Goal: Information Seeking & Learning: Learn about a topic

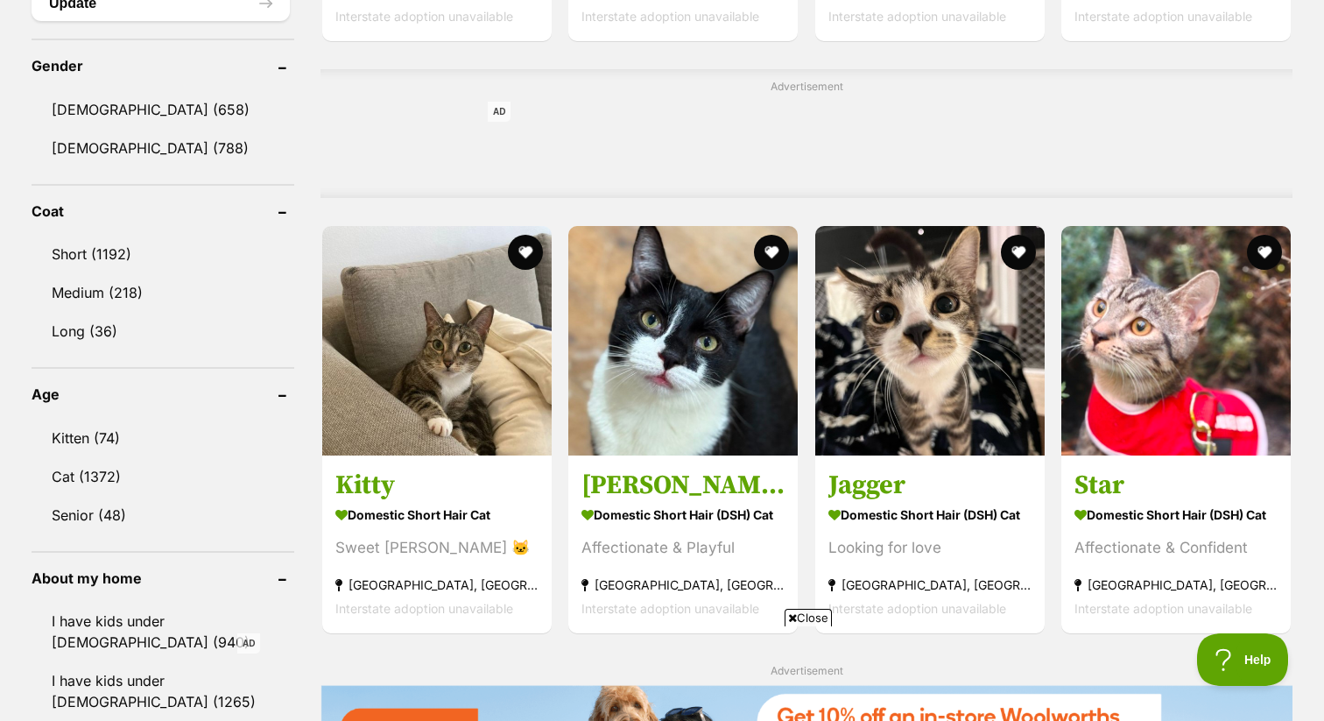
scroll to position [1390, 0]
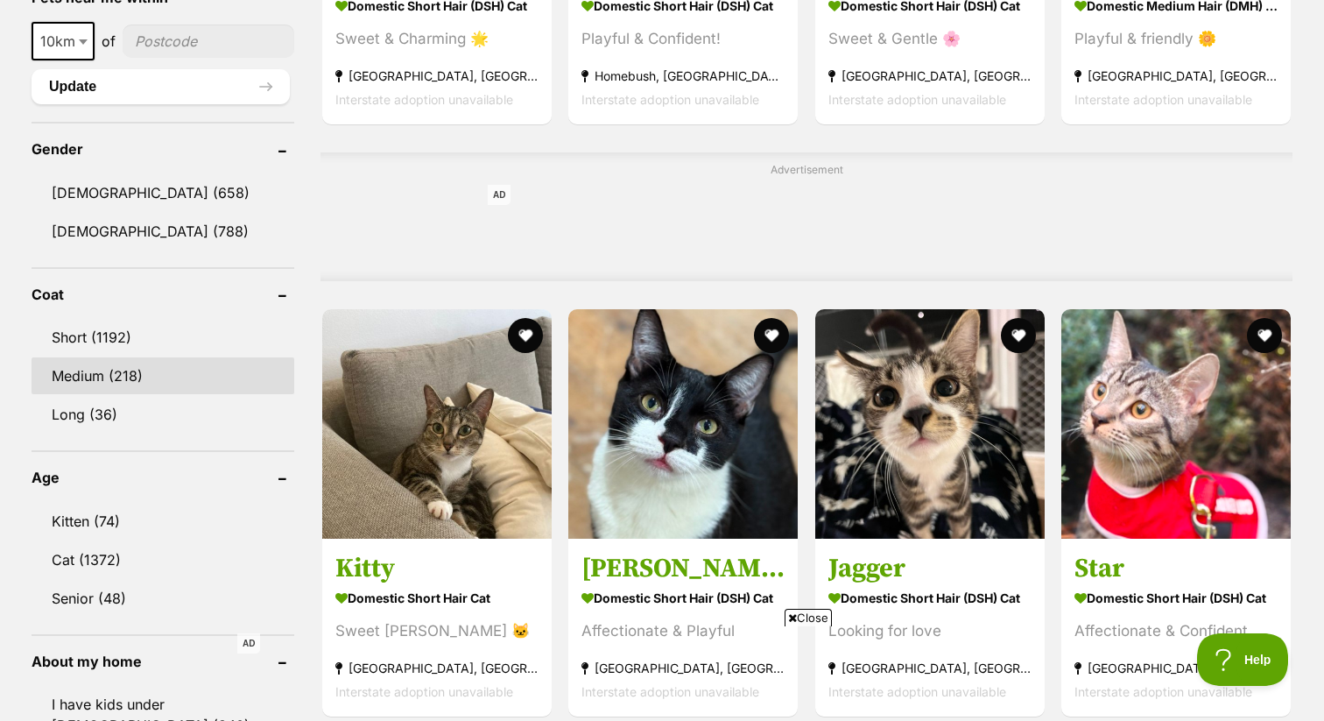
click at [129, 376] on link "Medium (218)" at bounding box center [163, 375] width 263 height 37
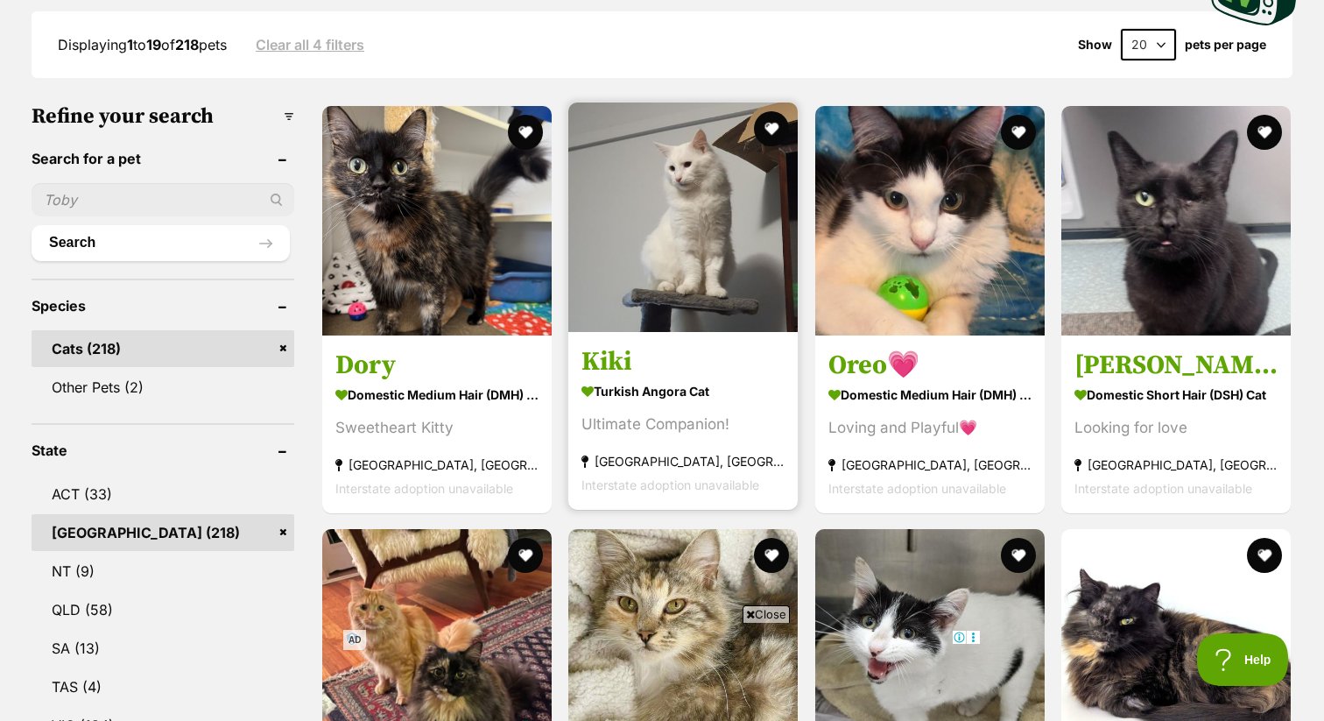
click at [672, 200] on img at bounding box center [682, 216] width 229 height 229
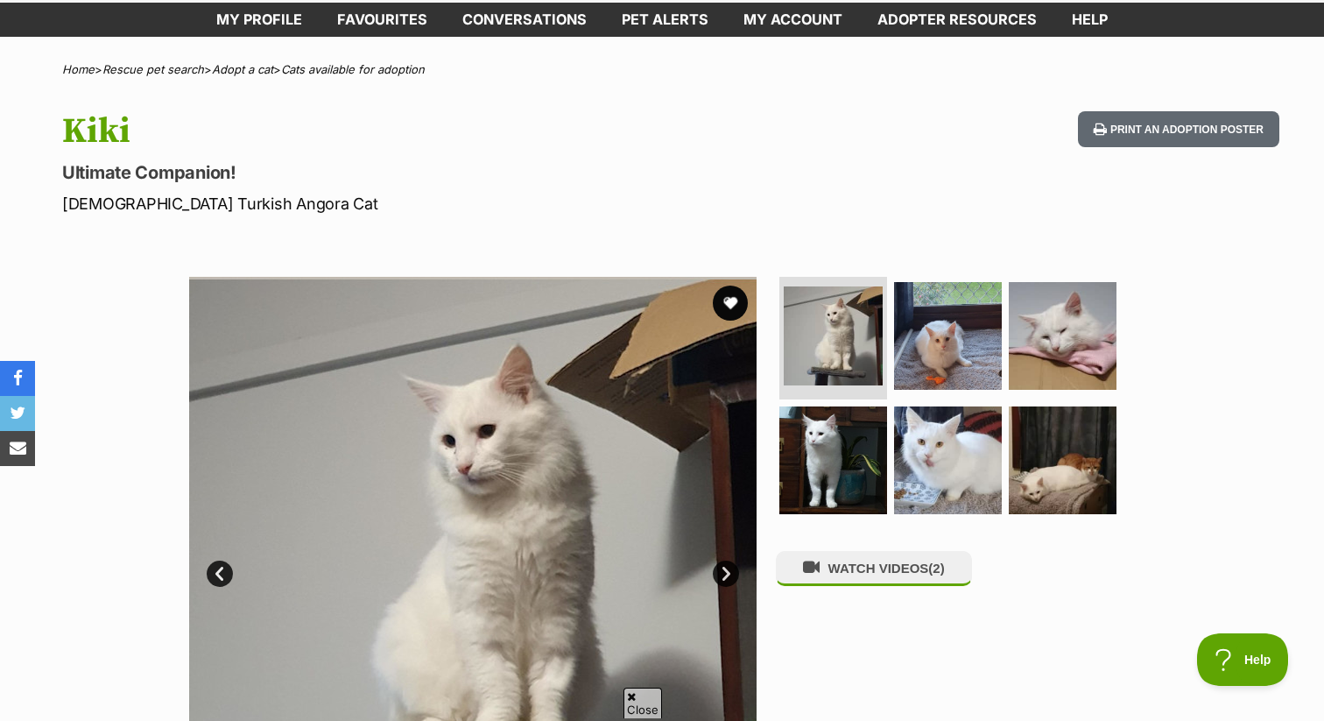
scroll to position [103, 0]
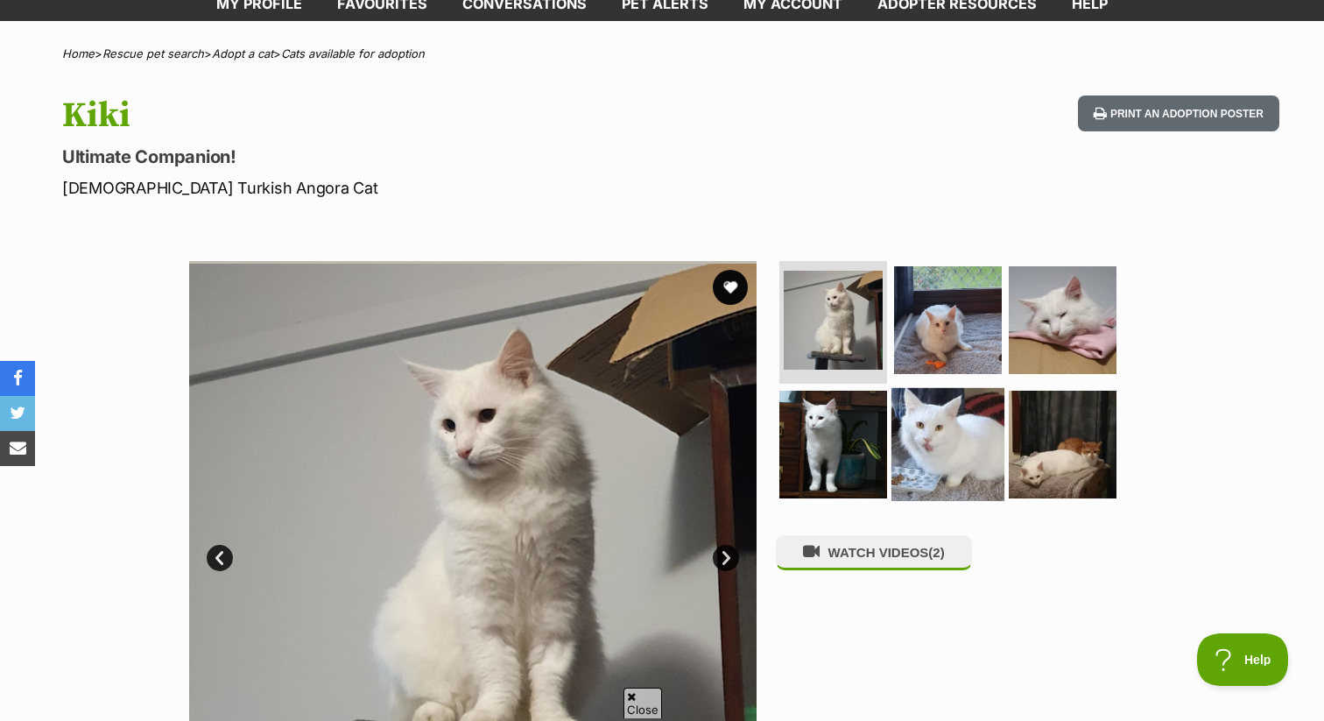
click at [922, 452] on img at bounding box center [947, 443] width 113 height 113
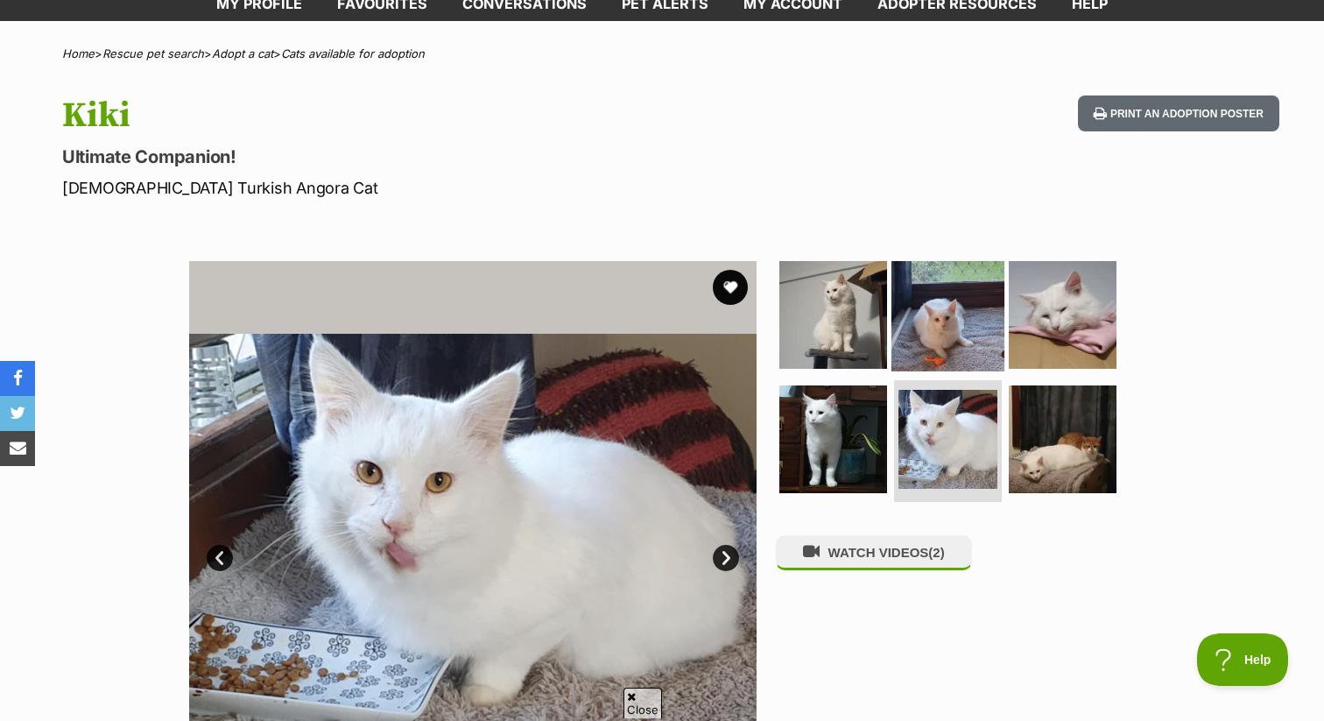
click at [966, 320] on img at bounding box center [947, 314] width 113 height 113
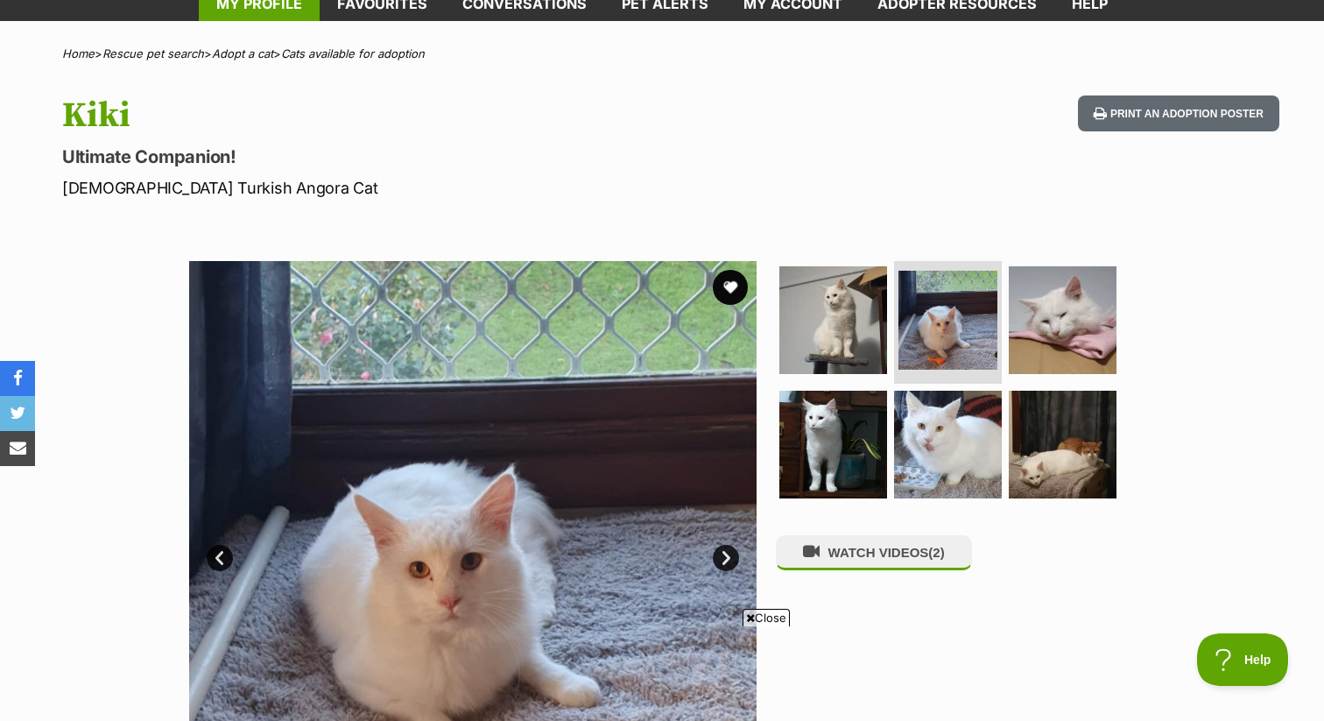
scroll to position [0, 0]
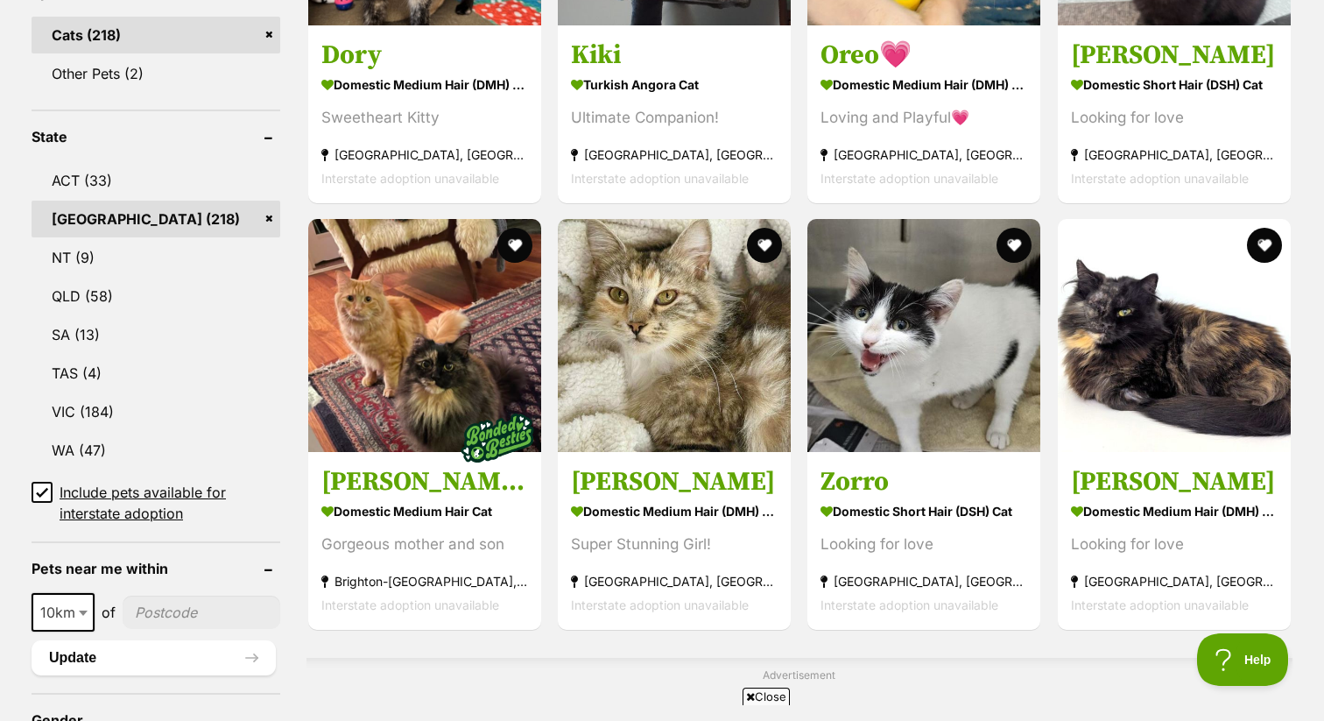
scroll to position [797, 0]
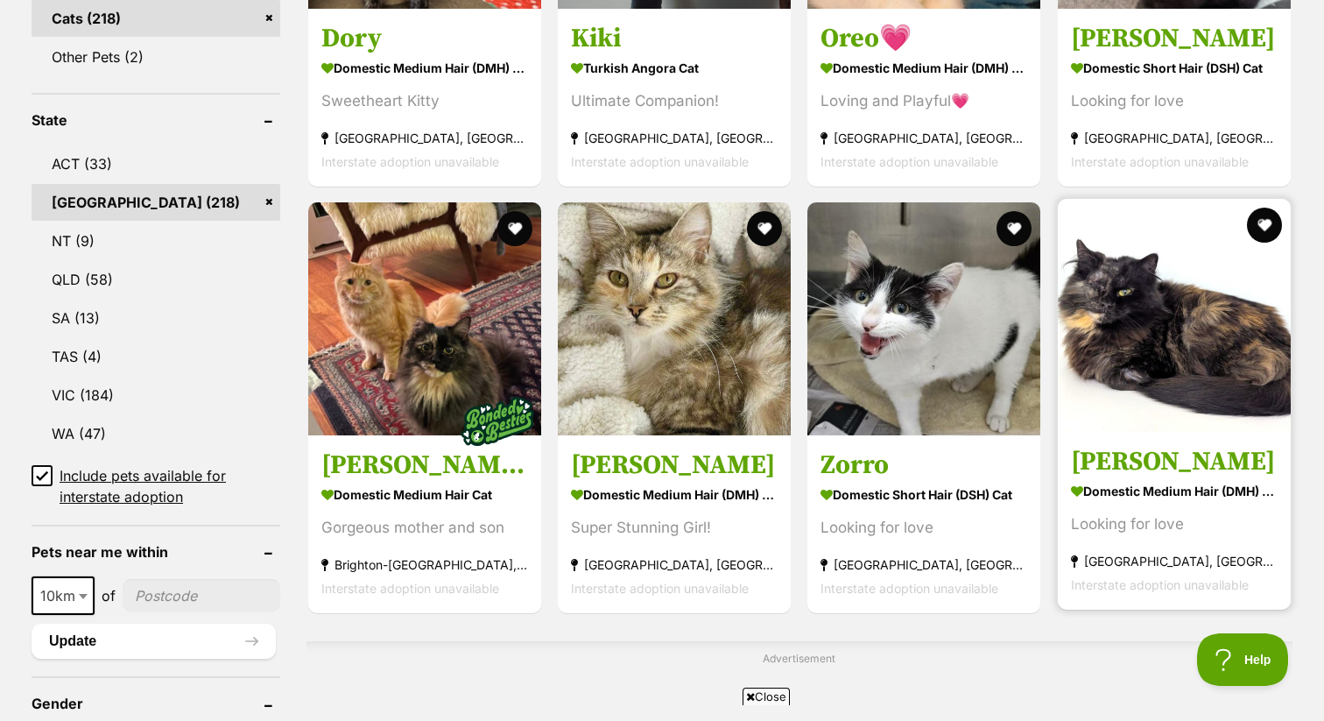
click at [1210, 350] on img at bounding box center [1174, 315] width 233 height 233
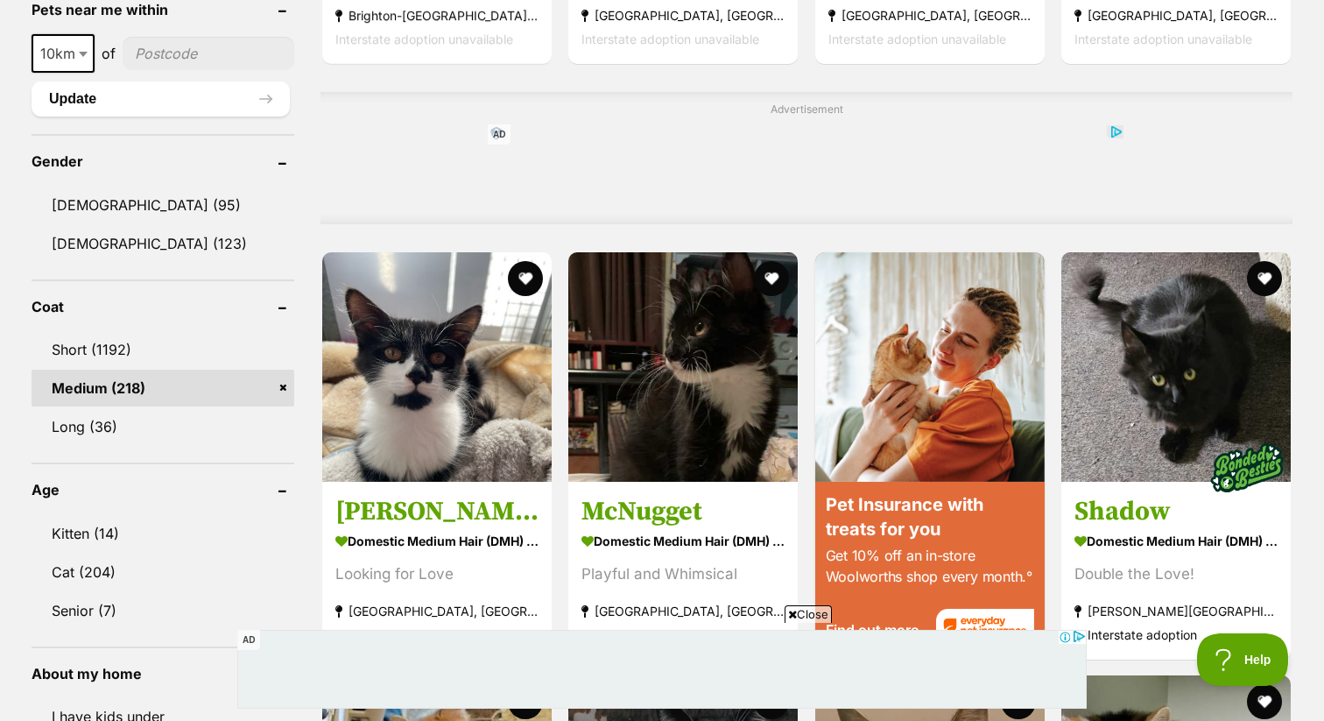
scroll to position [1367, 0]
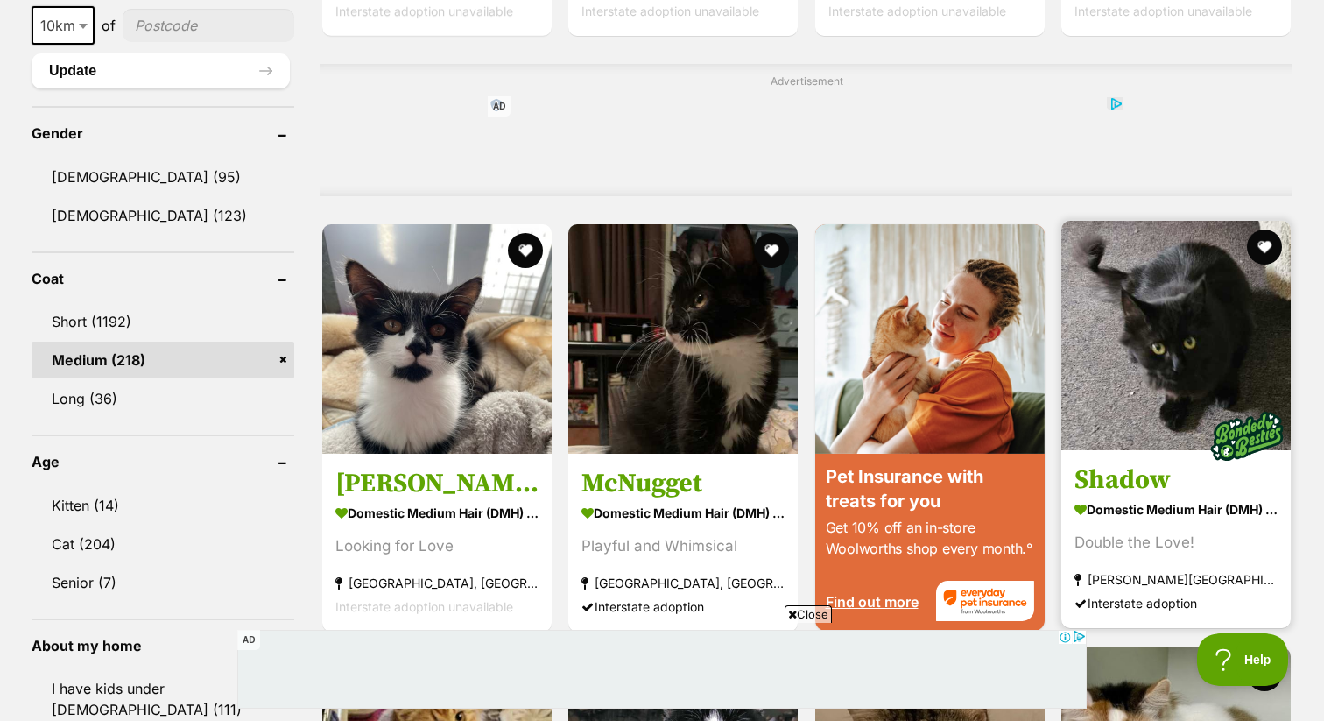
click at [1138, 313] on img at bounding box center [1175, 335] width 229 height 229
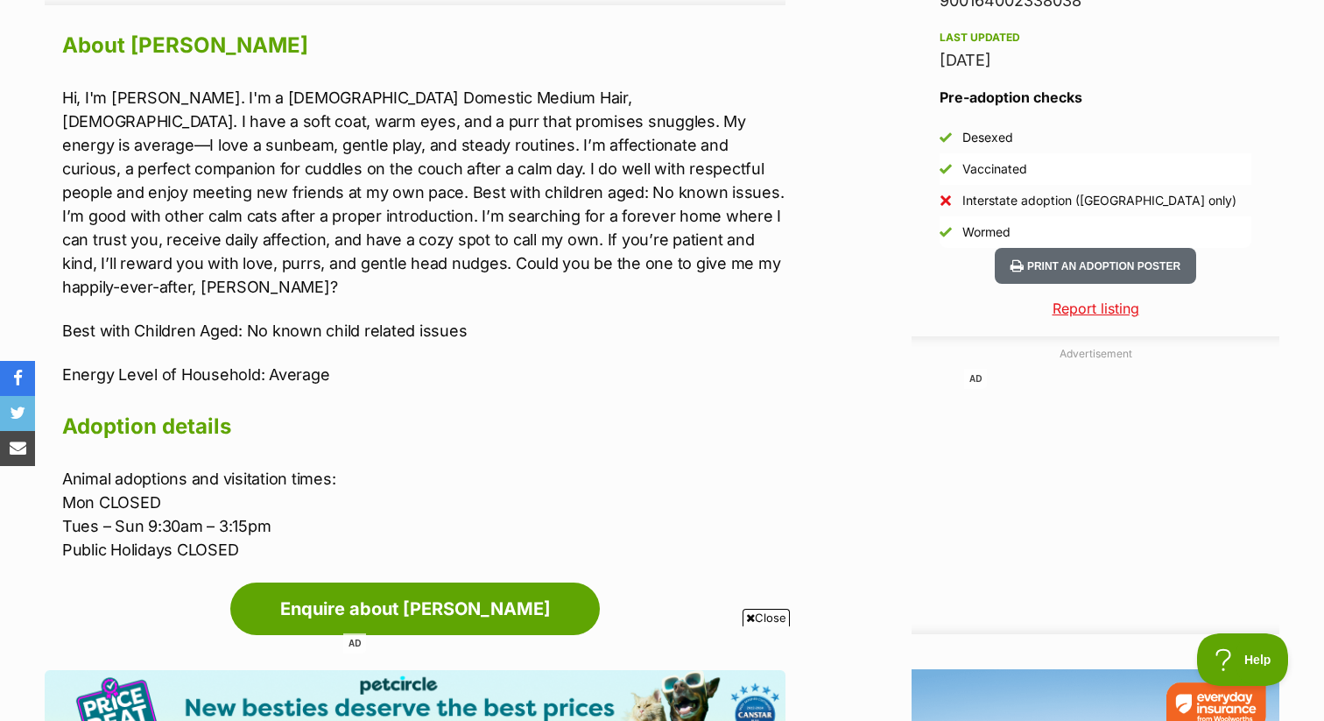
scroll to position [1596, 0]
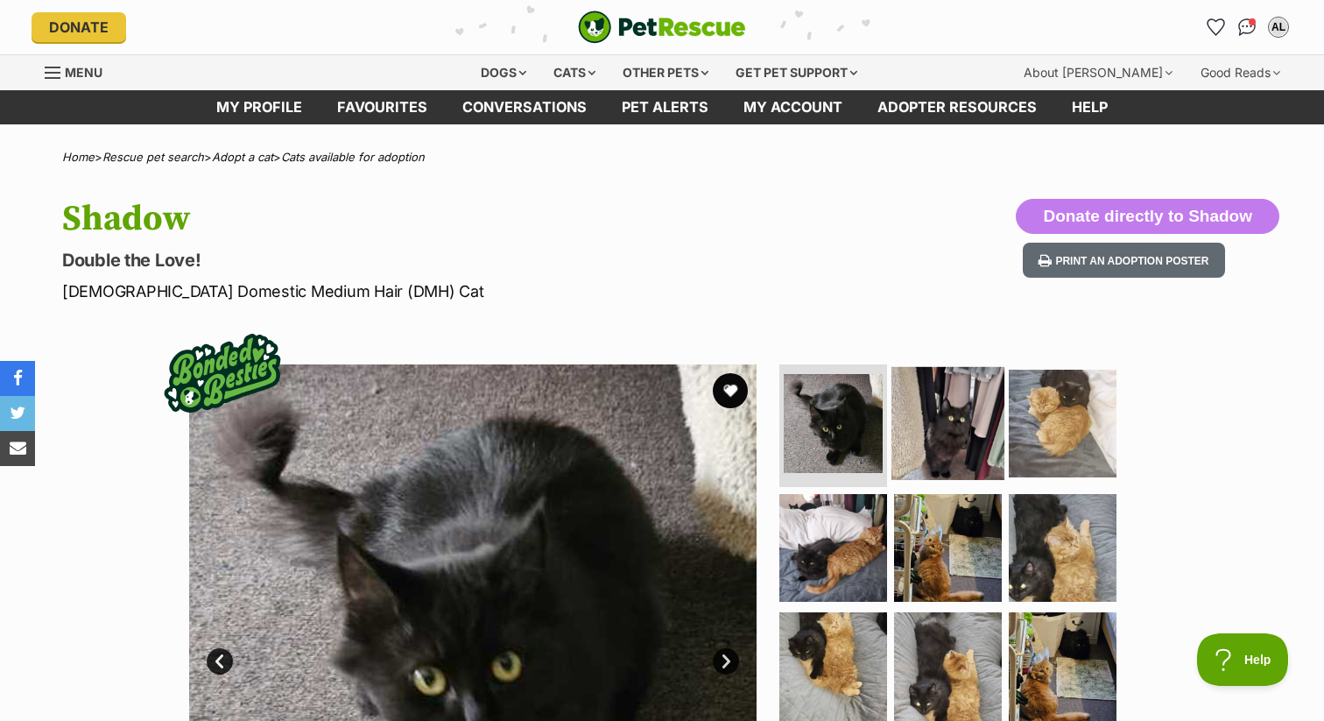
click at [944, 447] on img at bounding box center [947, 423] width 113 height 113
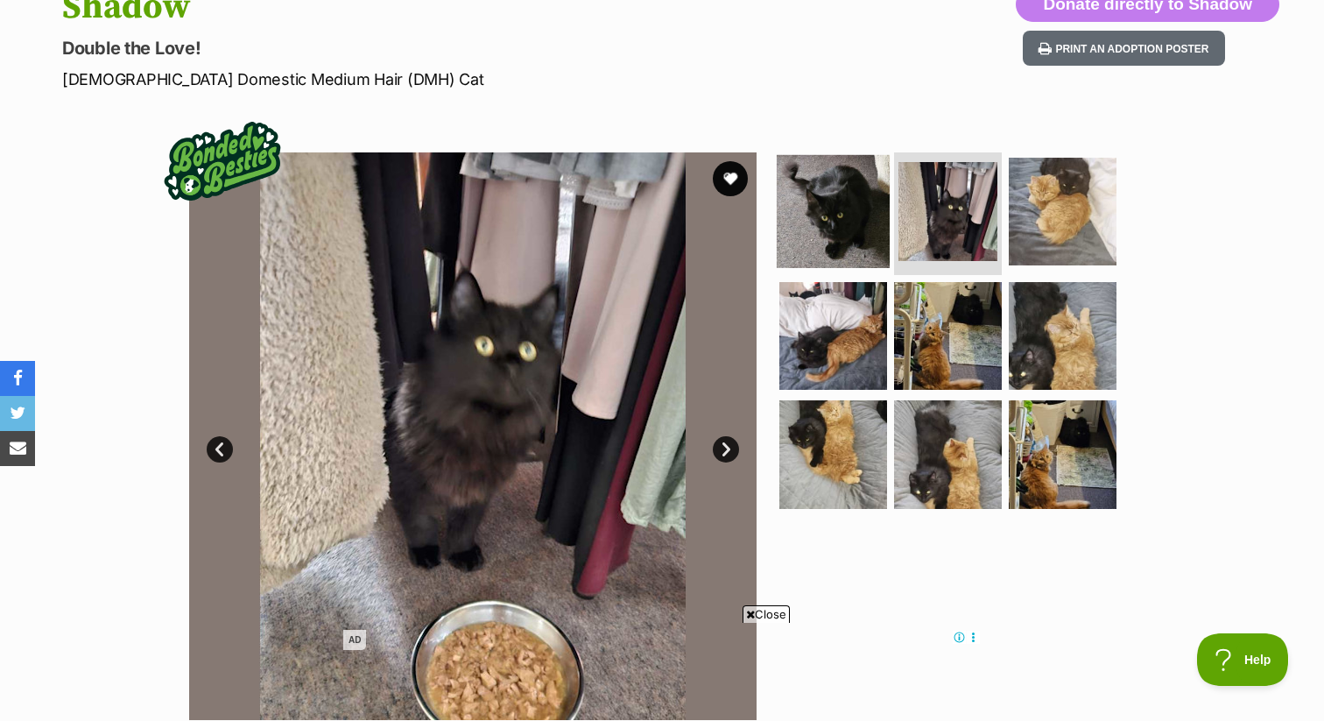
click at [849, 233] on img at bounding box center [833, 211] width 113 height 113
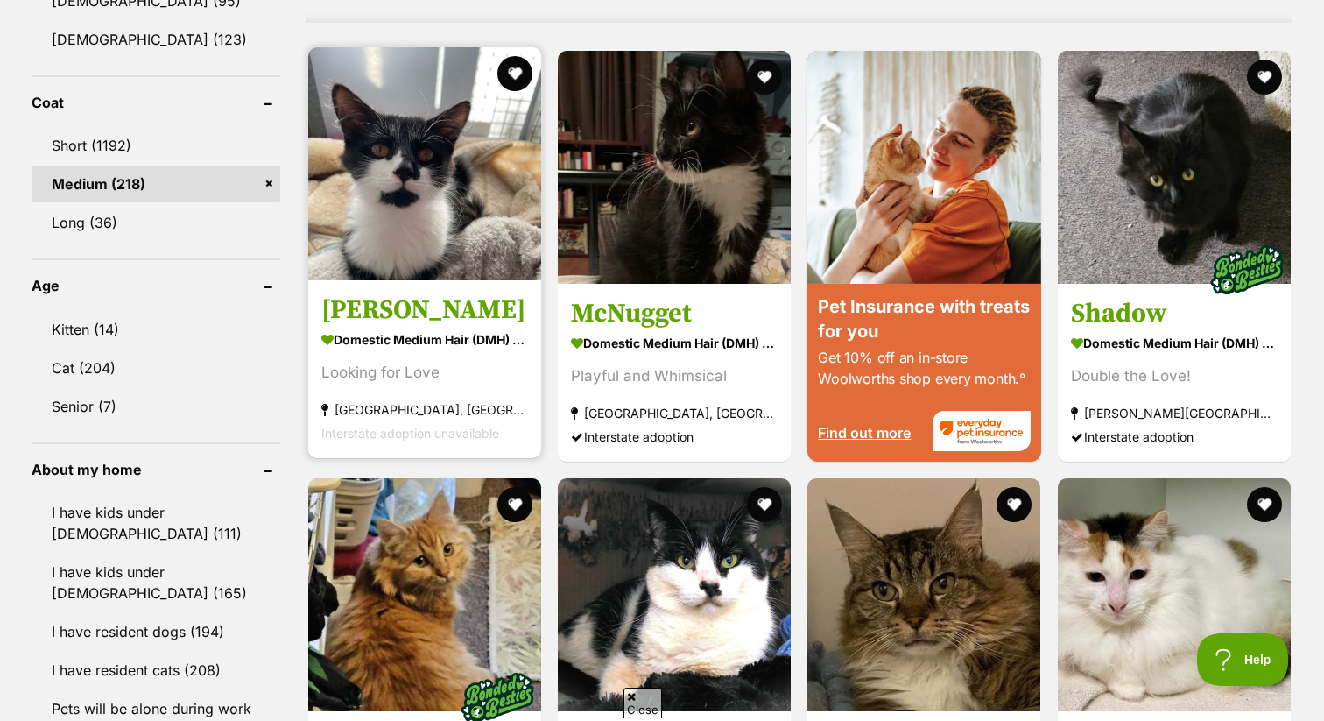
scroll to position [1577, 0]
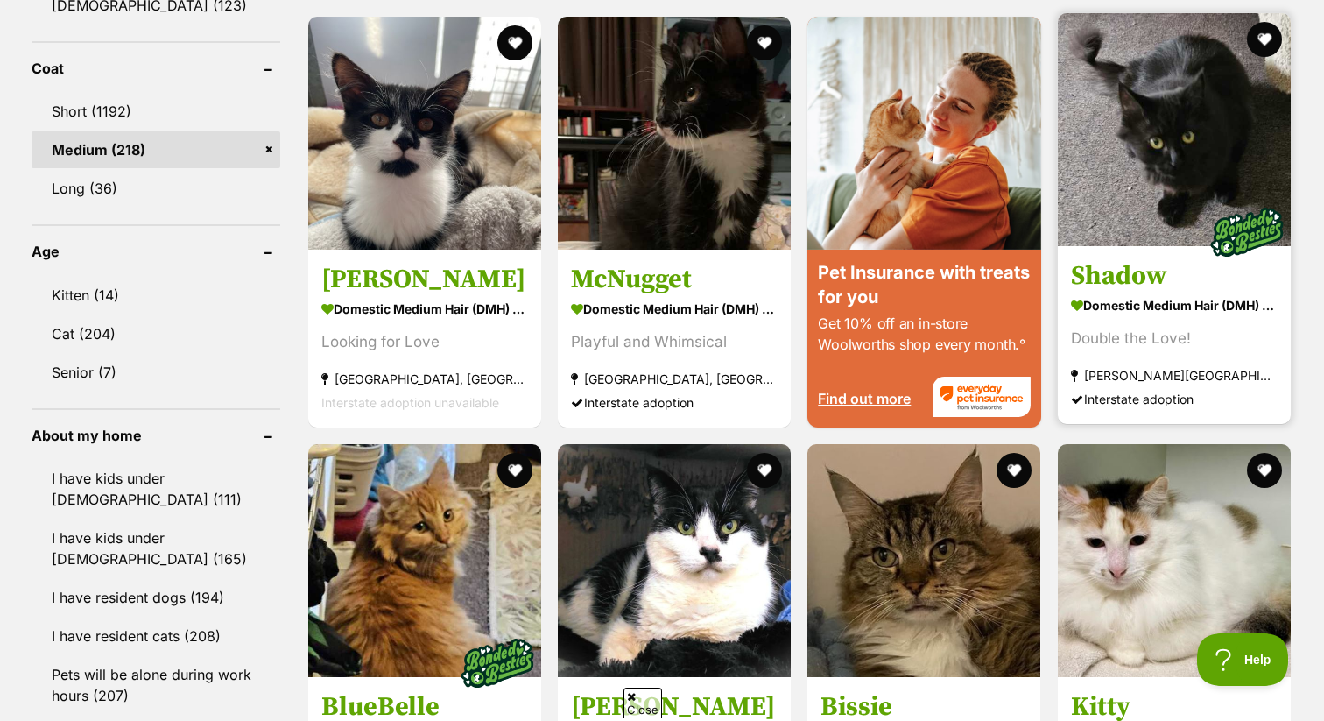
click at [1136, 139] on img at bounding box center [1174, 129] width 233 height 233
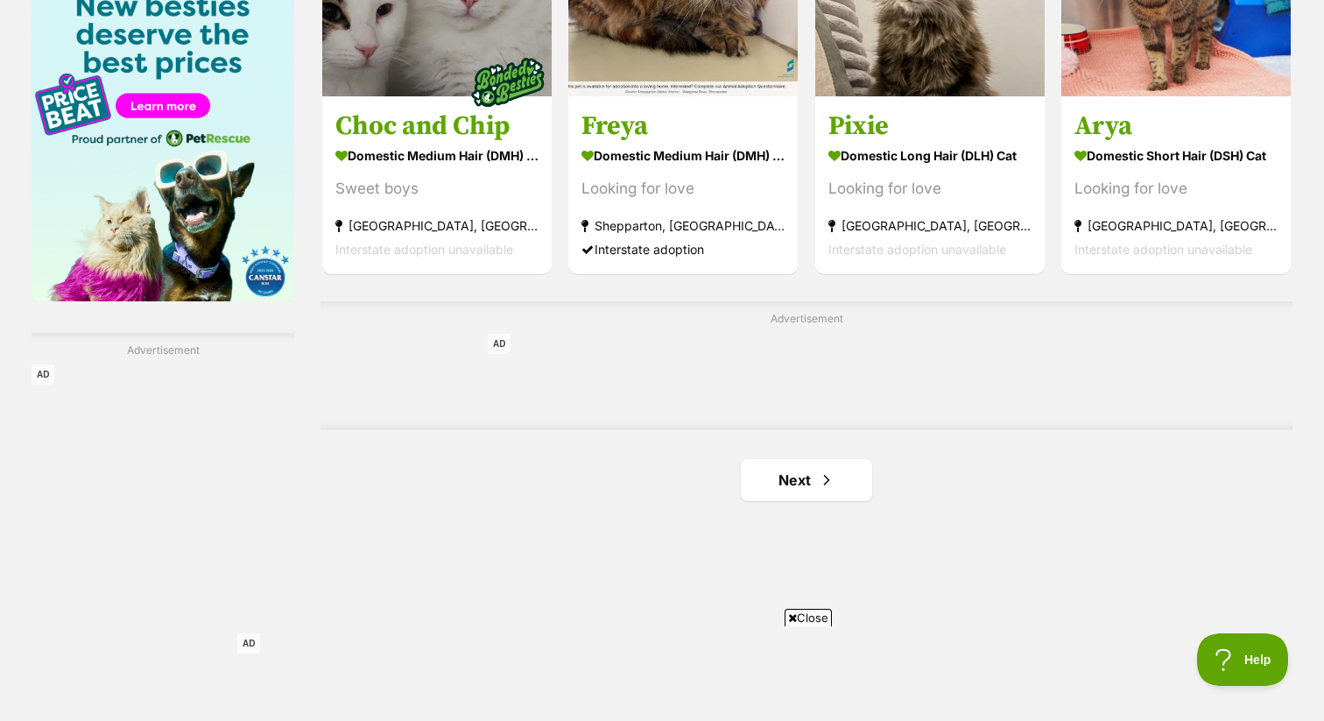
scroll to position [2758, 0]
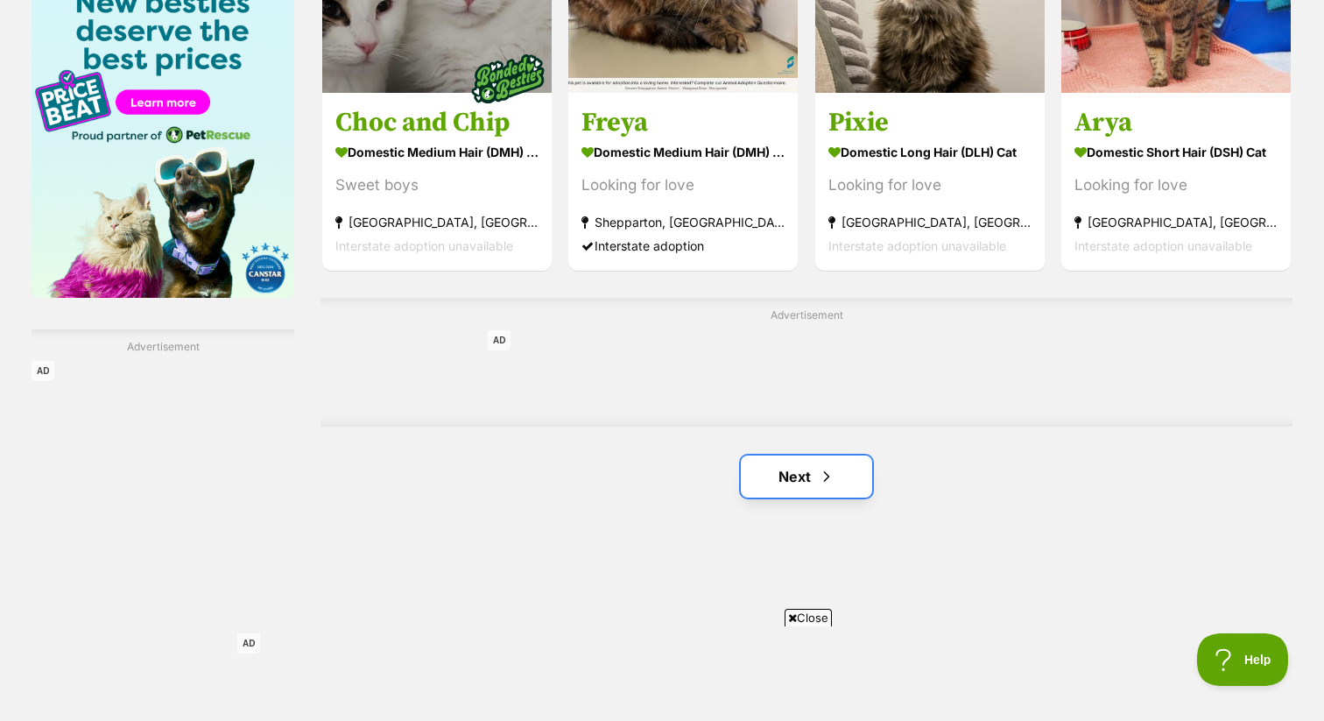
click at [826, 460] on link "Next" at bounding box center [806, 476] width 131 height 42
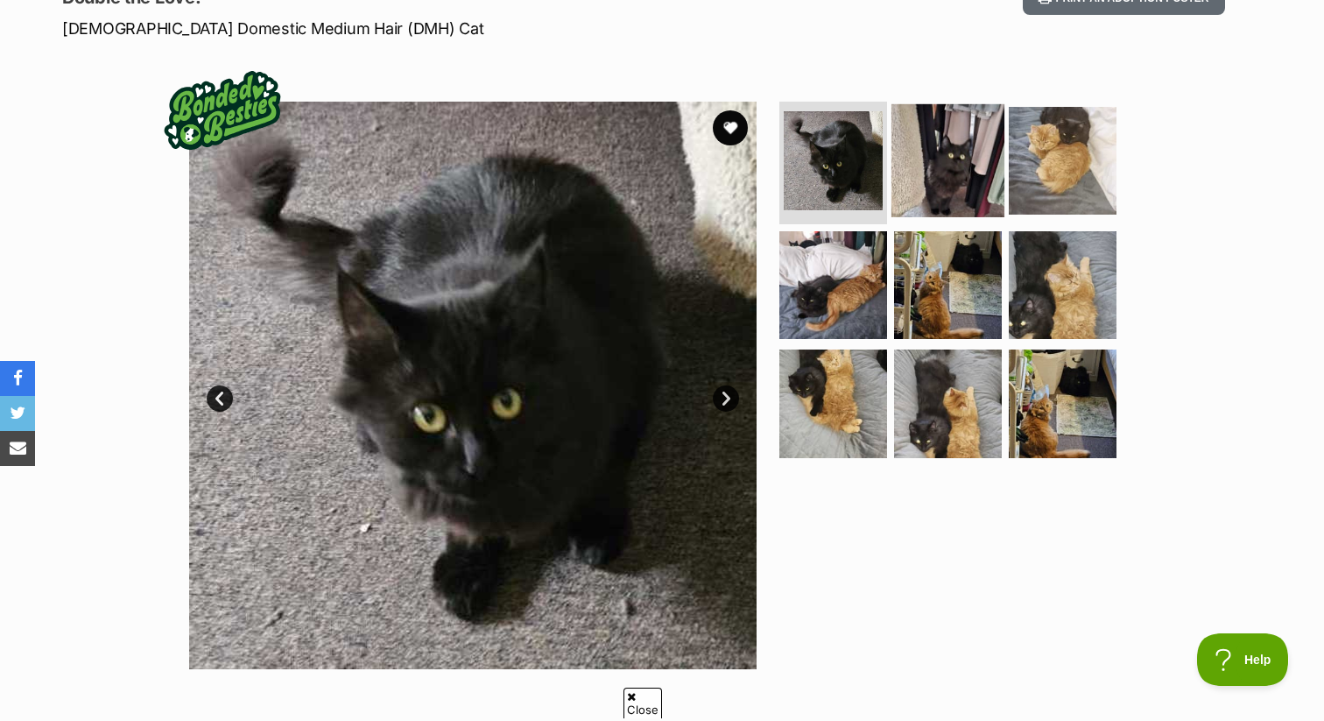
click at [924, 174] on img at bounding box center [947, 160] width 113 height 113
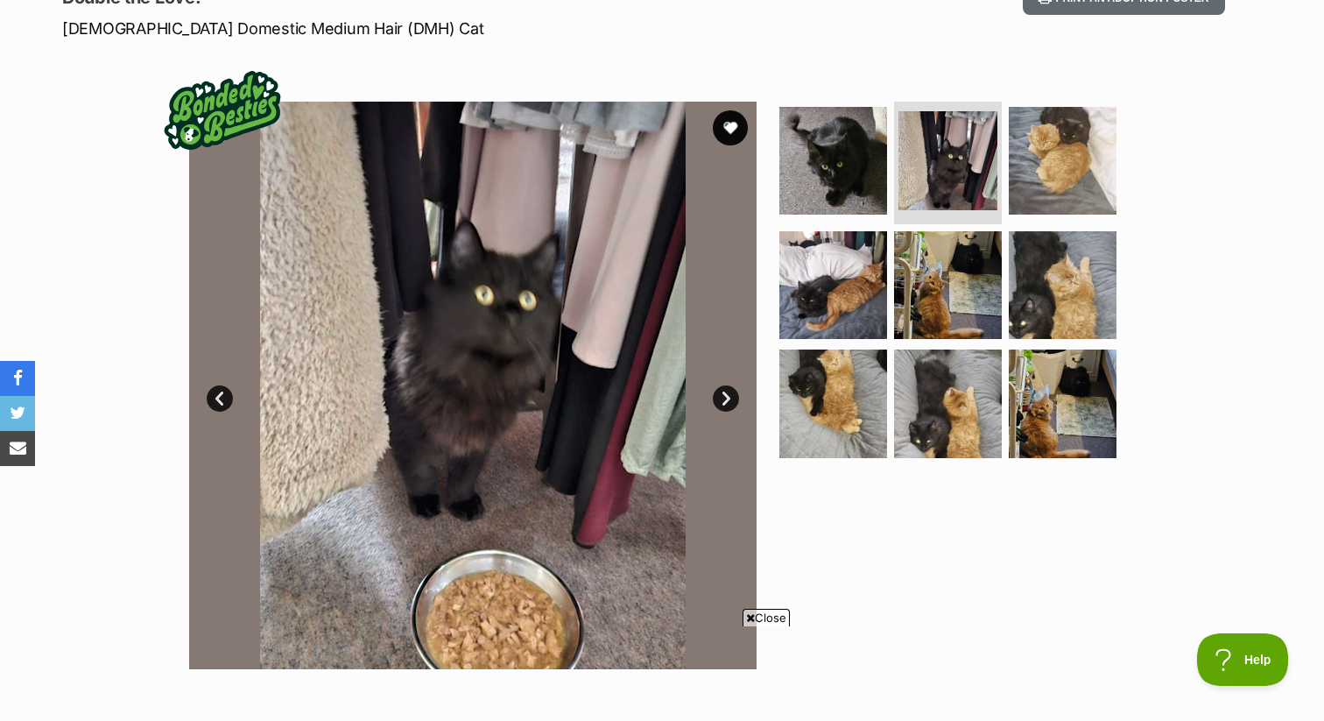
click at [730, 402] on link "Next" at bounding box center [726, 398] width 26 height 26
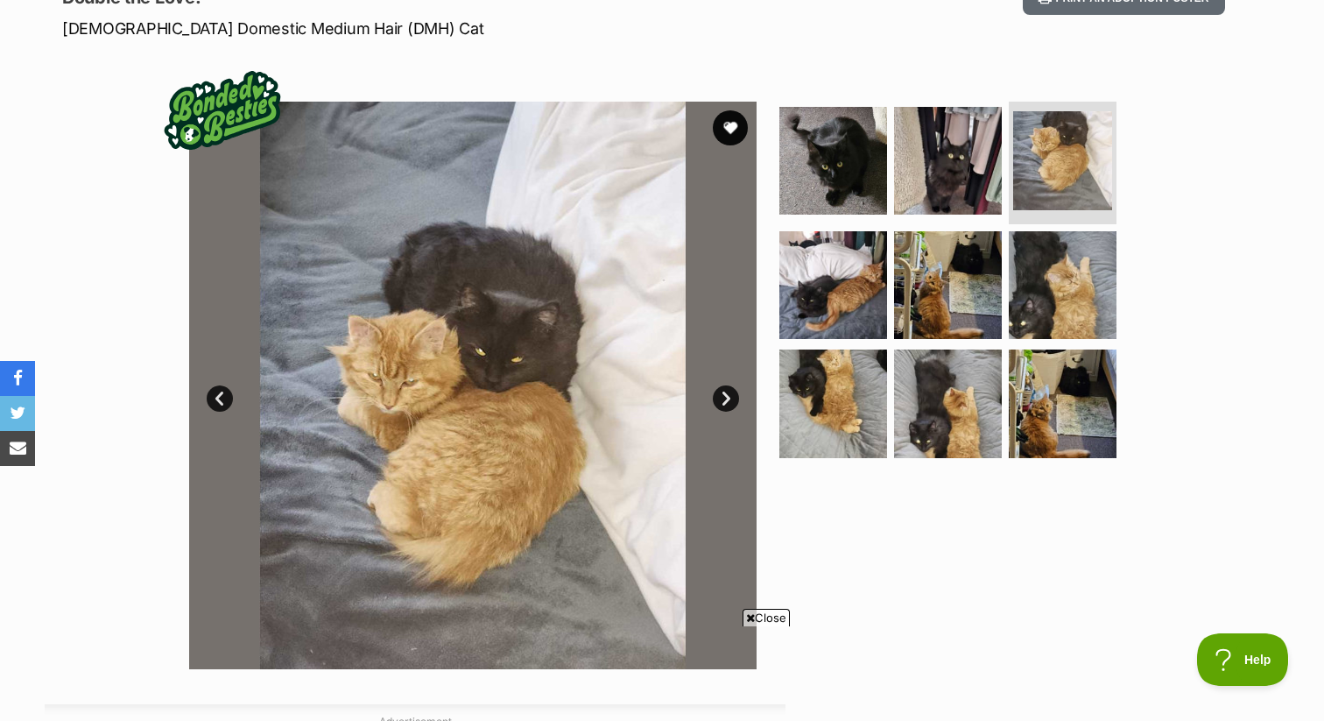
click at [730, 402] on link "Next" at bounding box center [726, 398] width 26 height 26
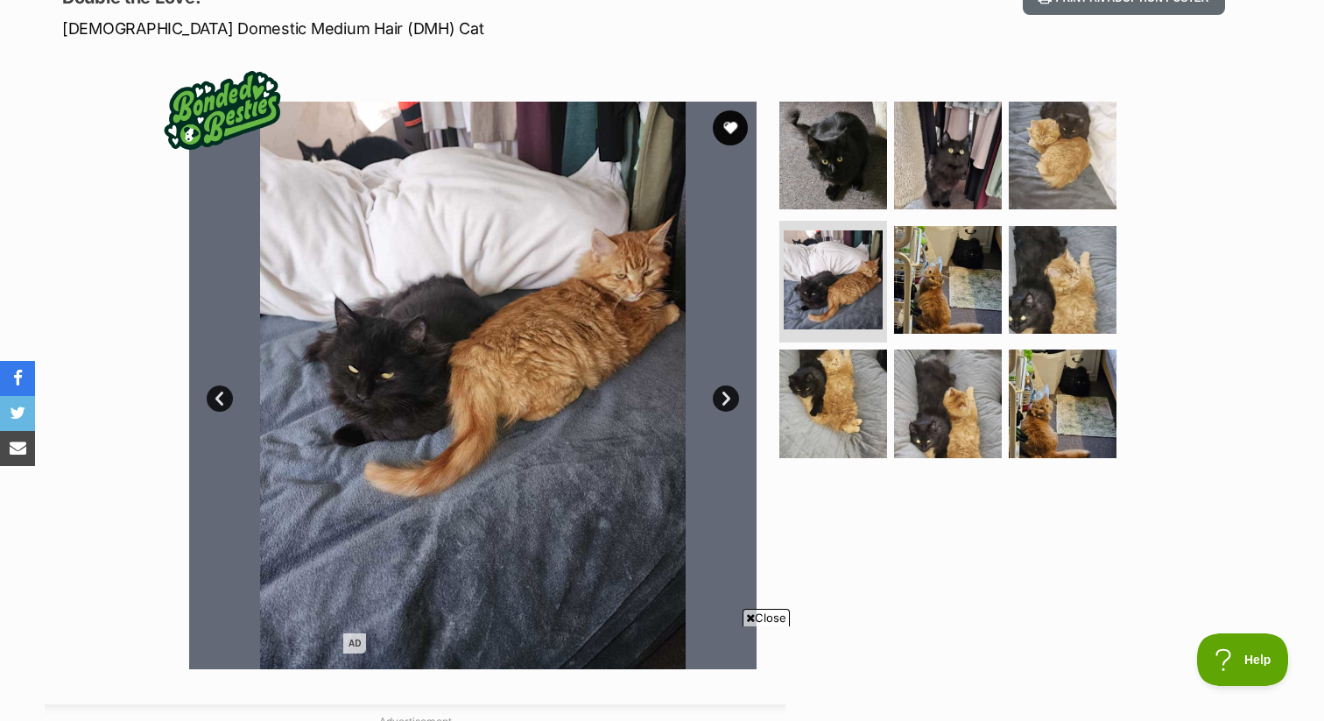
click at [731, 403] on link "Next" at bounding box center [726, 398] width 26 height 26
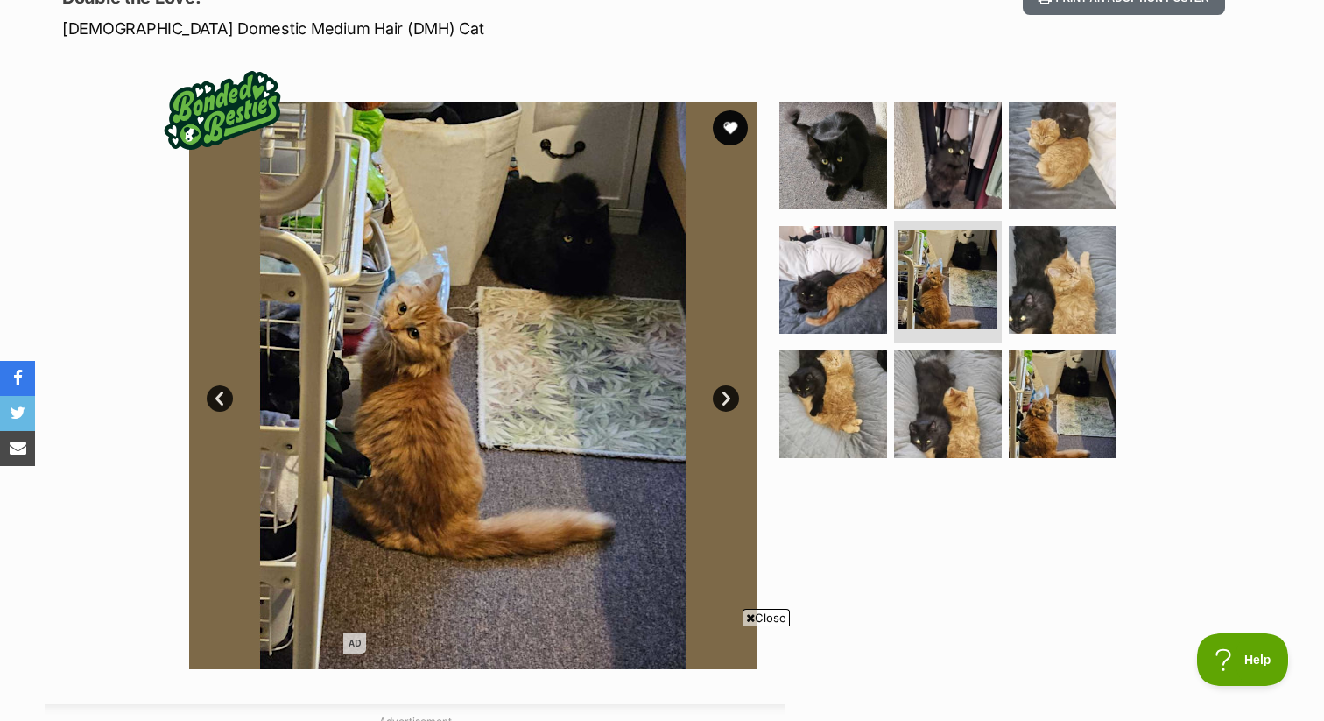
click at [733, 404] on link "Next" at bounding box center [726, 398] width 26 height 26
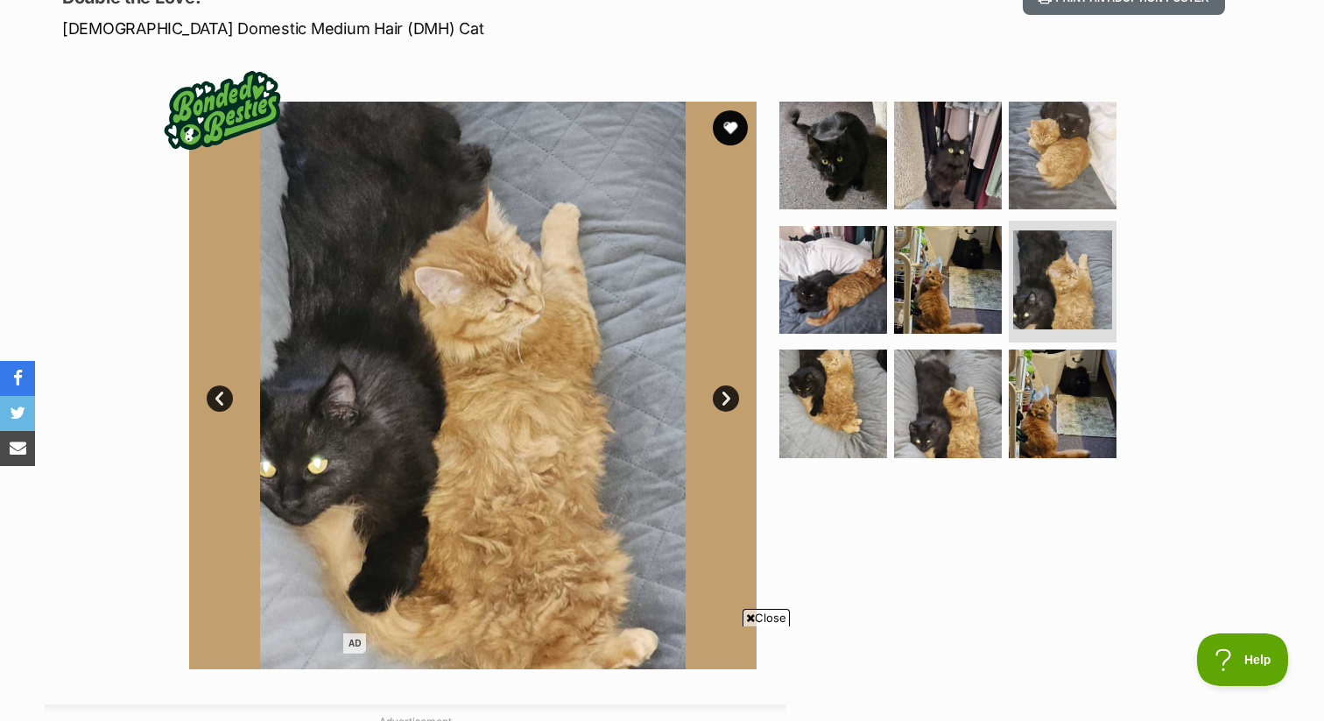
click at [733, 404] on link "Next" at bounding box center [726, 398] width 26 height 26
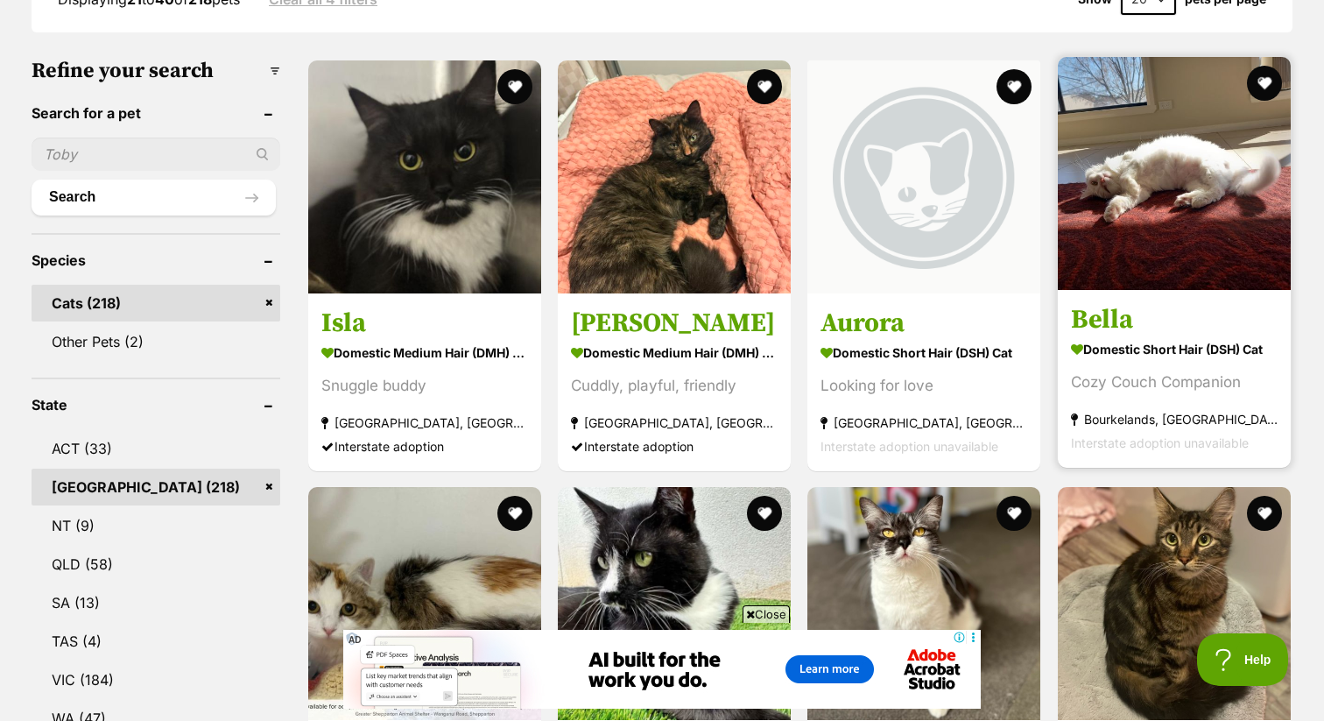
scroll to position [498, 0]
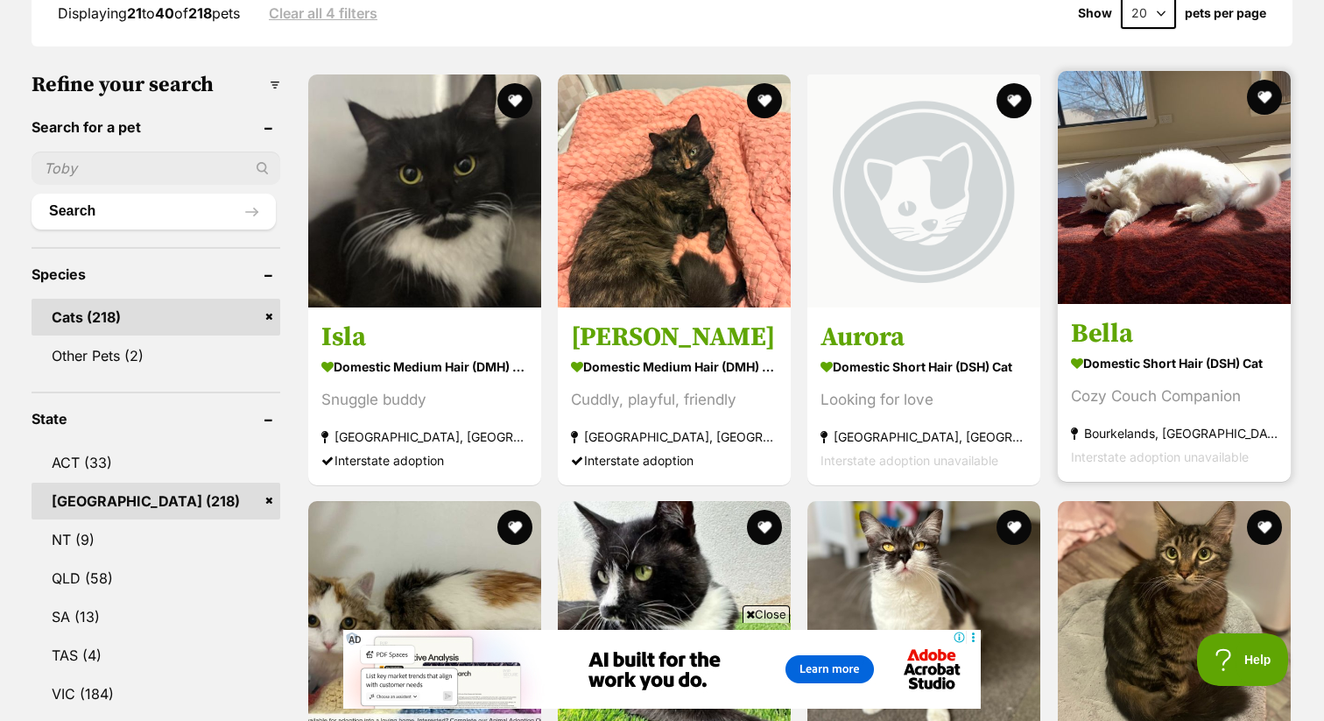
click at [1160, 236] on img at bounding box center [1174, 187] width 233 height 233
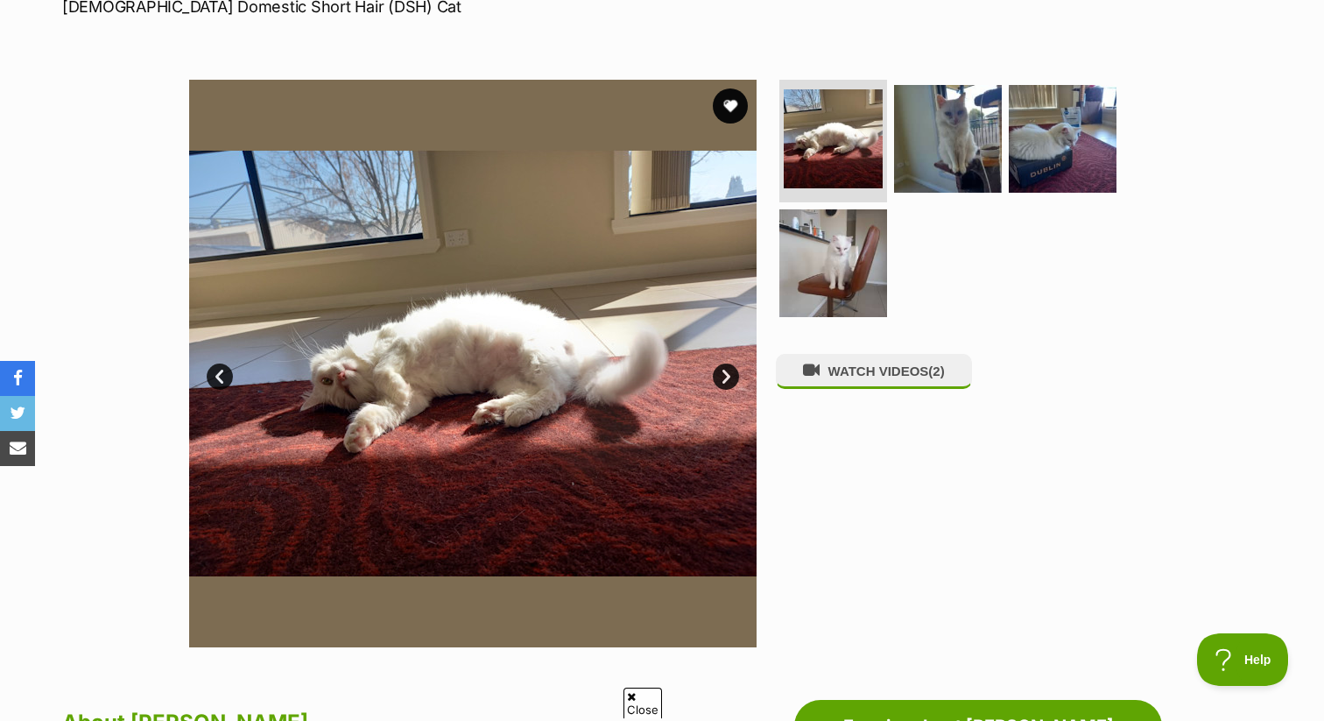
scroll to position [369, 0]
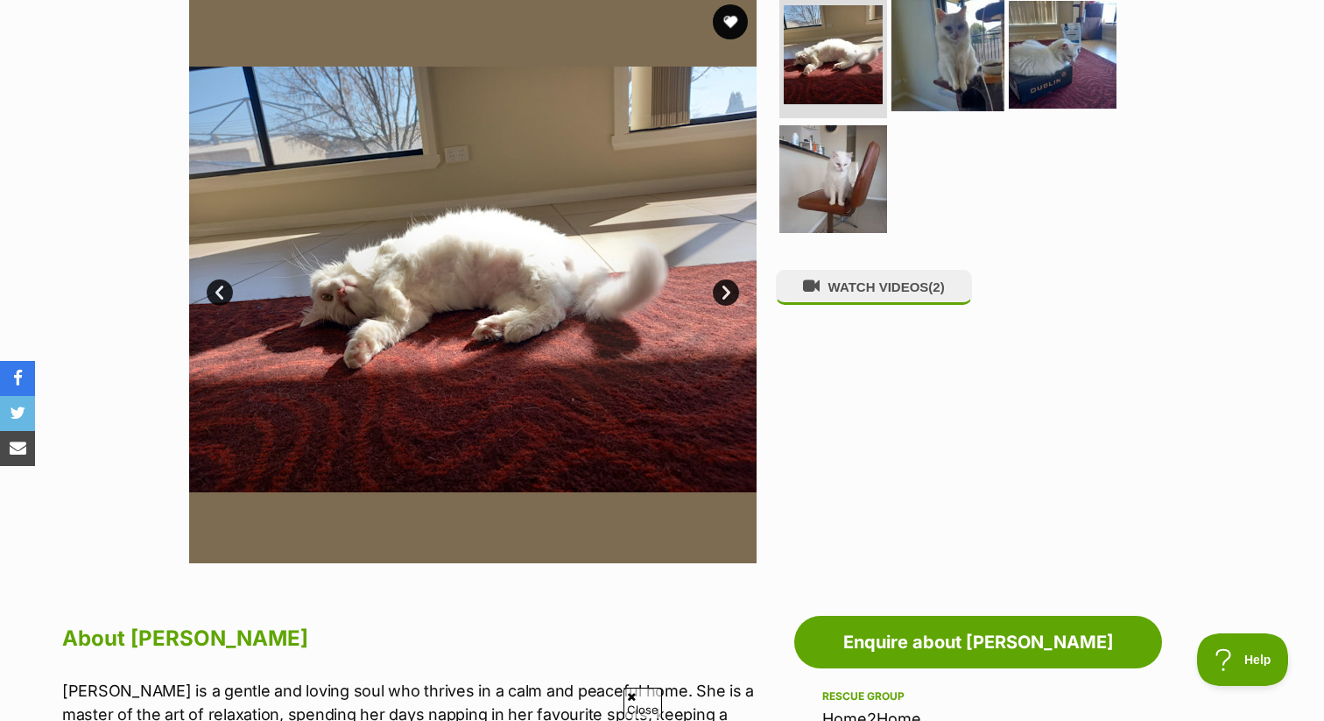
click at [909, 68] on img at bounding box center [947, 54] width 113 height 113
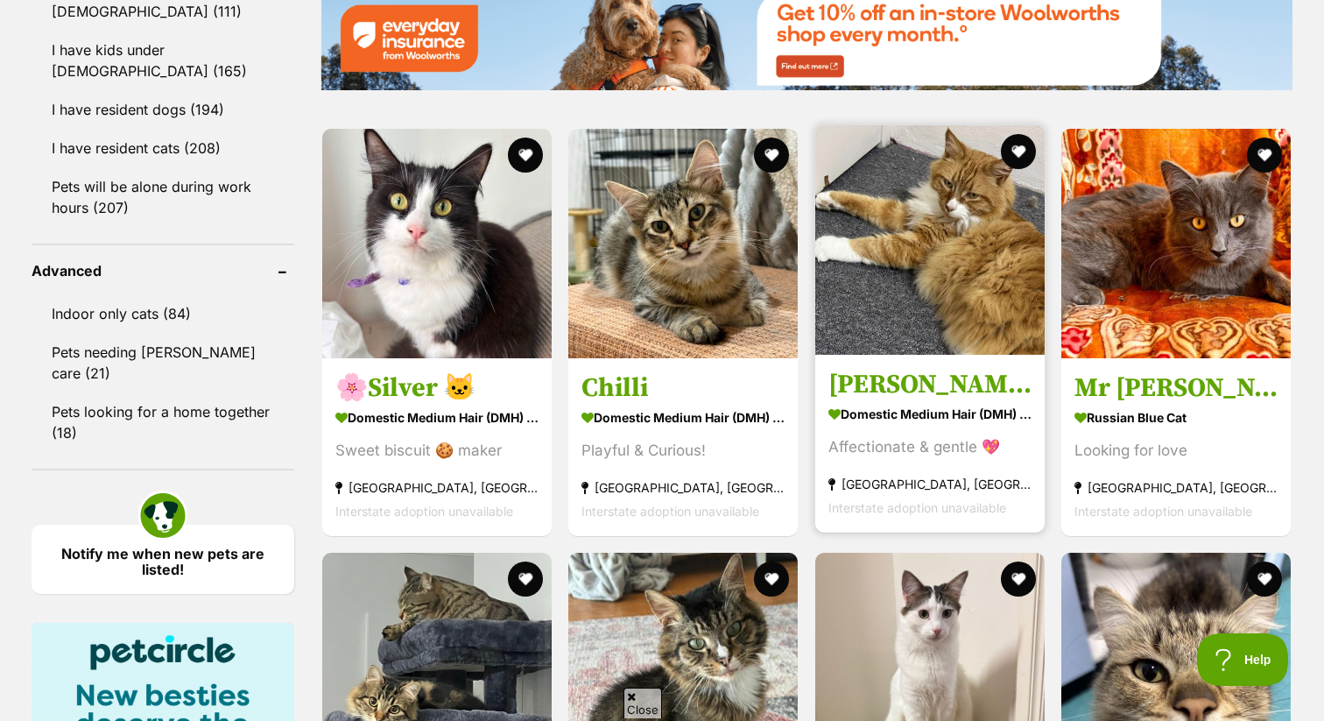
scroll to position [2069, 0]
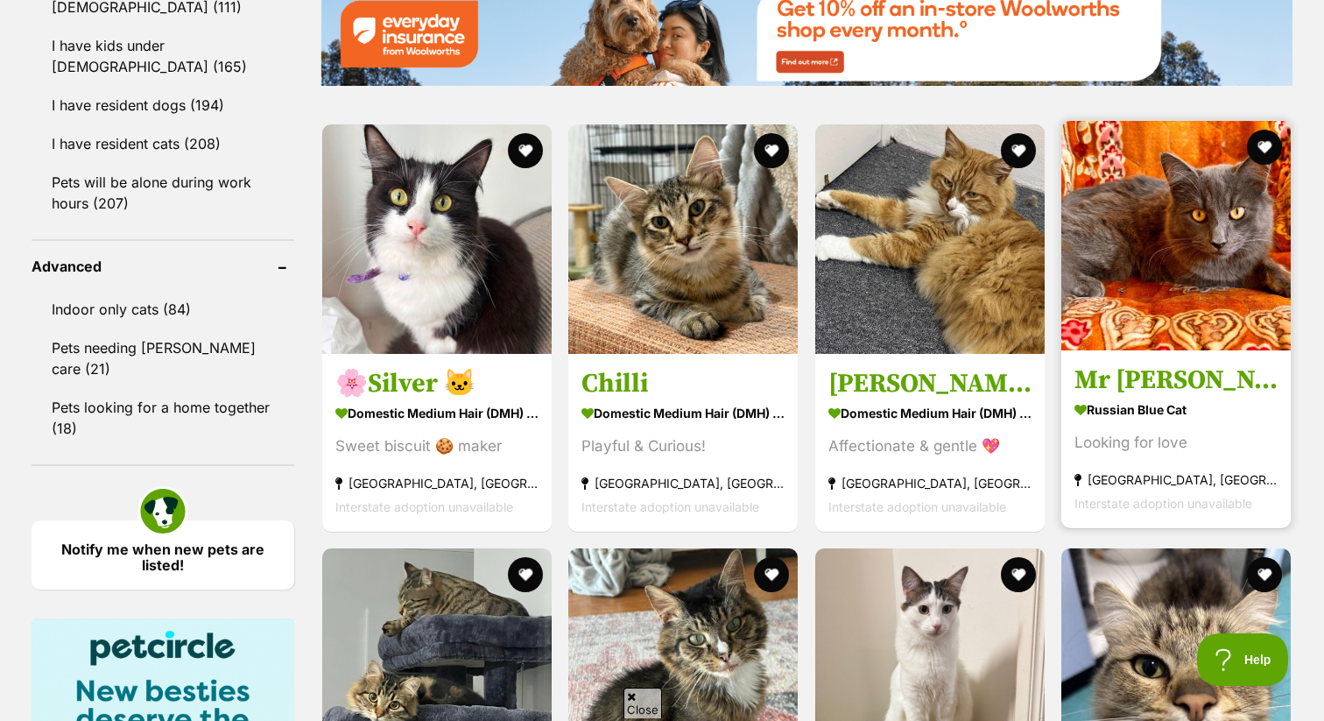
click at [1180, 257] on img at bounding box center [1175, 235] width 229 height 229
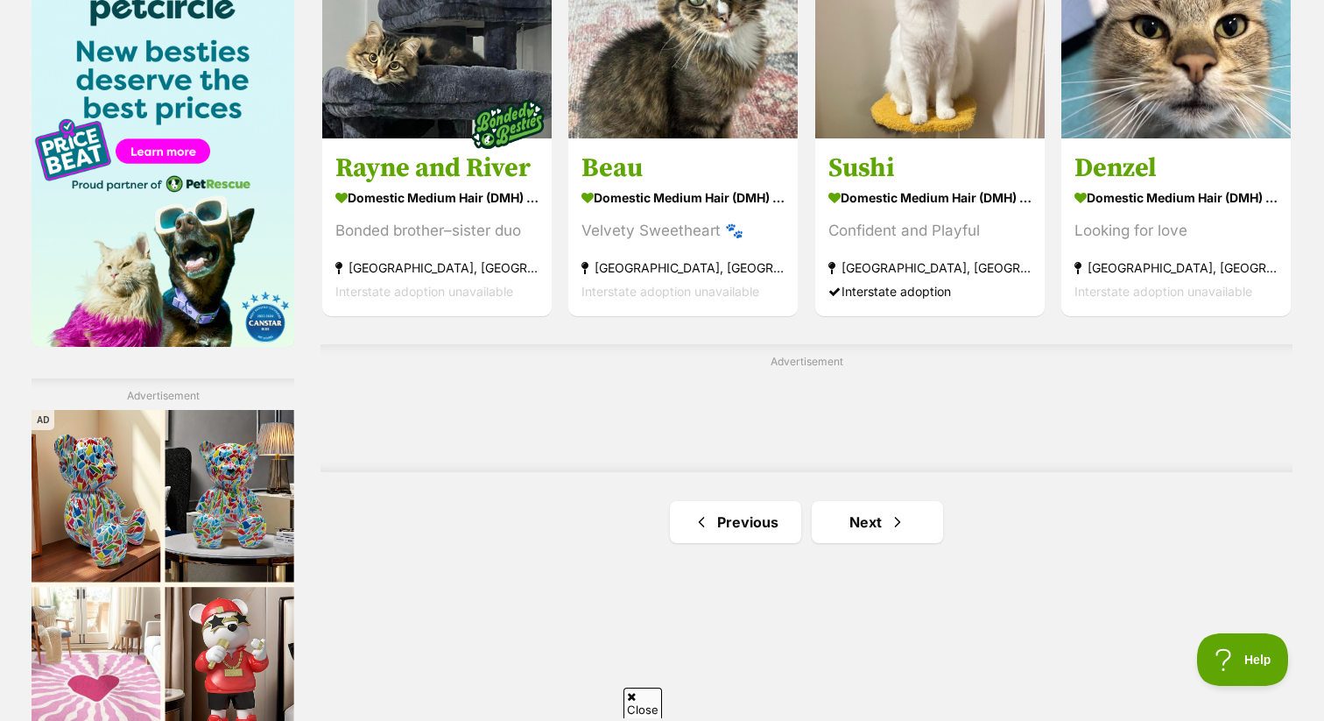
scroll to position [2811, 0]
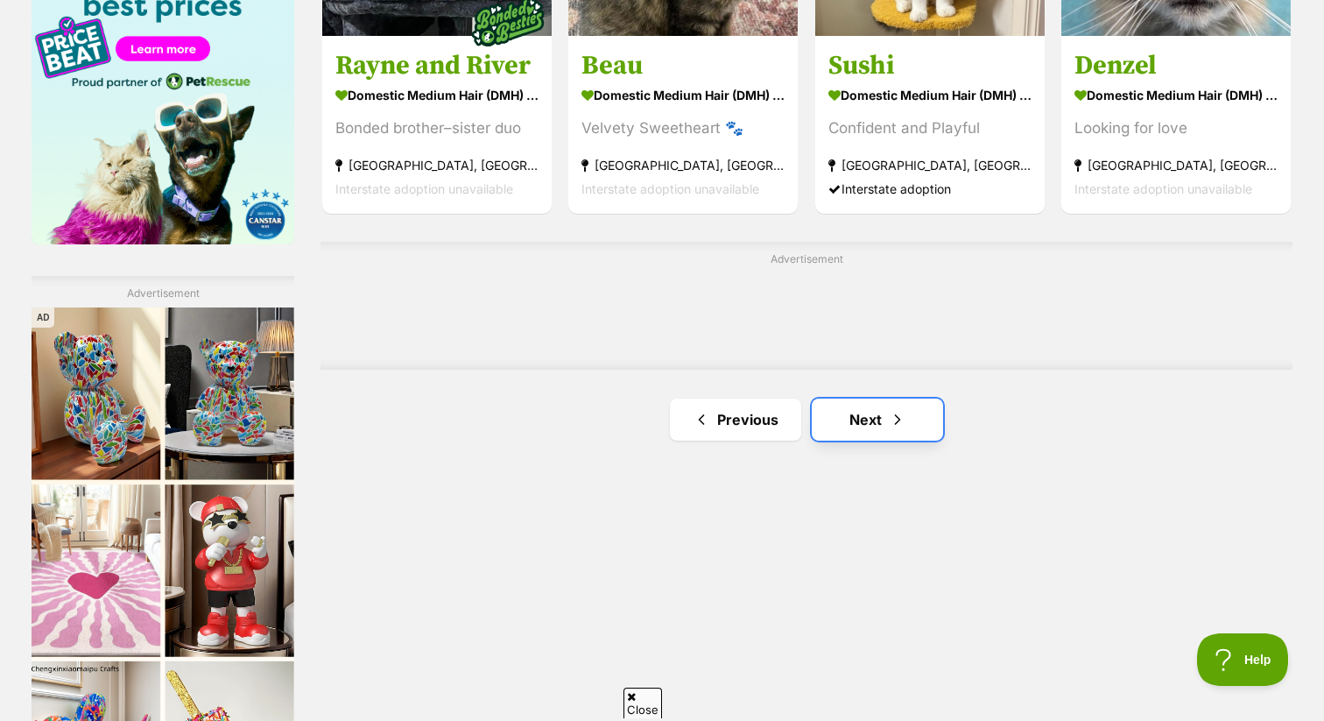
click at [836, 416] on link "Next" at bounding box center [877, 419] width 131 height 42
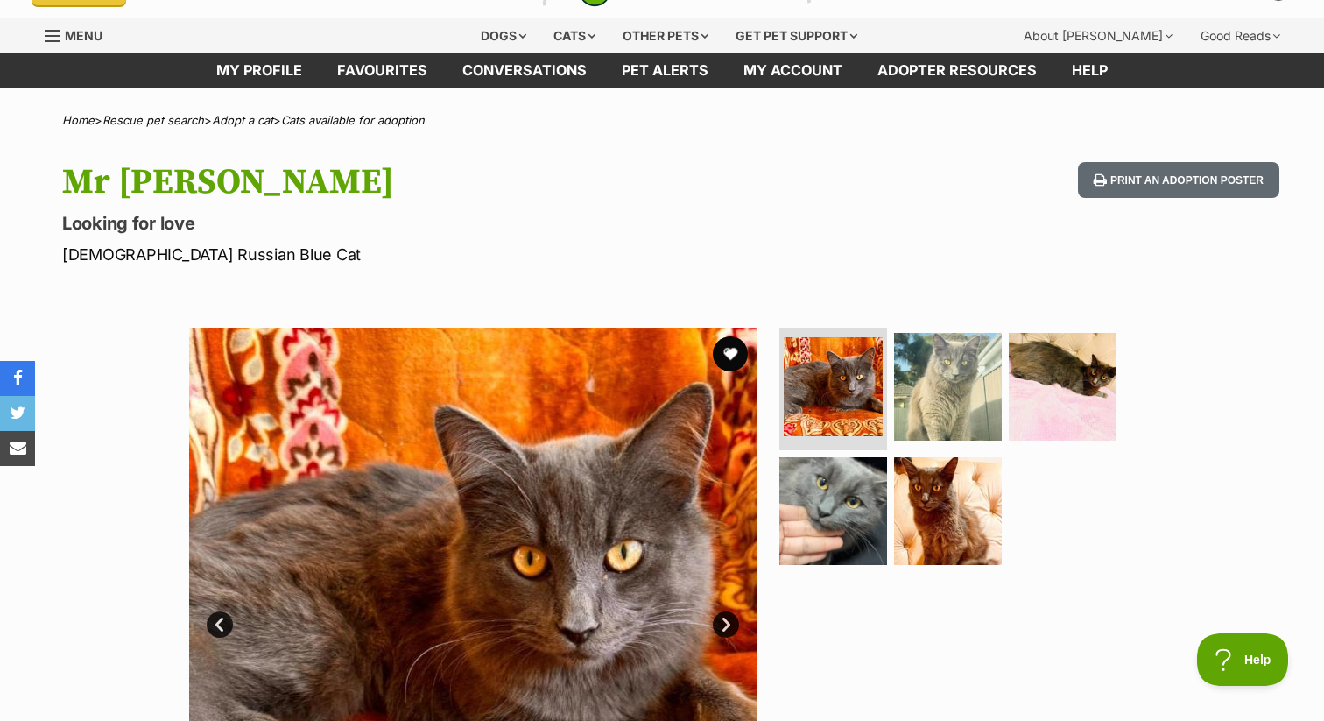
scroll to position [49, 0]
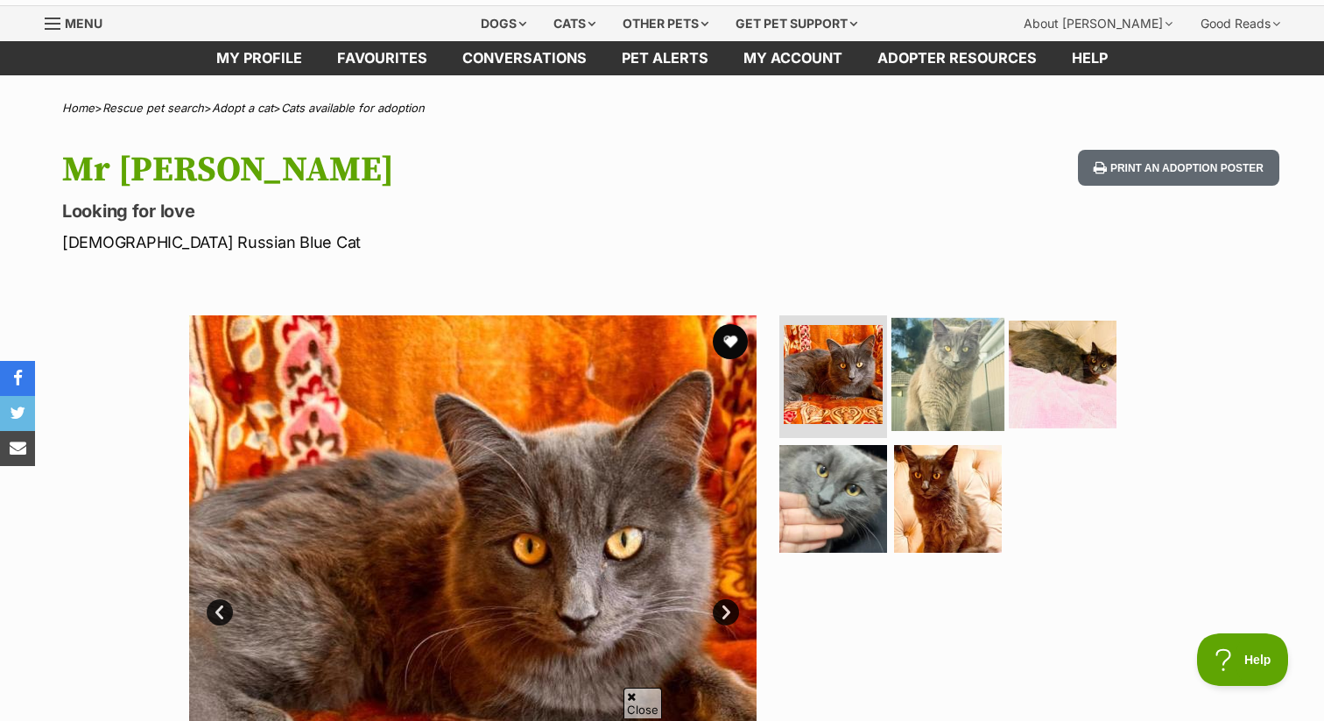
click at [961, 354] on img at bounding box center [947, 374] width 113 height 113
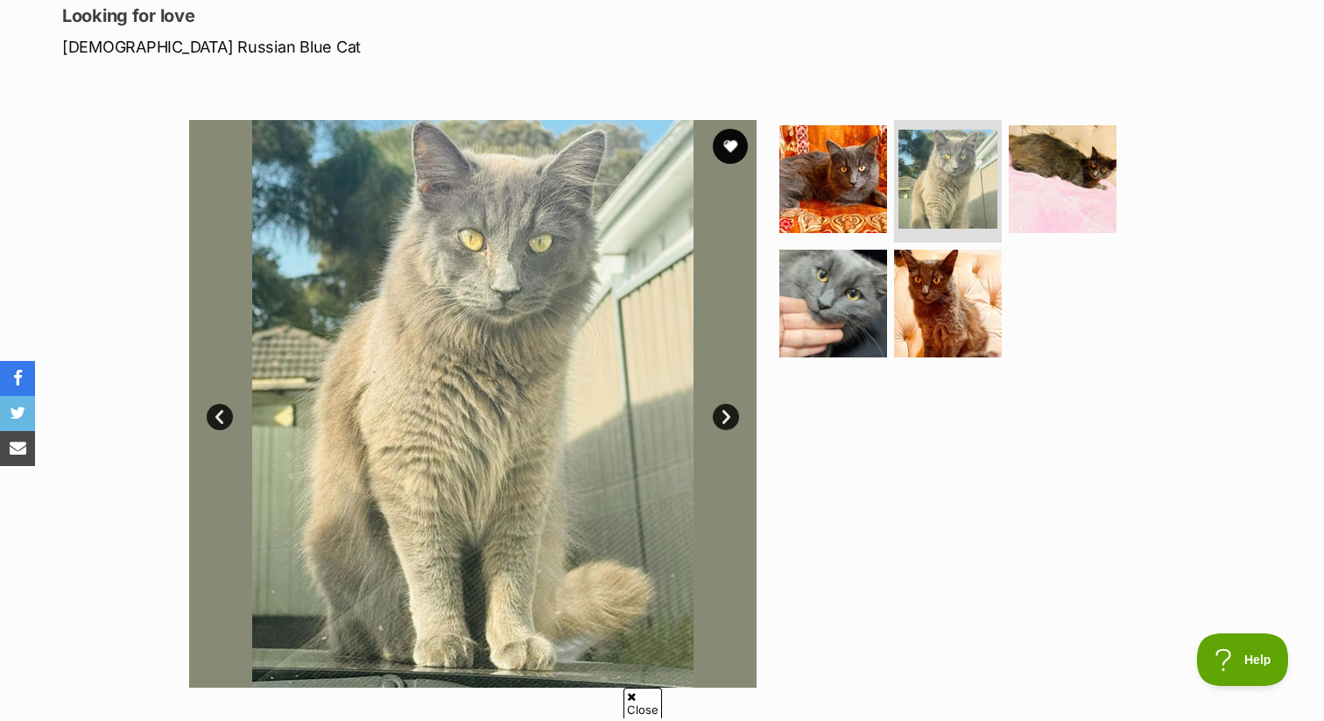
scroll to position [250, 0]
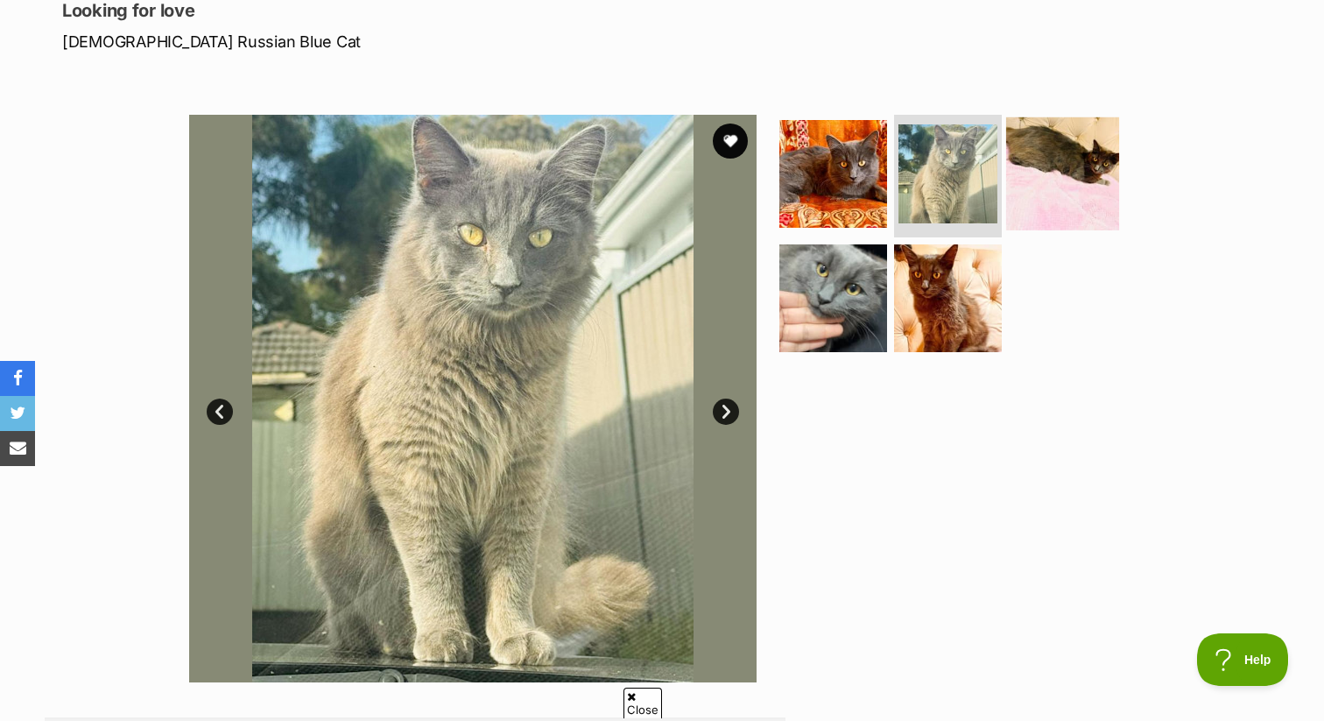
click at [1057, 195] on img at bounding box center [1062, 173] width 113 height 113
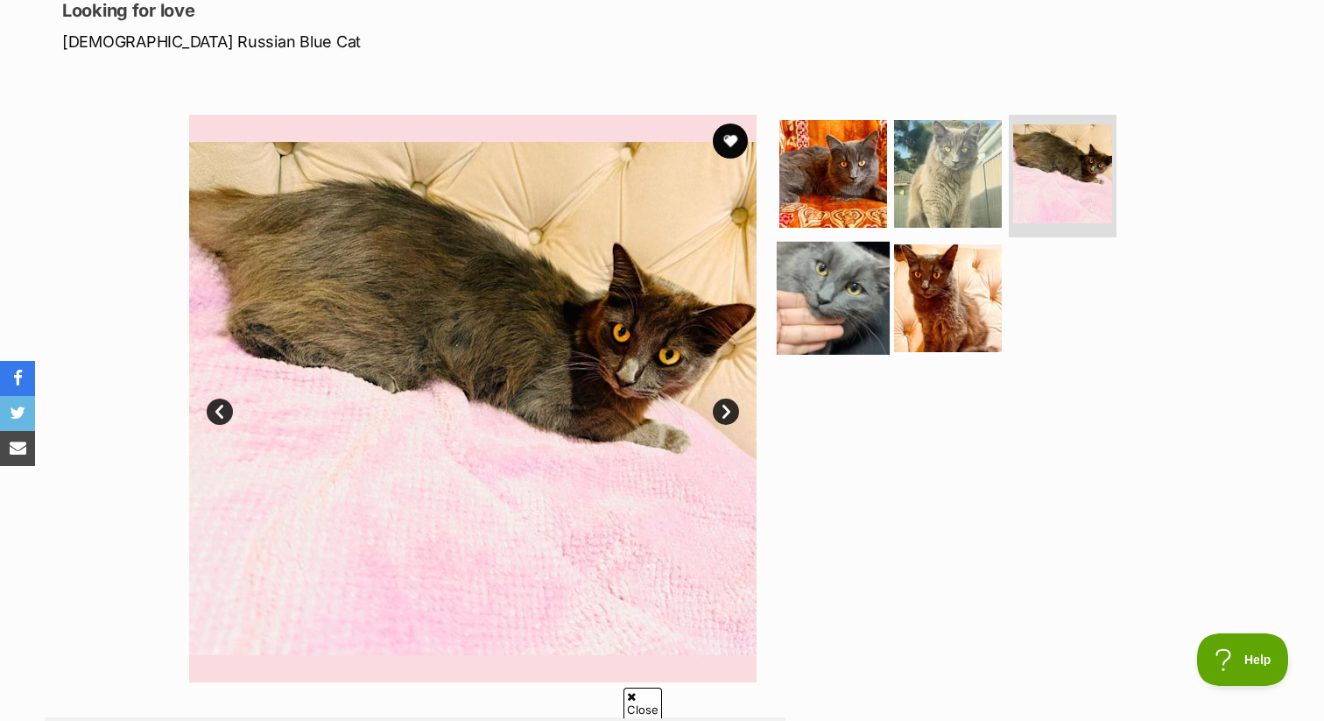
click at [827, 303] on img at bounding box center [833, 297] width 113 height 113
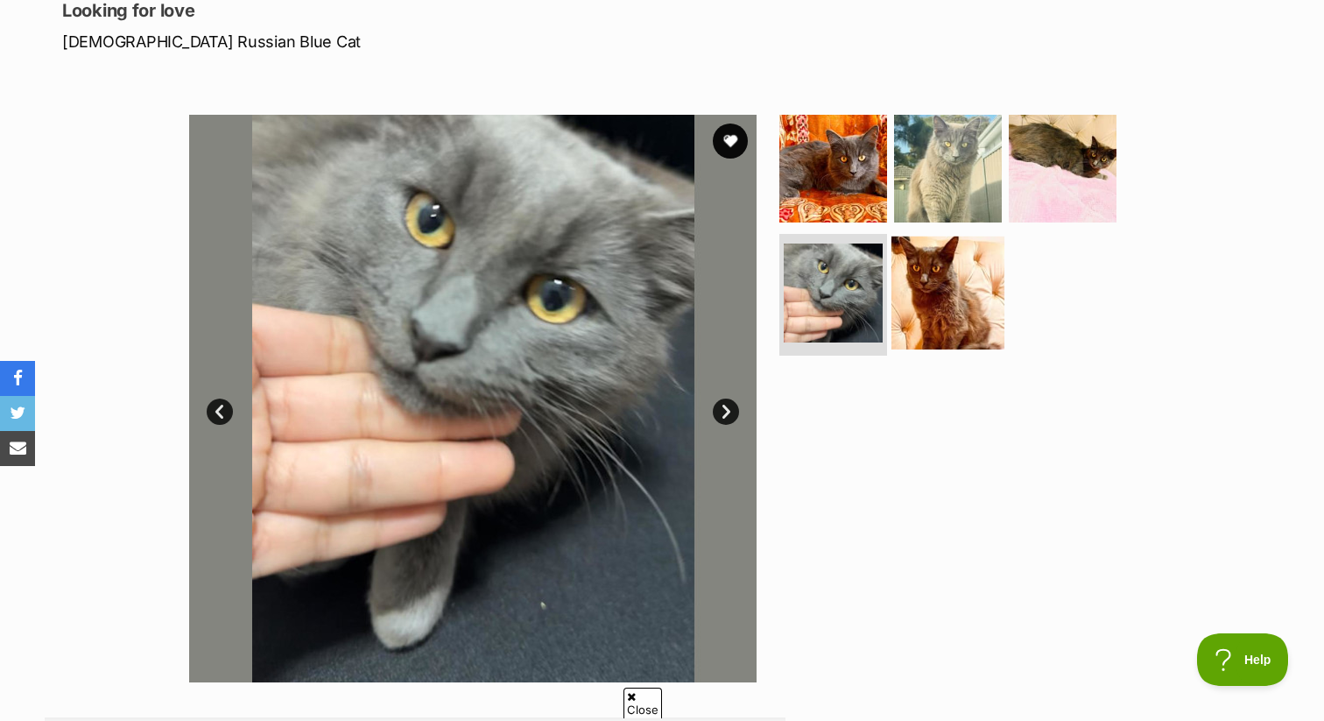
click at [917, 313] on img at bounding box center [947, 292] width 113 height 113
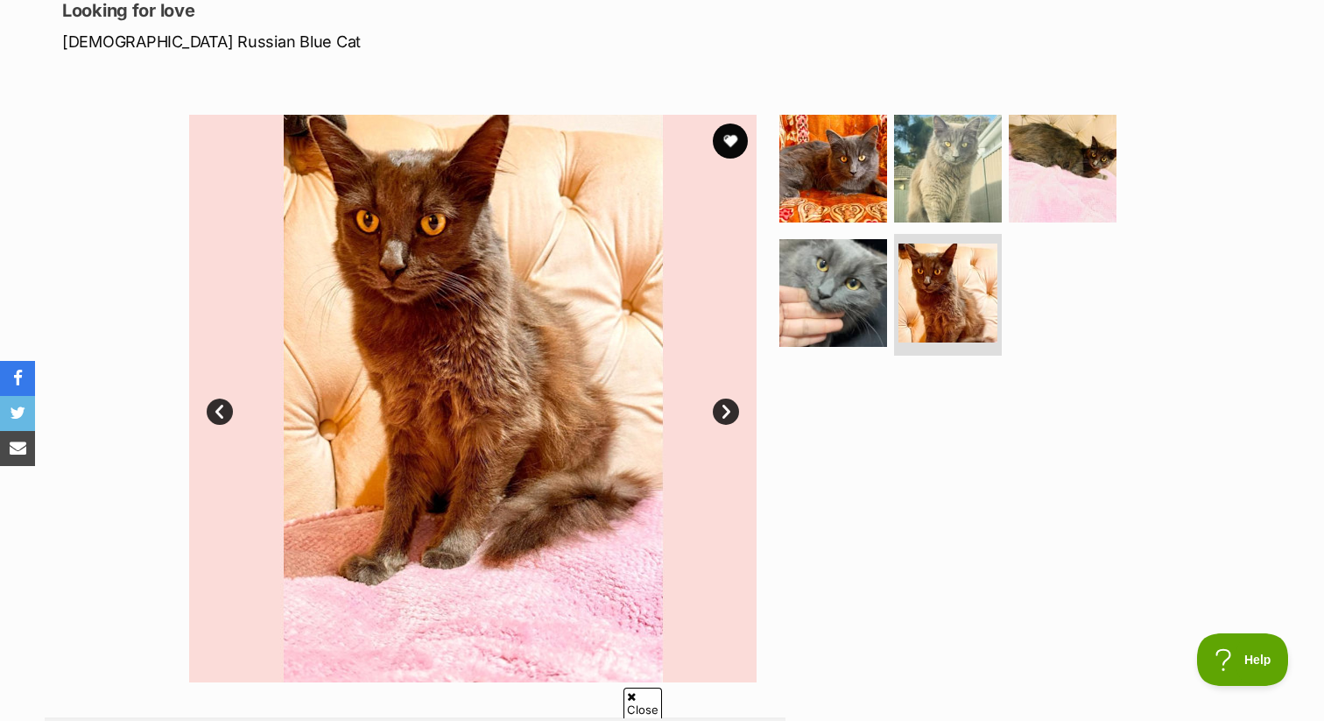
scroll to position [0, 0]
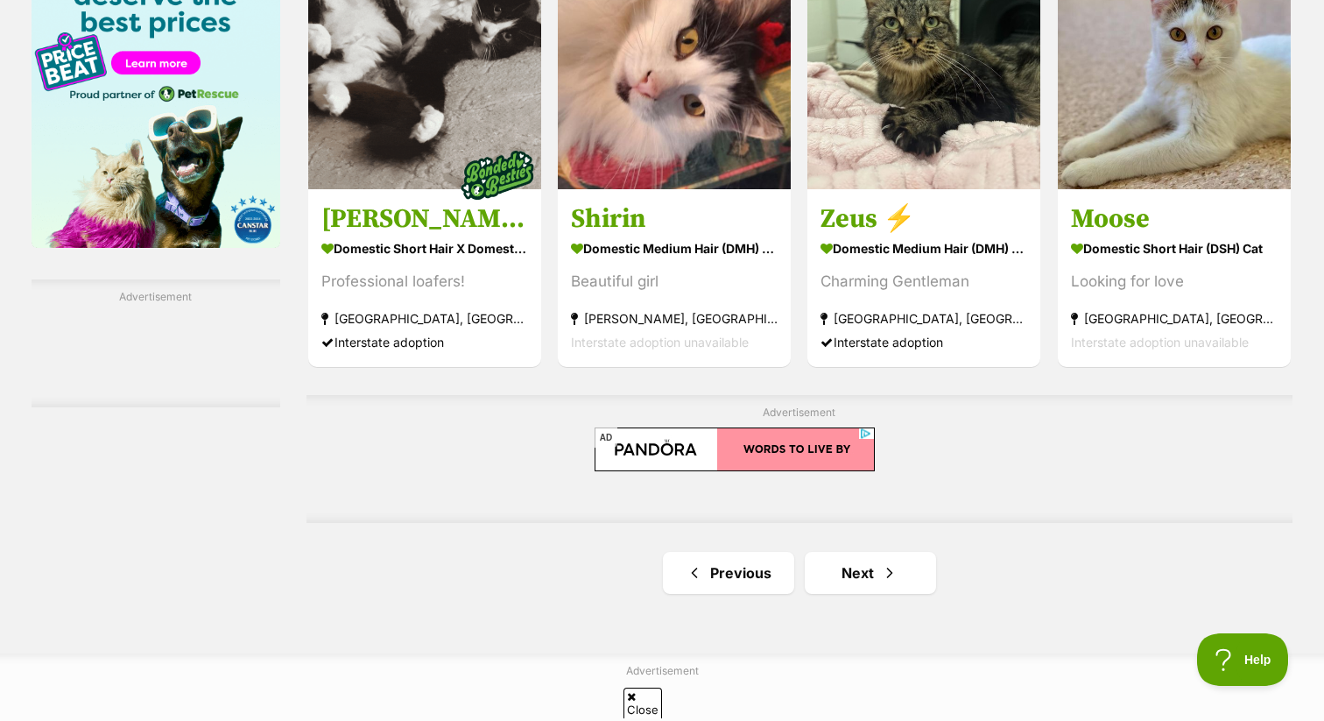
scroll to position [2800, 0]
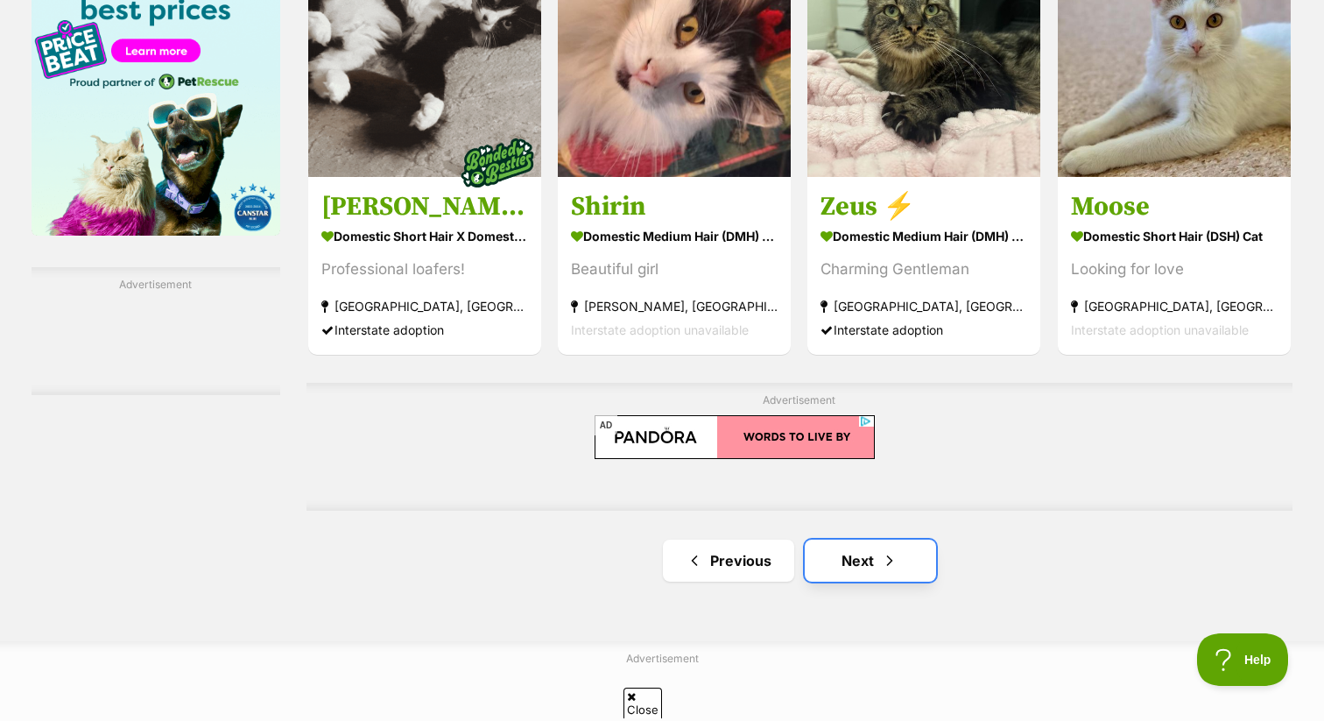
click at [876, 553] on link "Next" at bounding box center [870, 560] width 131 height 42
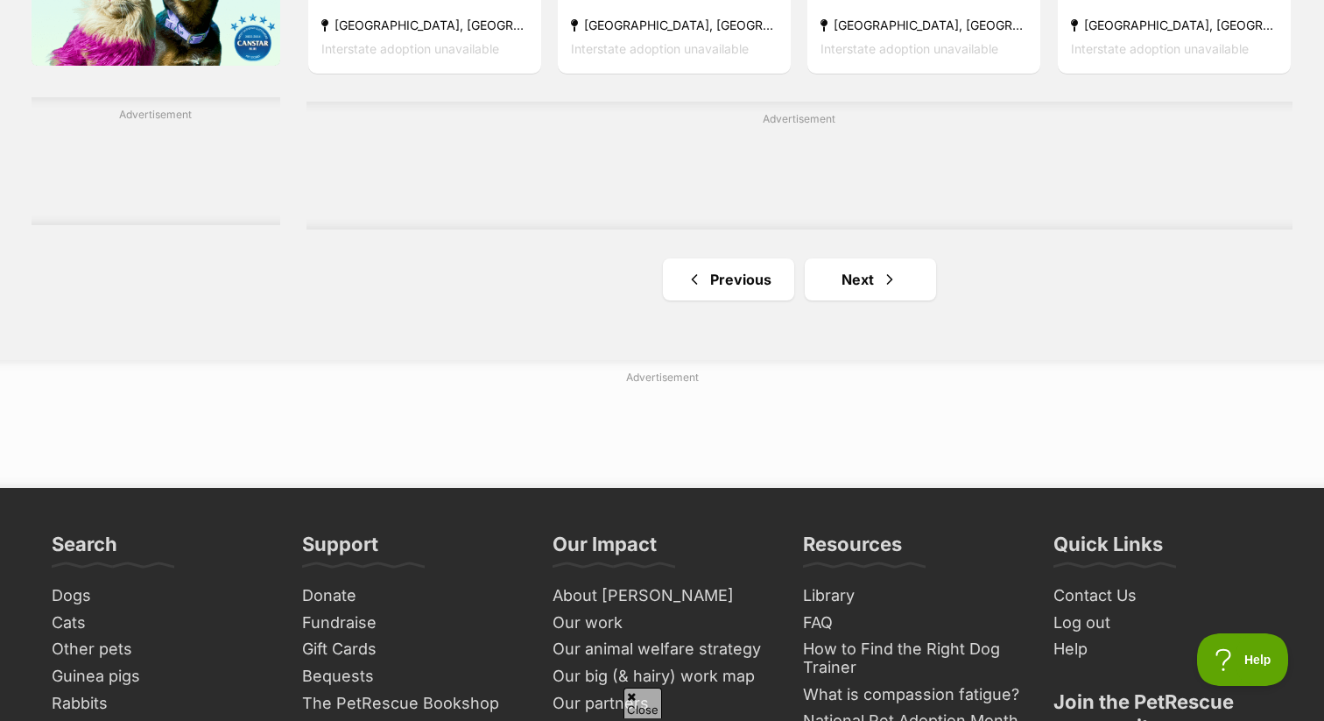
scroll to position [2997, 0]
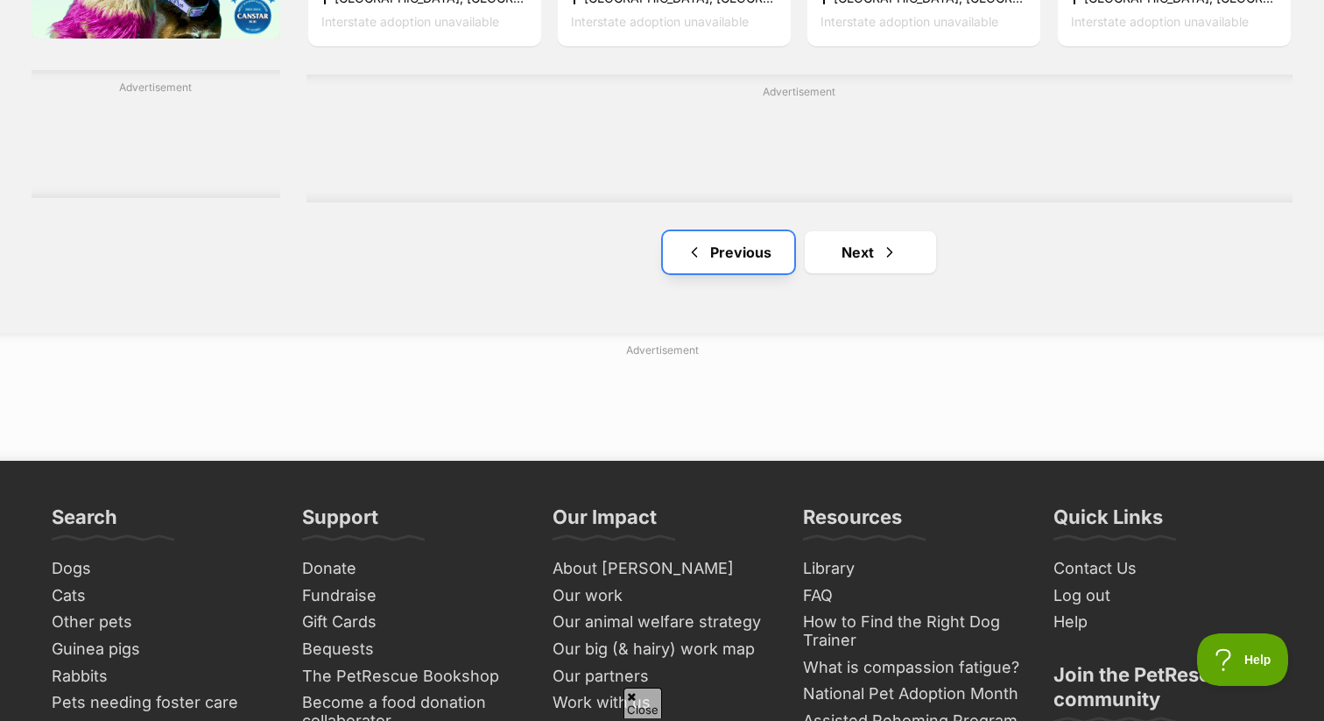
click at [729, 246] on link "Previous" at bounding box center [728, 252] width 131 height 42
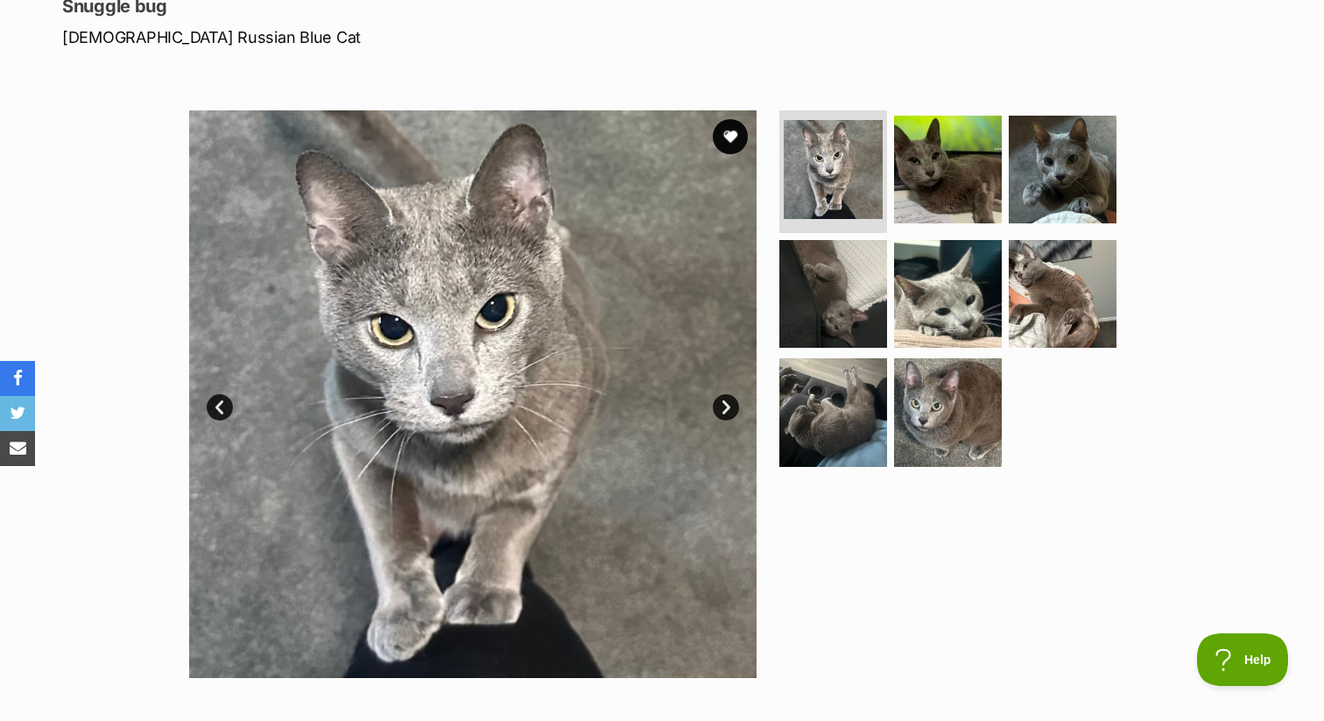
scroll to position [384, 0]
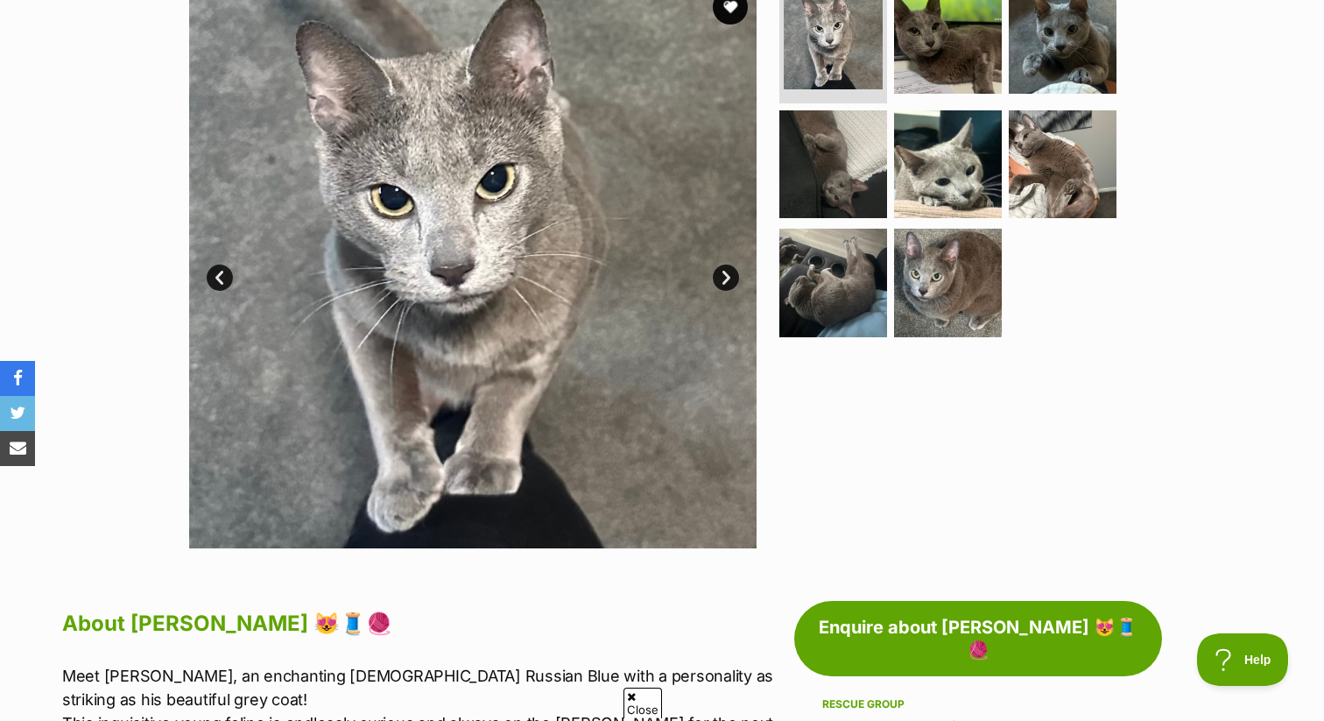
click at [726, 280] on link "Next" at bounding box center [726, 277] width 26 height 26
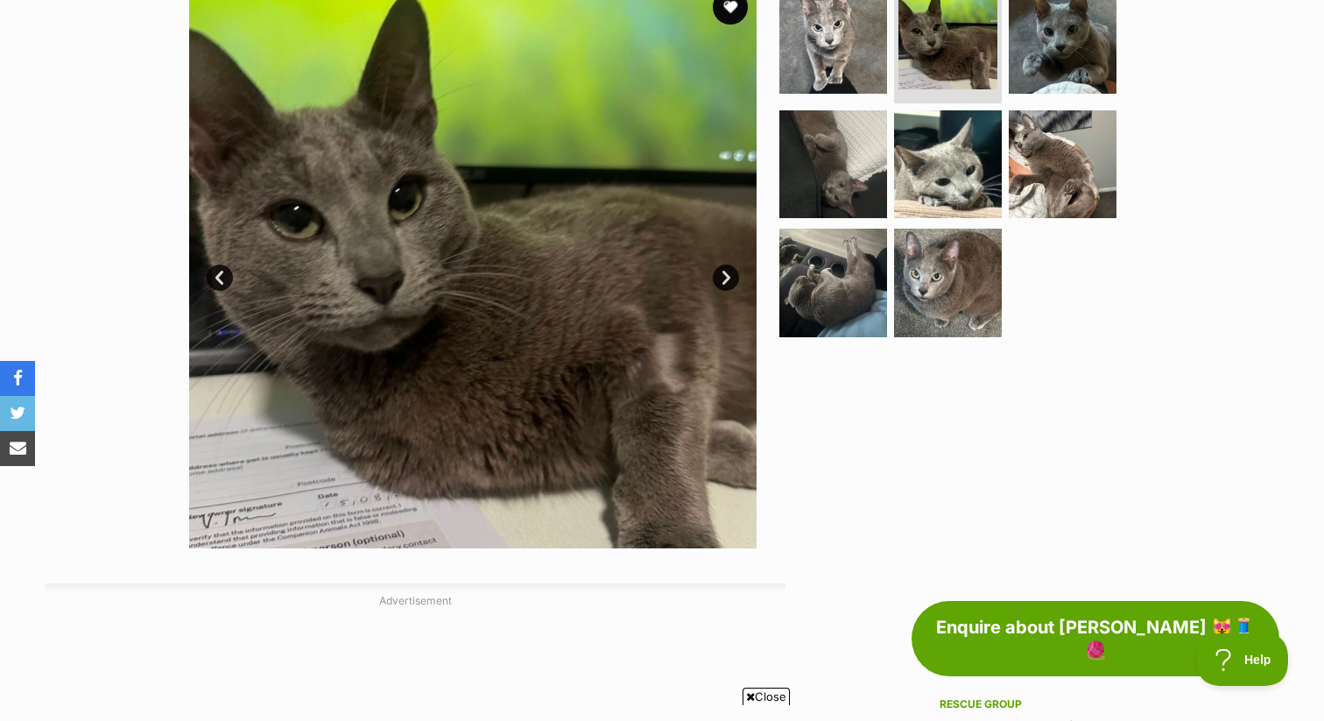
click at [726, 280] on link "Next" at bounding box center [726, 277] width 26 height 26
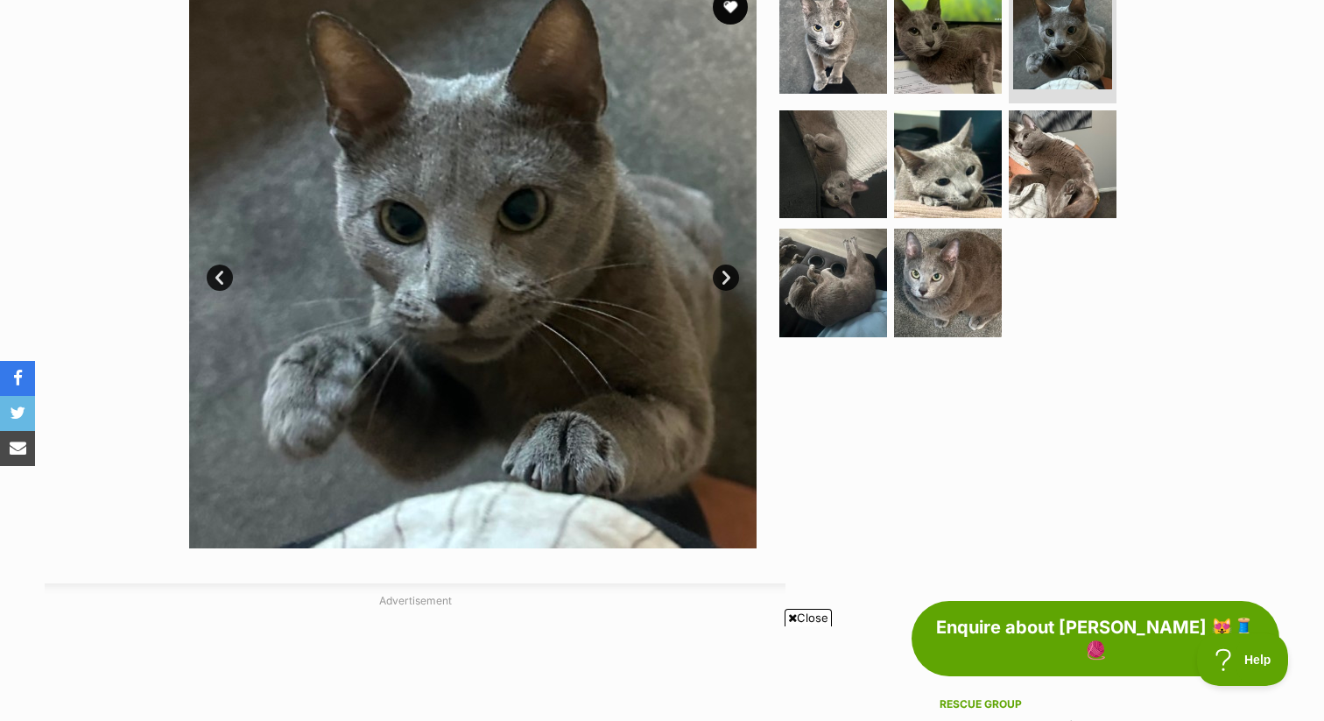
click at [726, 280] on link "Next" at bounding box center [726, 277] width 26 height 26
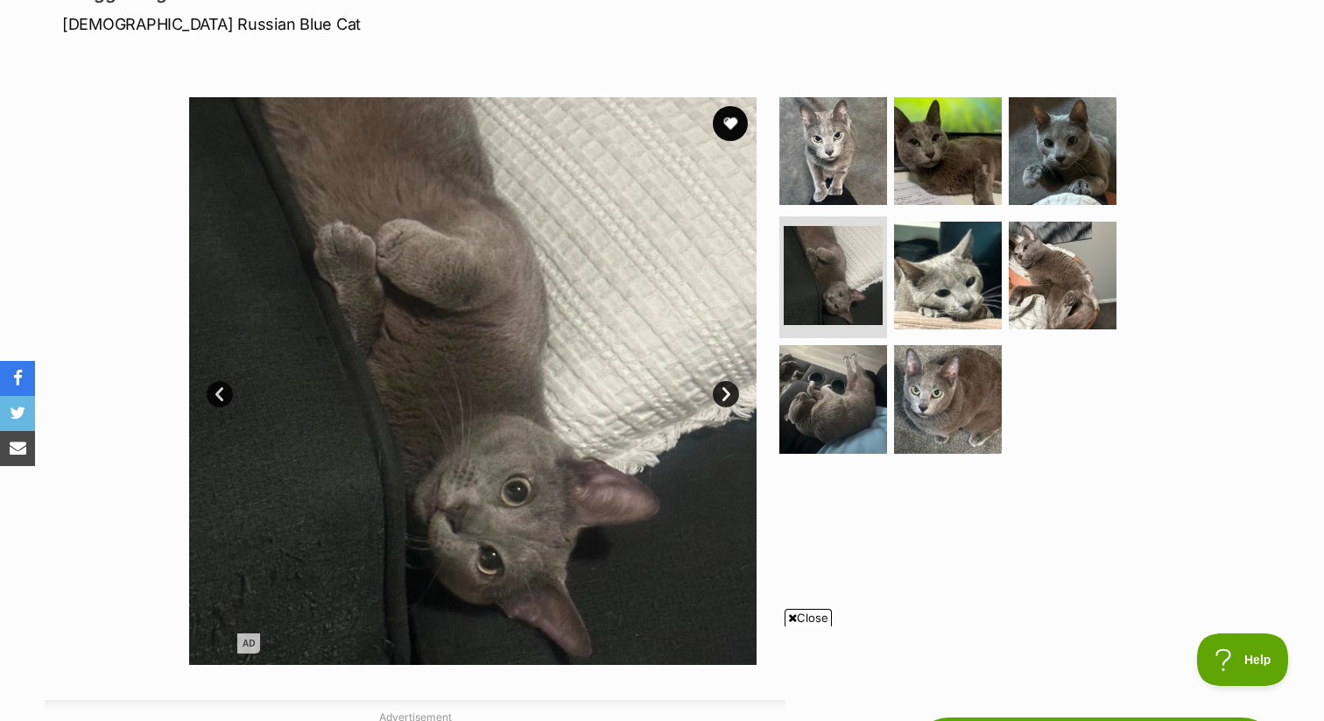
scroll to position [202, 0]
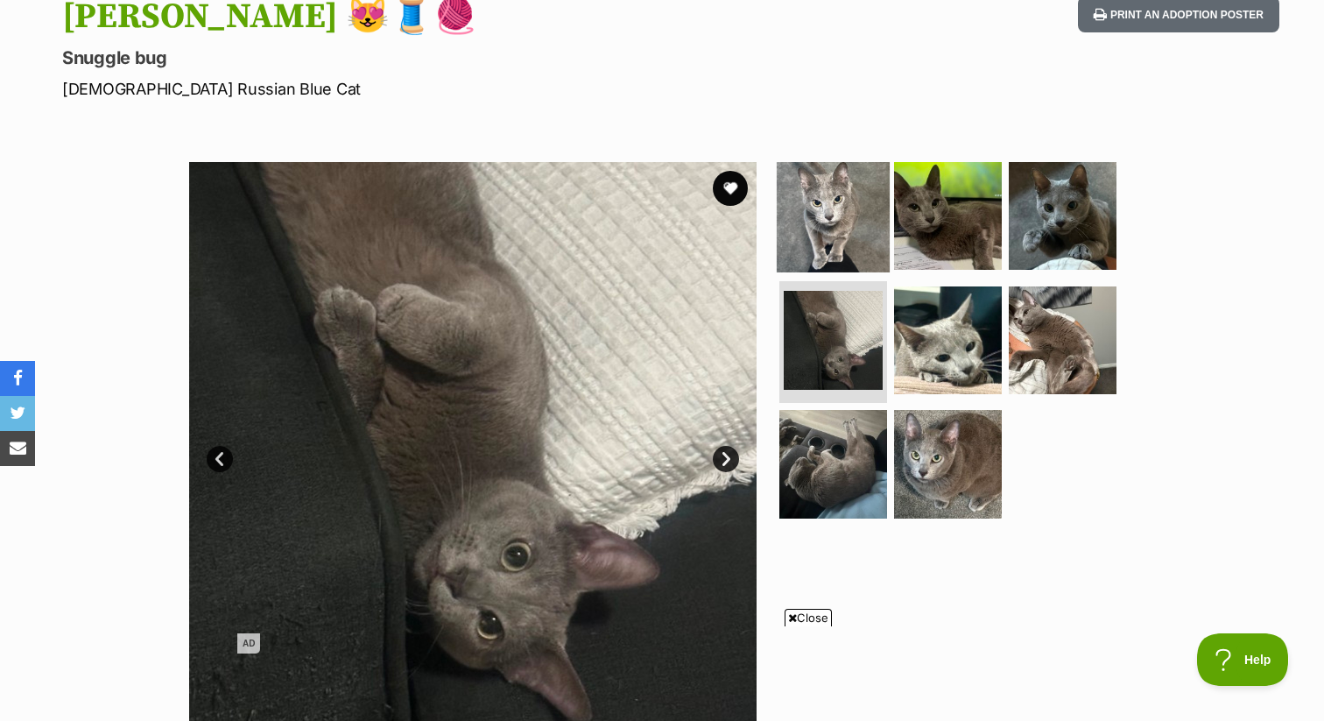
click at [842, 215] on img at bounding box center [833, 215] width 113 height 113
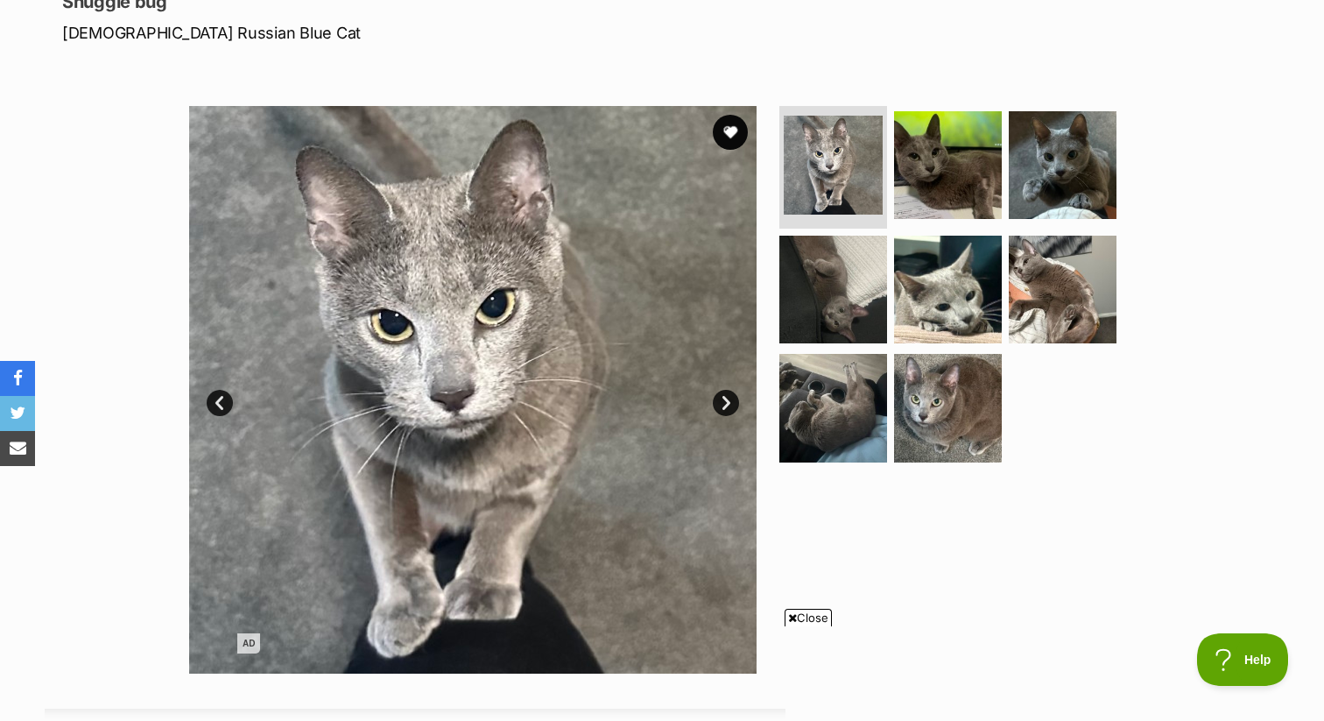
scroll to position [272, 0]
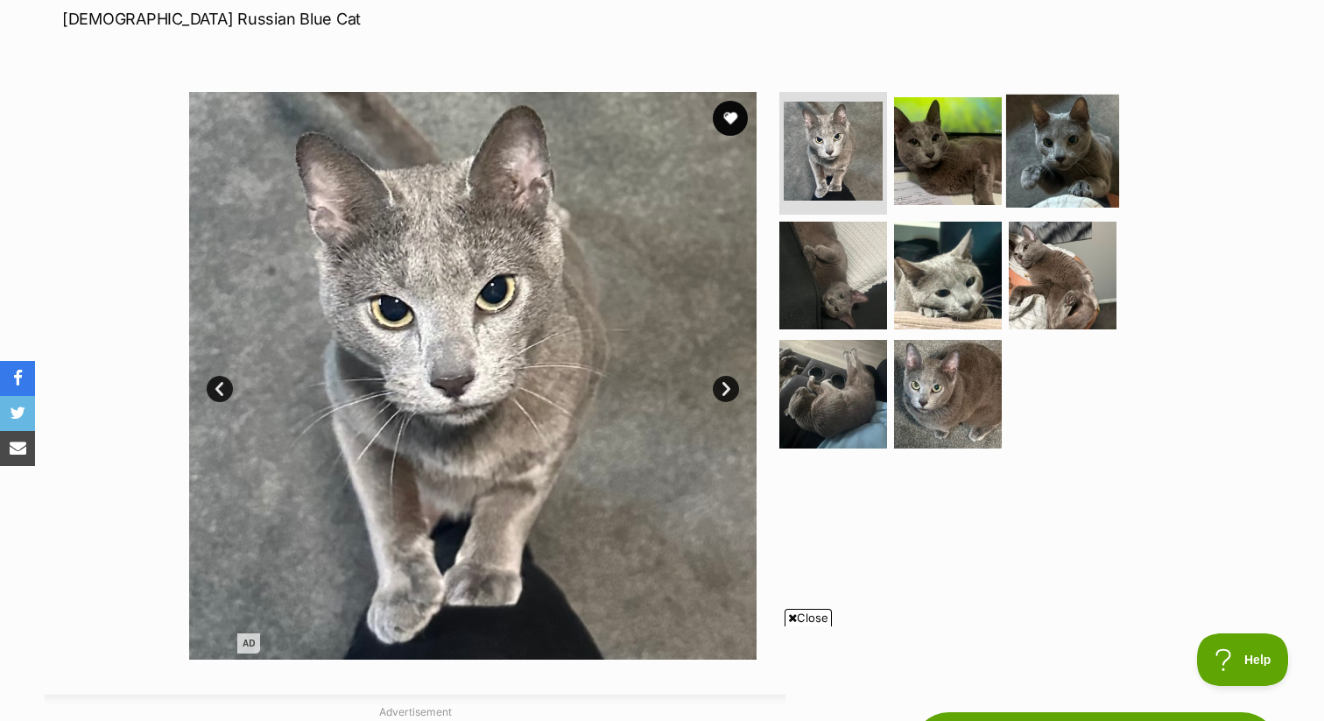
click at [1098, 155] on img at bounding box center [1062, 151] width 113 height 113
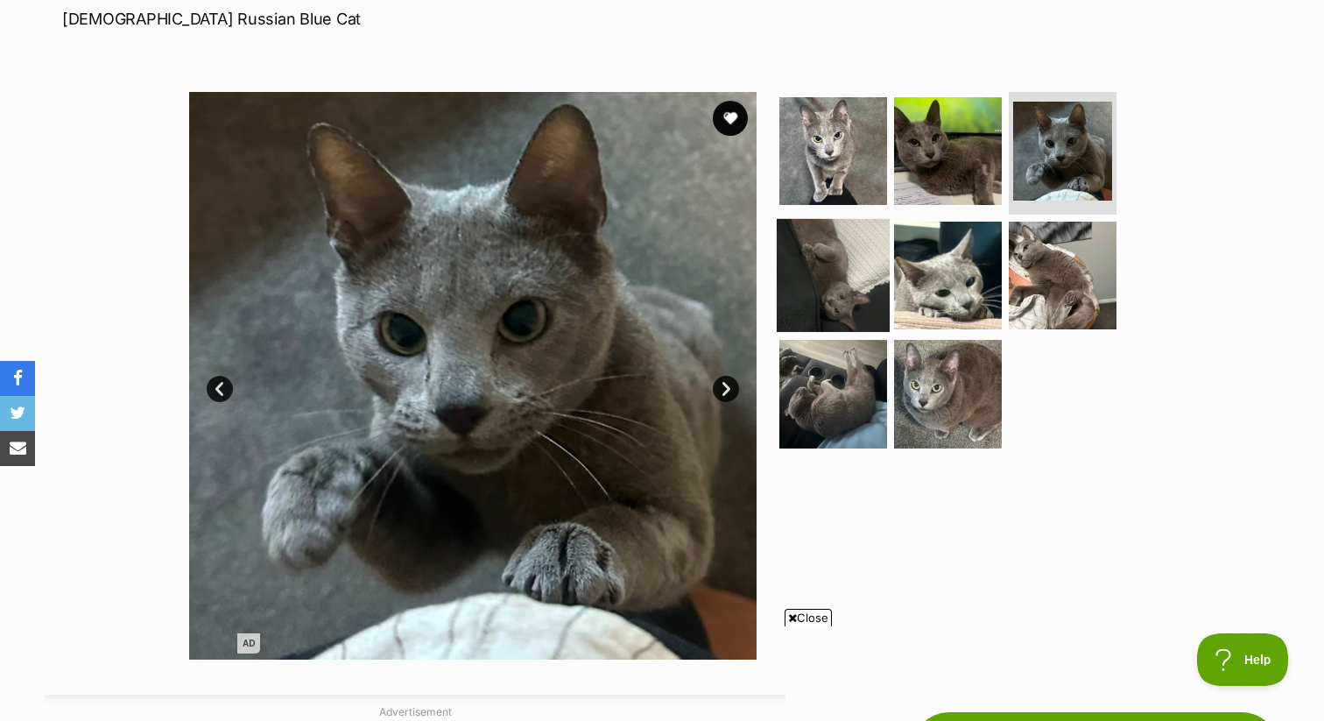
click at [835, 256] on img at bounding box center [833, 274] width 113 height 113
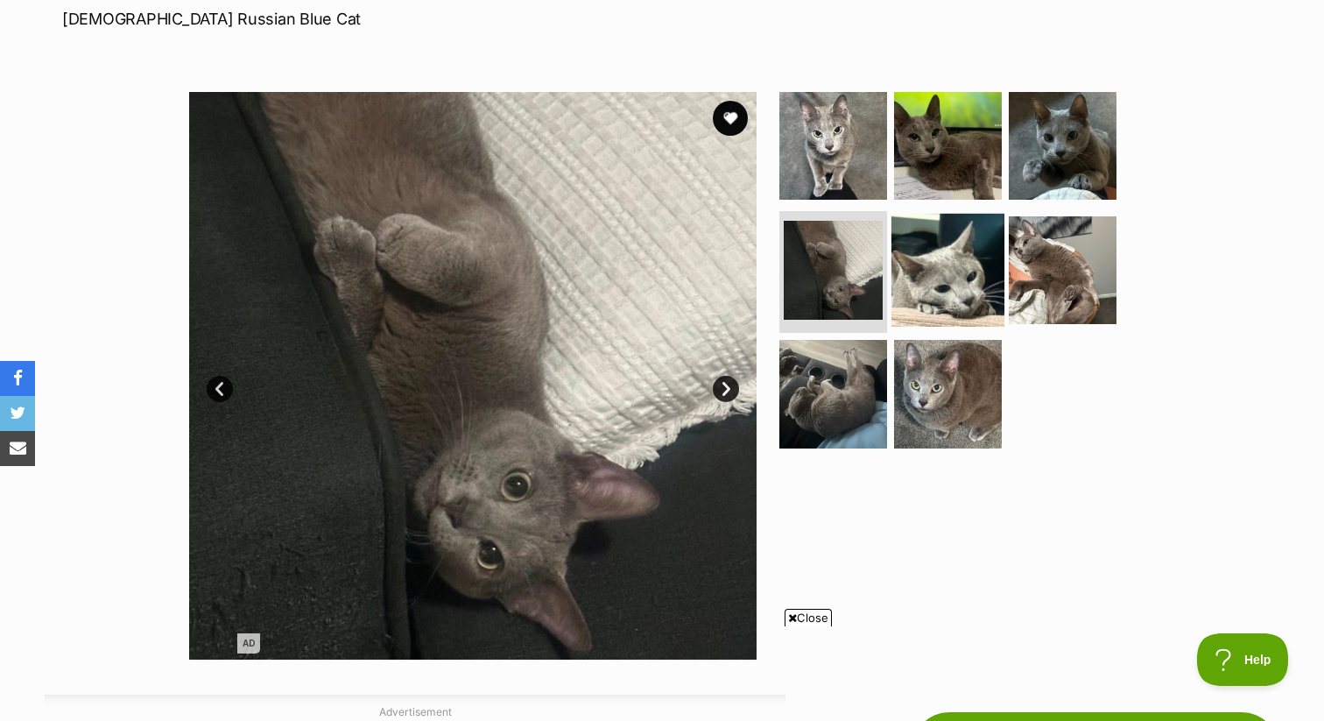
click at [927, 274] on img at bounding box center [947, 269] width 113 height 113
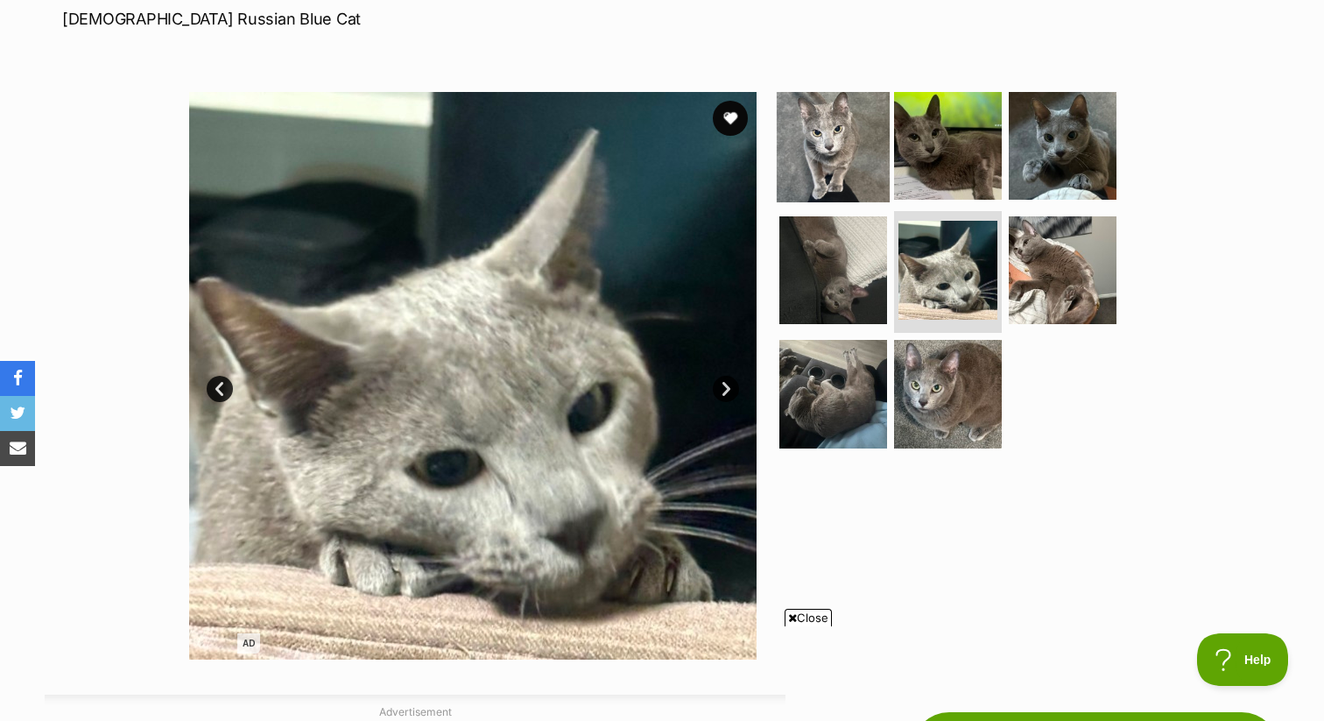
click at [835, 130] on img at bounding box center [833, 145] width 113 height 113
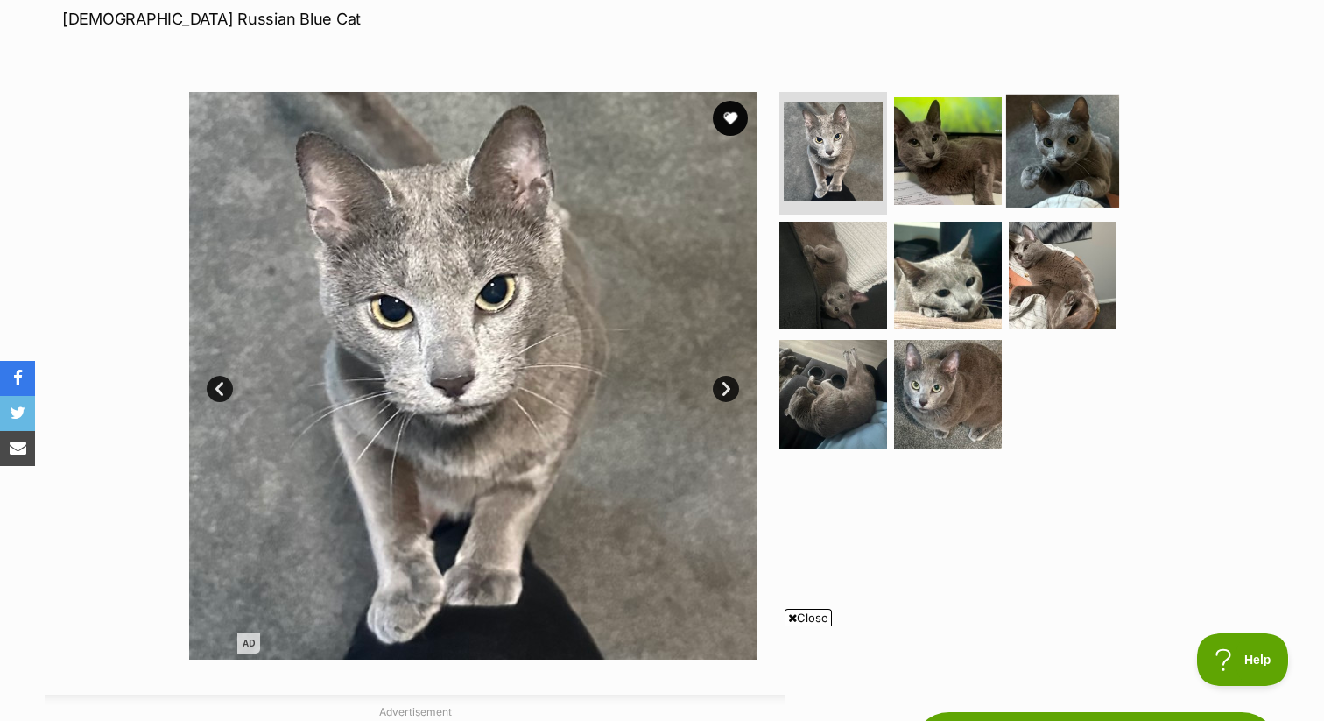
click at [1018, 180] on img at bounding box center [1062, 151] width 113 height 113
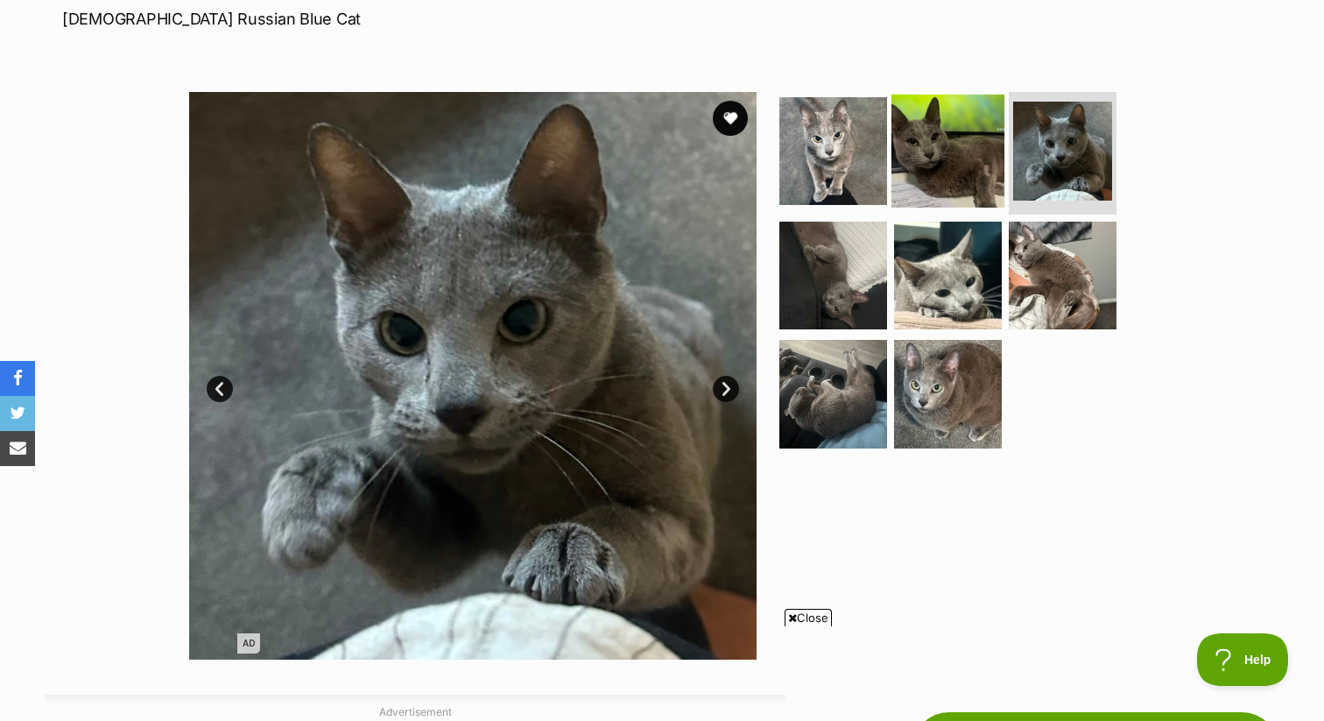
click at [947, 172] on img at bounding box center [947, 151] width 113 height 113
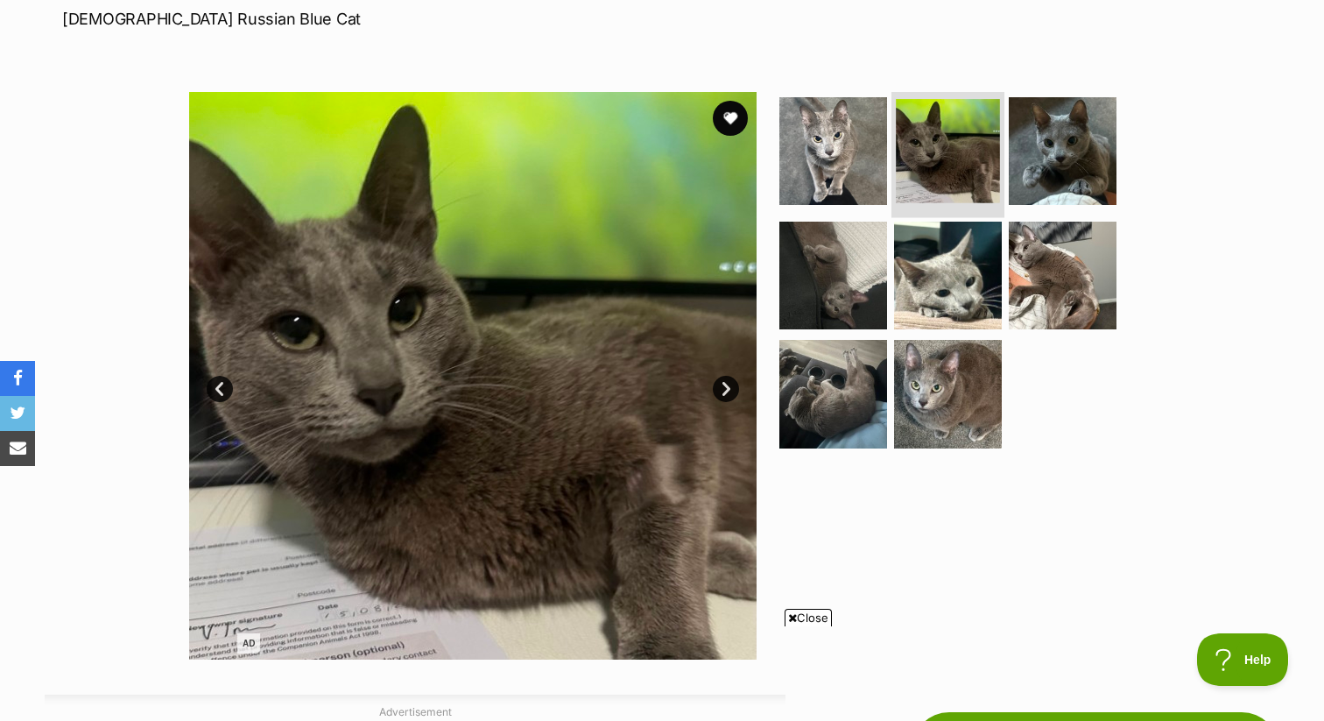
scroll to position [0, 0]
click at [845, 148] on img at bounding box center [833, 151] width 113 height 113
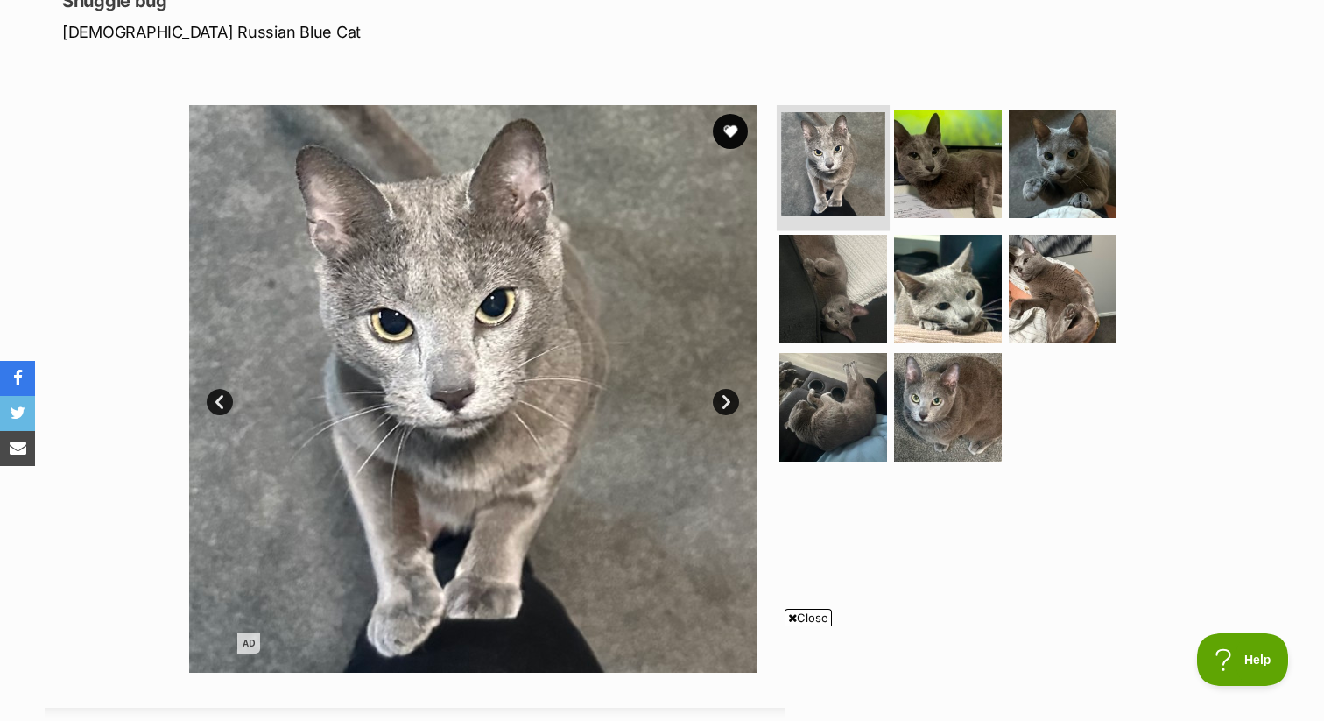
scroll to position [251, 0]
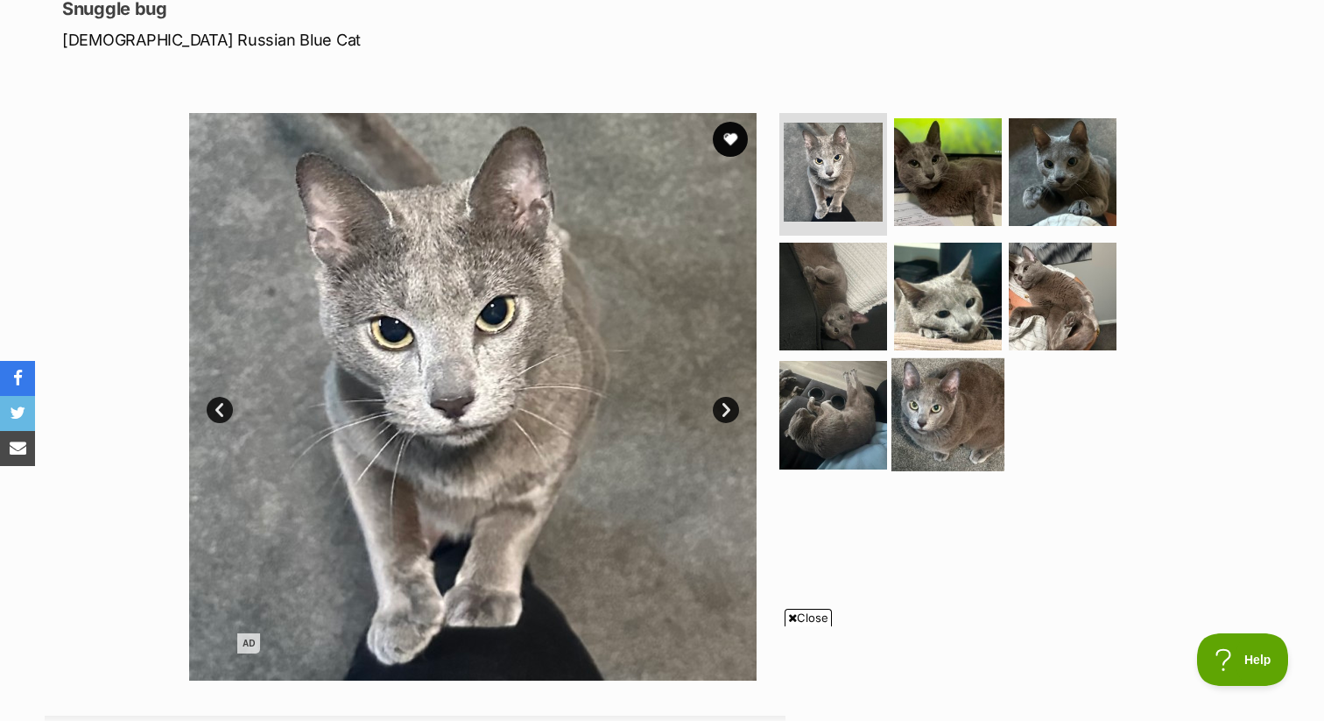
click at [928, 390] on img at bounding box center [947, 414] width 113 height 113
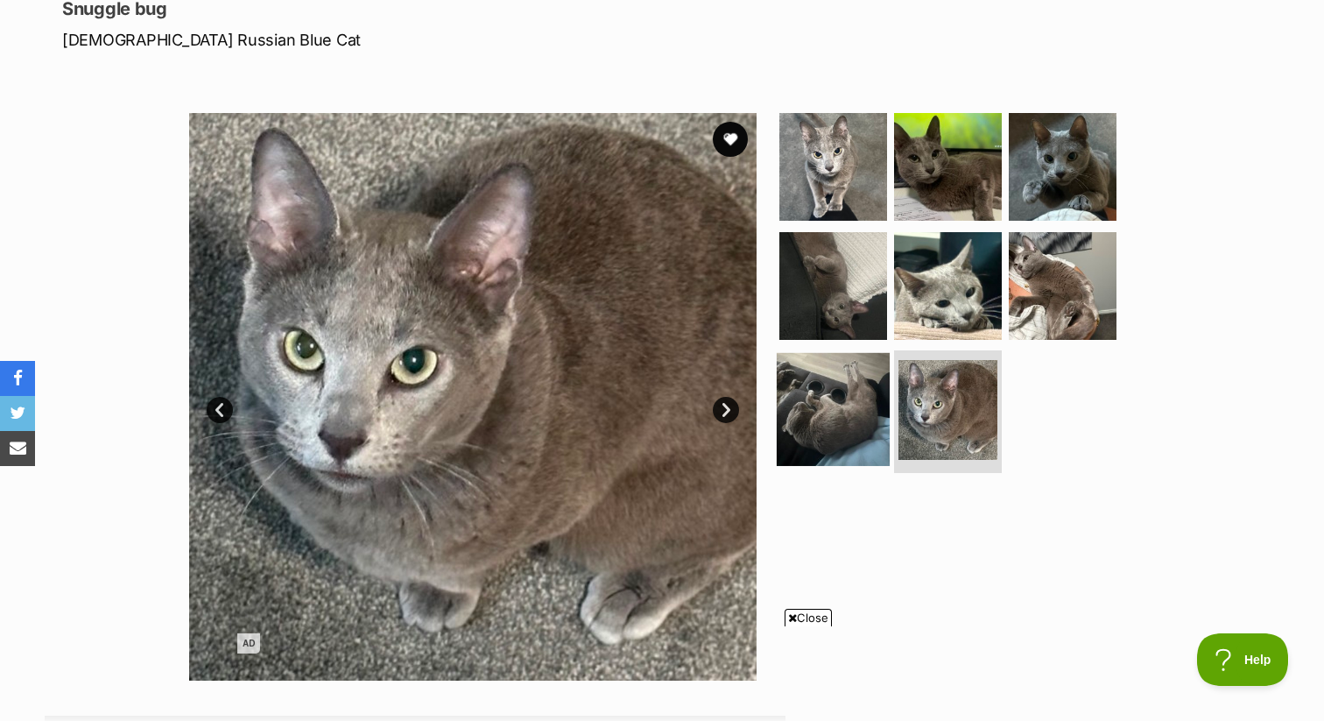
click at [794, 440] on img at bounding box center [833, 409] width 113 height 113
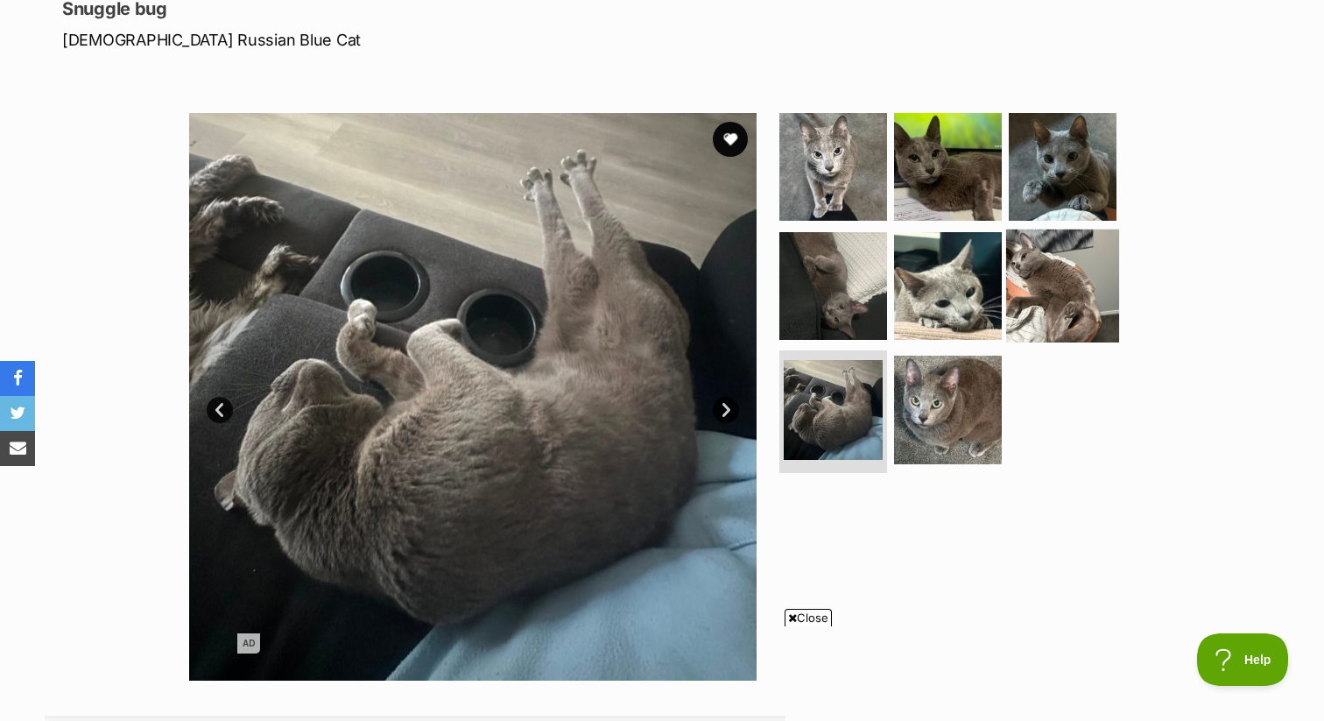
click at [1105, 281] on img at bounding box center [1062, 285] width 113 height 113
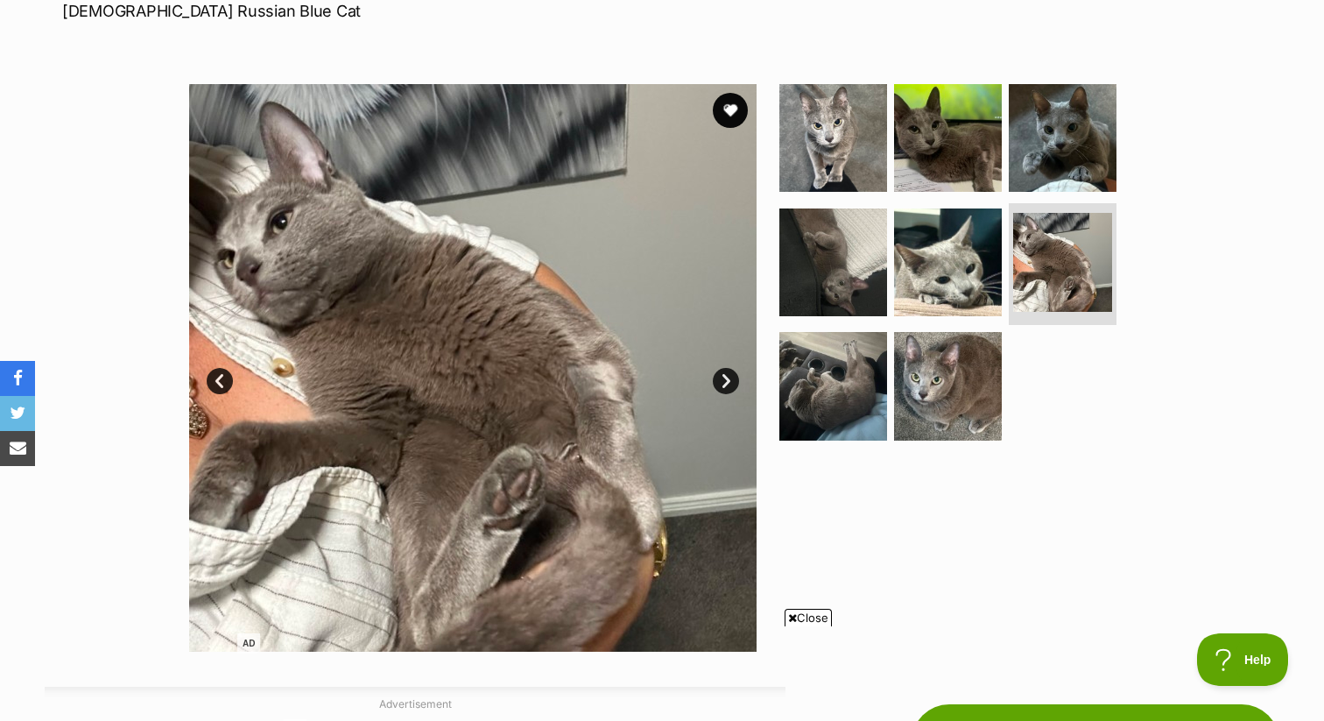
scroll to position [214, 0]
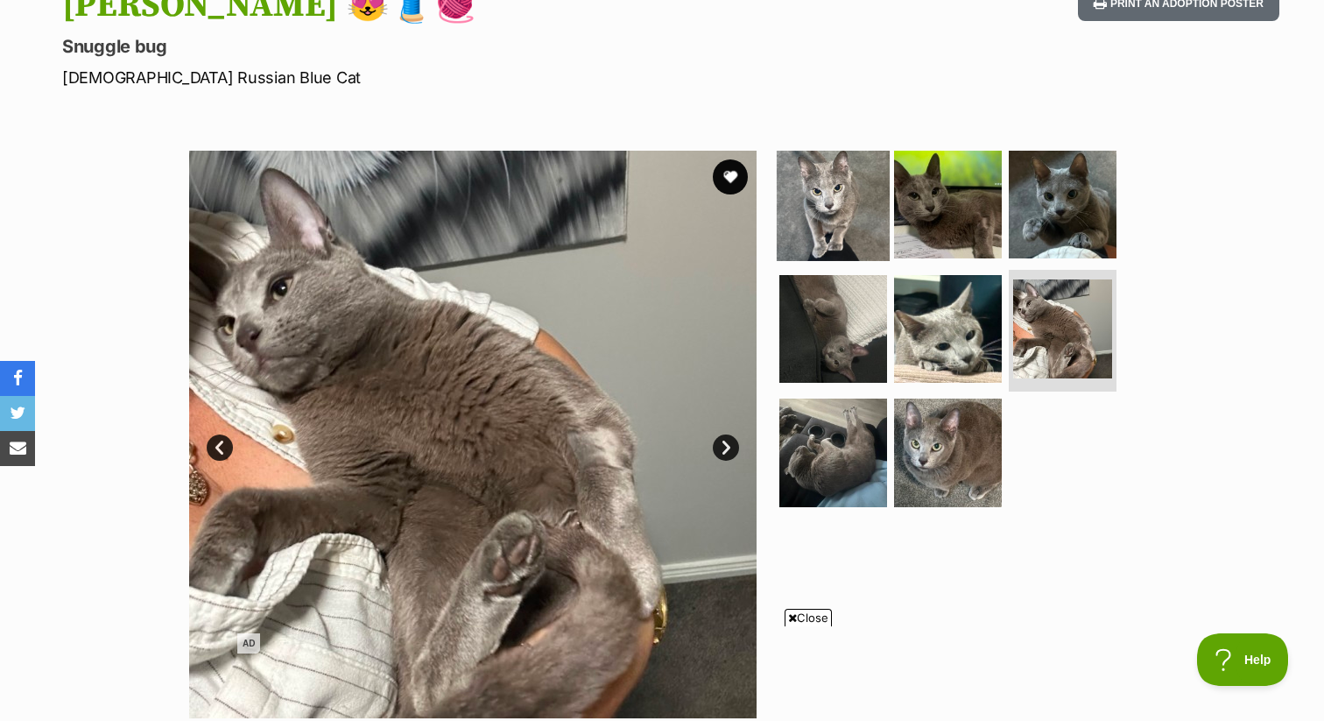
click at [874, 194] on img at bounding box center [833, 204] width 113 height 113
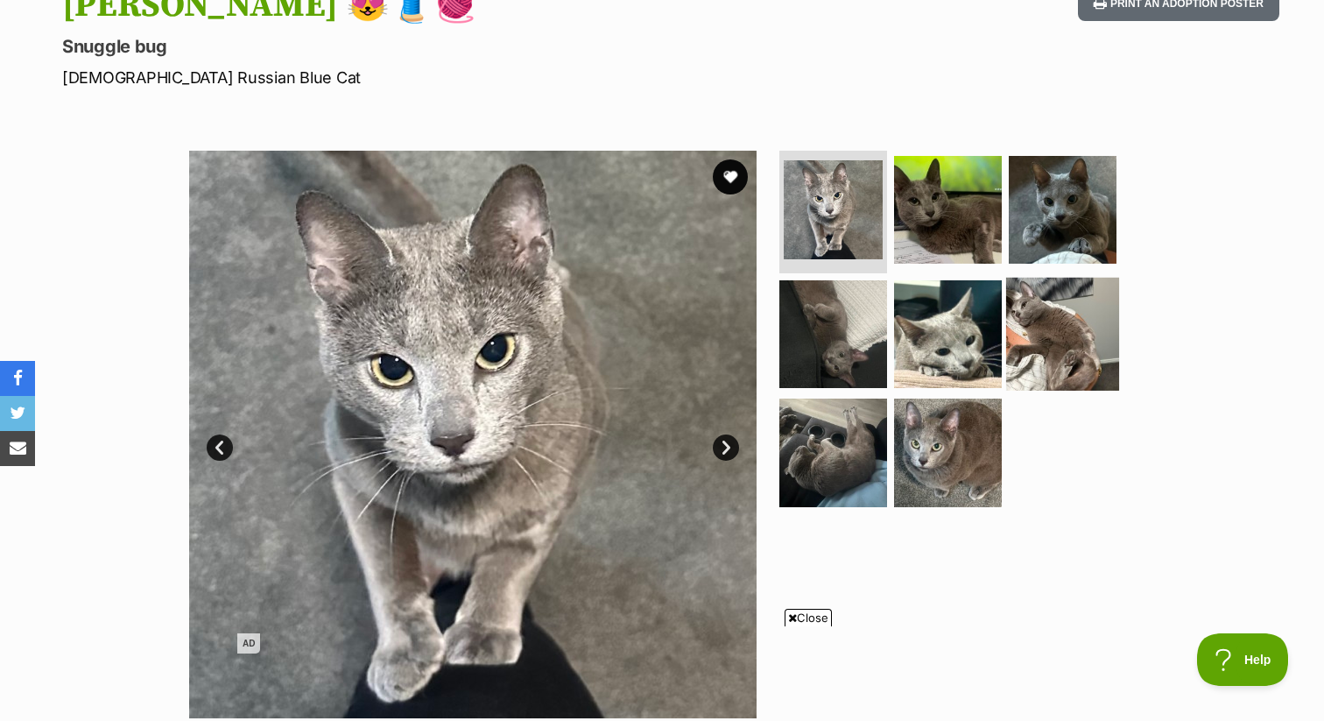
click at [1028, 342] on img at bounding box center [1062, 333] width 113 height 113
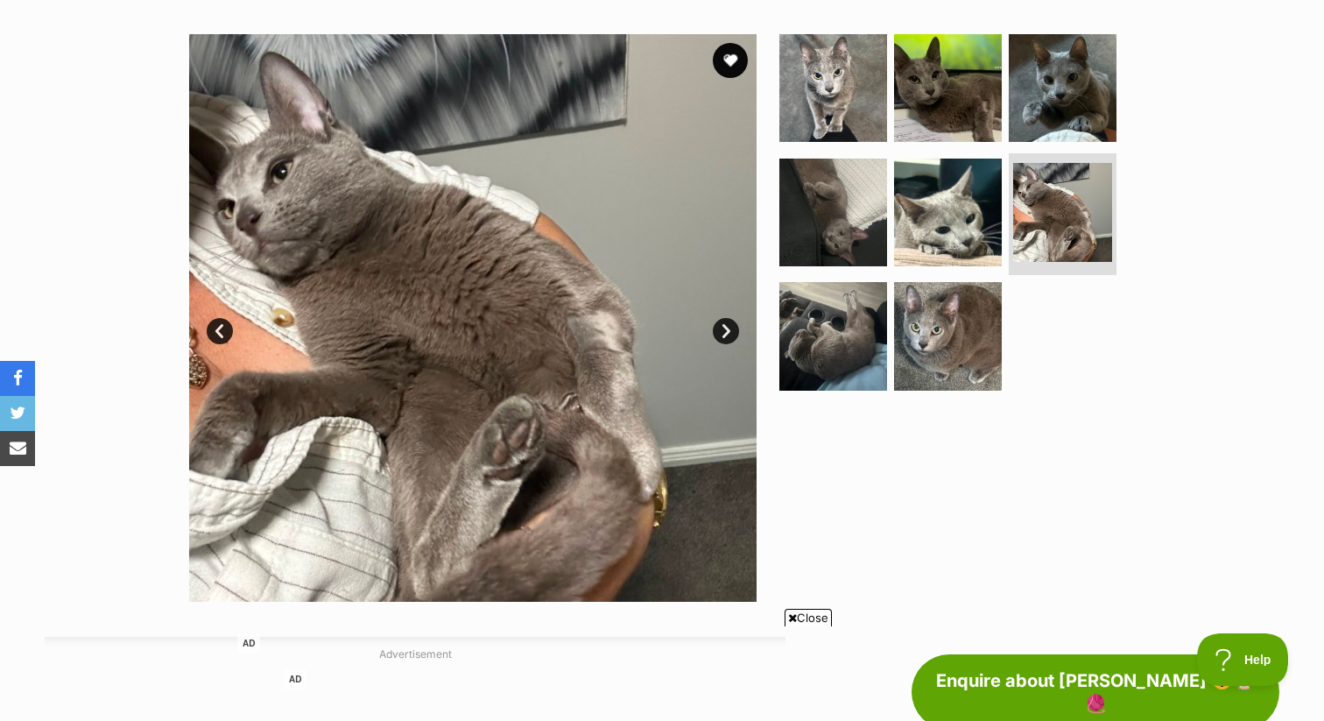
scroll to position [342, 0]
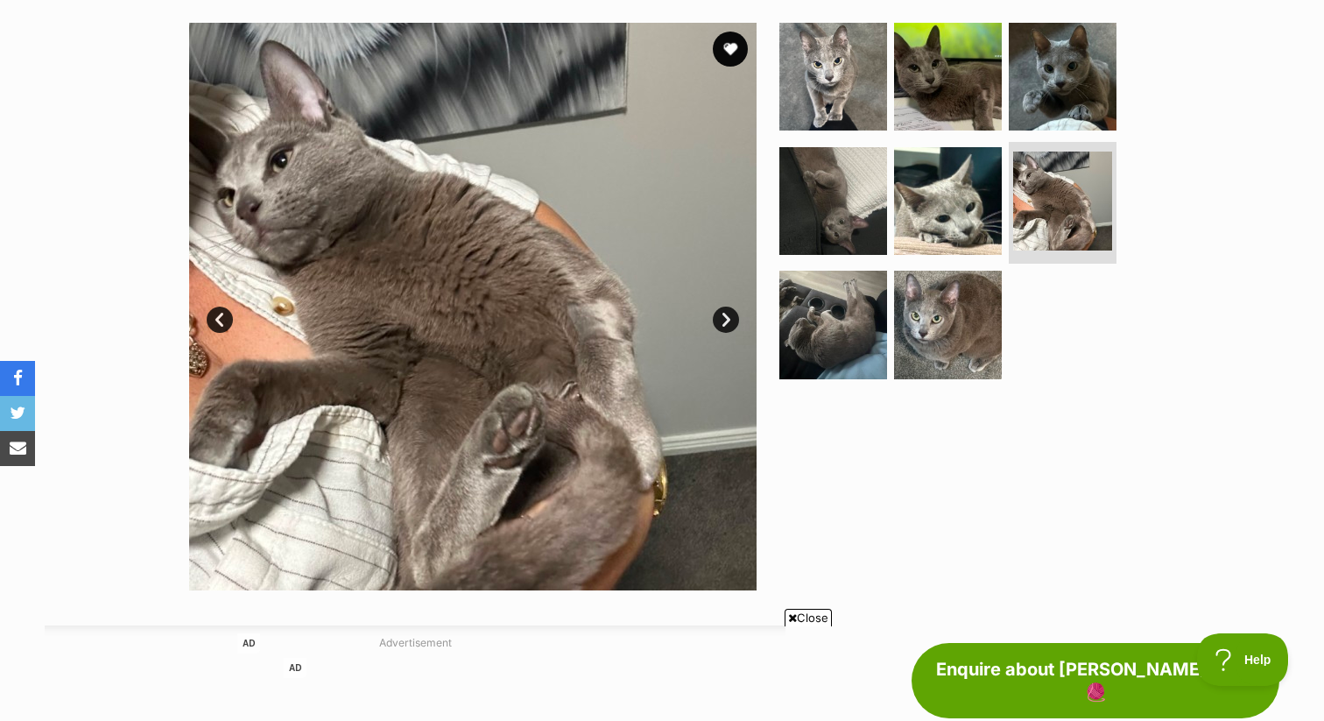
click at [586, 407] on img at bounding box center [472, 306] width 567 height 567
click at [715, 320] on link "Next" at bounding box center [726, 319] width 26 height 26
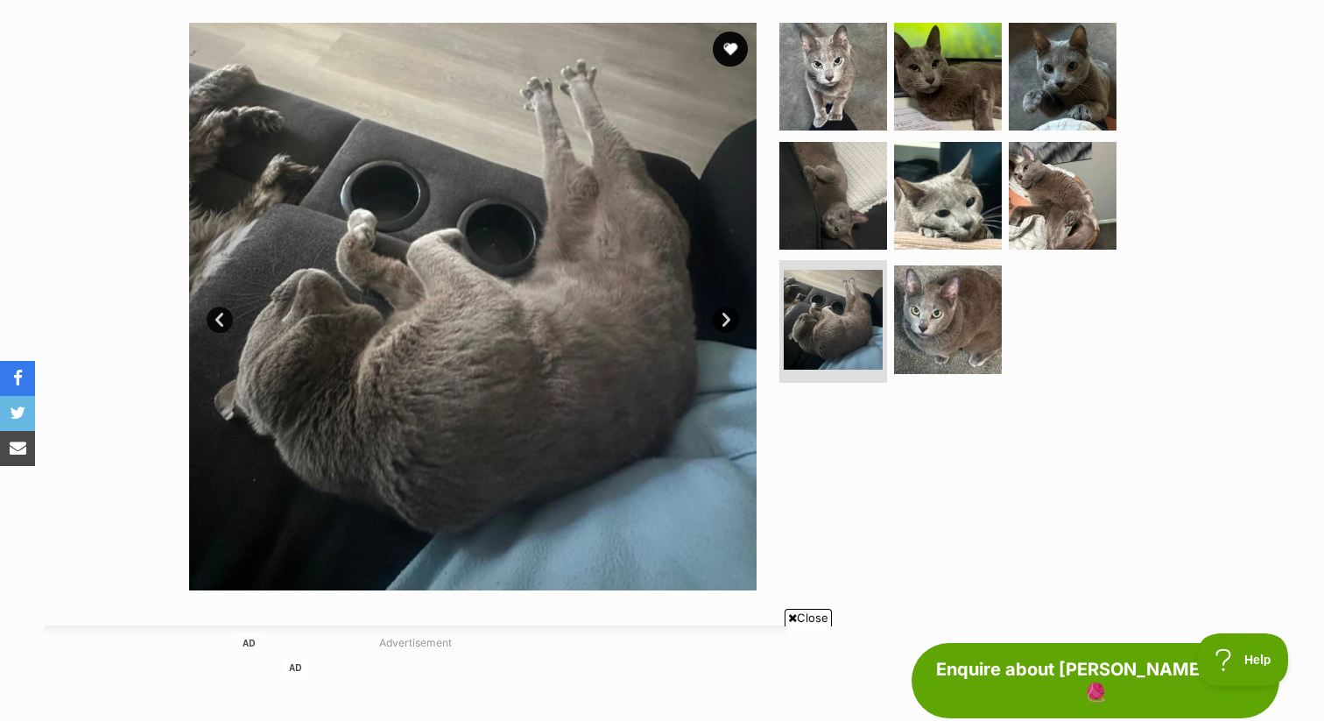
click at [715, 320] on link "Next" at bounding box center [726, 319] width 26 height 26
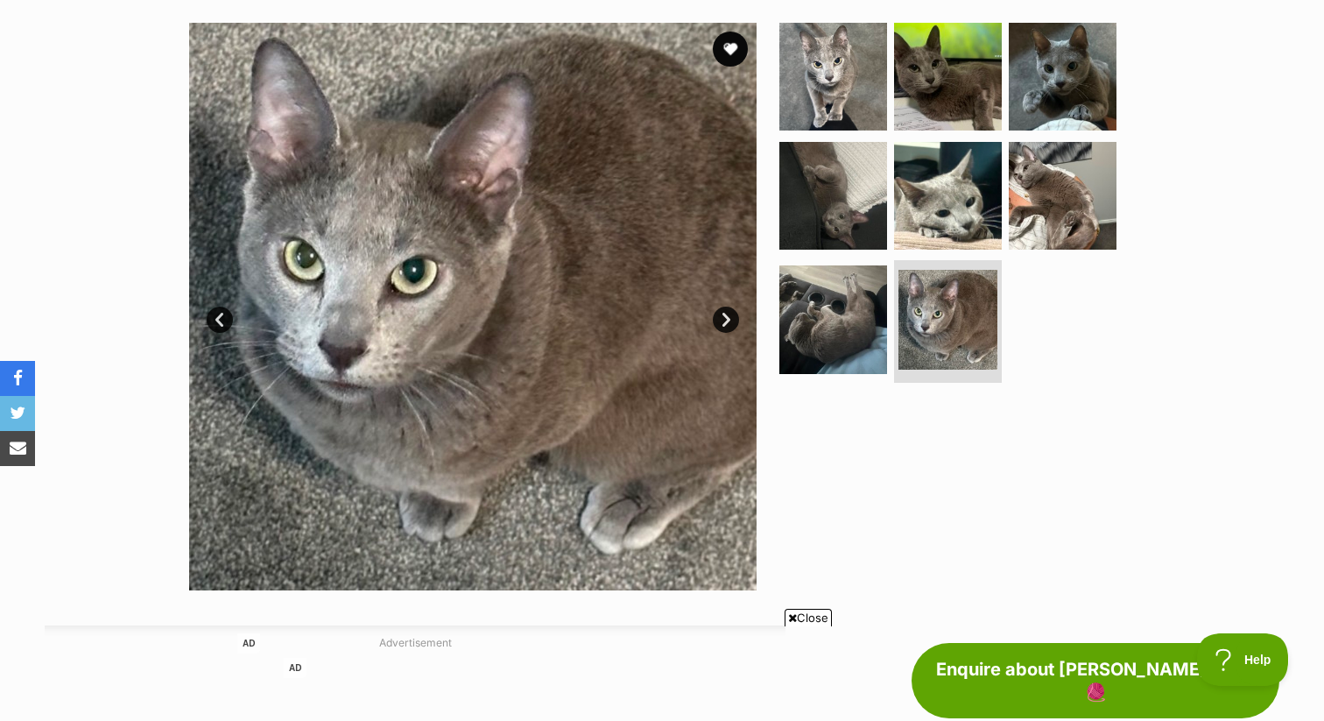
click at [715, 320] on link "Next" at bounding box center [726, 319] width 26 height 26
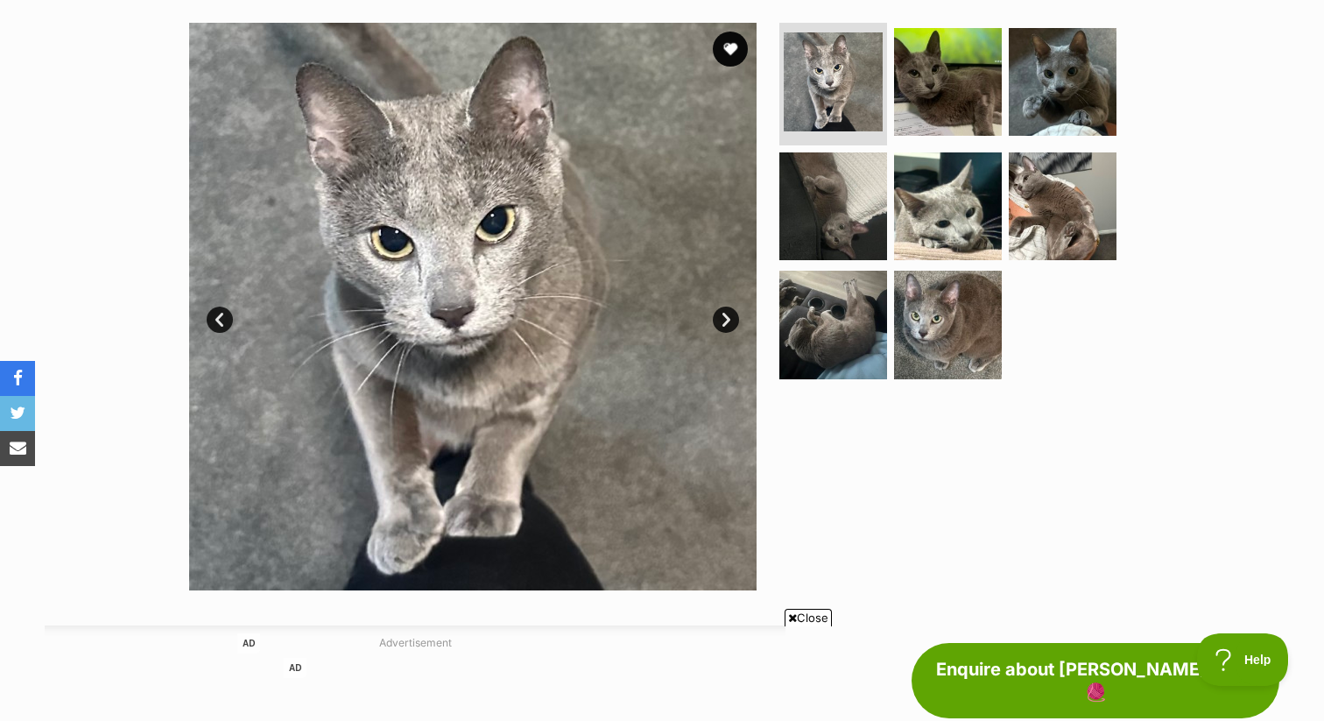
click at [715, 320] on link "Next" at bounding box center [726, 319] width 26 height 26
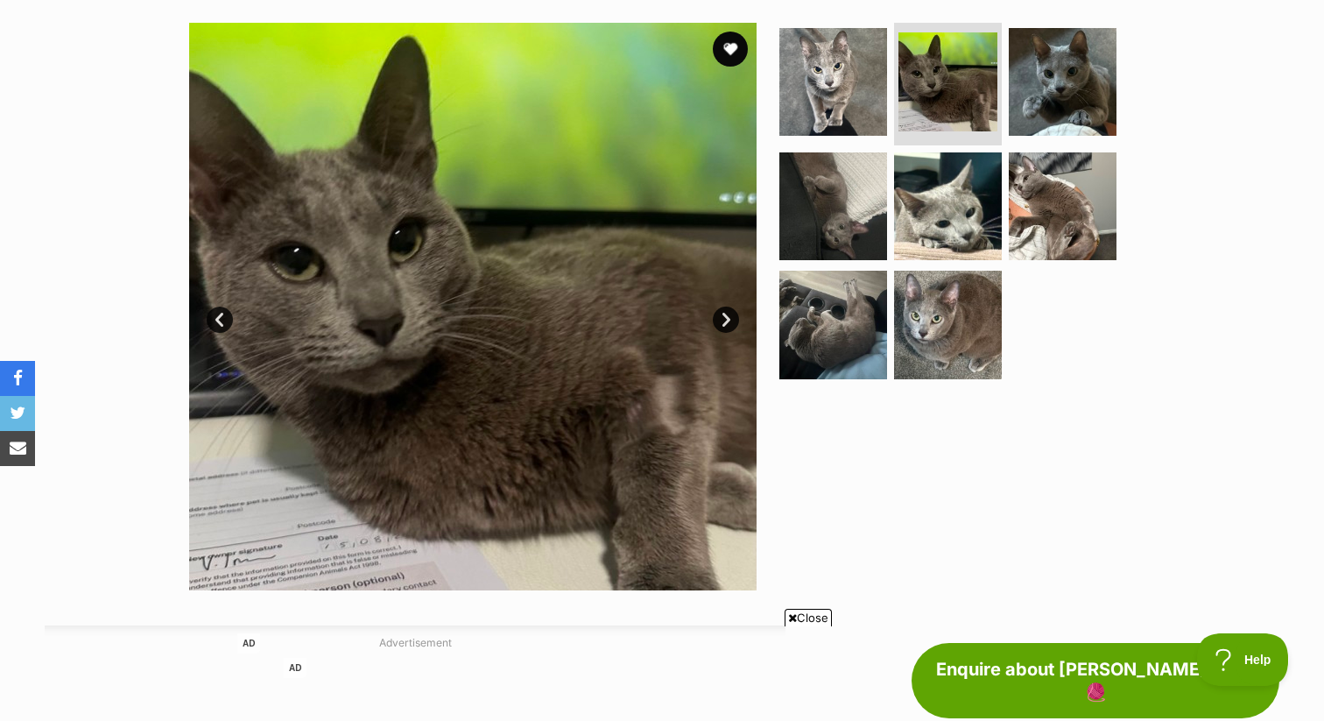
click at [715, 320] on link "Next" at bounding box center [726, 319] width 26 height 26
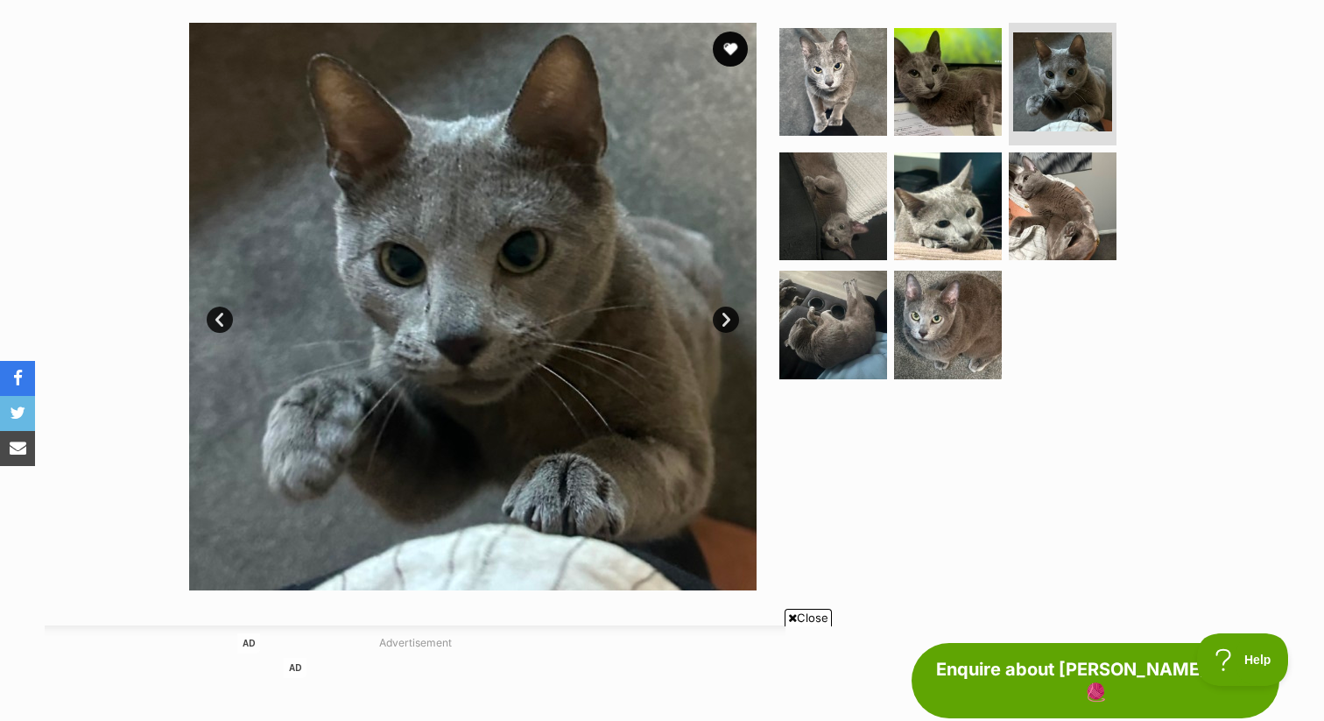
click at [715, 320] on link "Next" at bounding box center [726, 319] width 26 height 26
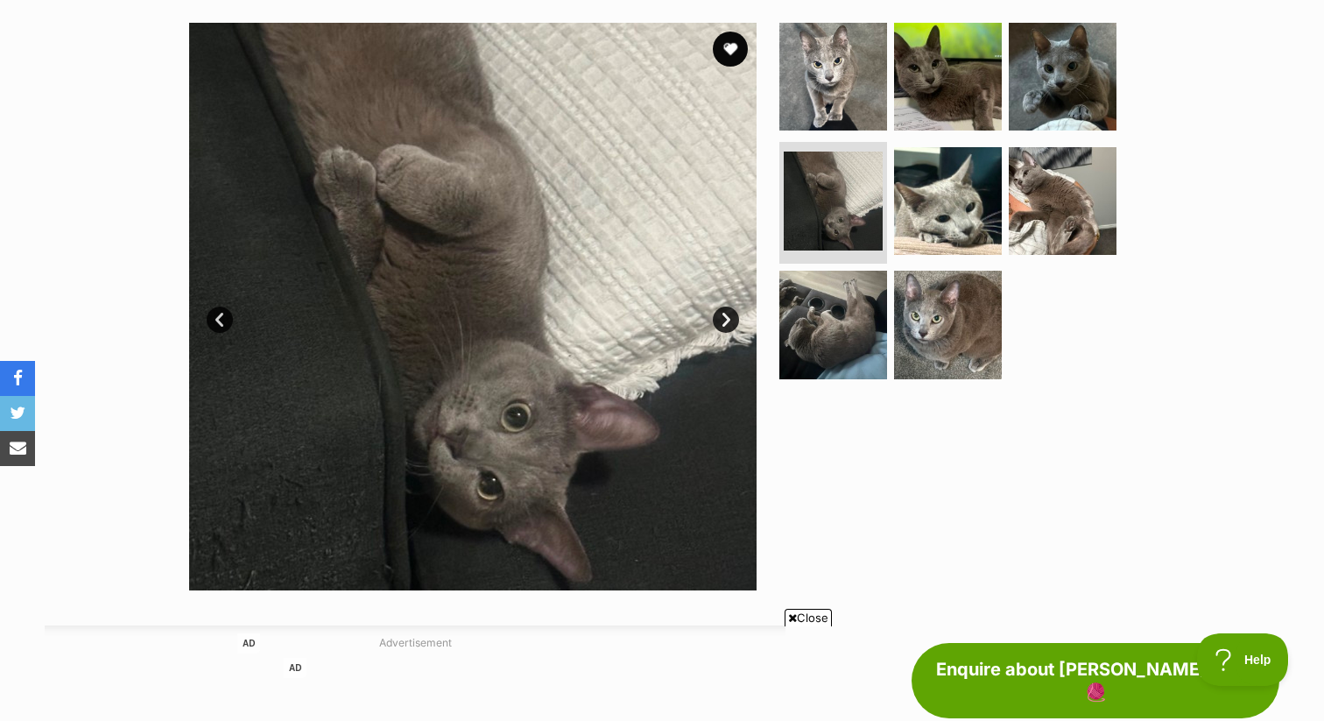
click at [715, 320] on link "Next" at bounding box center [726, 319] width 26 height 26
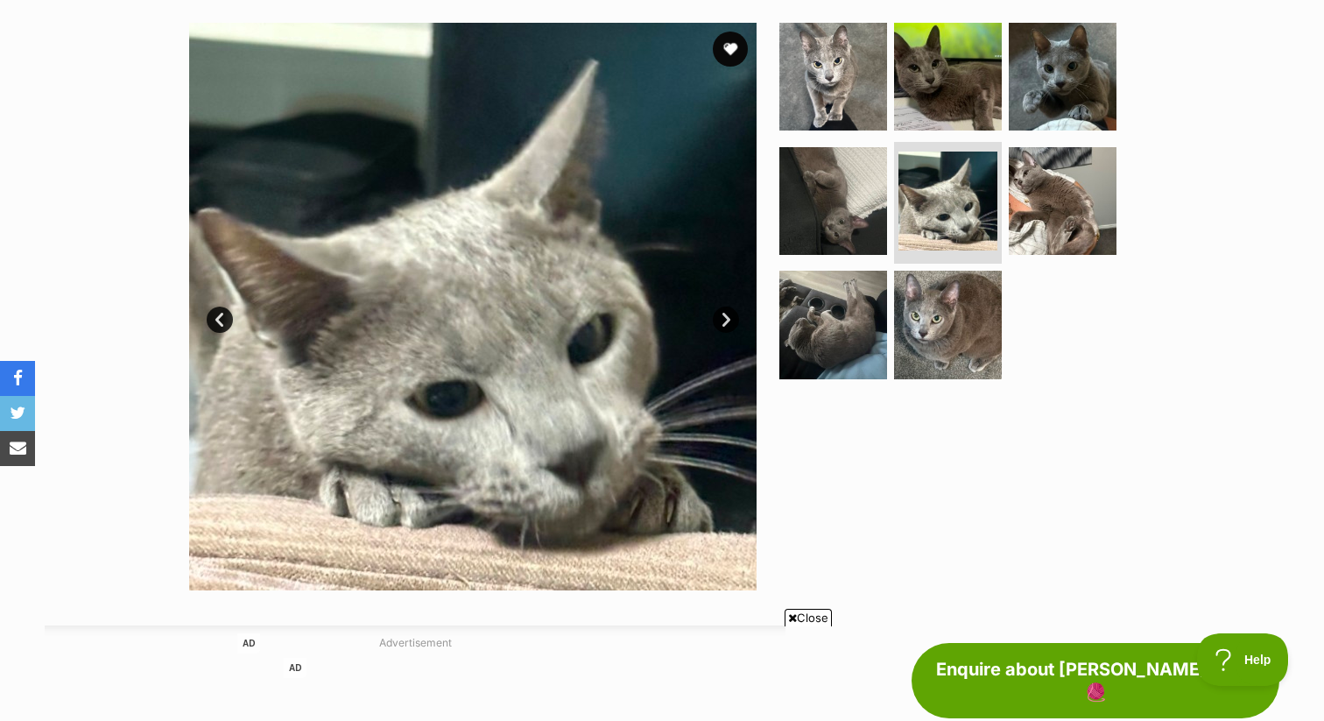
click at [715, 321] on link "Next" at bounding box center [726, 319] width 26 height 26
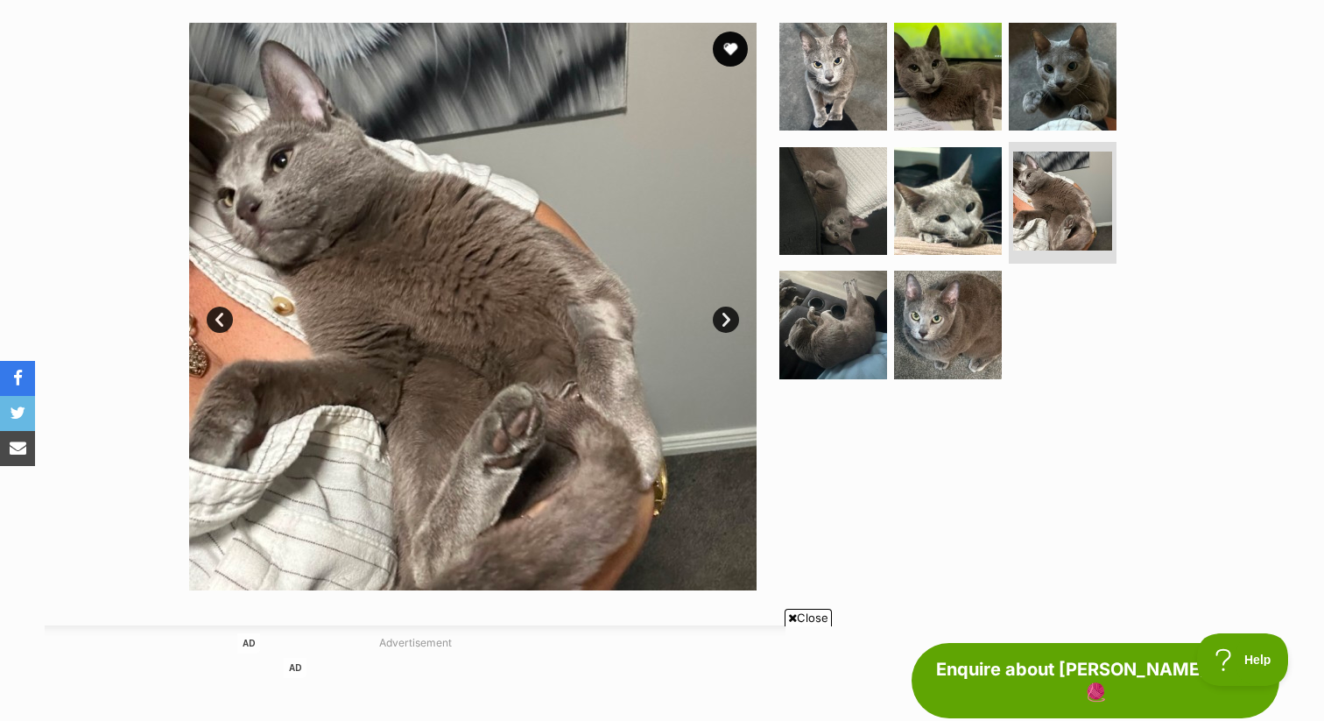
click at [715, 321] on link "Next" at bounding box center [726, 319] width 26 height 26
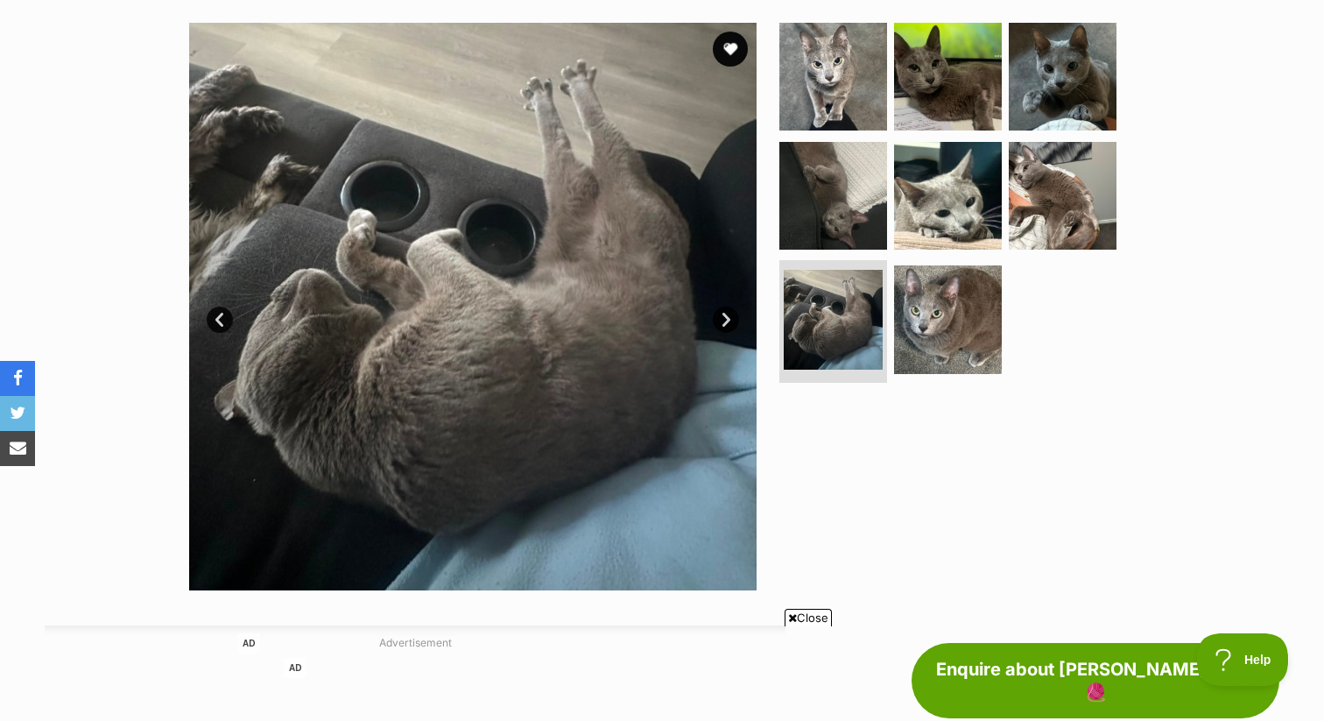
click at [715, 321] on link "Next" at bounding box center [726, 319] width 26 height 26
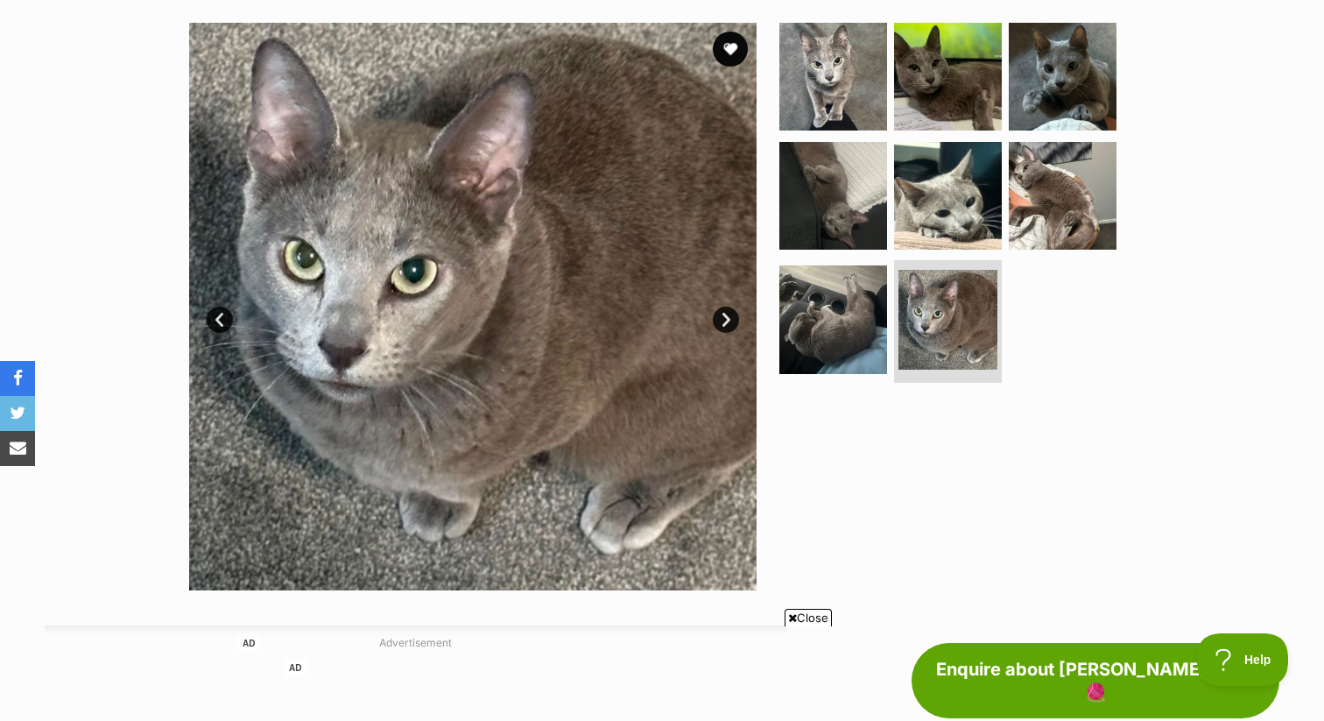
click at [715, 321] on link "Next" at bounding box center [726, 319] width 26 height 26
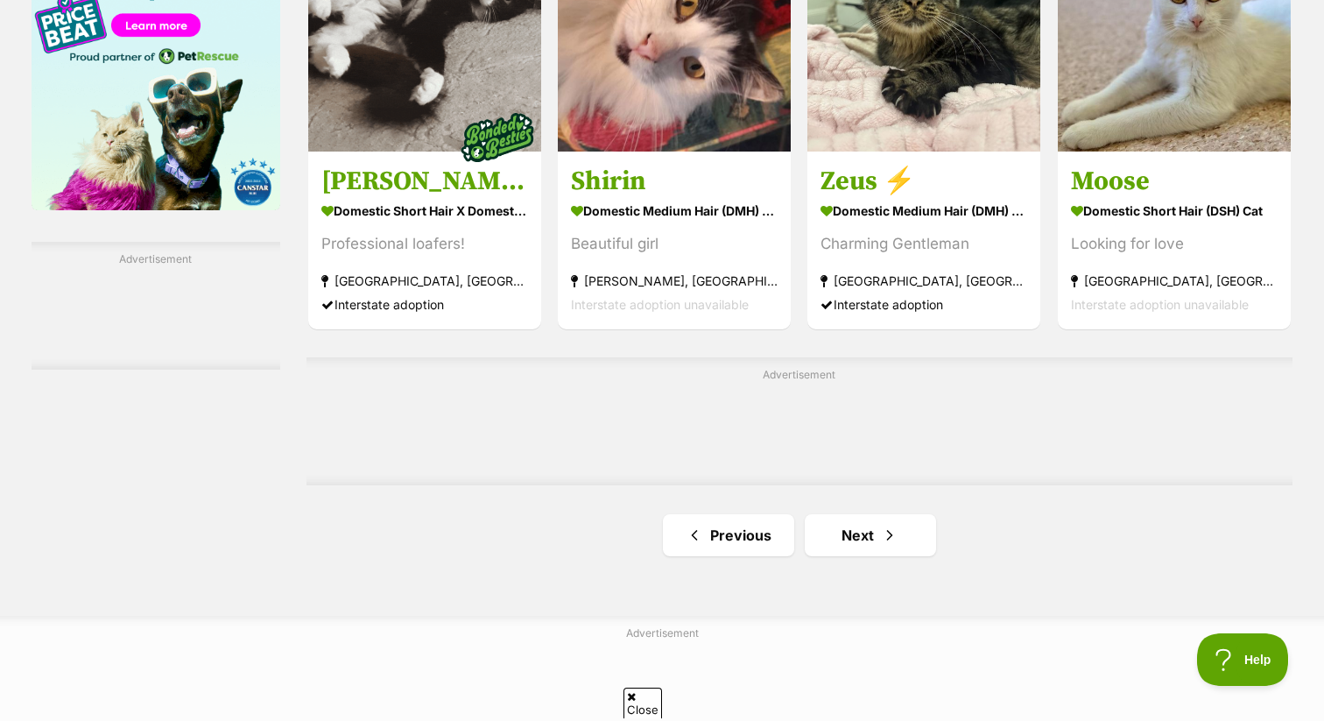
scroll to position [2892, 0]
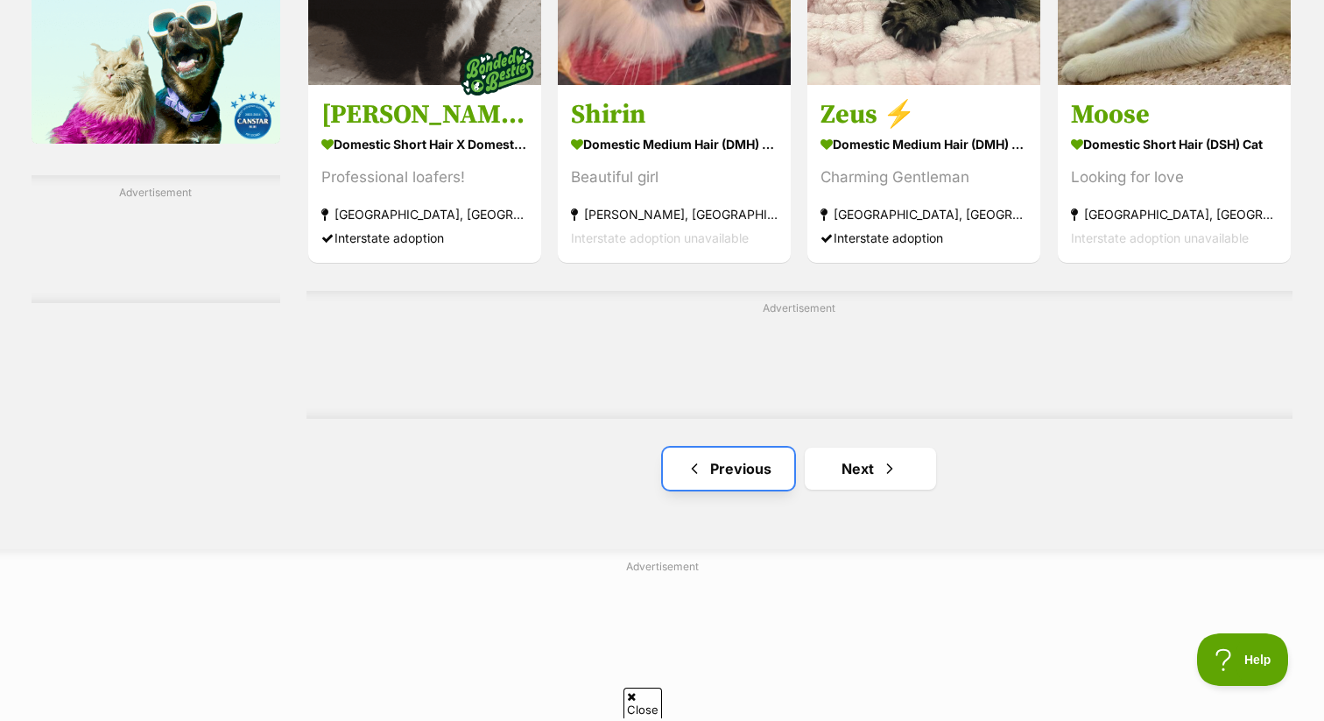
click at [738, 476] on link "Previous" at bounding box center [728, 468] width 131 height 42
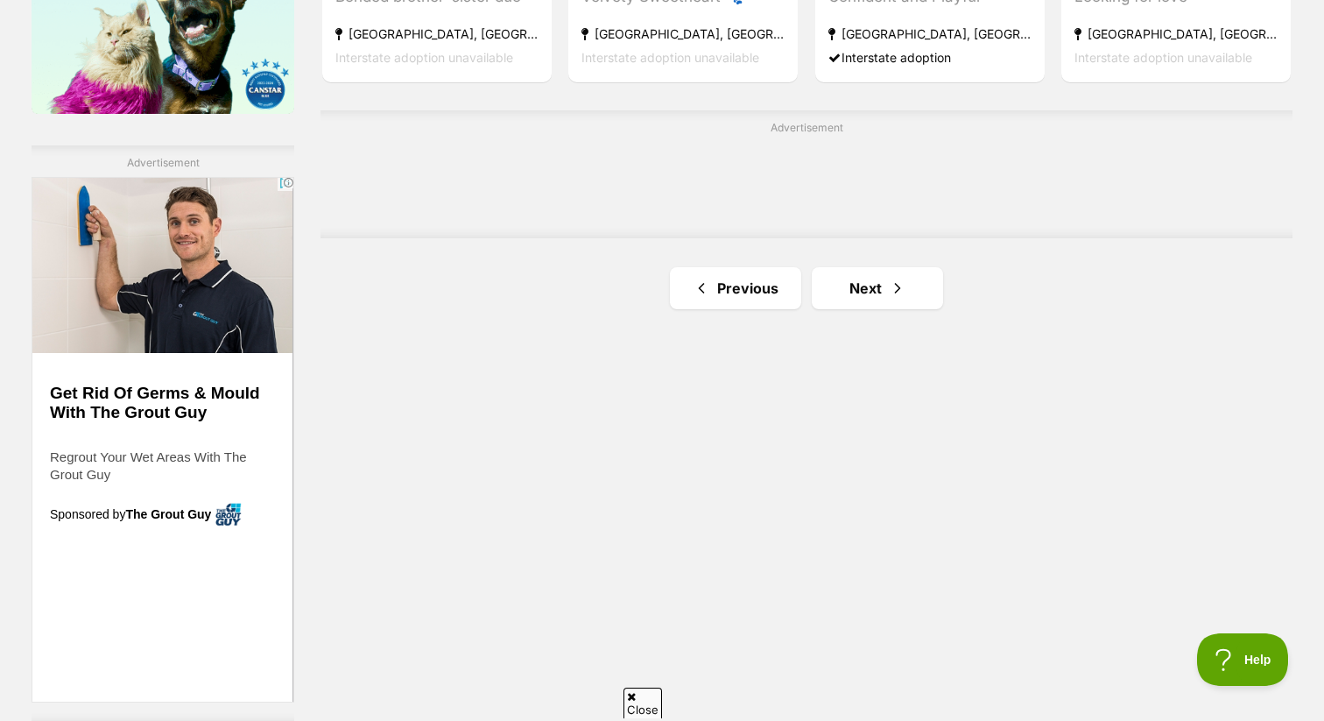
scroll to position [2962, 0]
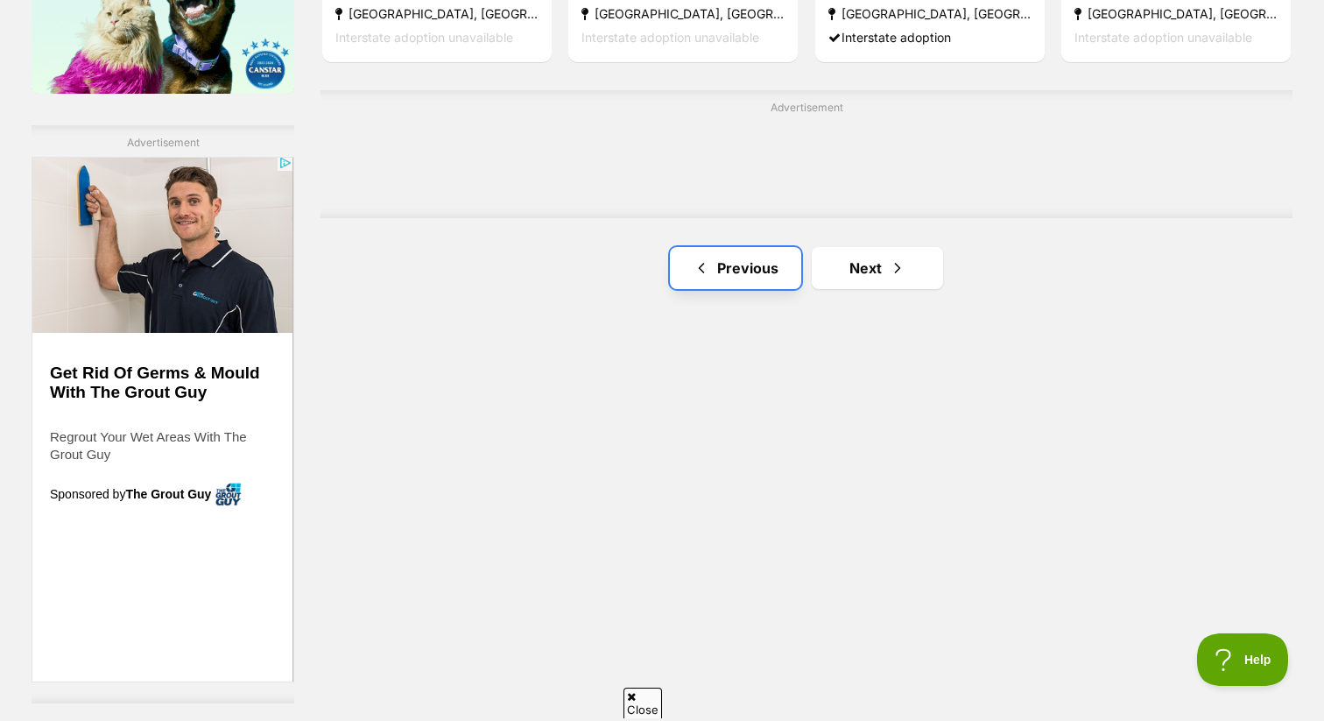
click at [755, 250] on link "Previous" at bounding box center [735, 268] width 131 height 42
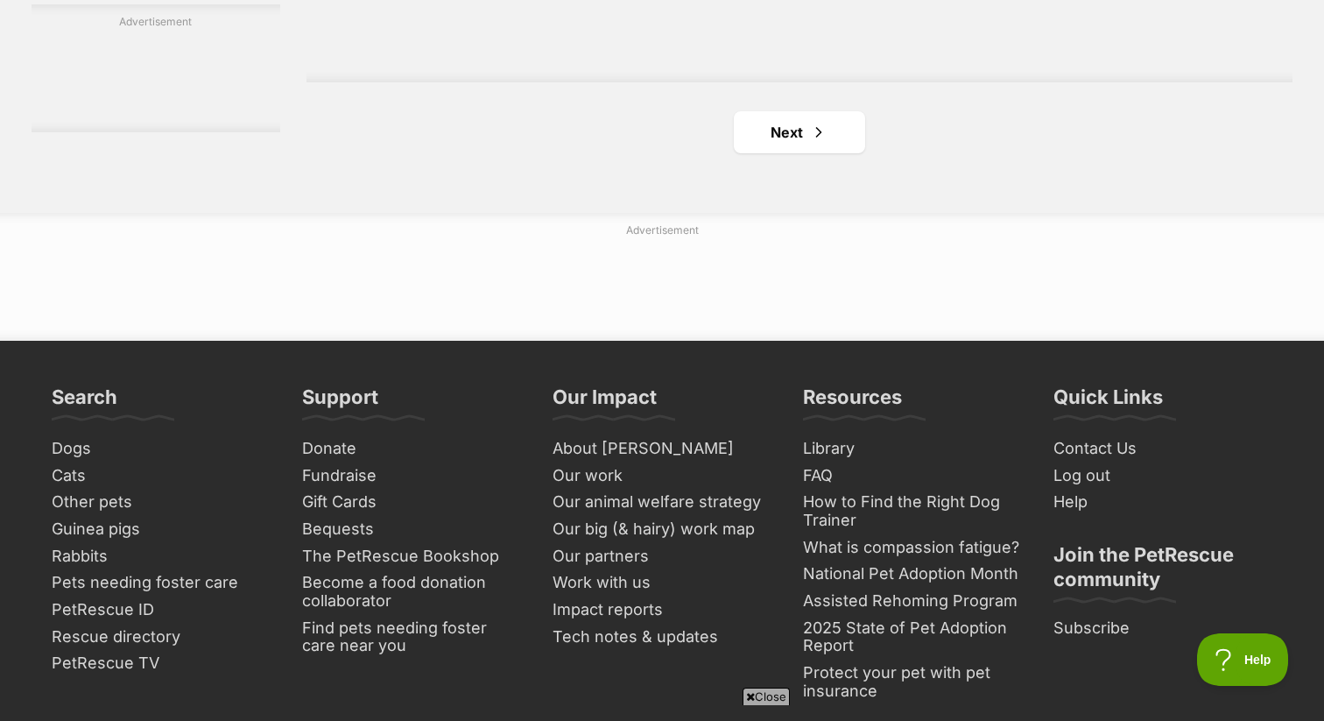
scroll to position [3176, 0]
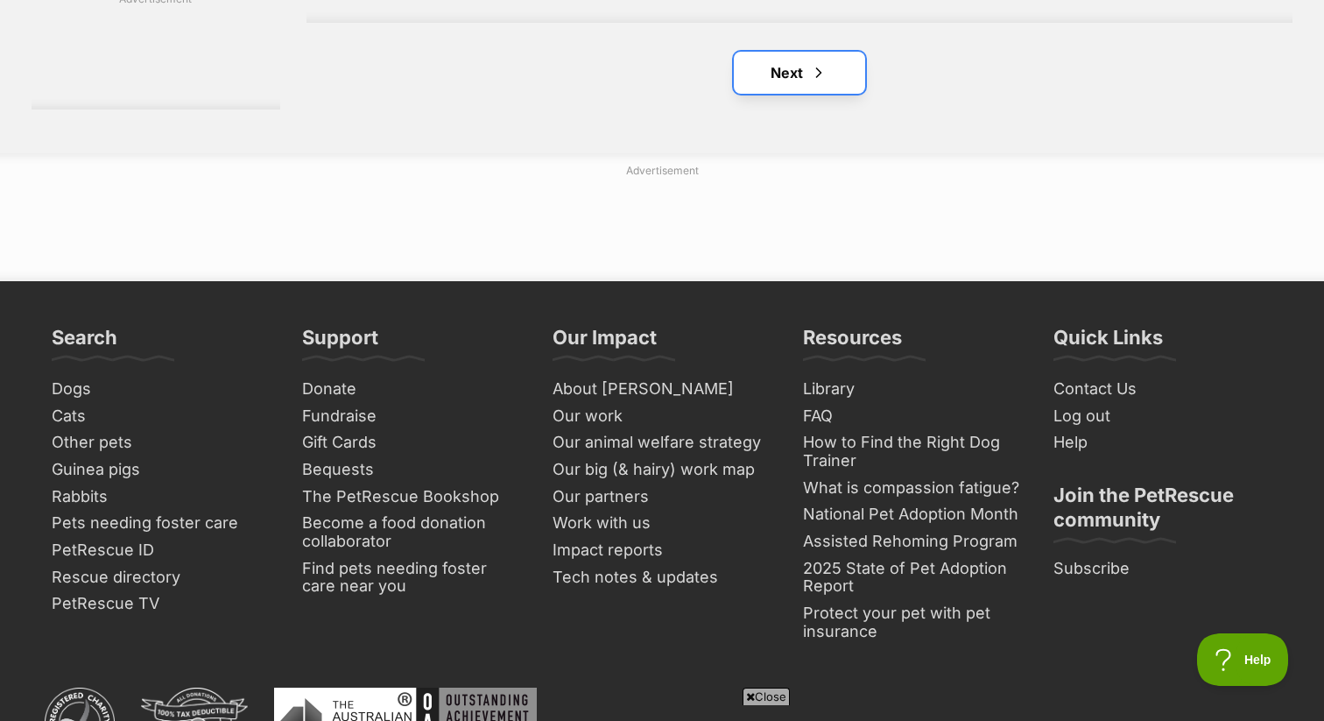
click at [815, 70] on span "Next page" at bounding box center [819, 72] width 18 height 21
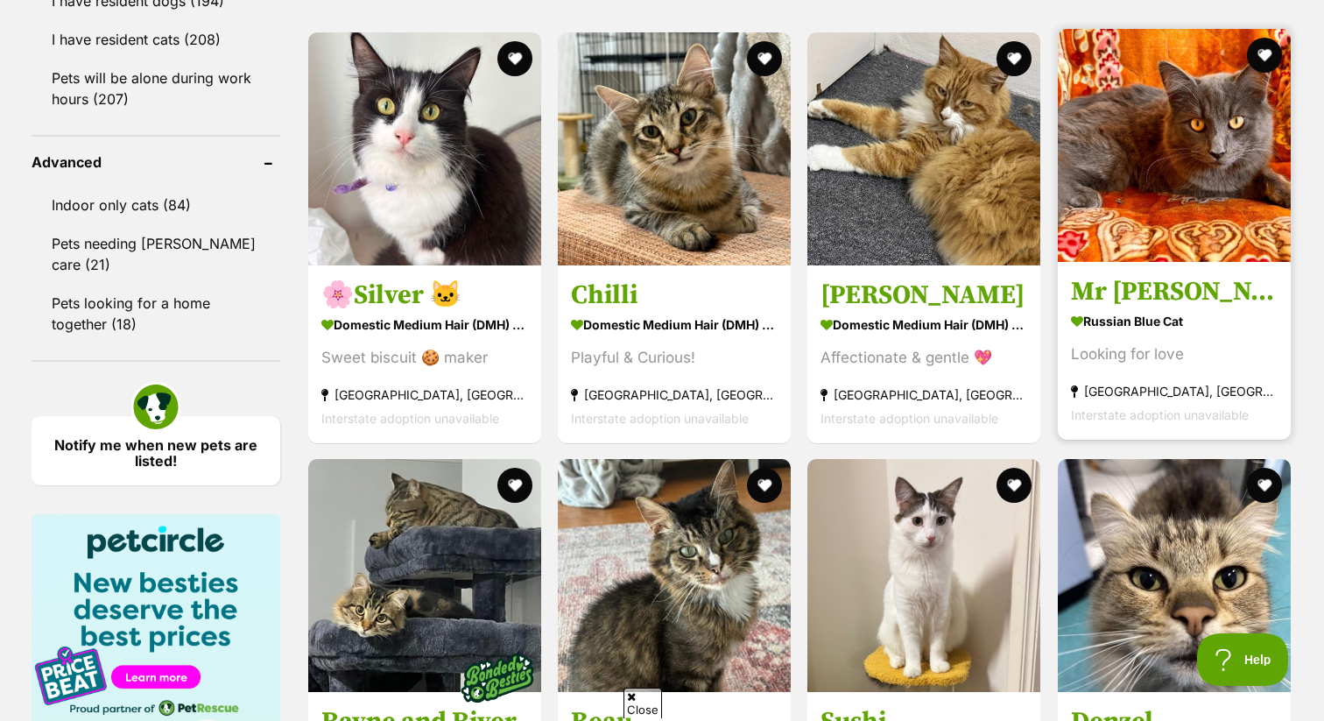
click at [1124, 186] on img at bounding box center [1174, 145] width 233 height 233
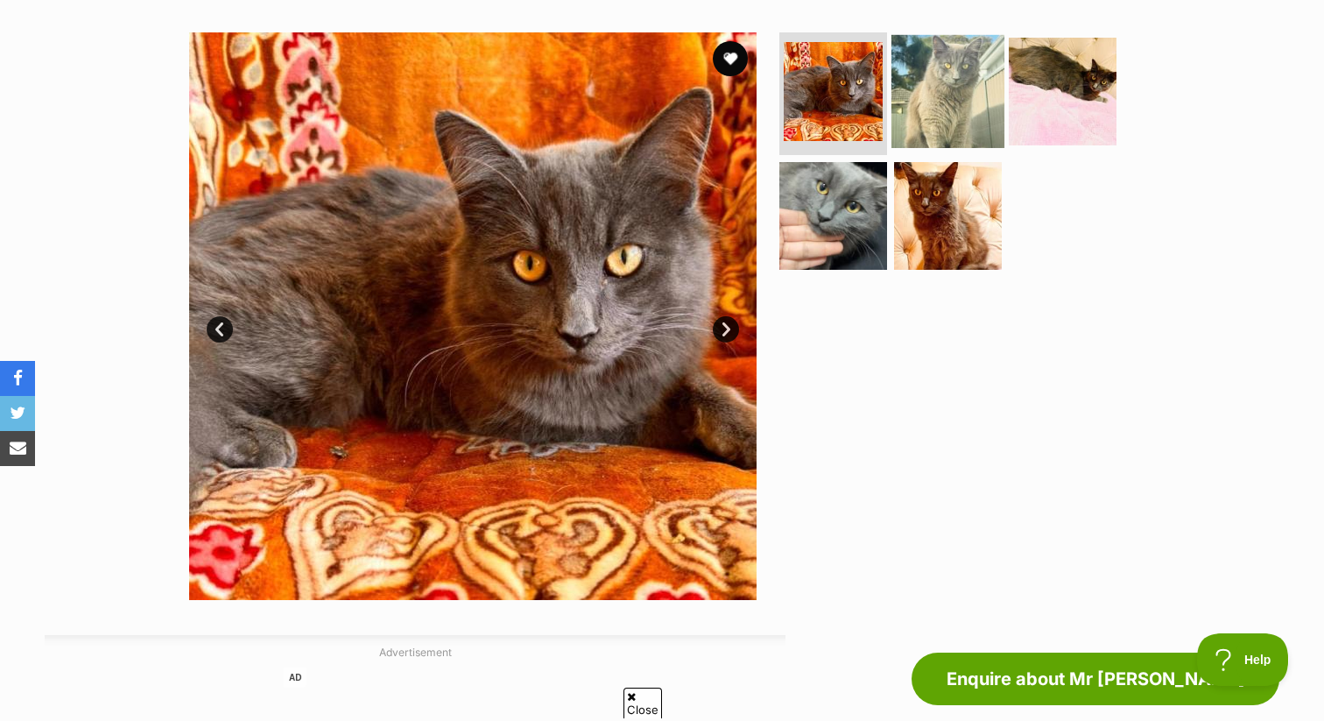
click at [949, 60] on img at bounding box center [947, 91] width 113 height 113
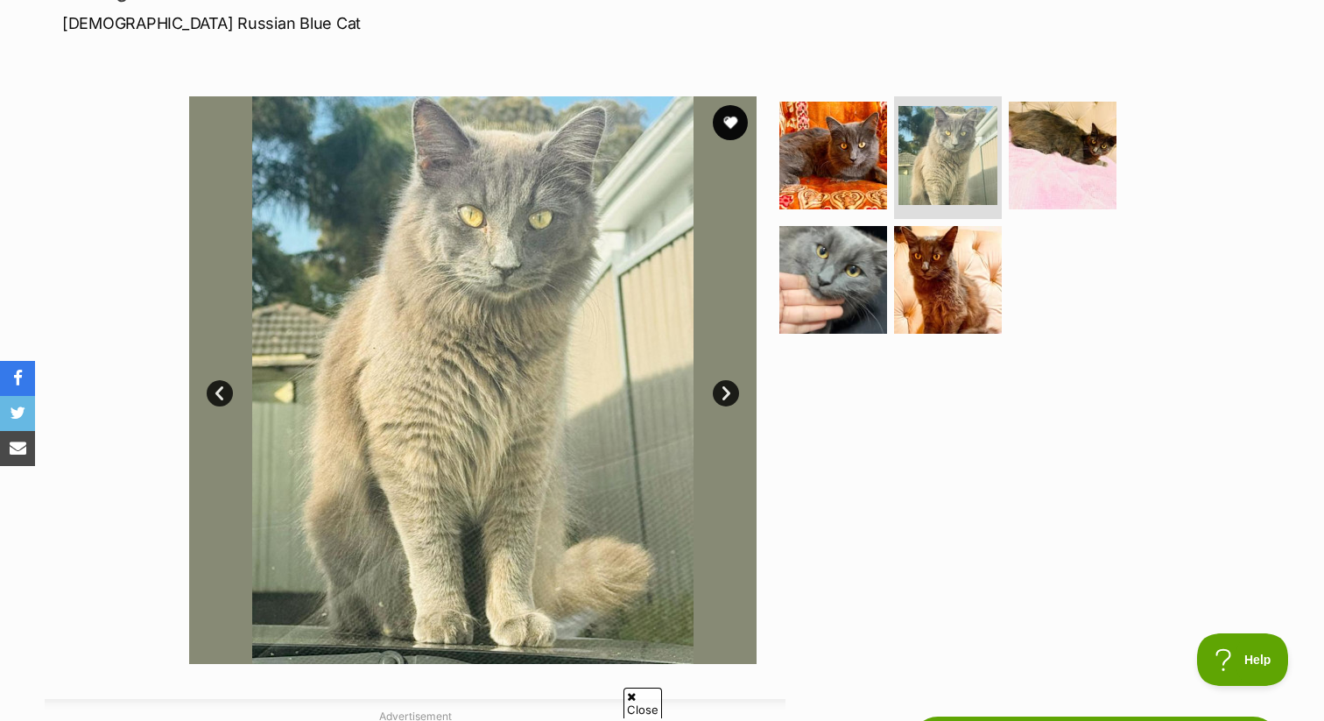
scroll to position [265, 0]
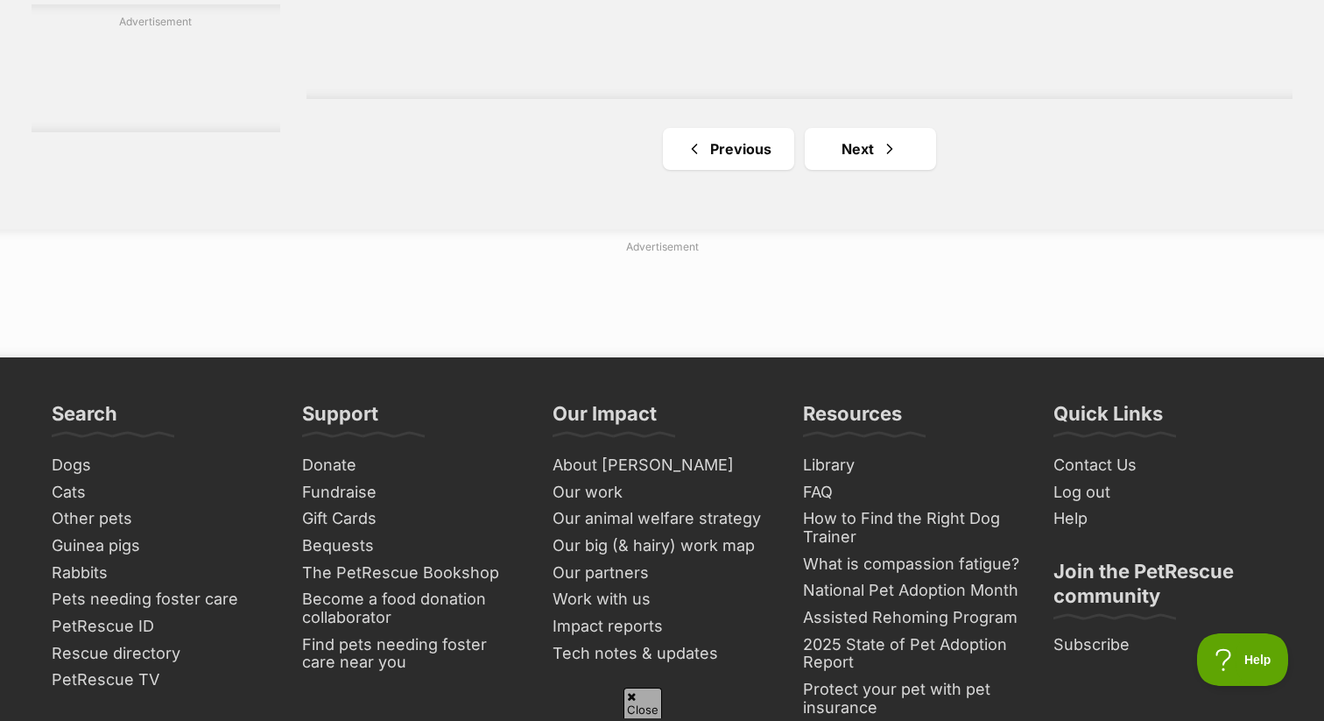
scroll to position [2913, 0]
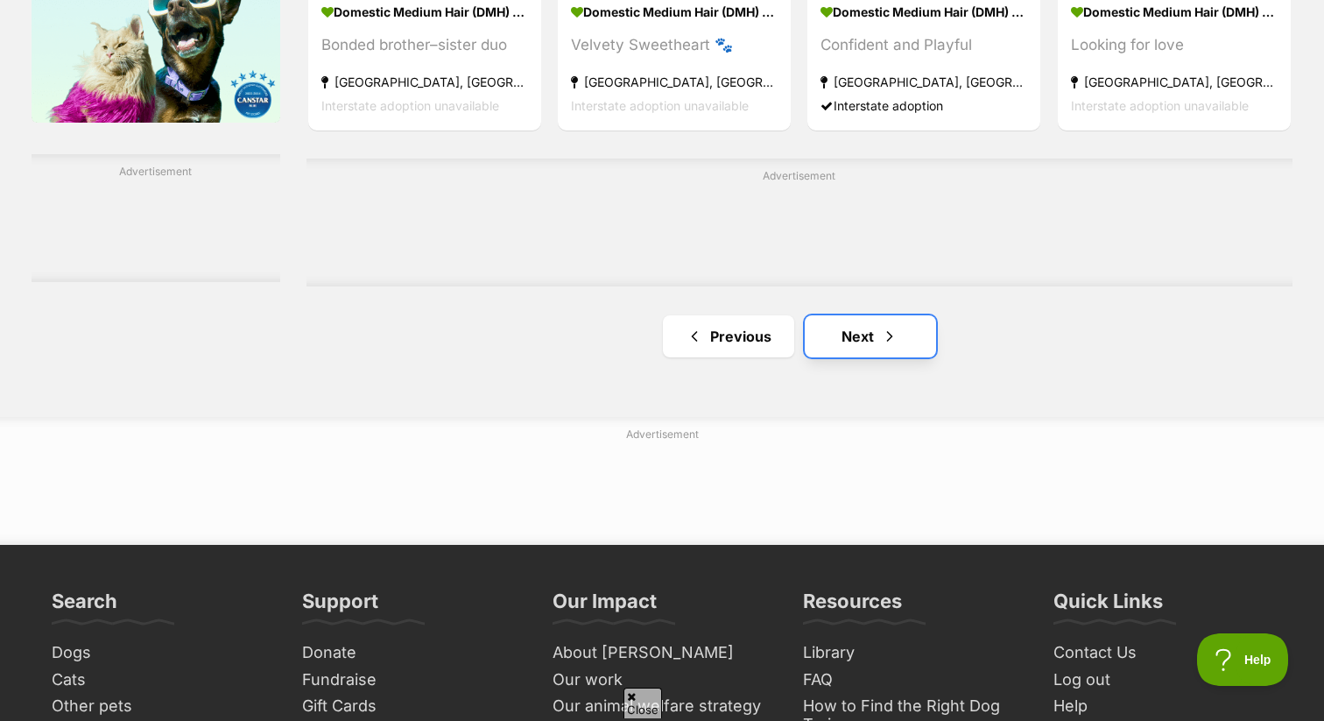
click at [896, 340] on span "Next page" at bounding box center [890, 336] width 18 height 21
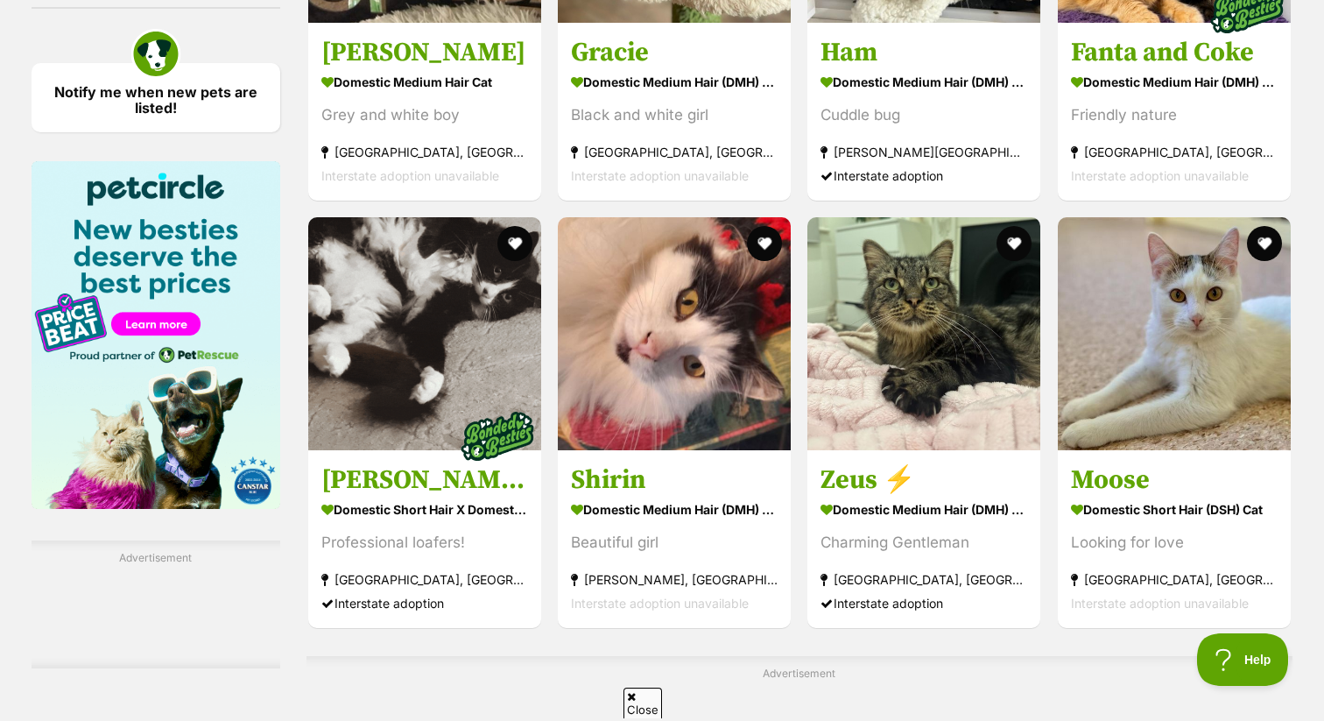
scroll to position [2709, 0]
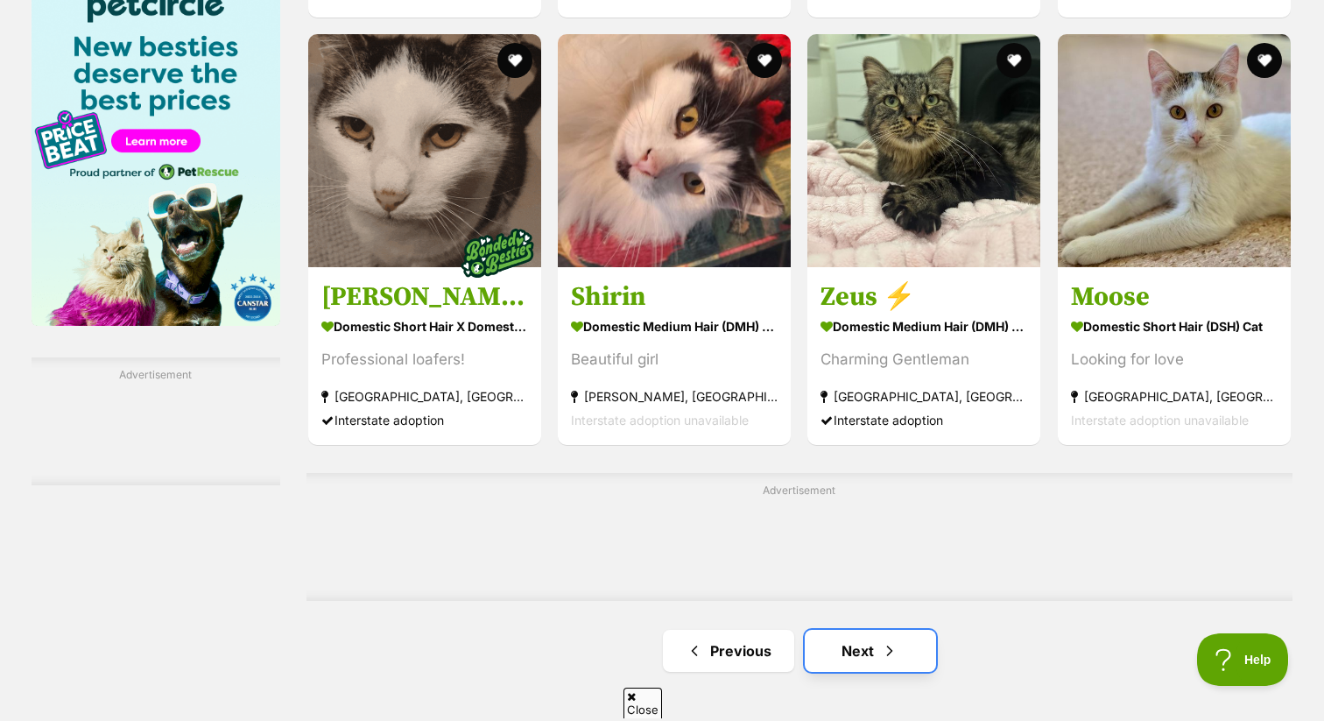
click at [844, 631] on link "Next" at bounding box center [870, 651] width 131 height 42
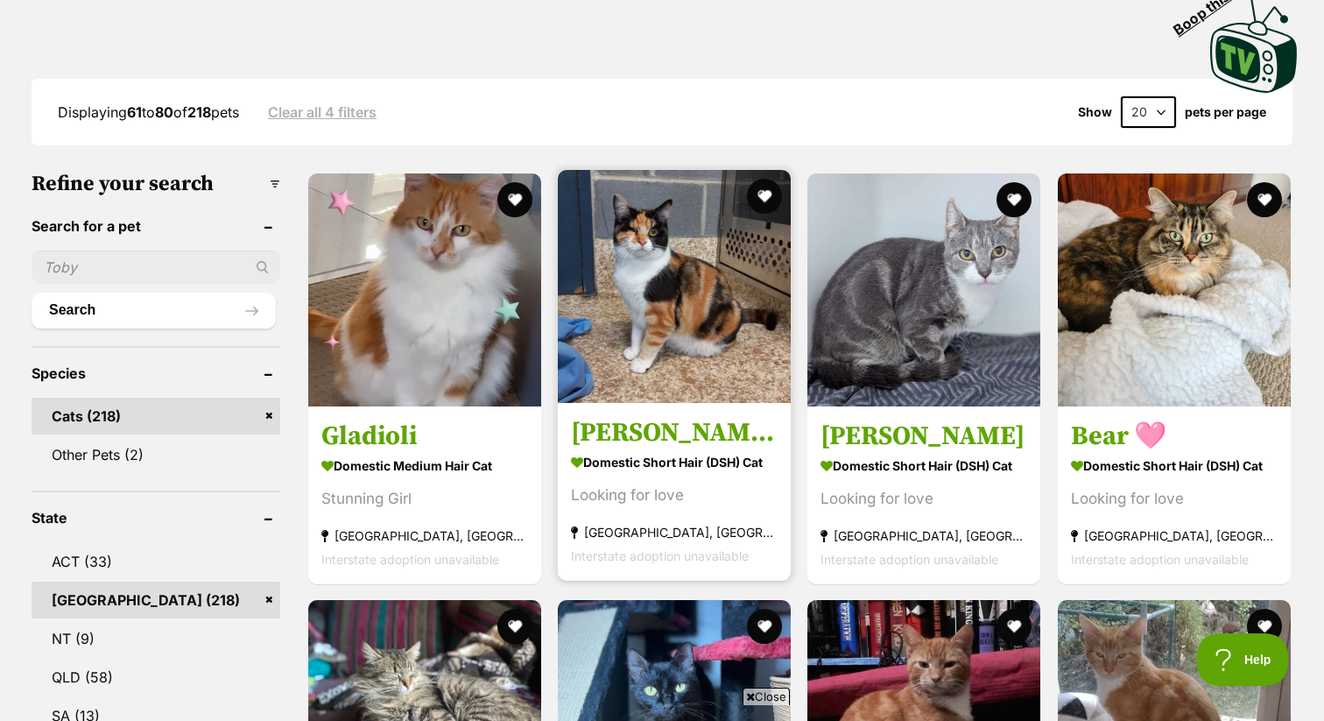
click at [665, 335] on img at bounding box center [674, 286] width 233 height 233
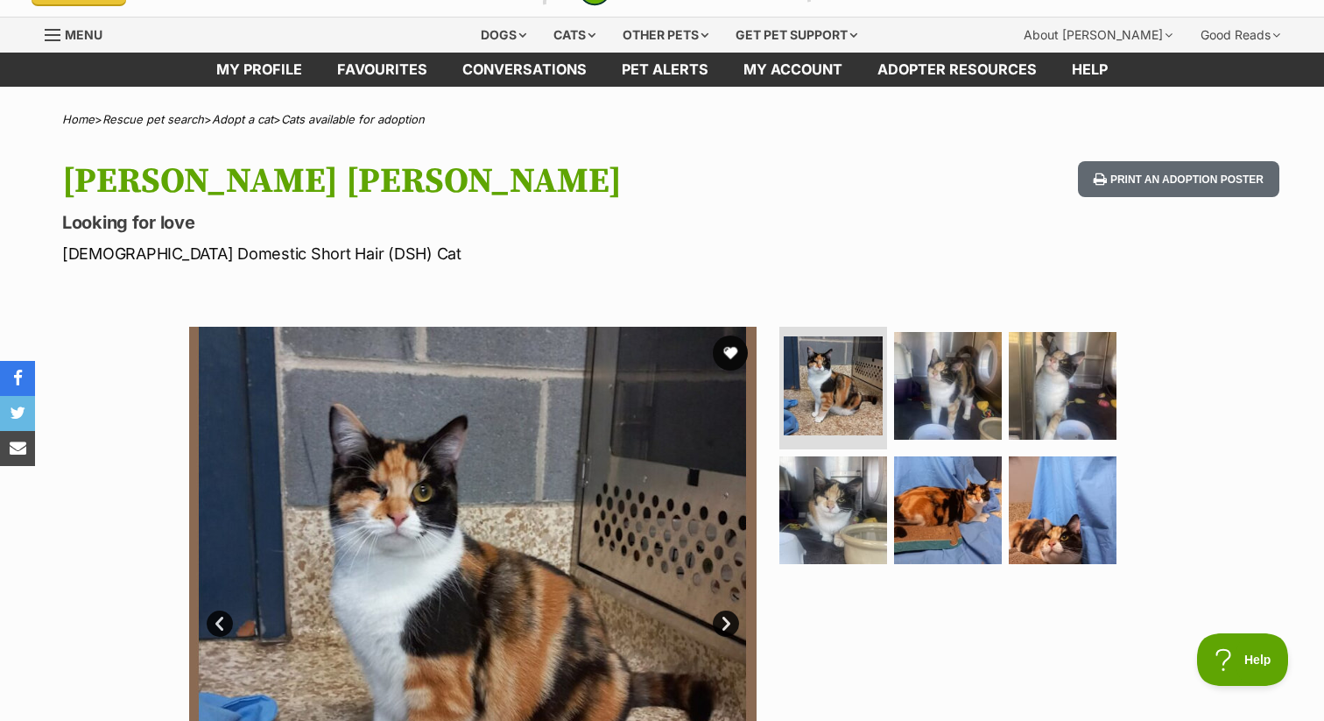
scroll to position [158, 0]
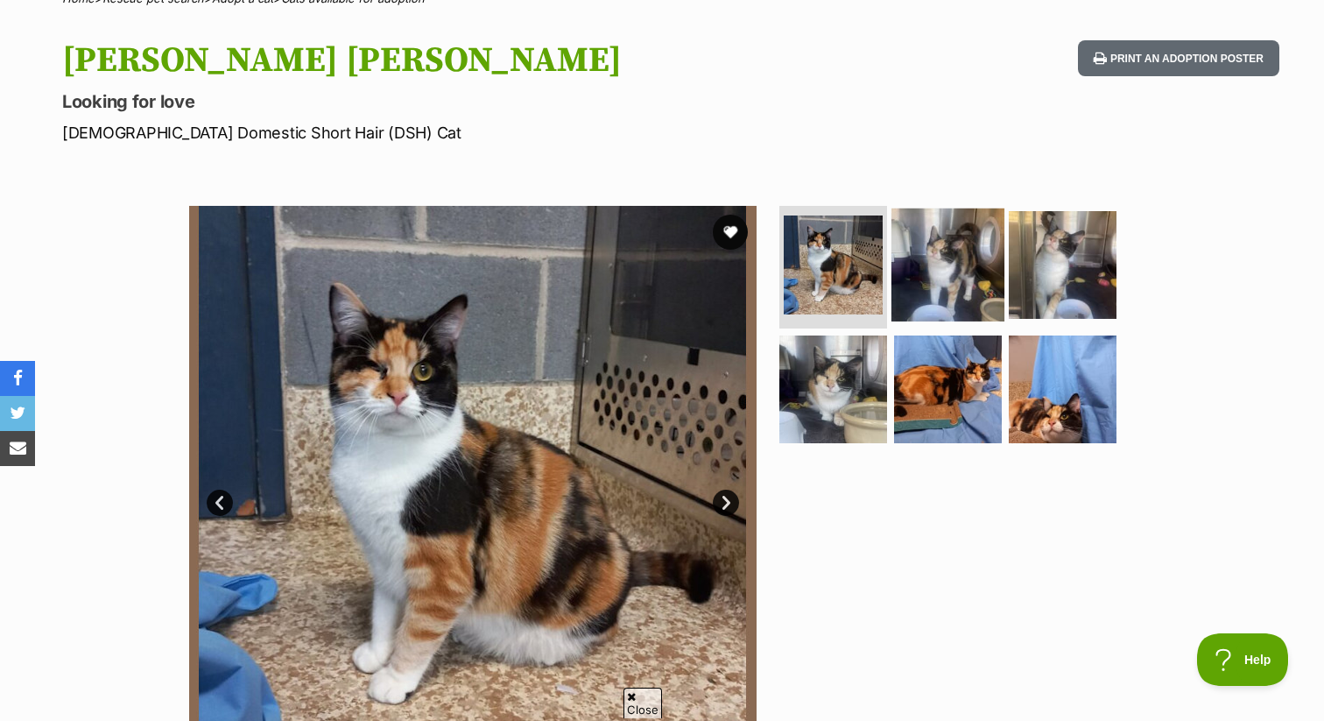
click at [971, 220] on img at bounding box center [947, 264] width 113 height 113
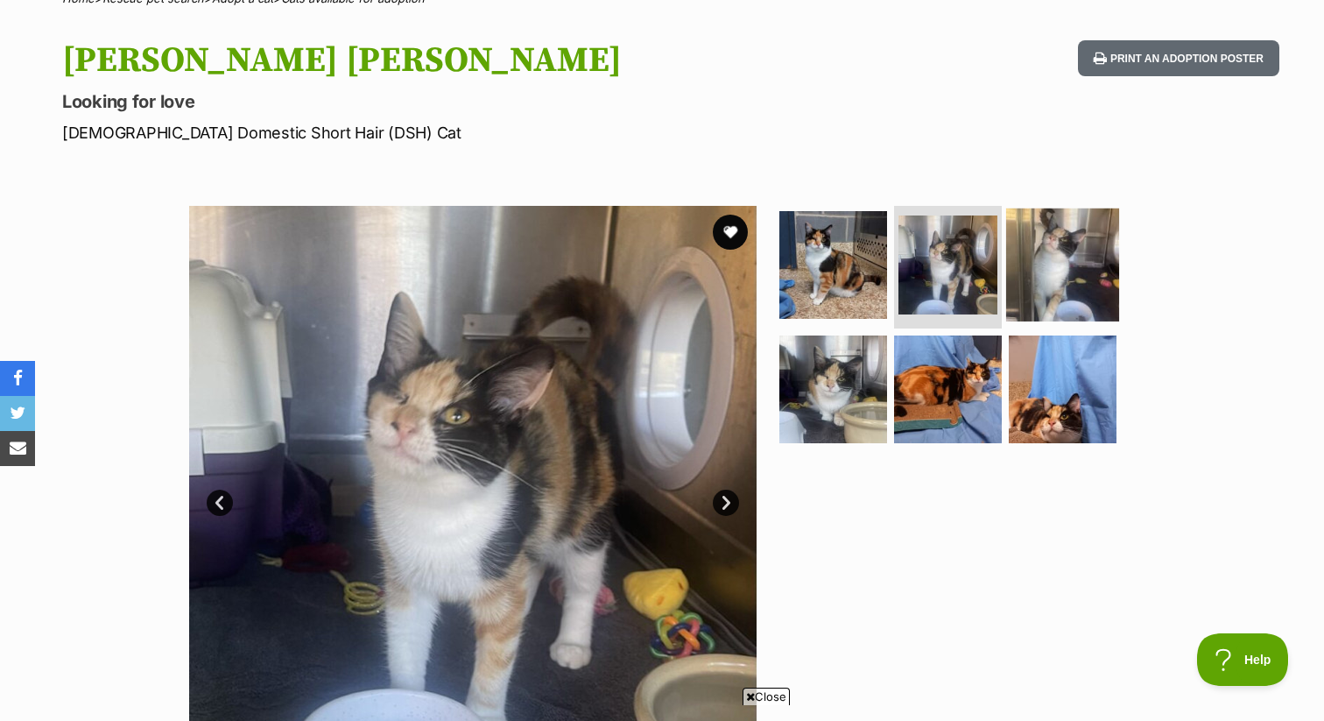
click at [1070, 251] on img at bounding box center [1062, 264] width 113 height 113
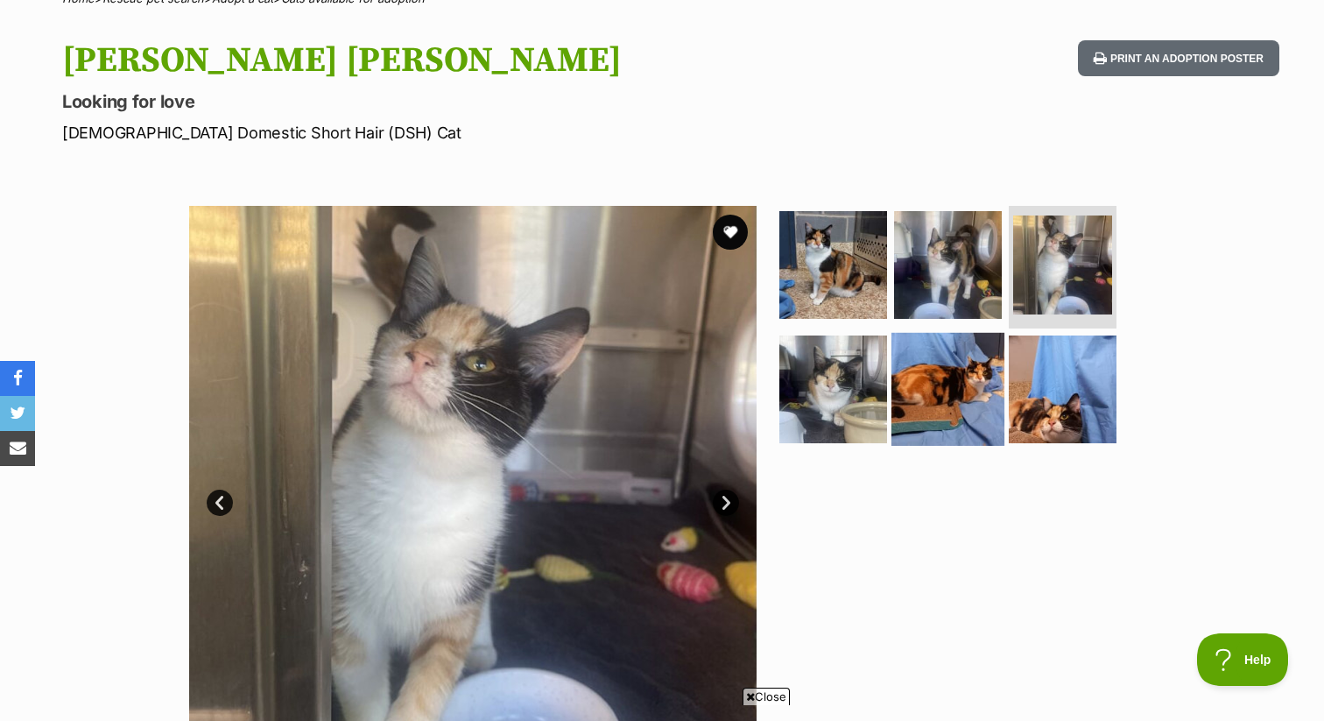
scroll to position [0, 0]
click at [898, 347] on img at bounding box center [947, 388] width 113 height 113
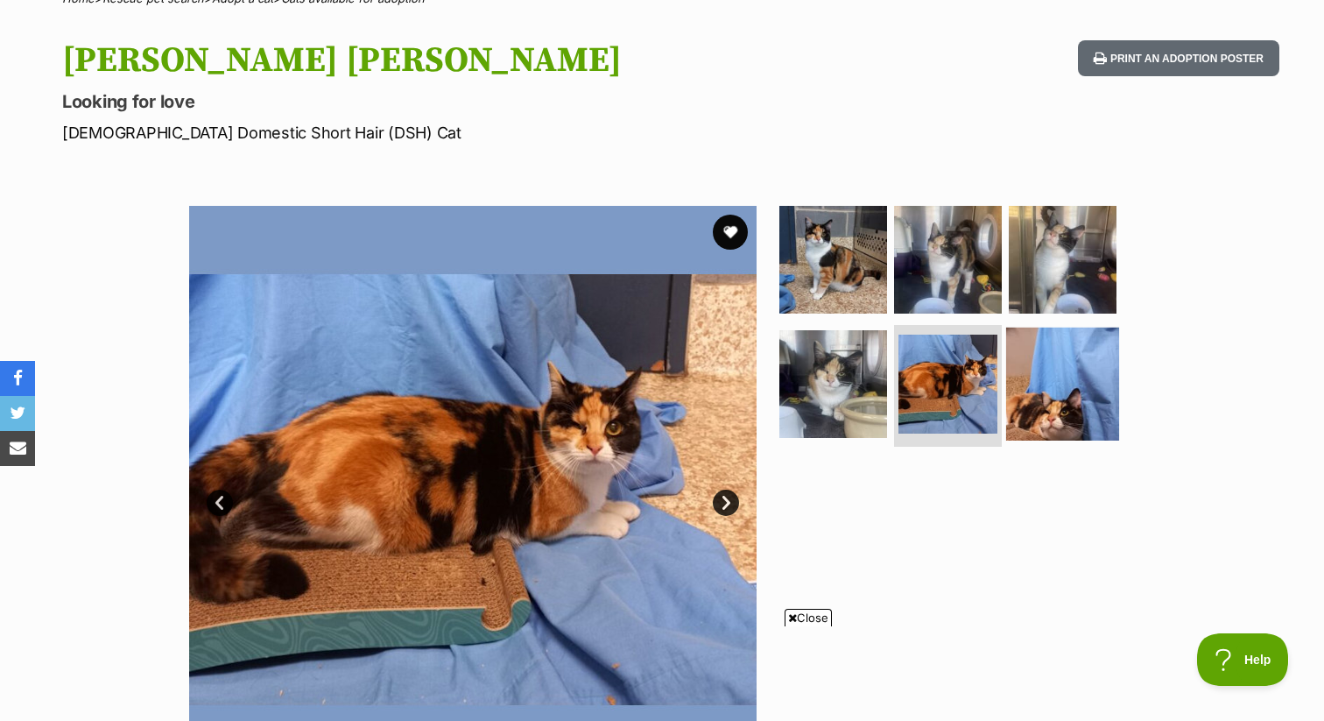
click at [1028, 360] on img at bounding box center [1062, 383] width 113 height 113
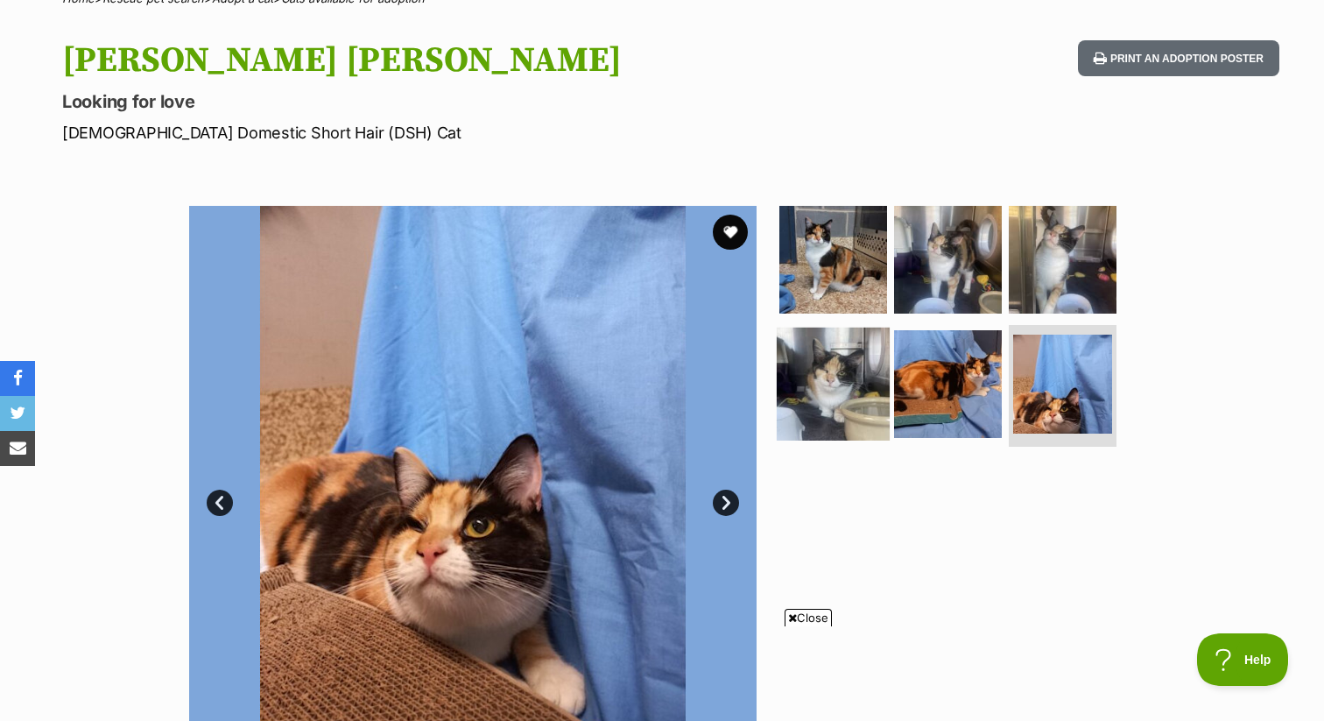
click at [810, 370] on img at bounding box center [833, 383] width 113 height 113
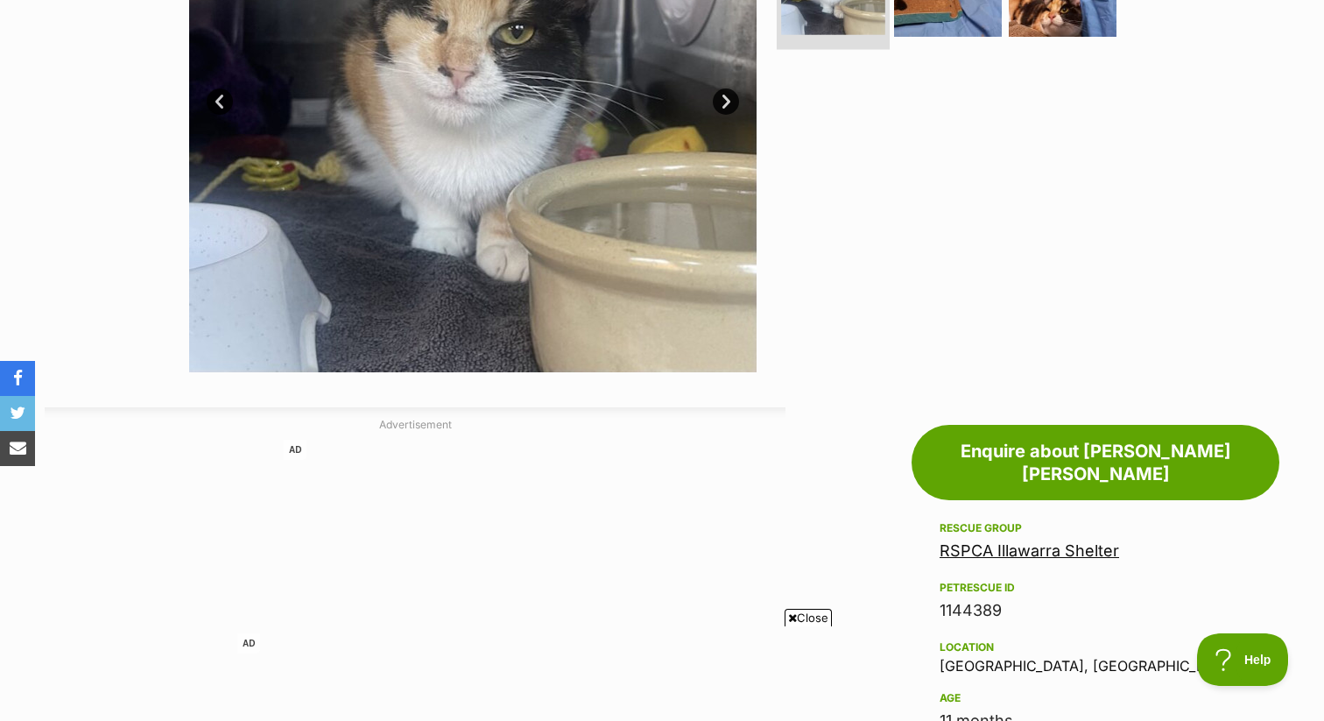
scroll to position [483, 0]
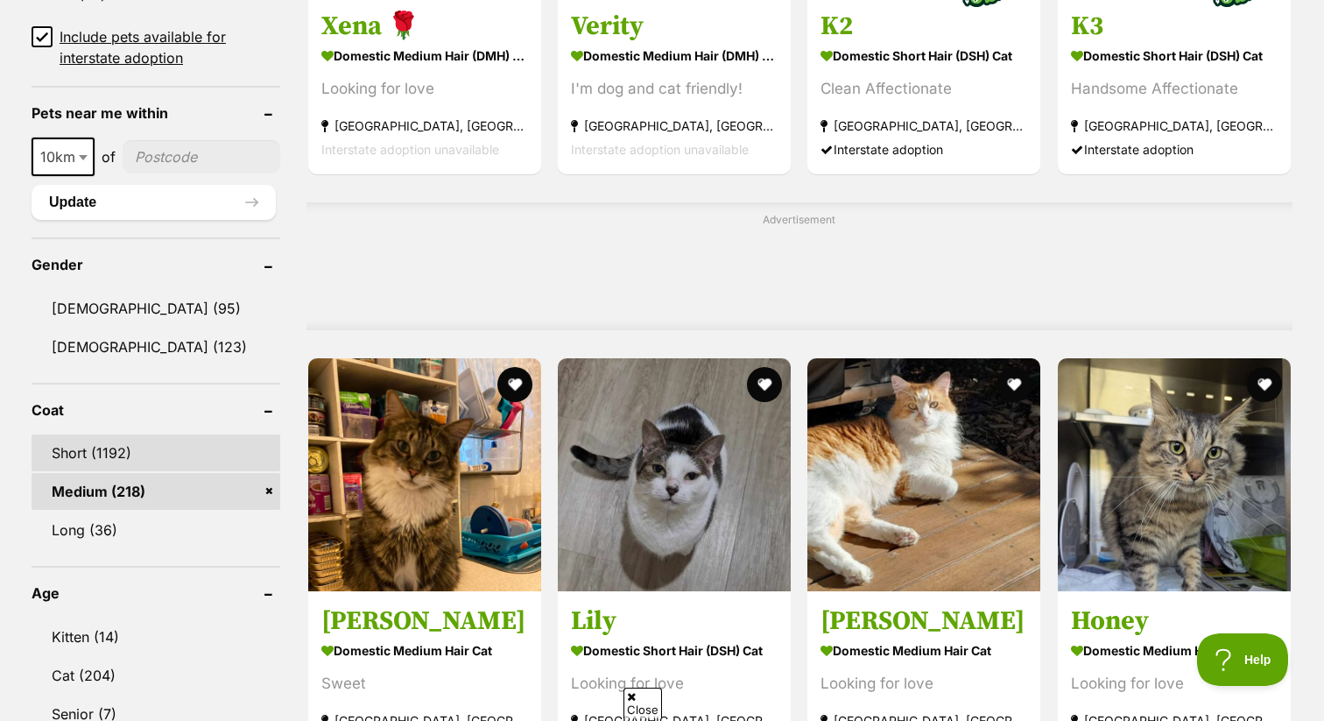
click at [133, 452] on link "Short (1192)" at bounding box center [156, 452] width 249 height 37
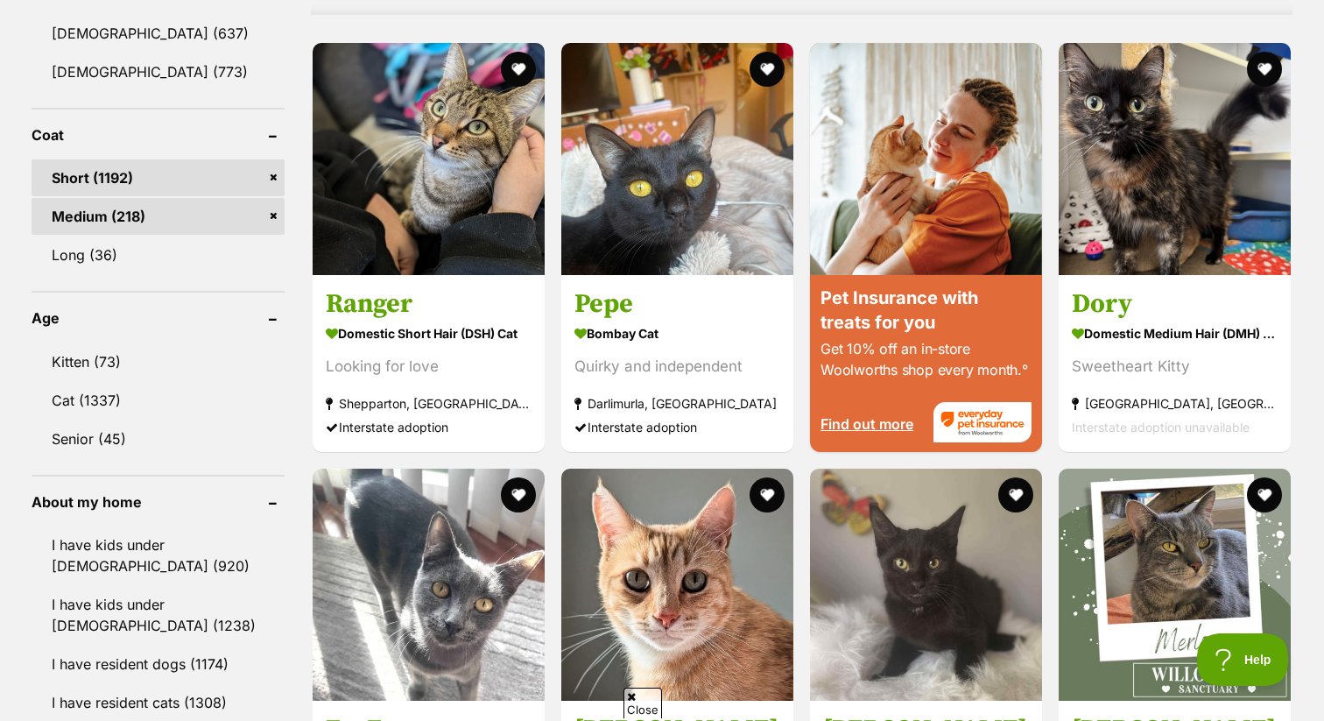
scroll to position [1720, 0]
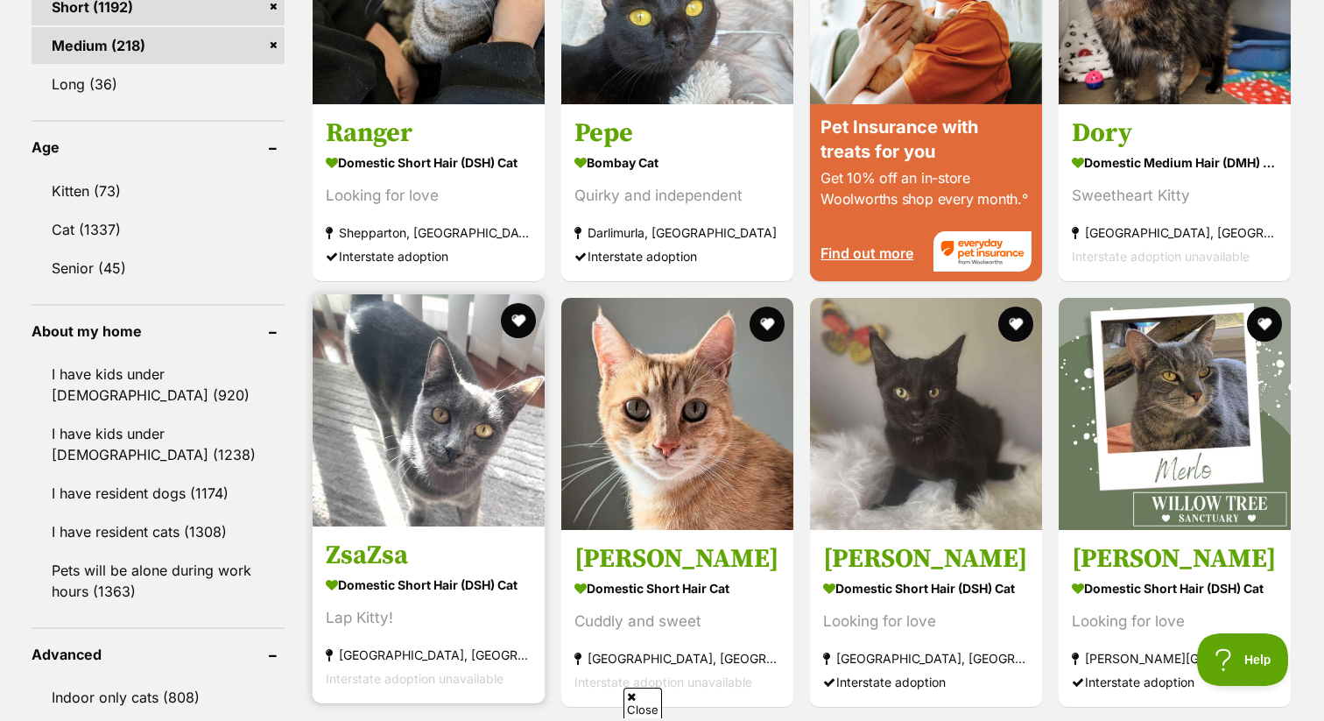
click at [519, 466] on img at bounding box center [429, 410] width 232 height 232
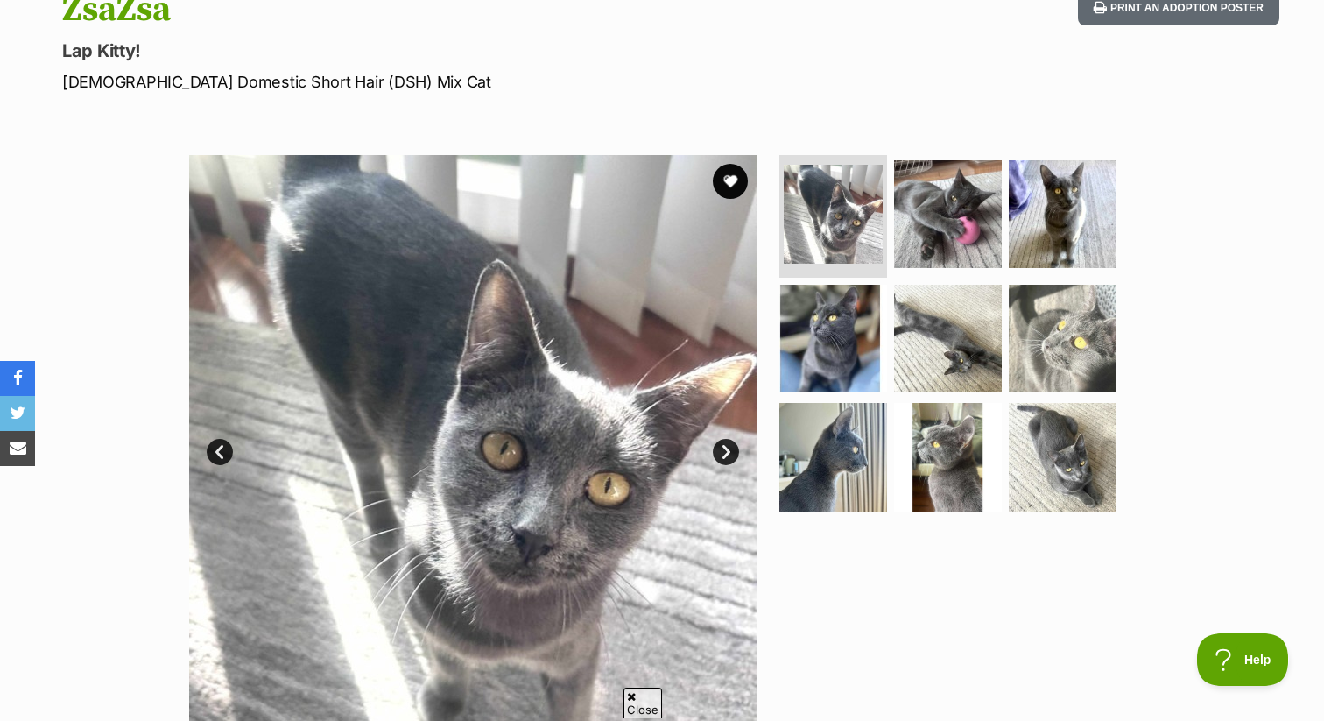
scroll to position [234, 0]
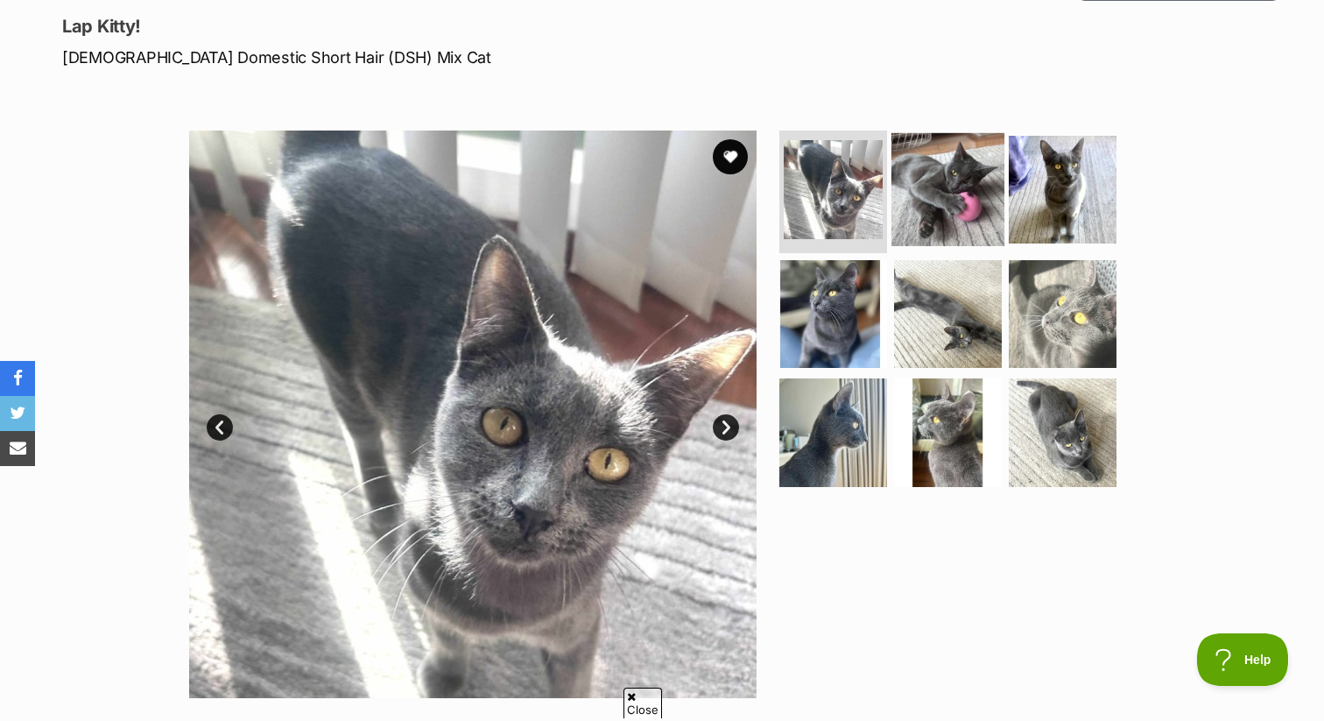
click at [961, 180] on img at bounding box center [947, 189] width 113 height 113
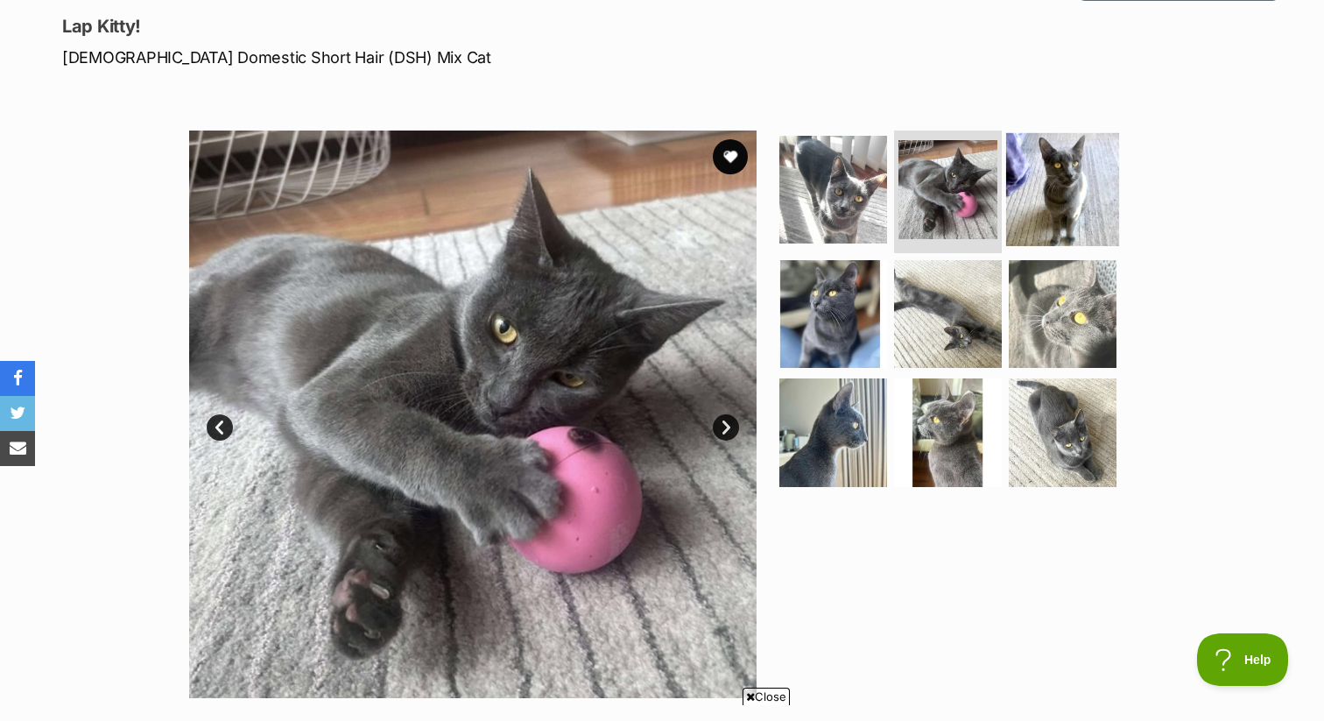
click at [1058, 203] on img at bounding box center [1062, 189] width 113 height 113
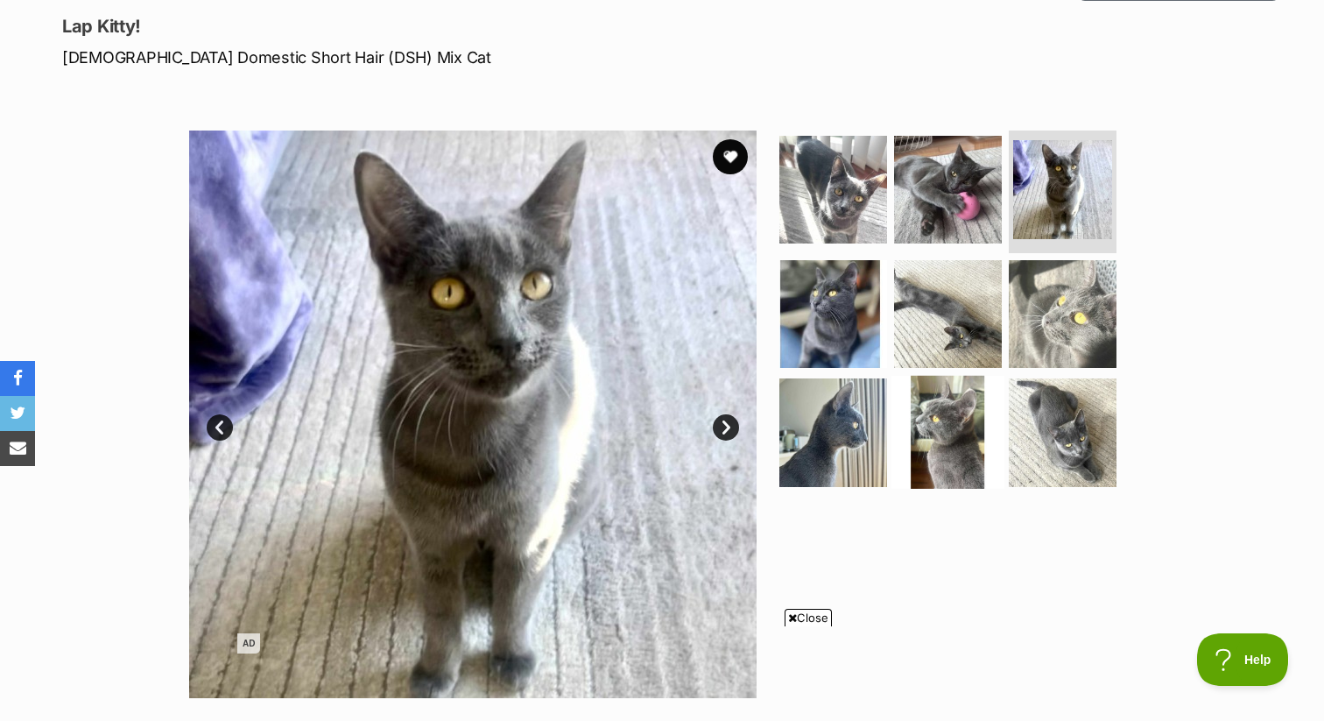
click at [969, 442] on img at bounding box center [947, 432] width 113 height 113
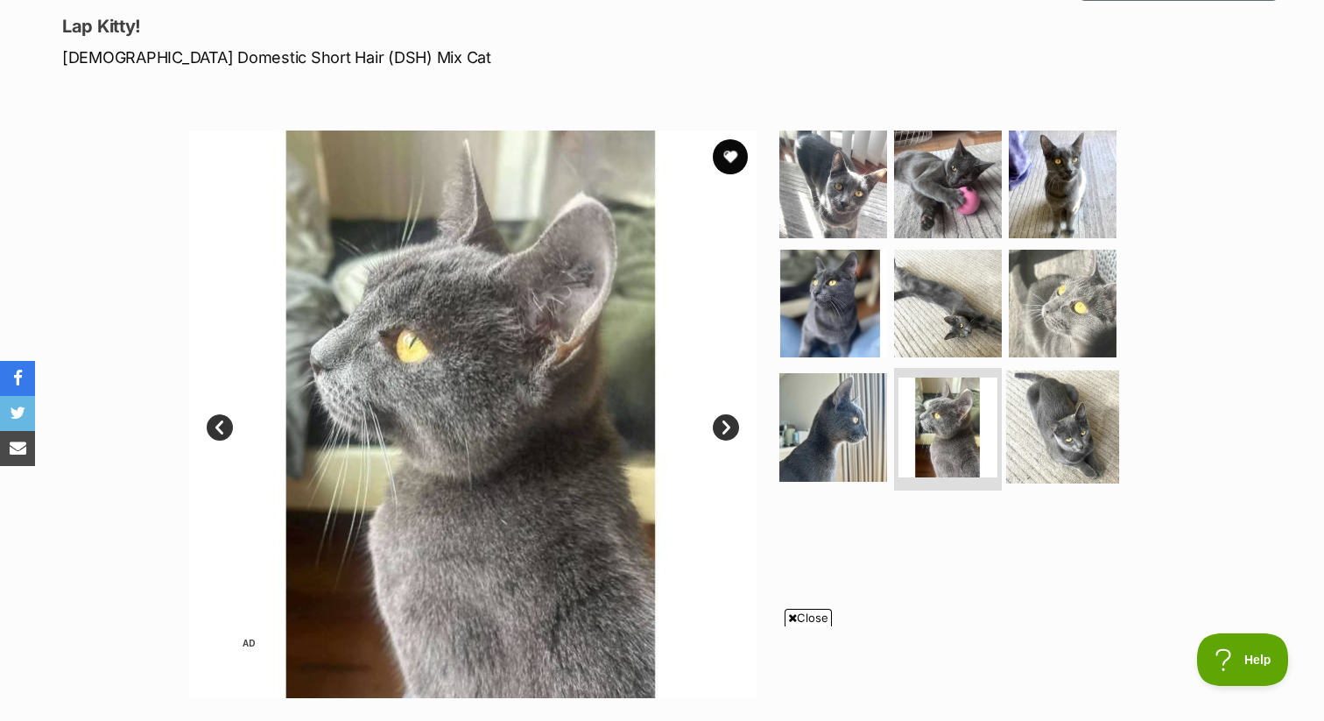
click at [1058, 447] on img at bounding box center [1062, 426] width 113 height 113
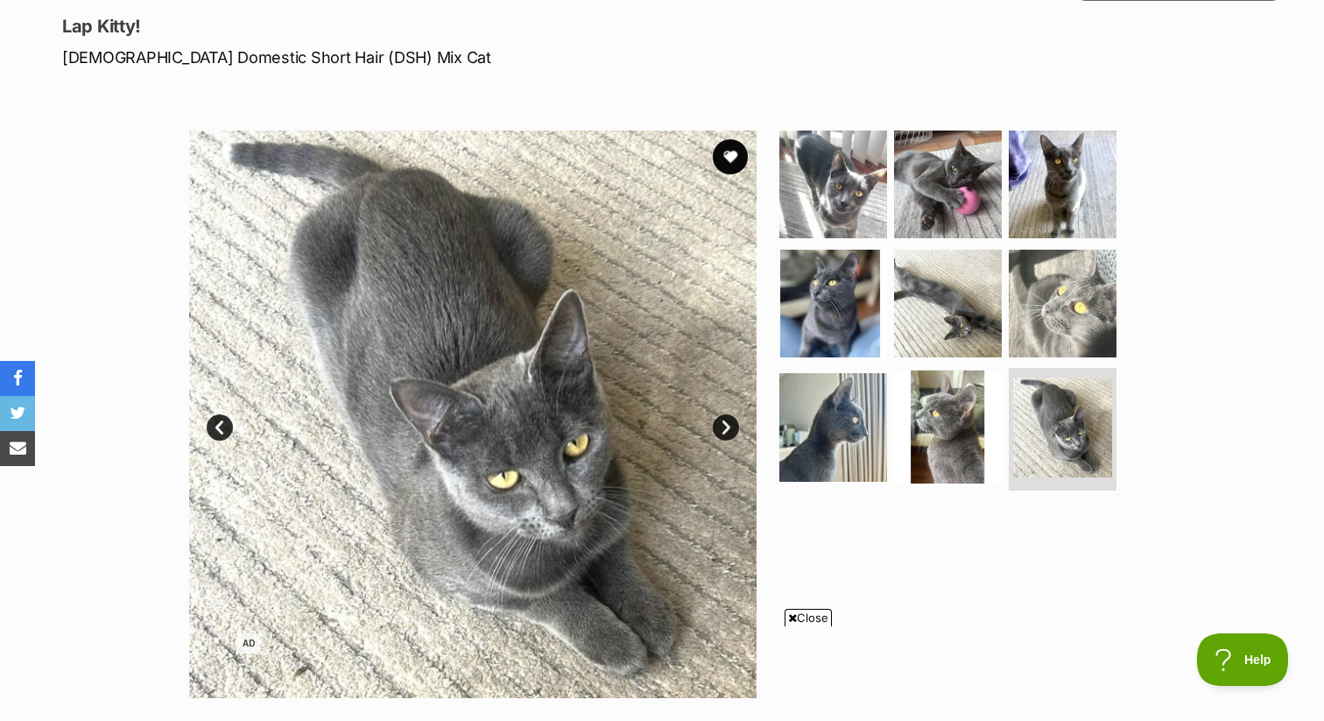
click at [941, 421] on img at bounding box center [947, 426] width 113 height 113
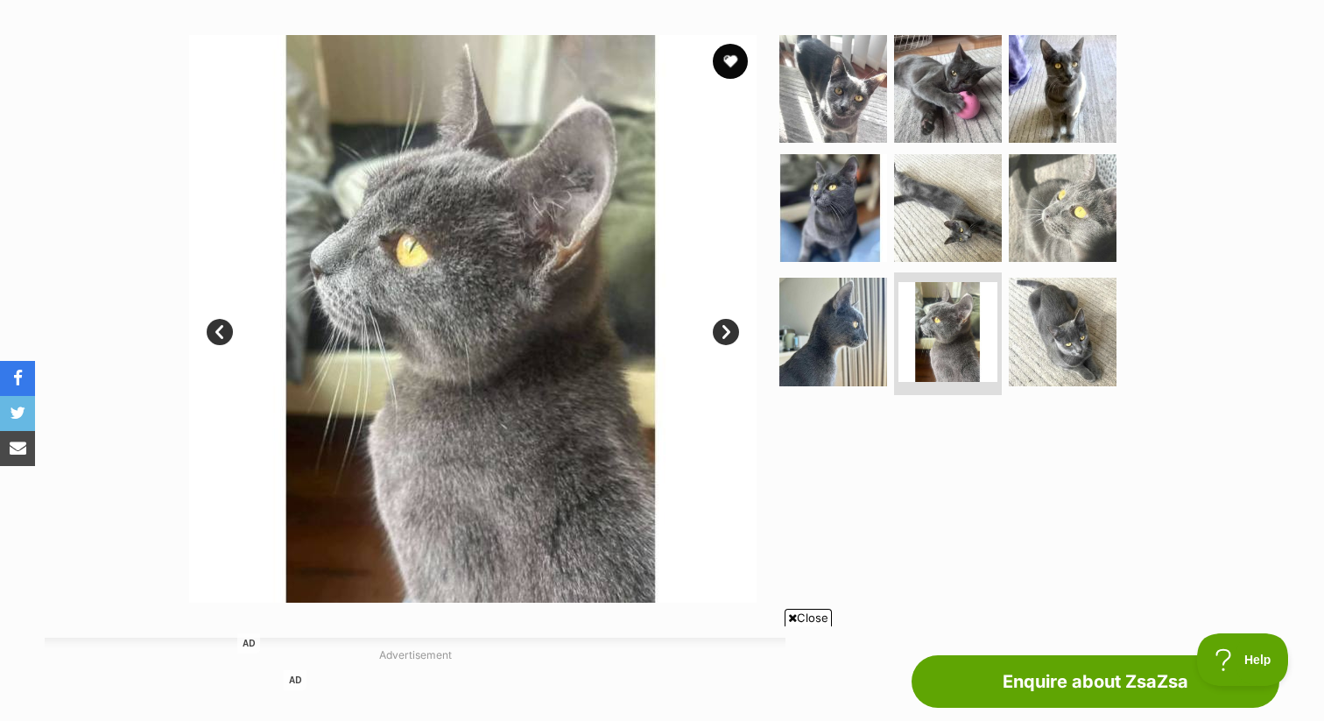
scroll to position [335, 0]
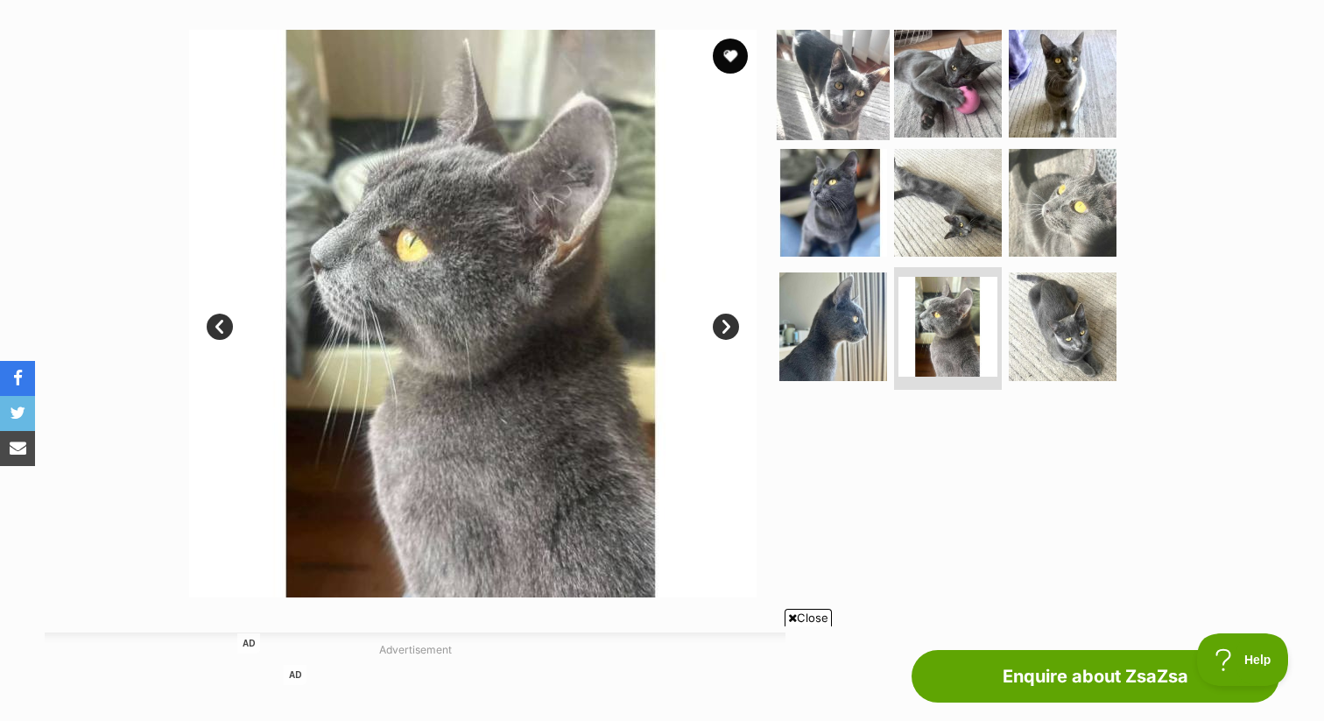
click at [831, 91] on img at bounding box center [833, 83] width 113 height 113
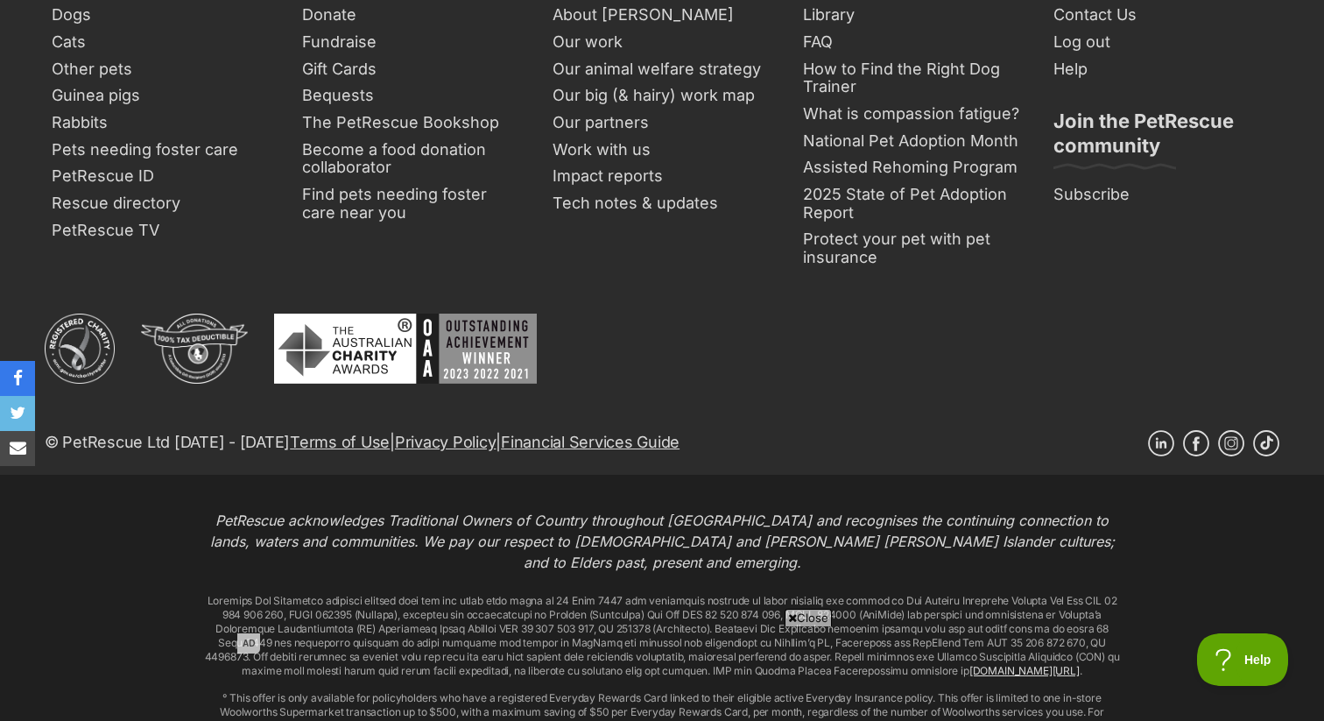
scroll to position [3180, 0]
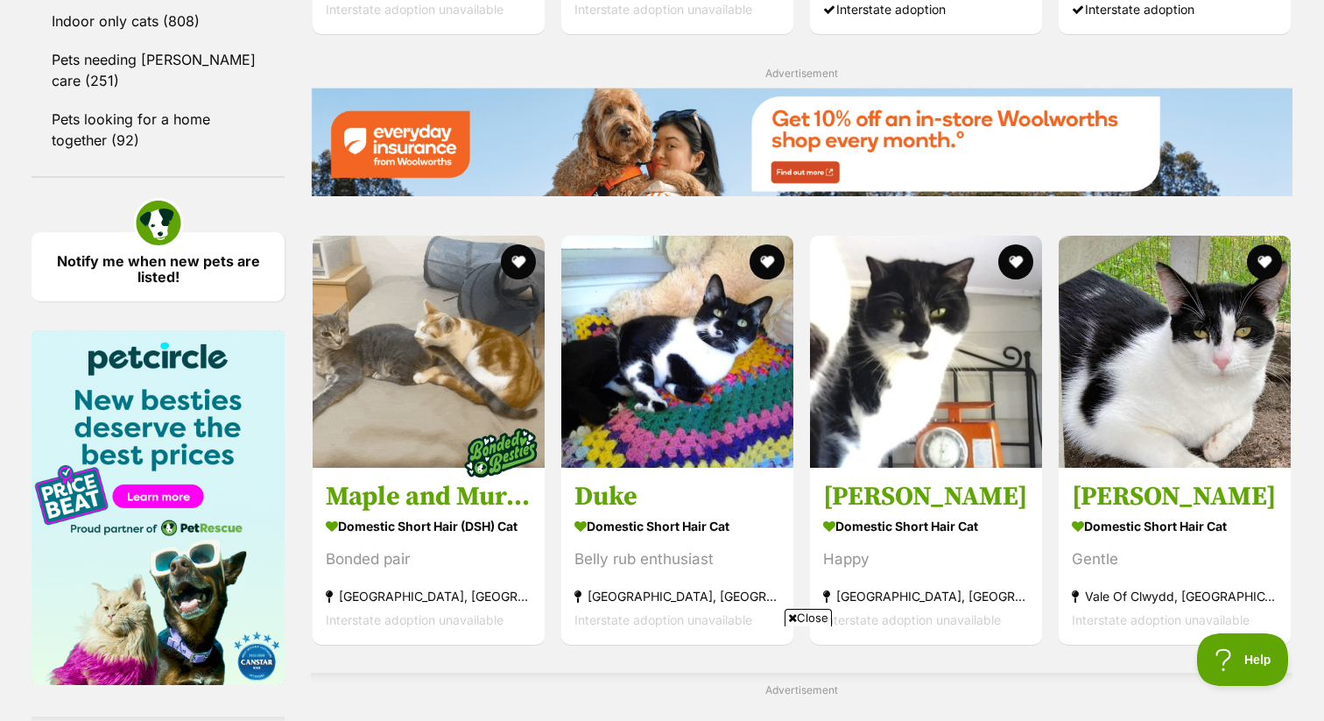
scroll to position [2455, 0]
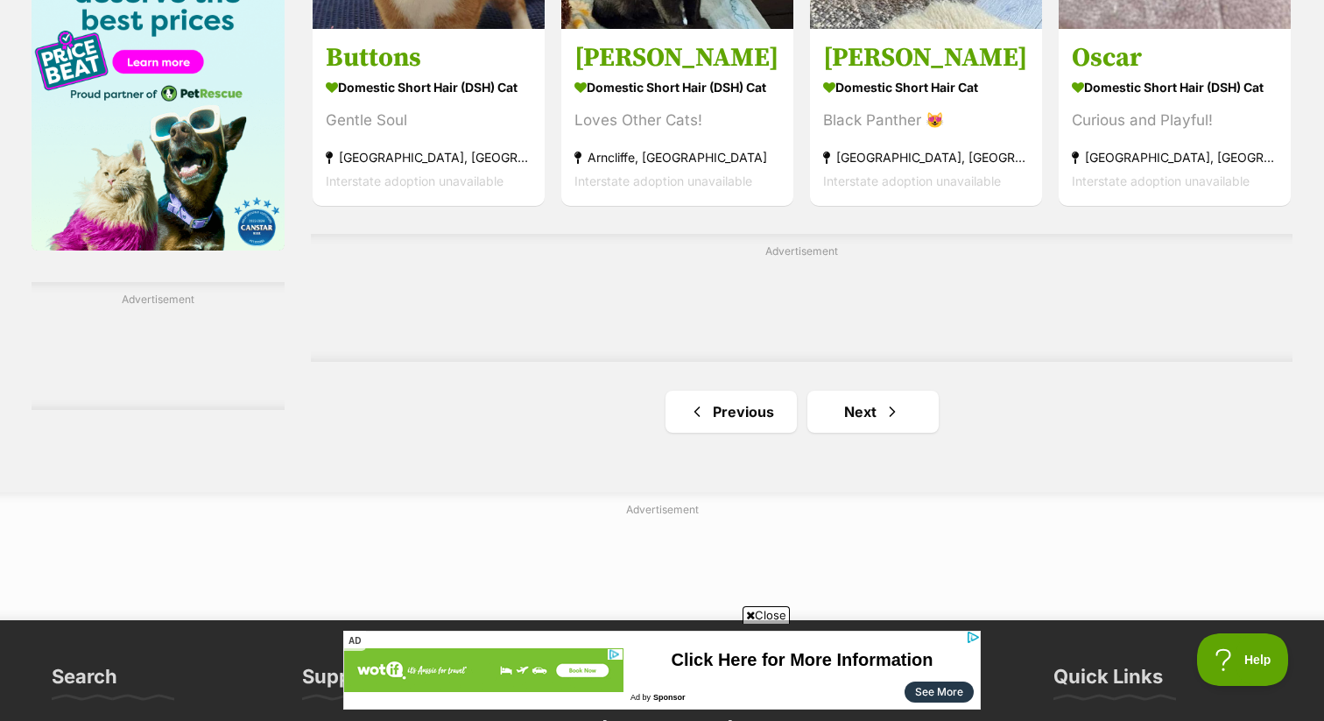
scroll to position [2837, 0]
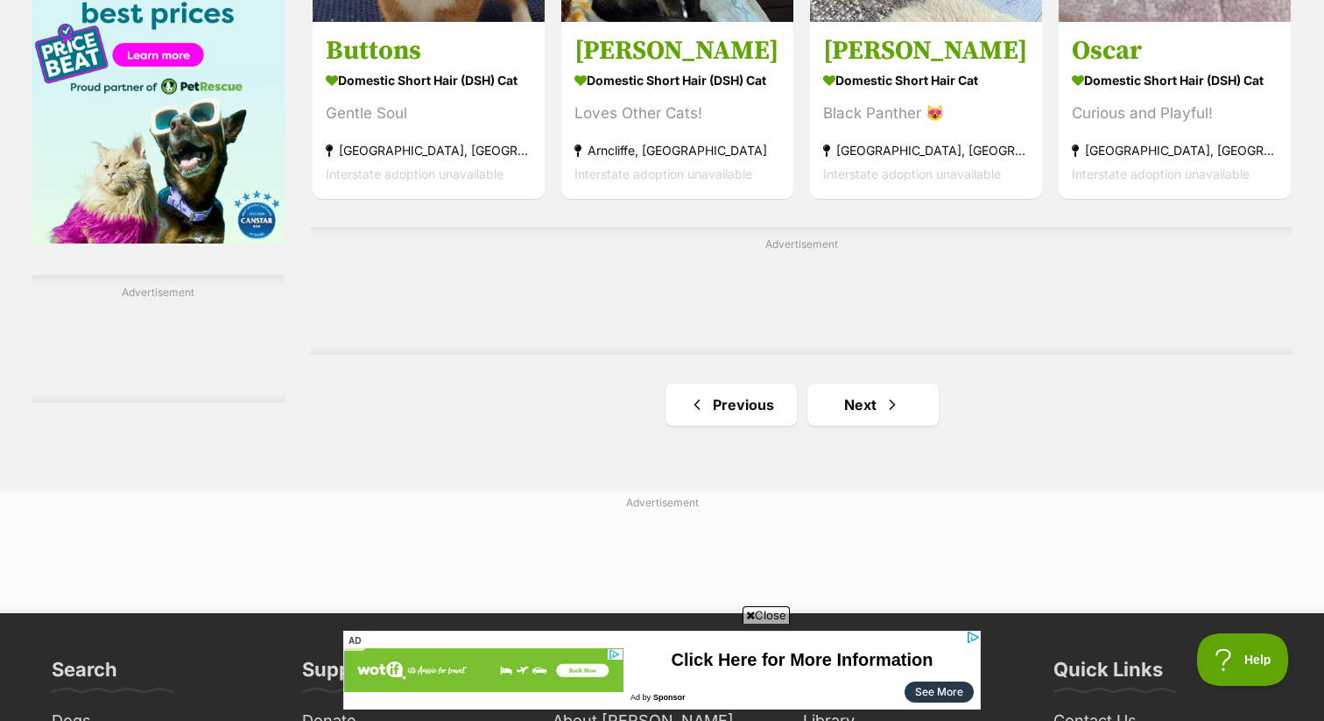
click at [848, 415] on link "Next" at bounding box center [872, 405] width 131 height 42
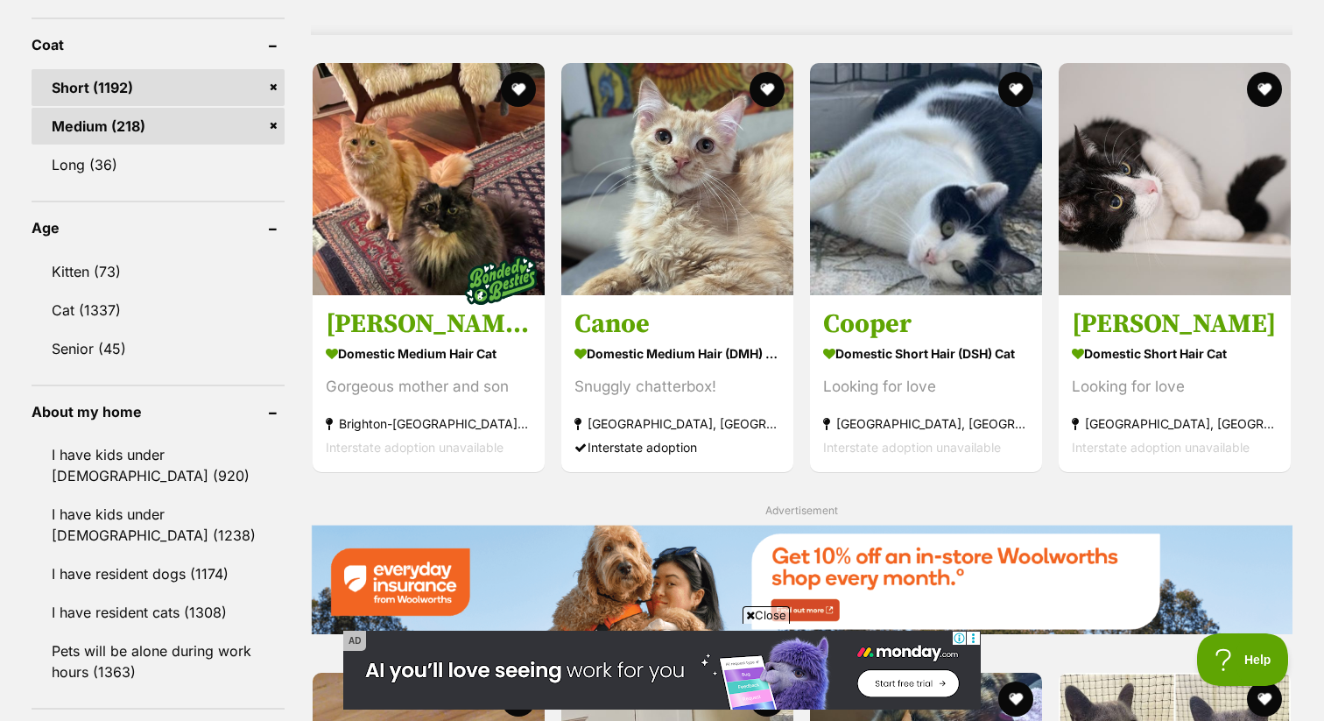
scroll to position [1641, 0]
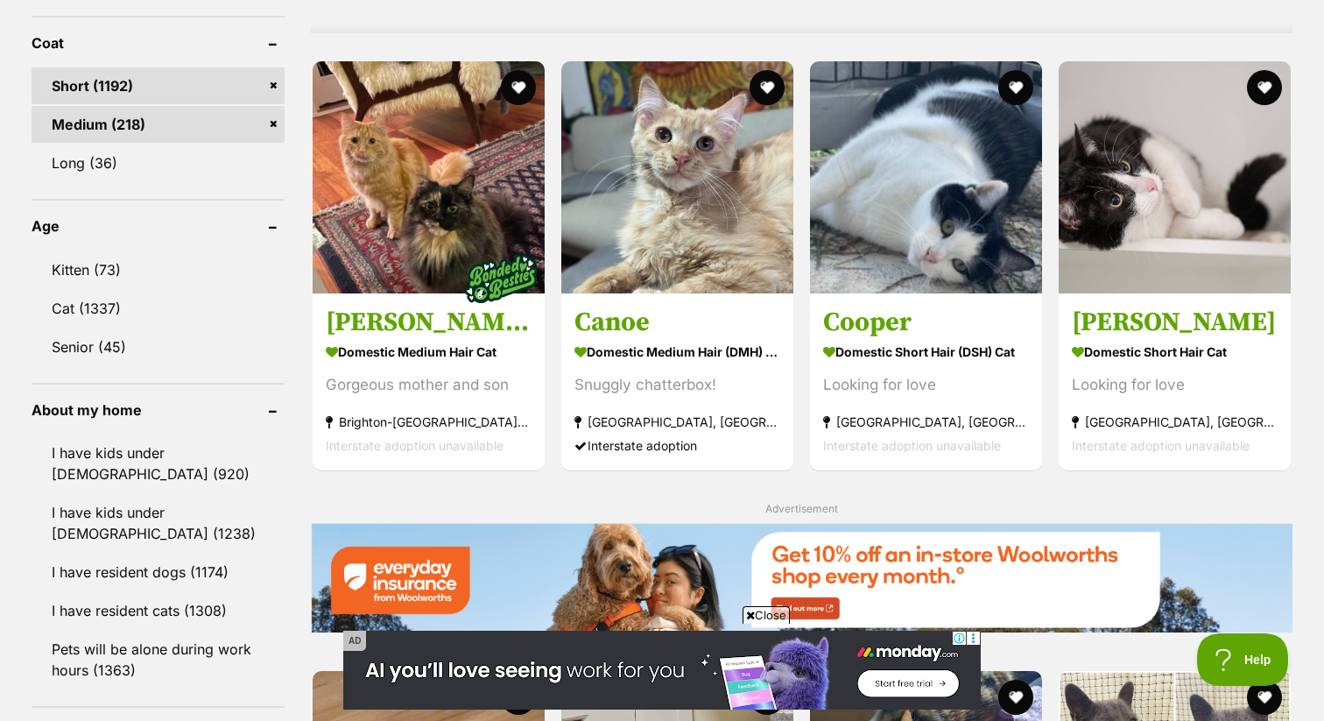
click at [748, 619] on icon at bounding box center [750, 614] width 9 height 11
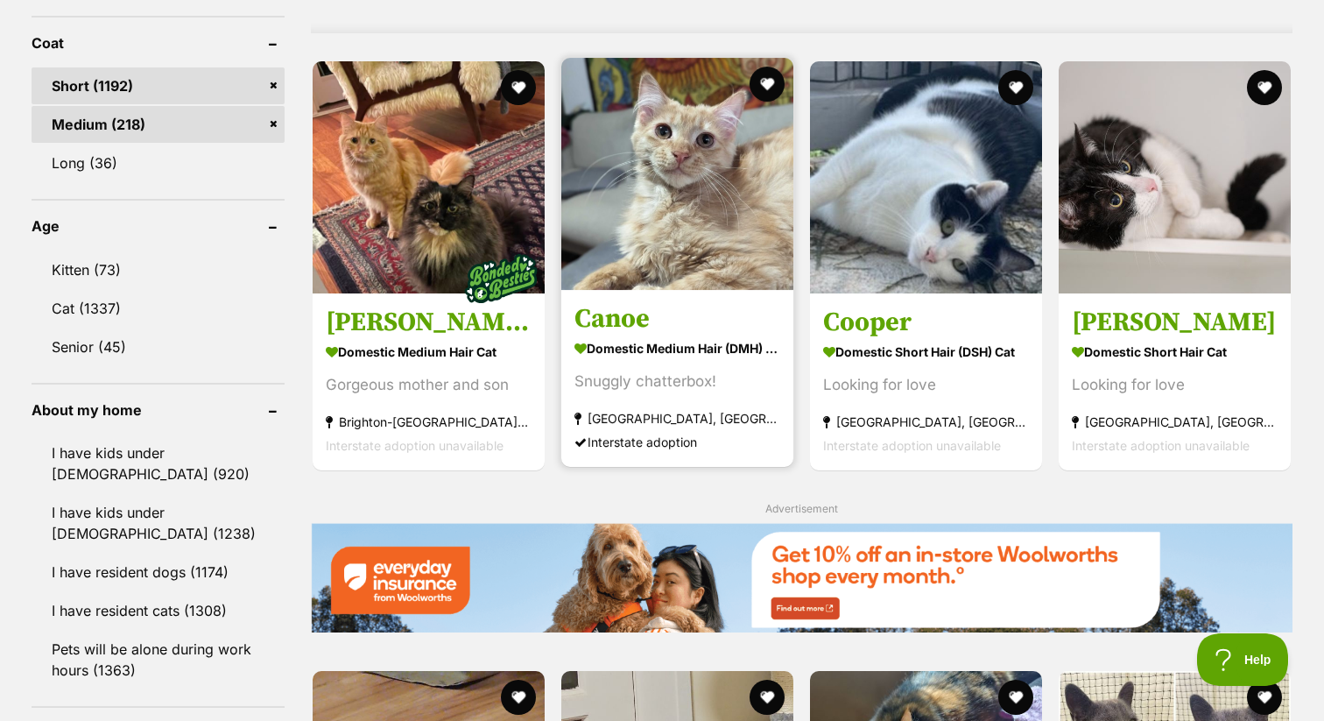
click at [746, 433] on section "Domestic Medium Hair (DMH) Cat Snuggly chatterbox! Marrickville, NSW Interstate…" at bounding box center [677, 394] width 206 height 118
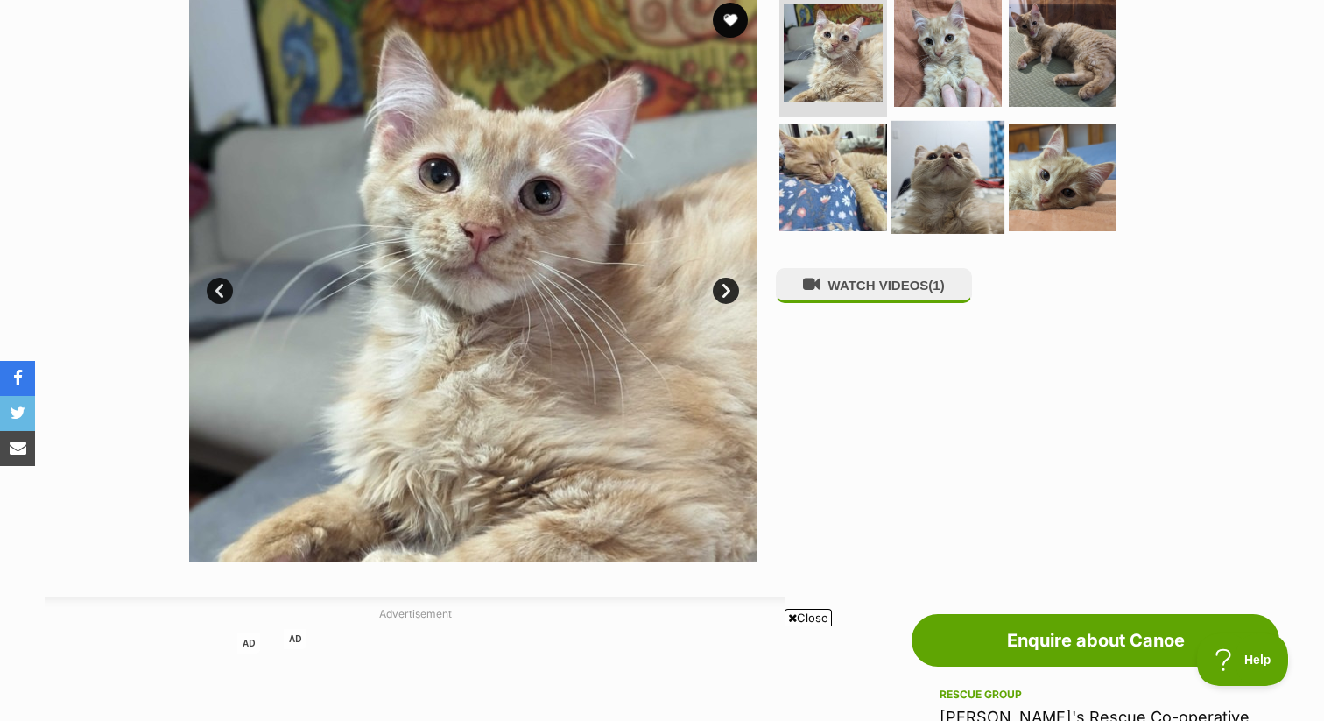
click at [978, 158] on img at bounding box center [947, 176] width 113 height 113
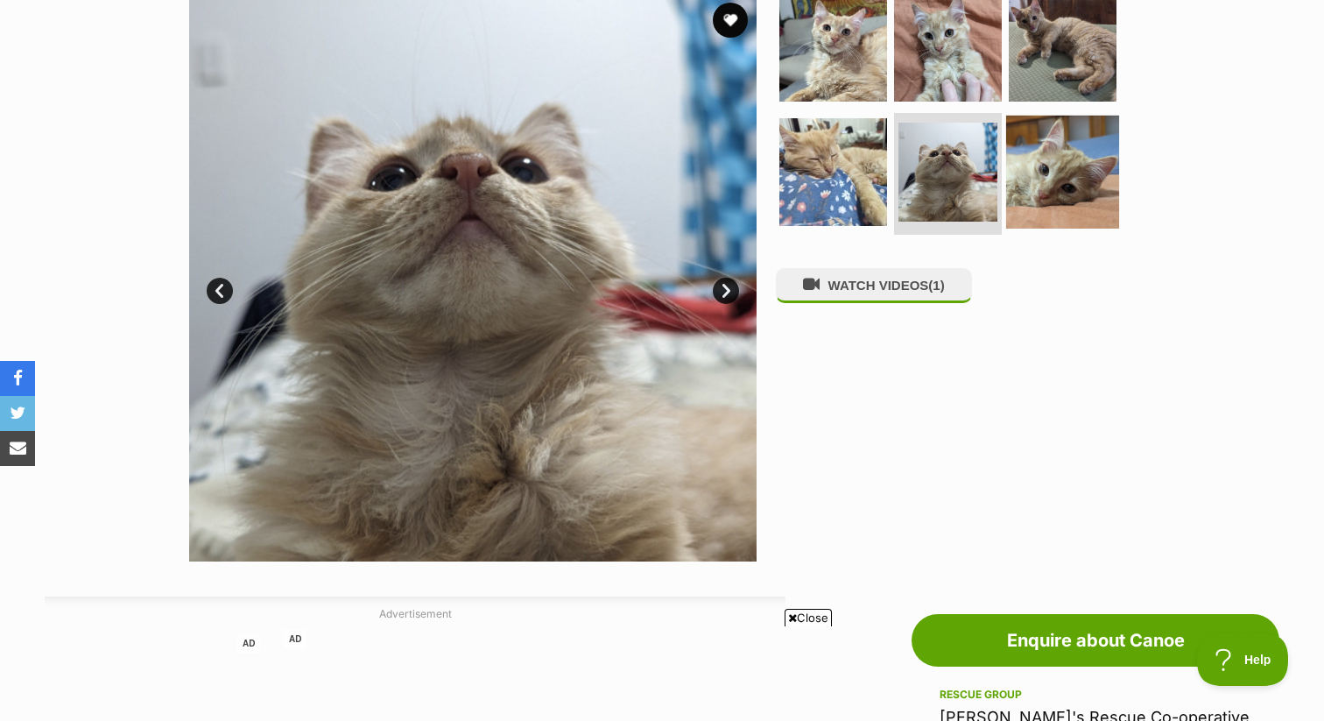
click at [1037, 158] on img at bounding box center [1062, 171] width 113 height 113
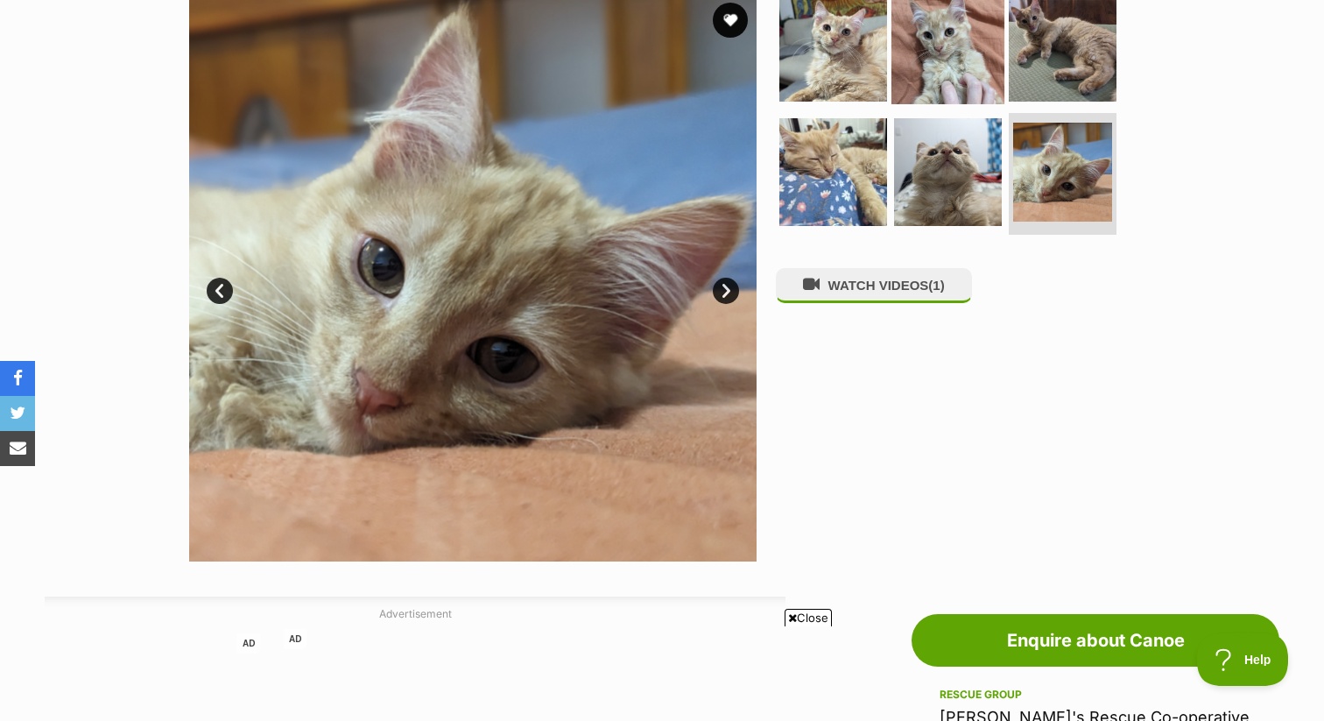
click at [993, 45] on img at bounding box center [947, 47] width 113 height 113
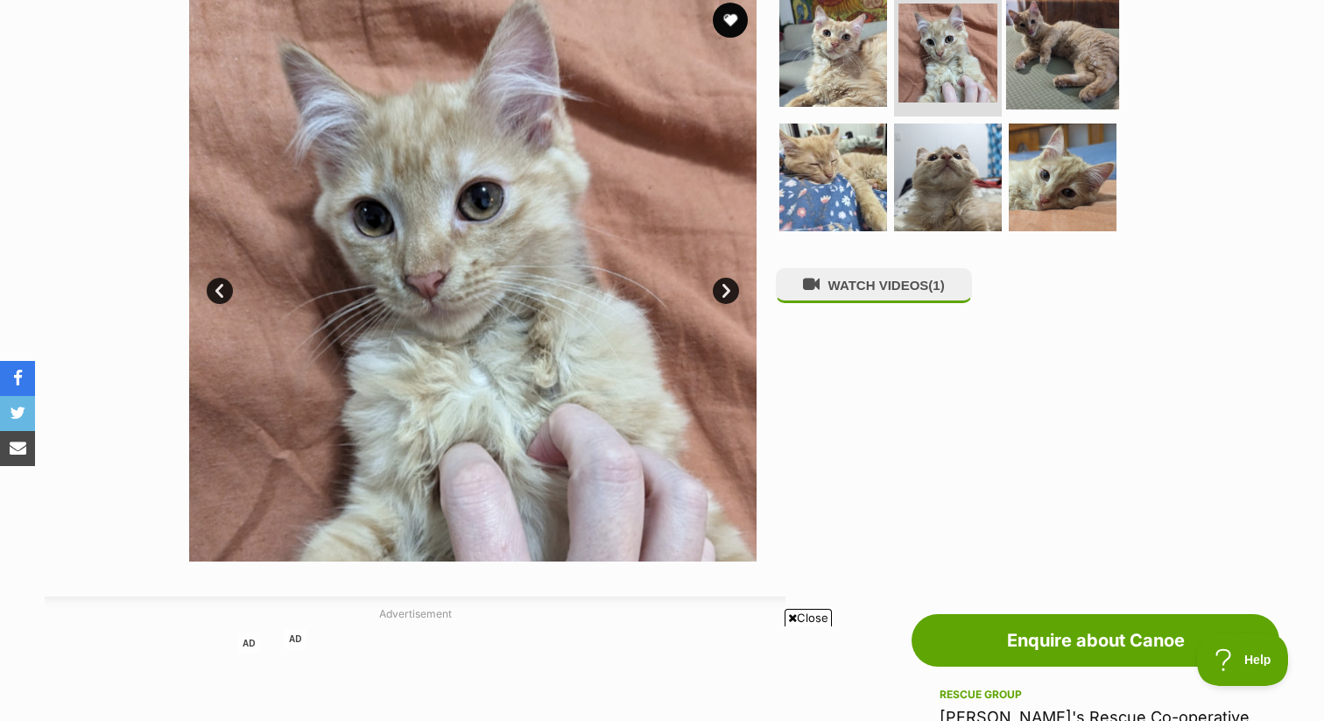
click at [1073, 56] on img at bounding box center [1062, 52] width 113 height 113
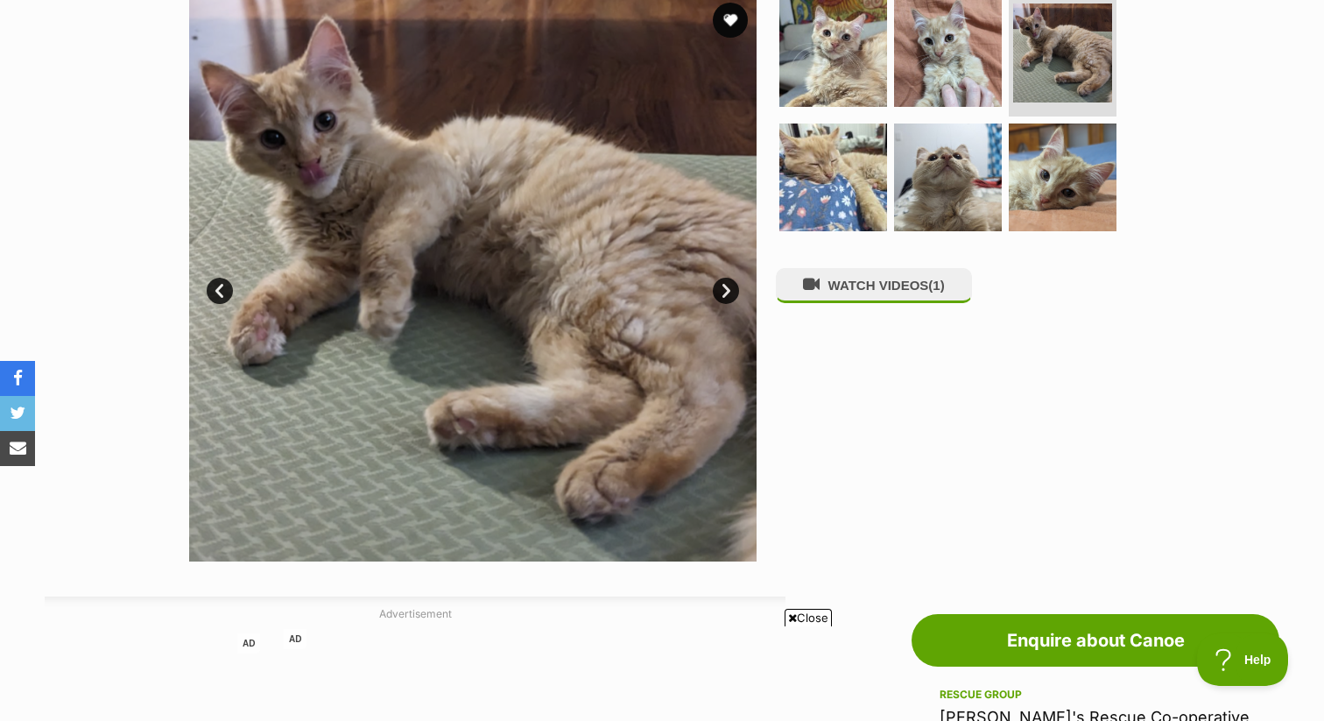
click at [737, 288] on link "Next" at bounding box center [726, 291] width 26 height 26
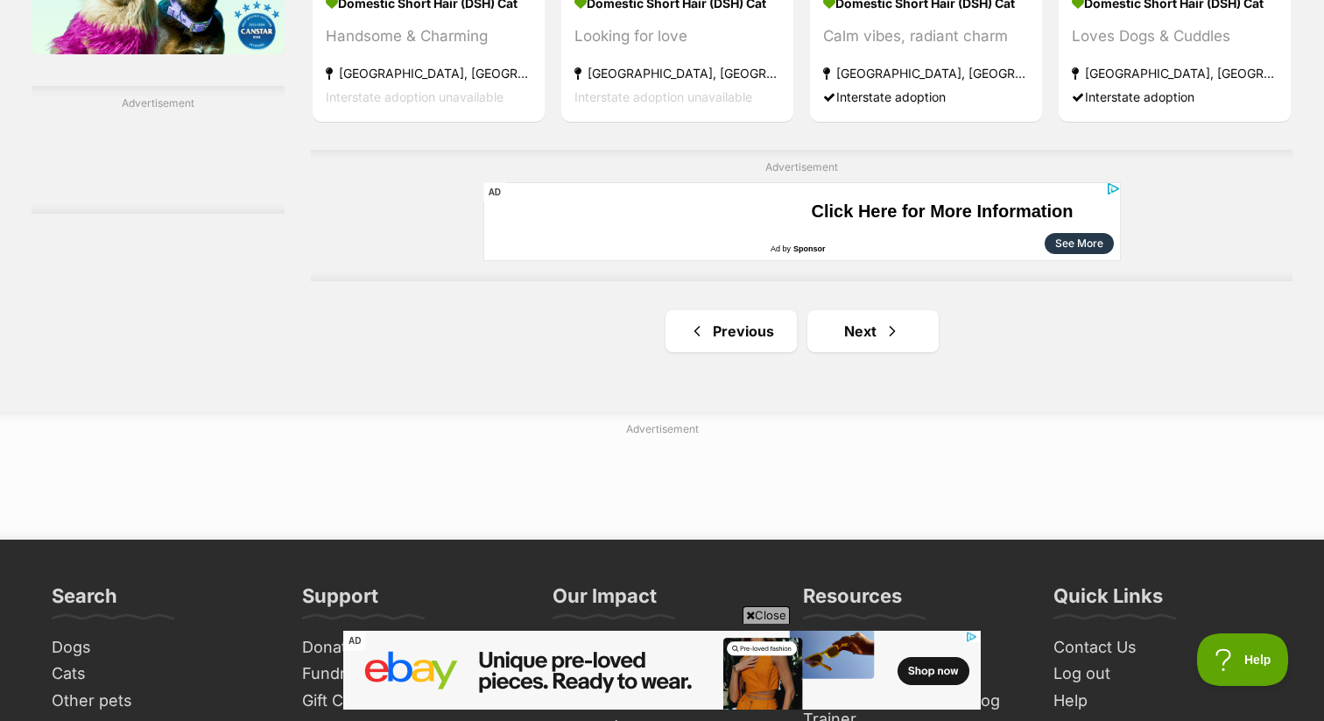
scroll to position [3229, 0]
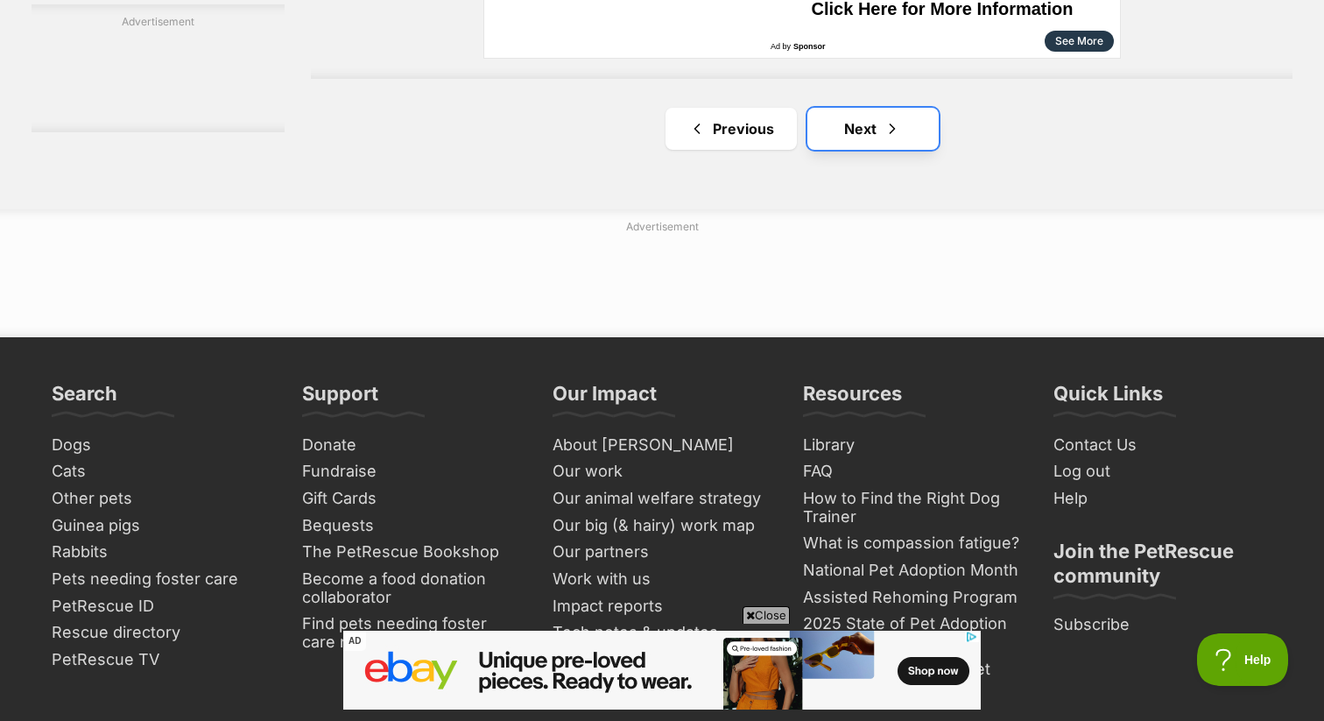
click at [871, 145] on link "Next" at bounding box center [872, 129] width 131 height 42
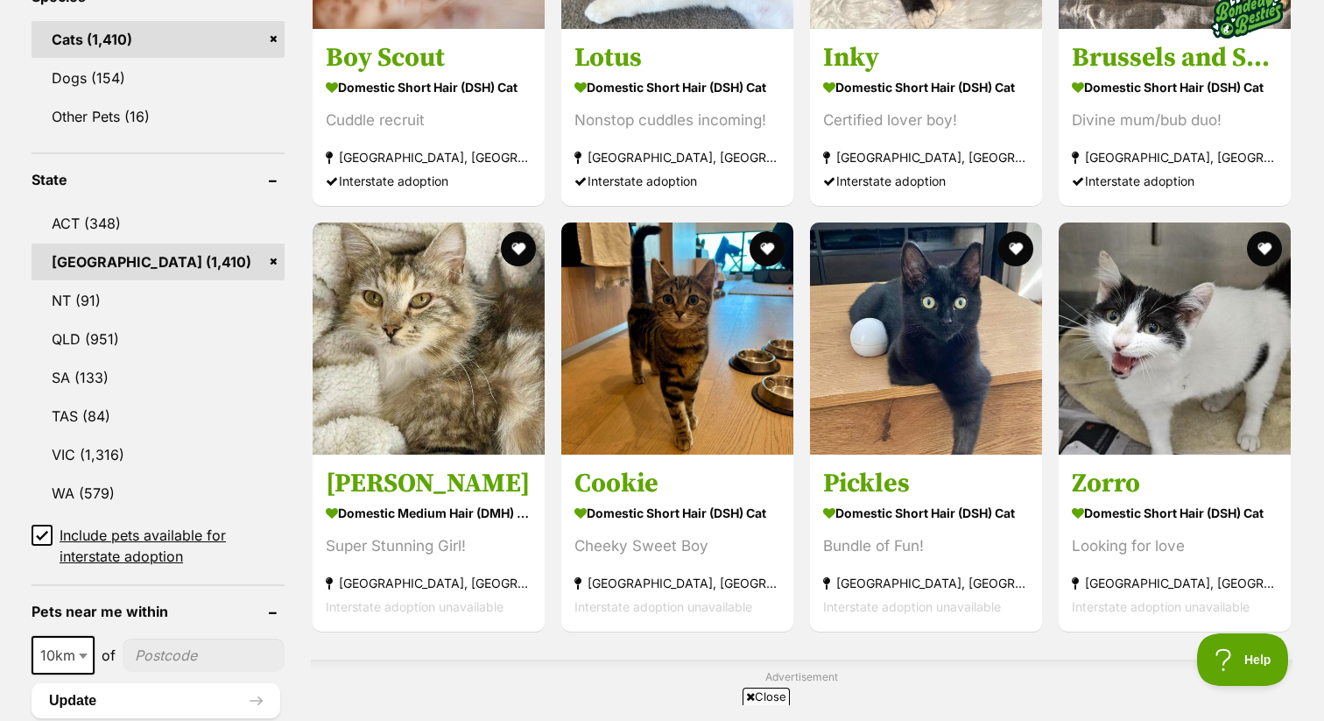
scroll to position [789, 0]
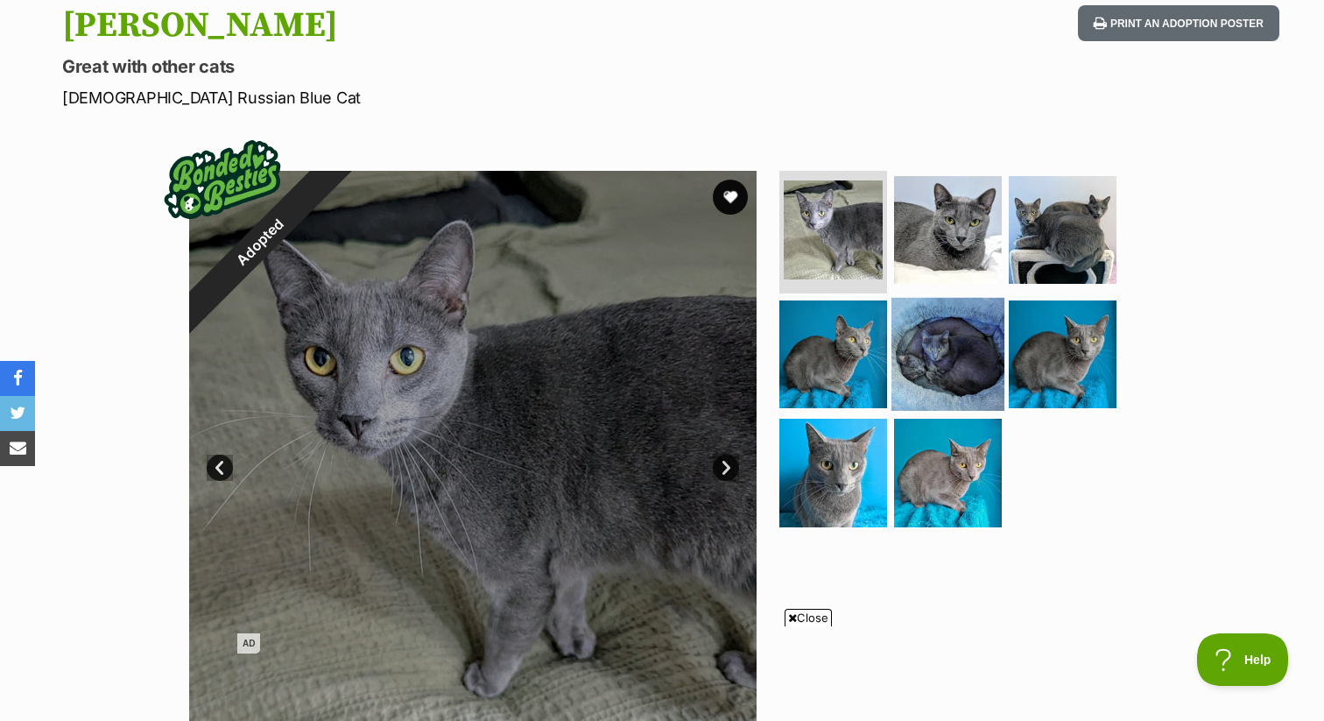
click at [938, 366] on img at bounding box center [947, 353] width 113 height 113
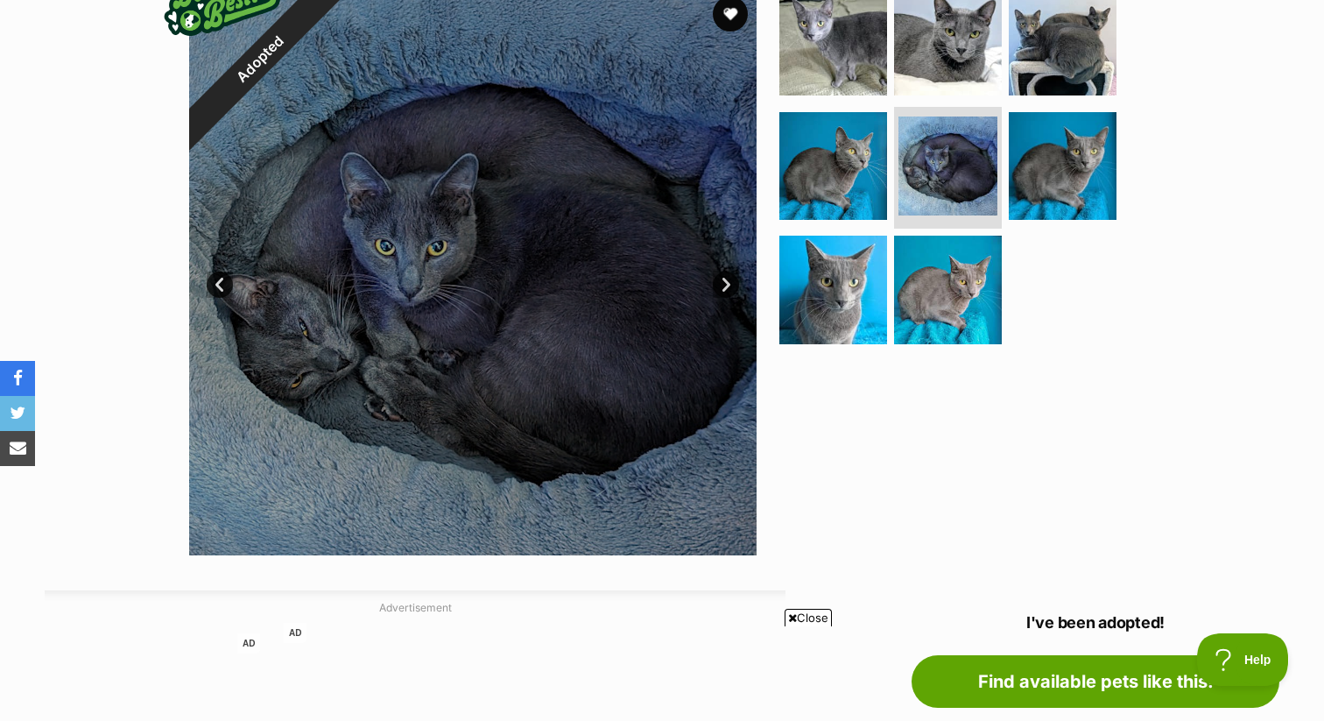
scroll to position [352, 0]
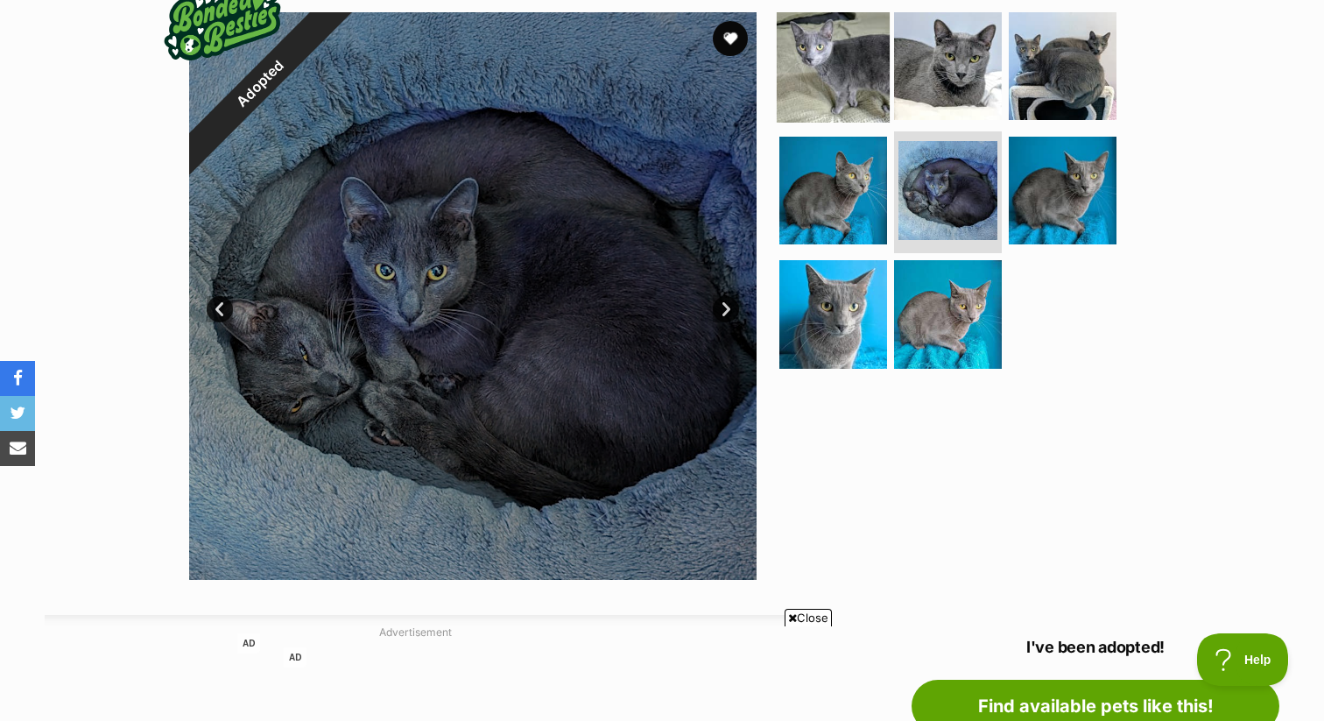
click at [877, 80] on img at bounding box center [833, 66] width 113 height 113
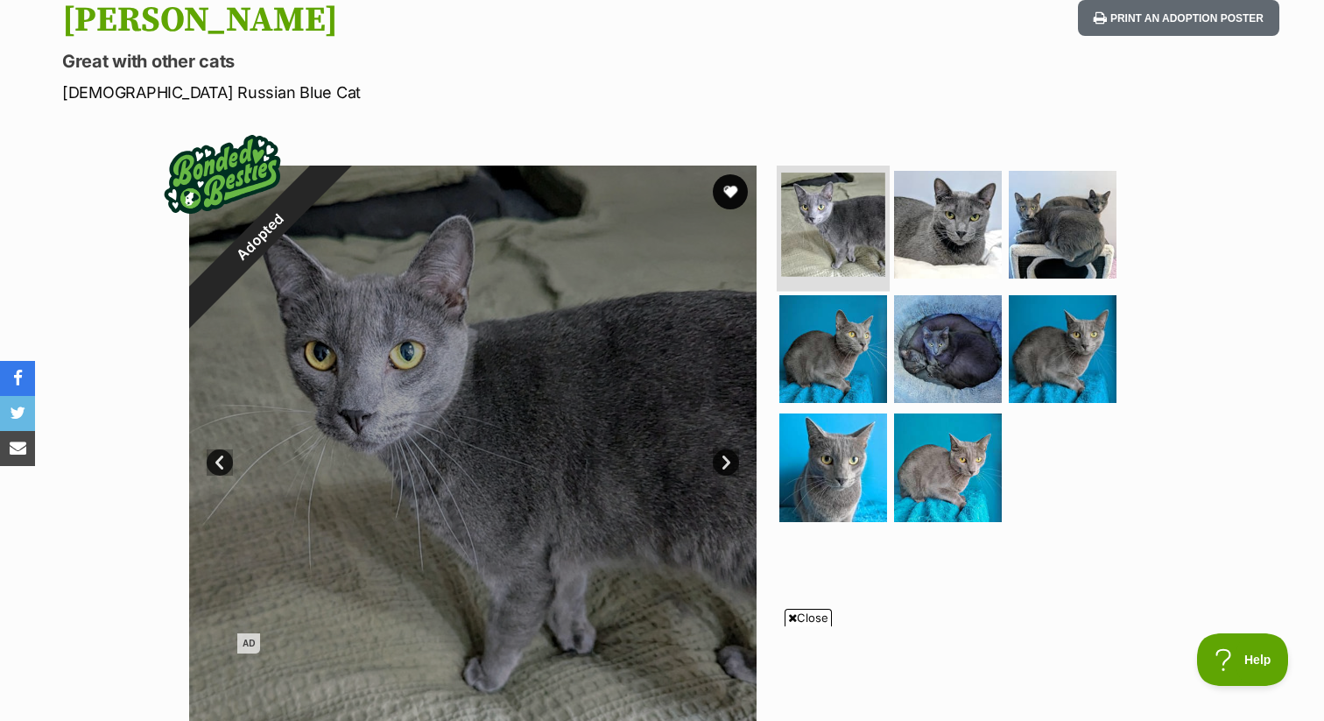
scroll to position [202, 0]
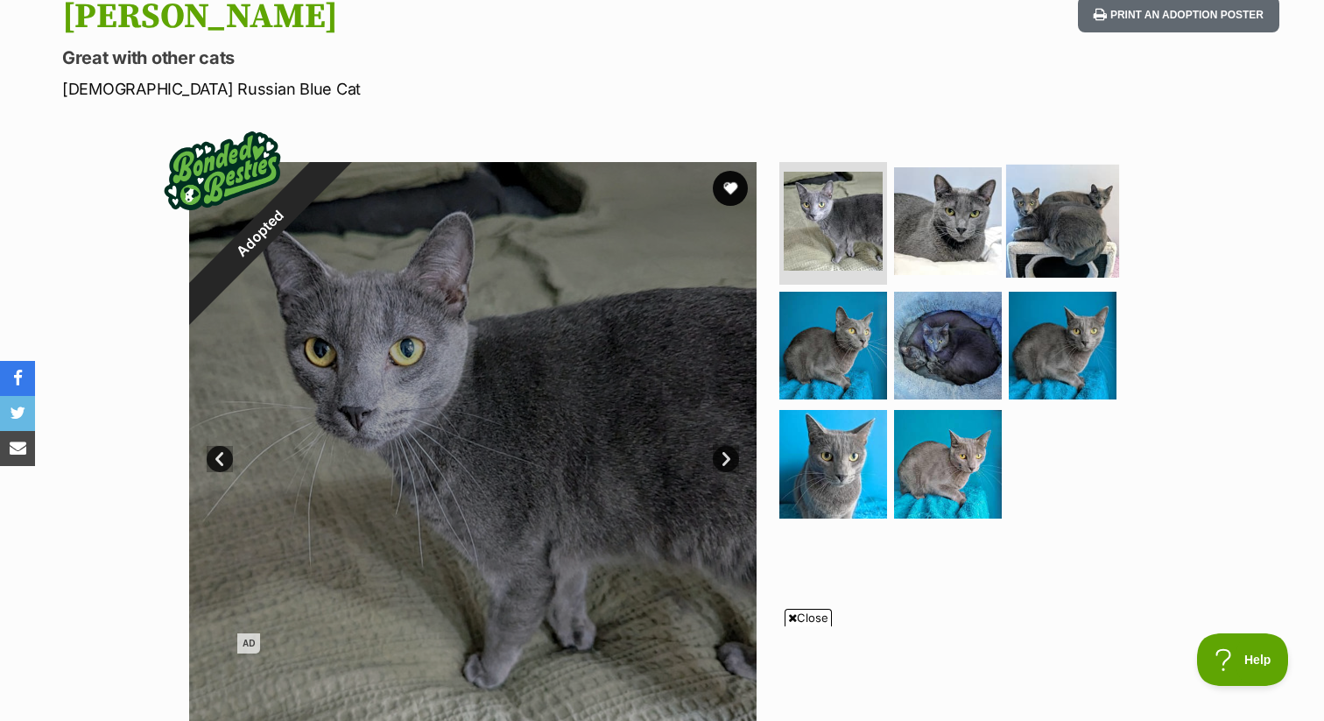
click at [1031, 194] on img at bounding box center [1062, 221] width 113 height 113
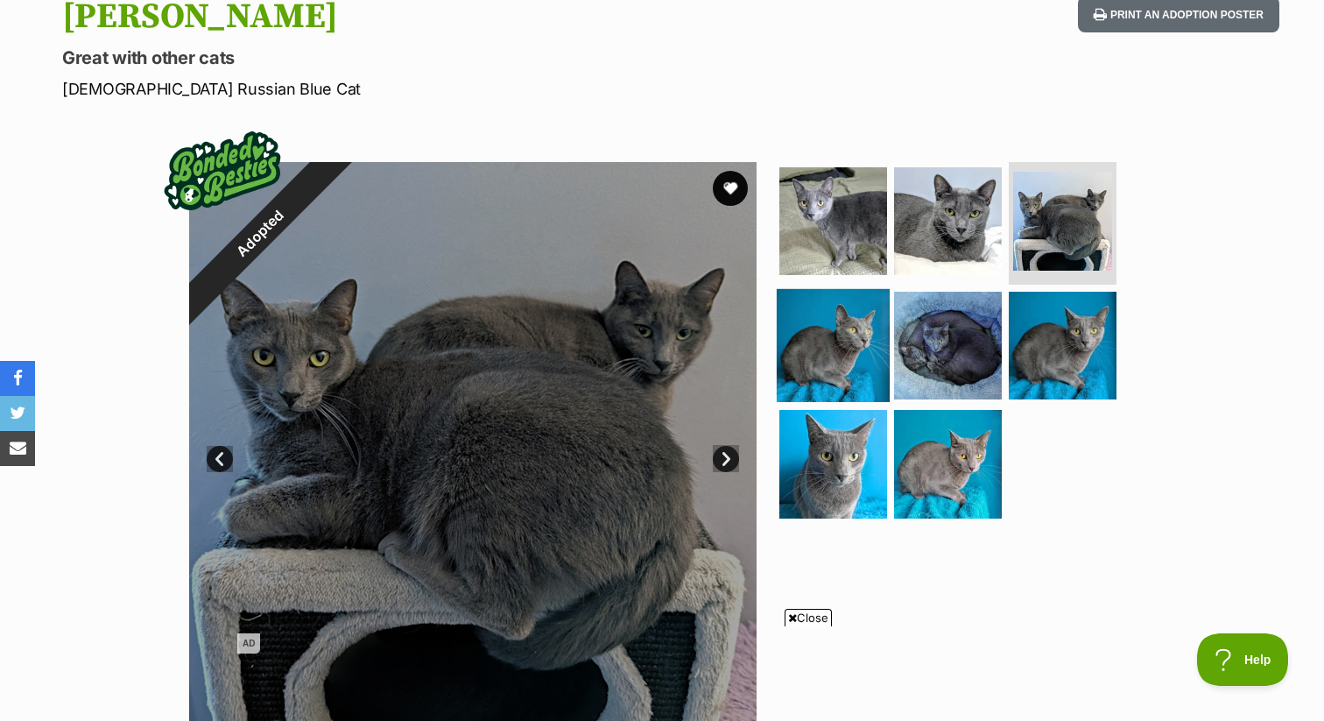
click at [836, 337] on img at bounding box center [833, 344] width 113 height 113
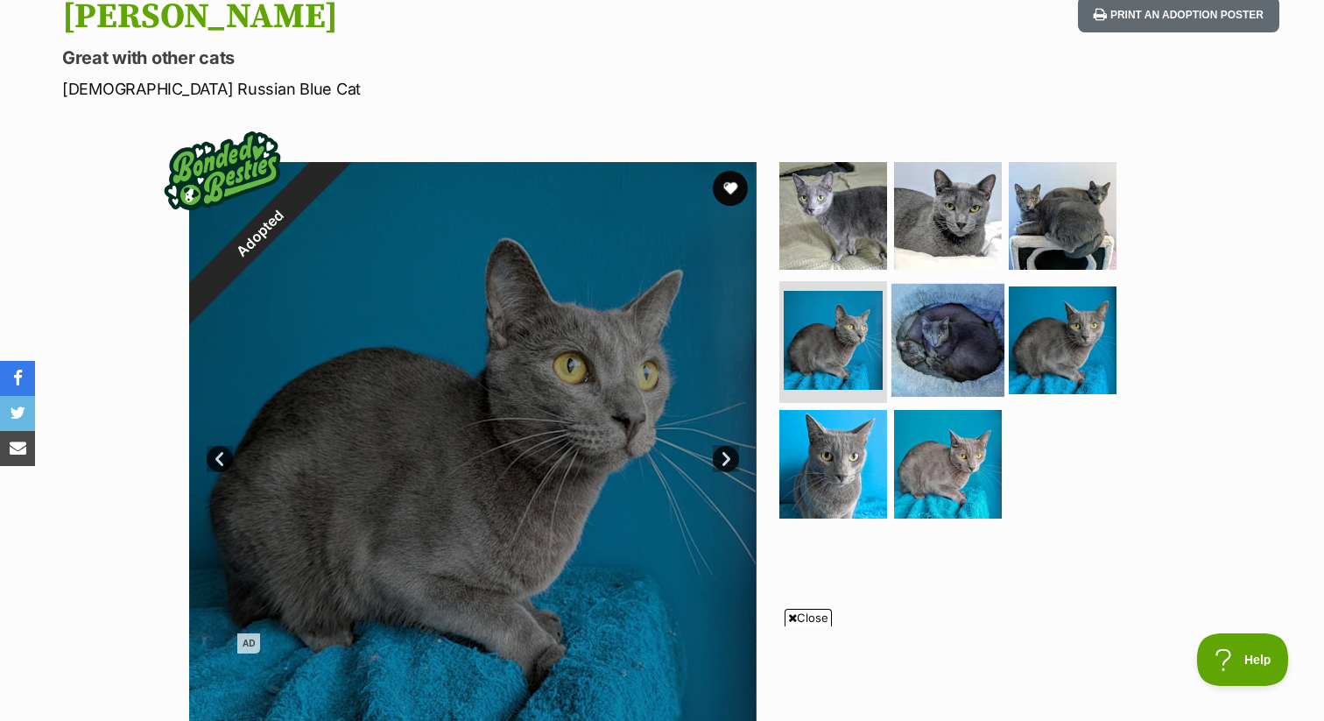
click at [921, 348] on img at bounding box center [947, 339] width 113 height 113
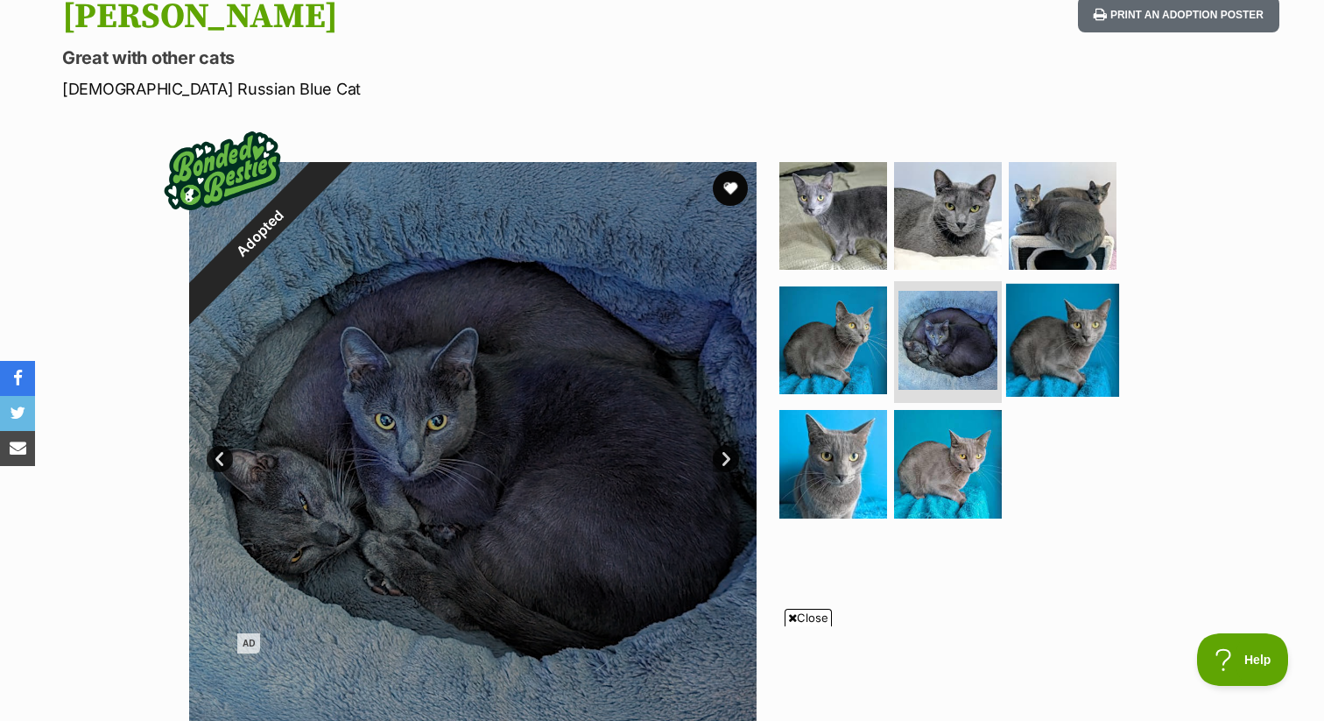
click at [1020, 377] on img at bounding box center [1062, 339] width 113 height 113
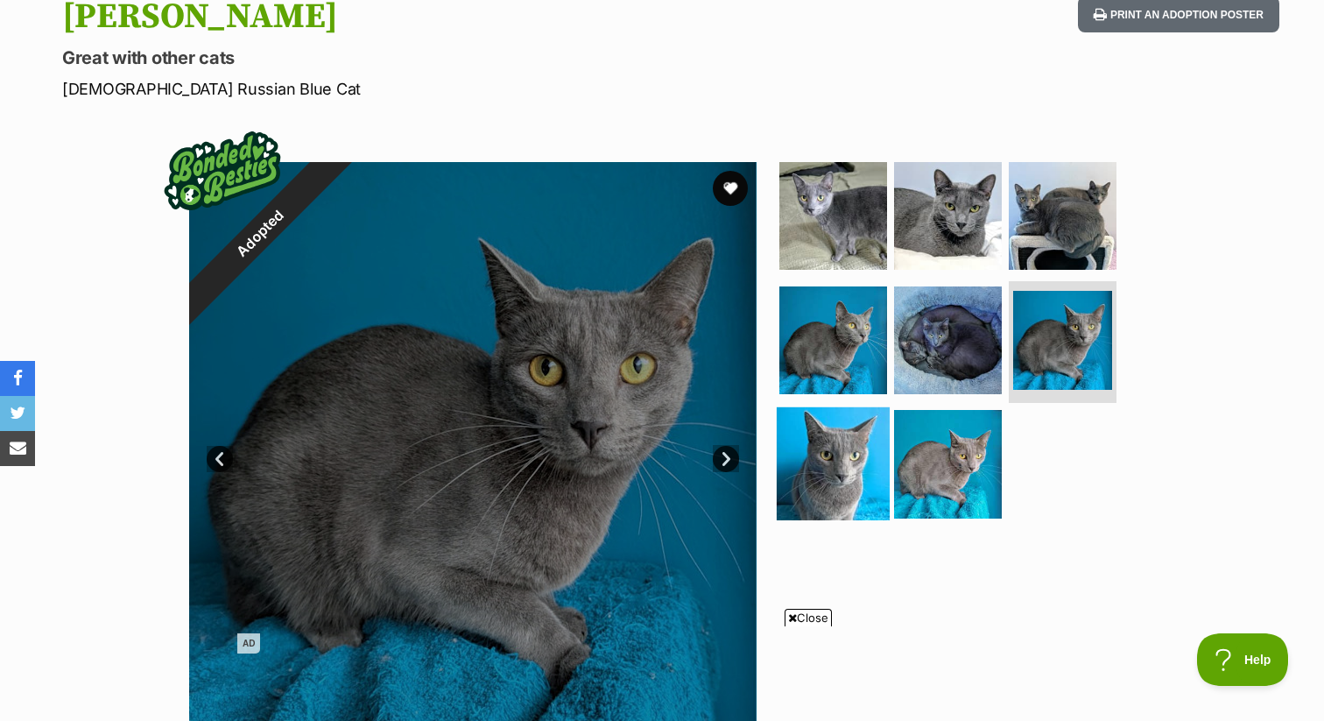
click at [816, 447] on img at bounding box center [833, 463] width 113 height 113
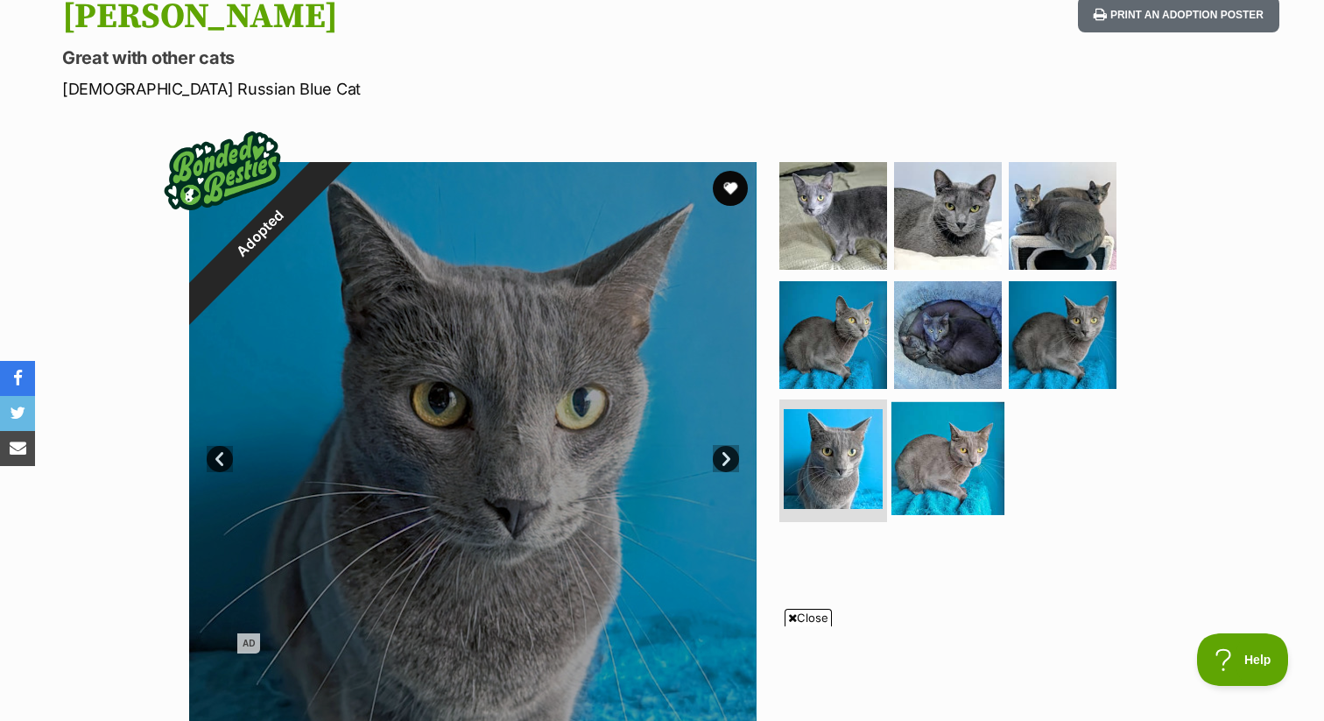
click at [952, 466] on img at bounding box center [947, 458] width 113 height 113
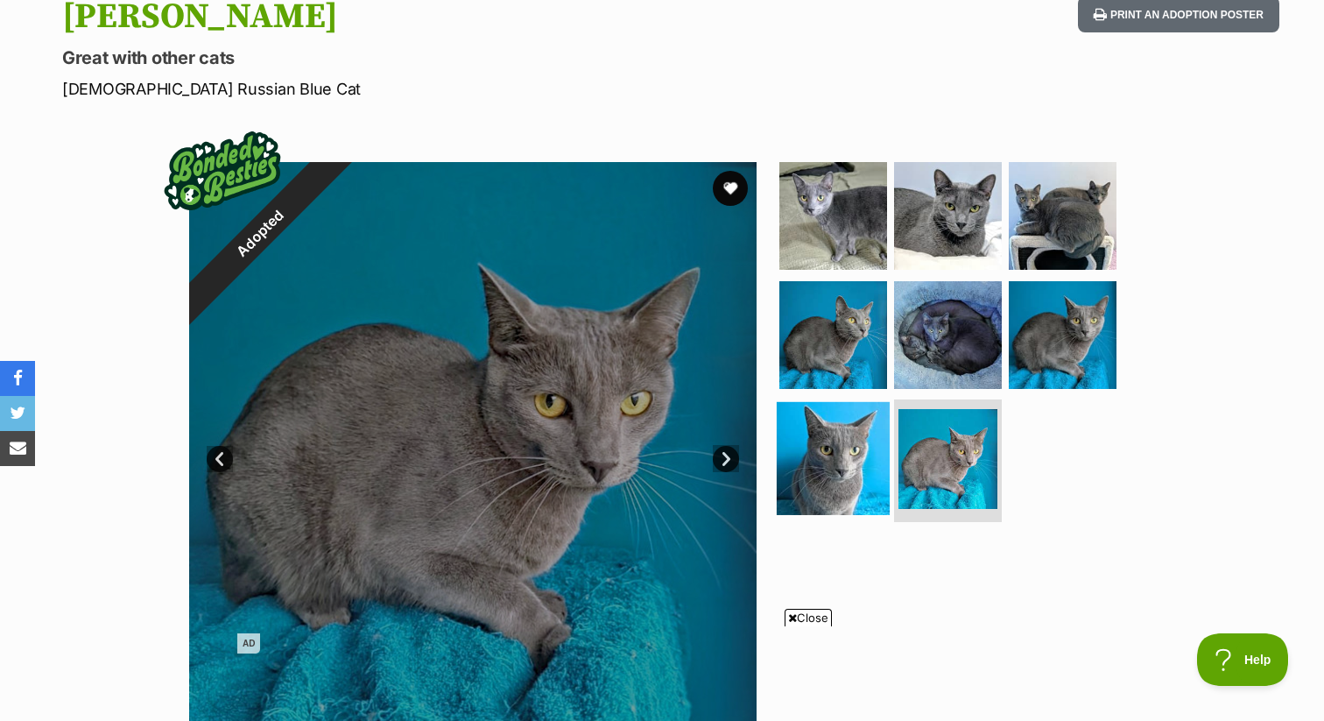
click at [849, 461] on img at bounding box center [833, 458] width 113 height 113
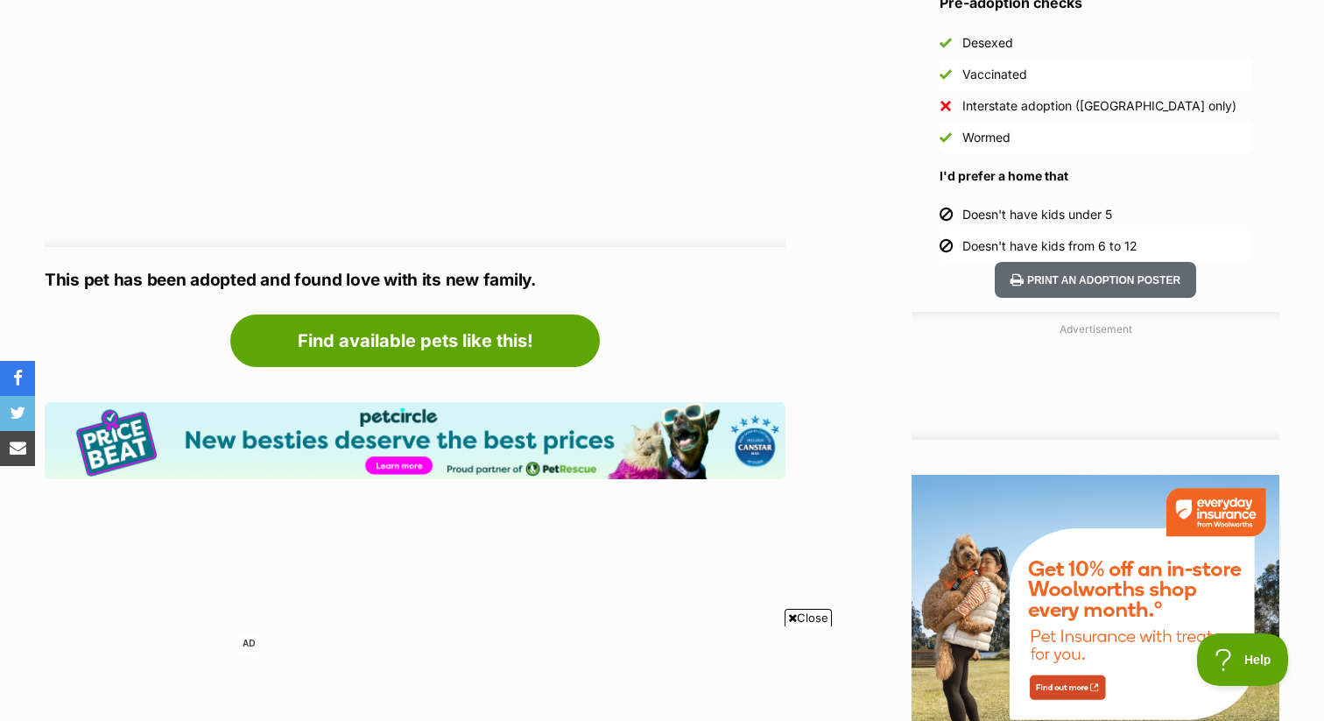
scroll to position [1545, 0]
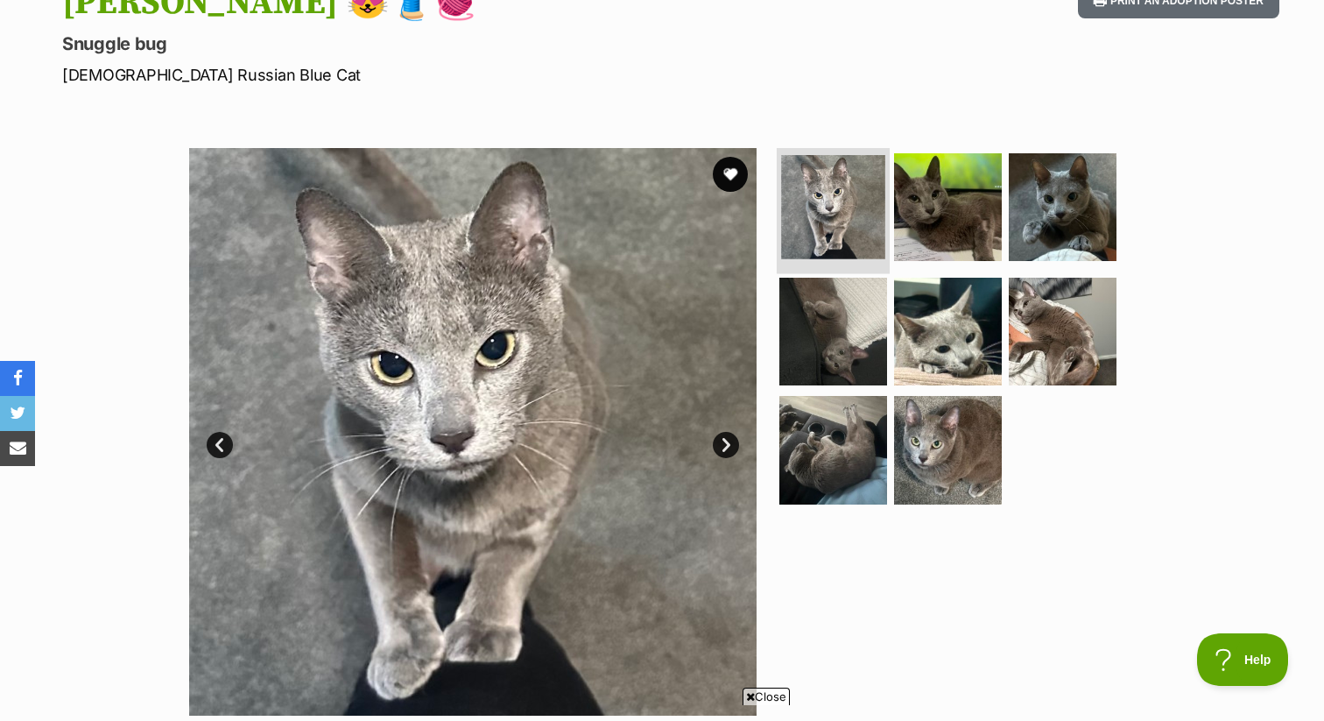
scroll to position [236, 0]
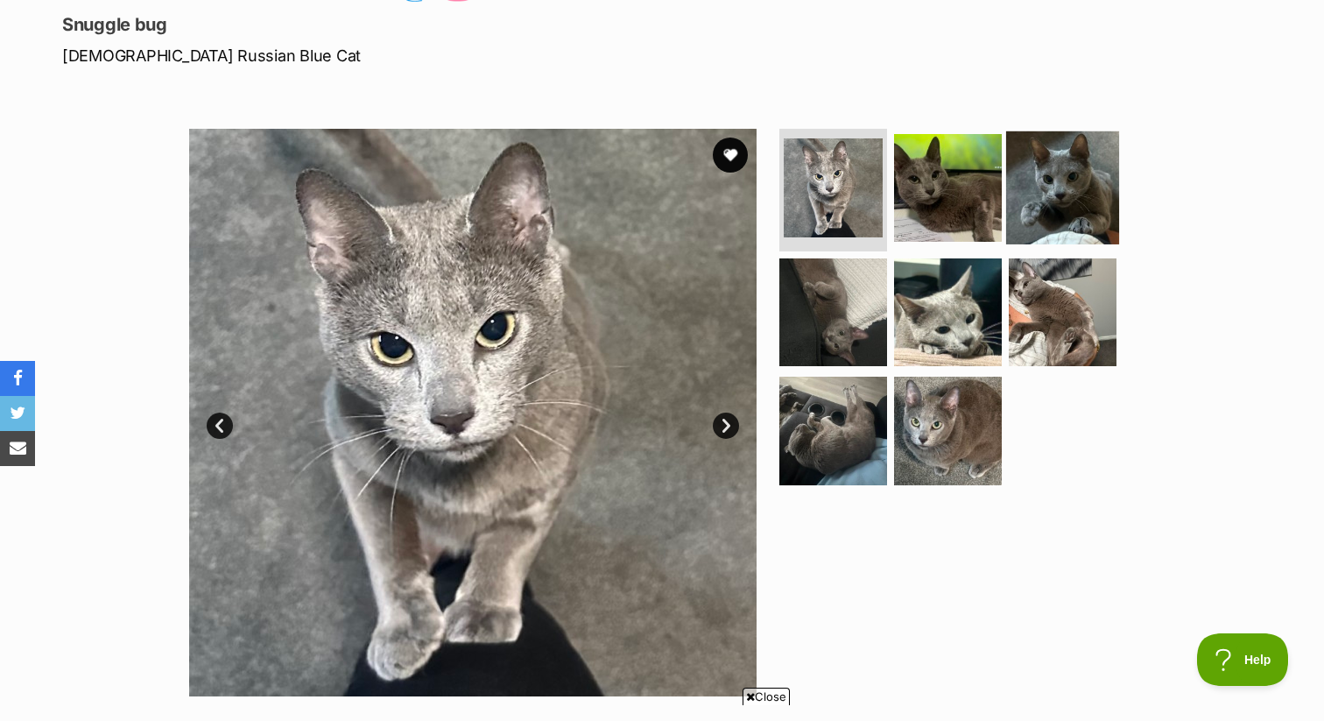
click at [1056, 230] on img at bounding box center [1062, 187] width 113 height 113
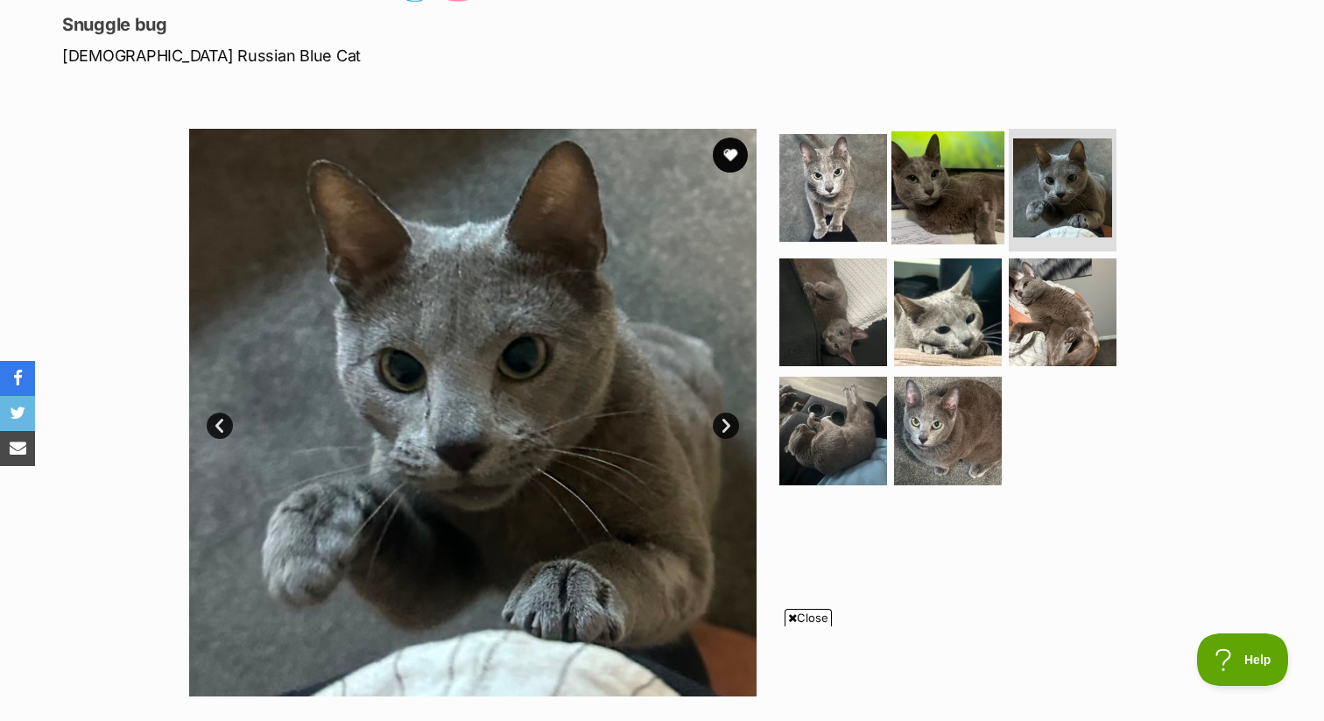
click at [971, 186] on img at bounding box center [947, 187] width 113 height 113
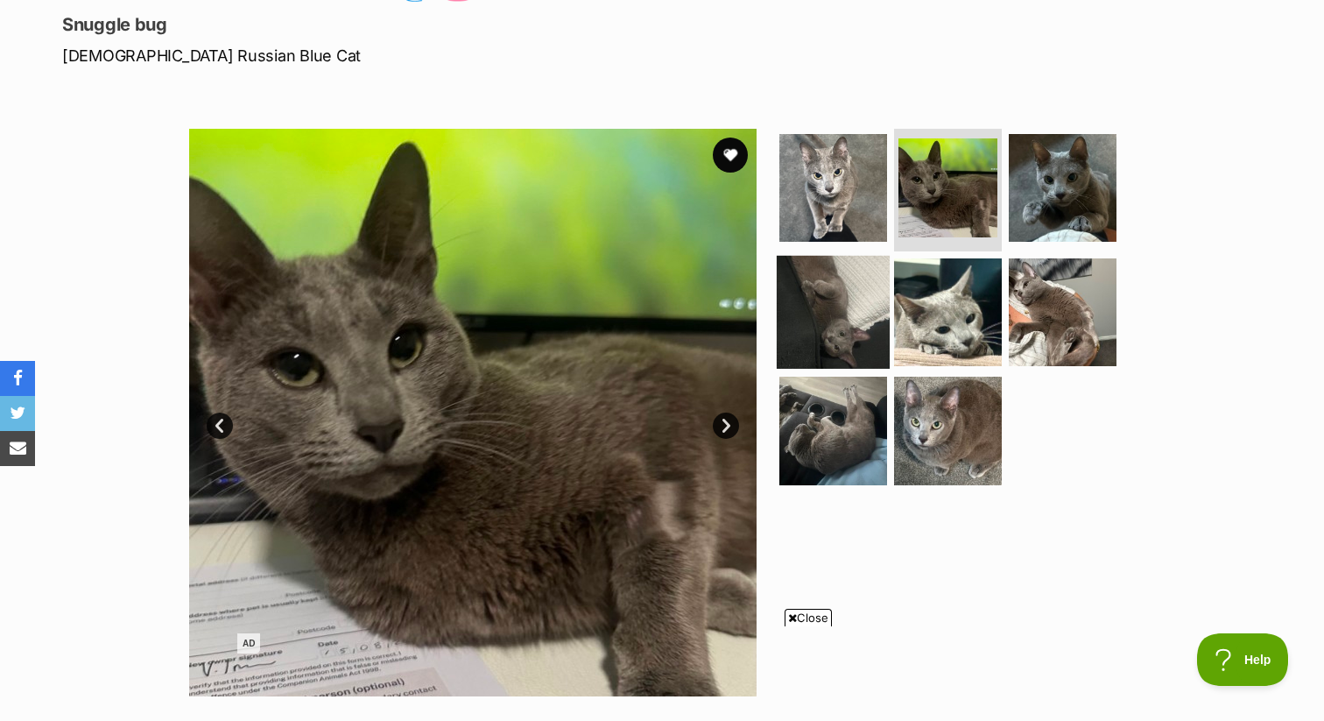
click at [841, 336] on img at bounding box center [833, 311] width 113 height 113
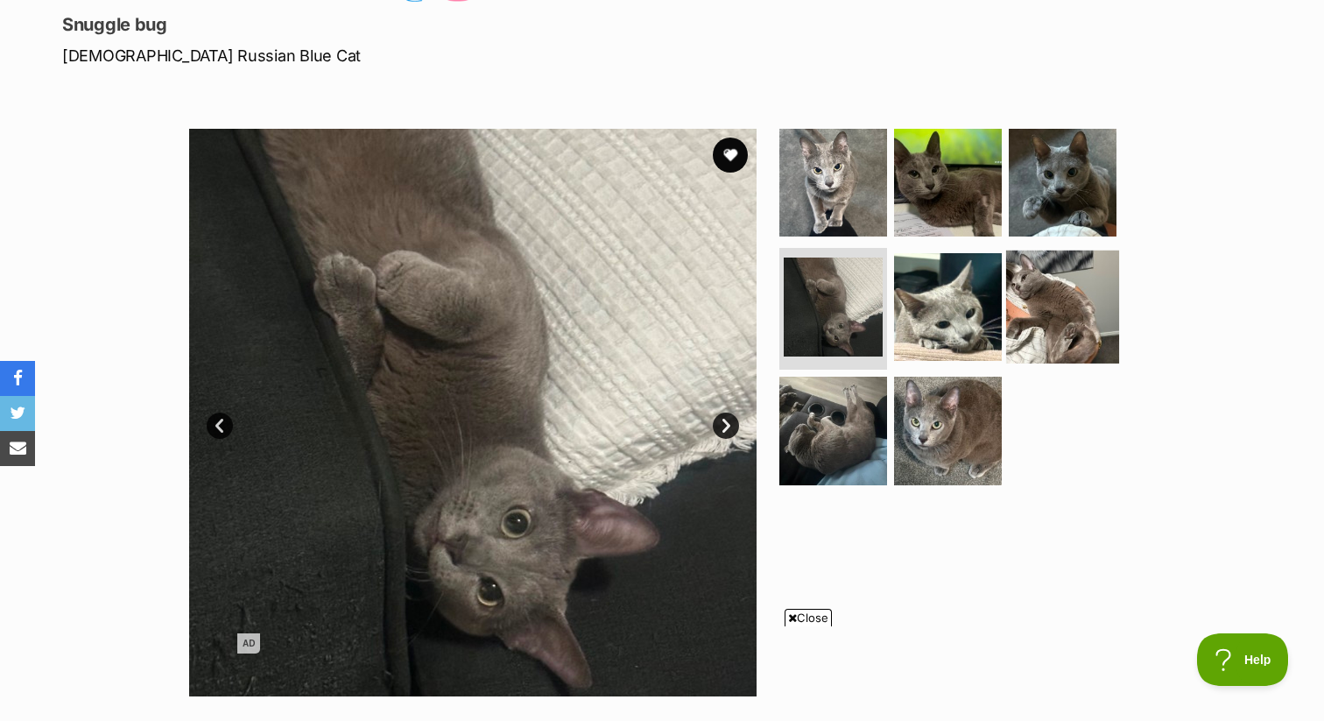
click at [1095, 306] on img at bounding box center [1062, 306] width 113 height 113
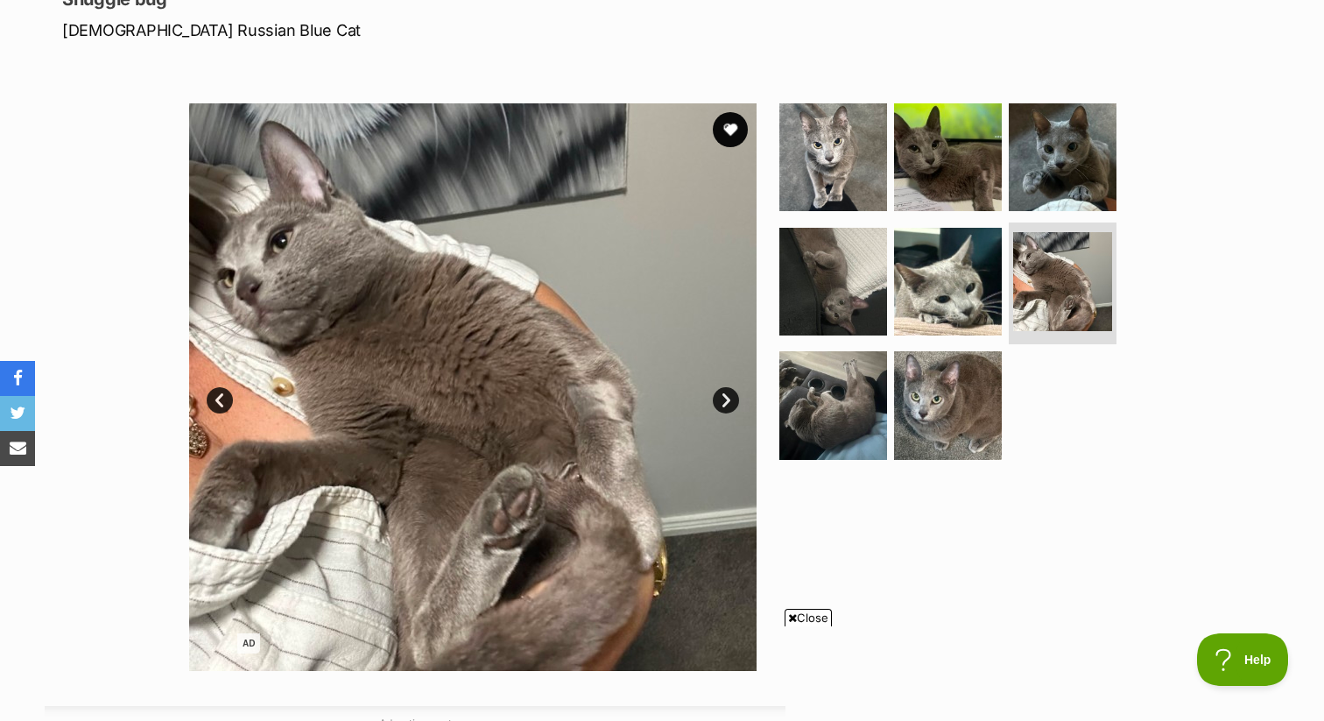
scroll to position [0, 0]
click at [1015, 133] on img at bounding box center [1062, 157] width 113 height 113
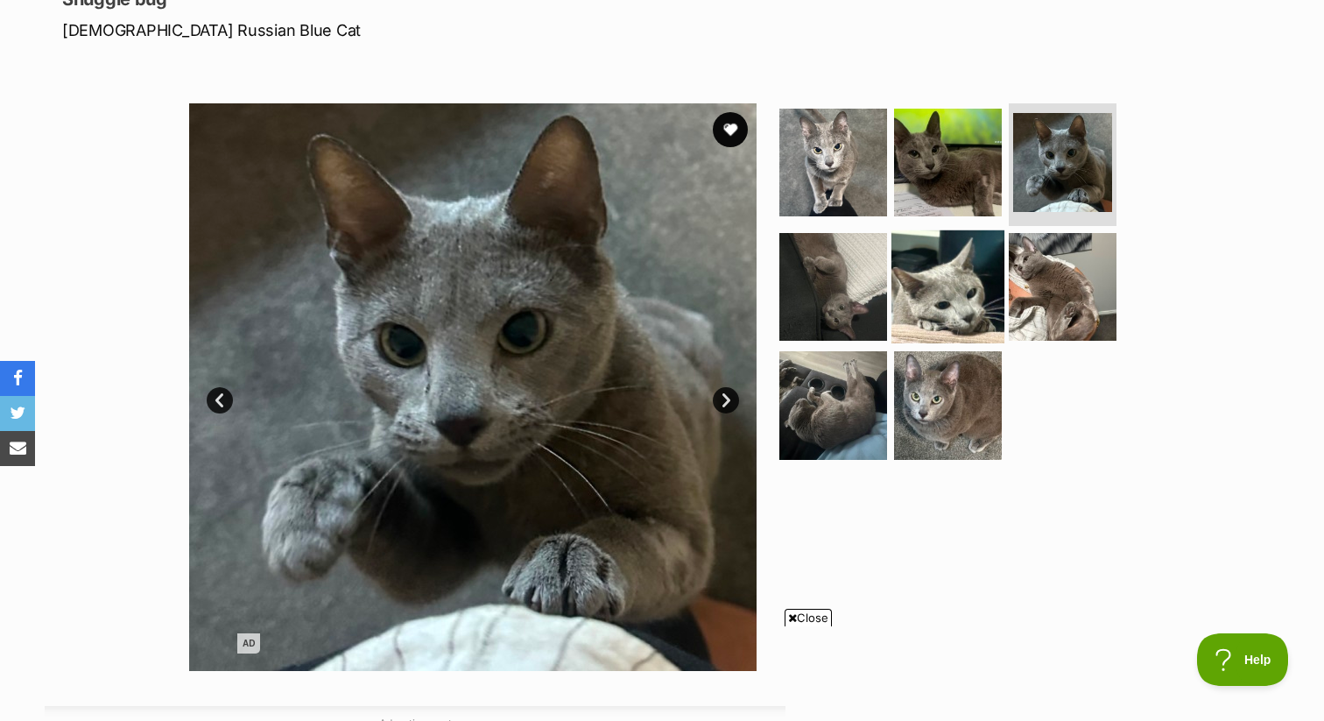
click at [977, 251] on img at bounding box center [947, 285] width 113 height 113
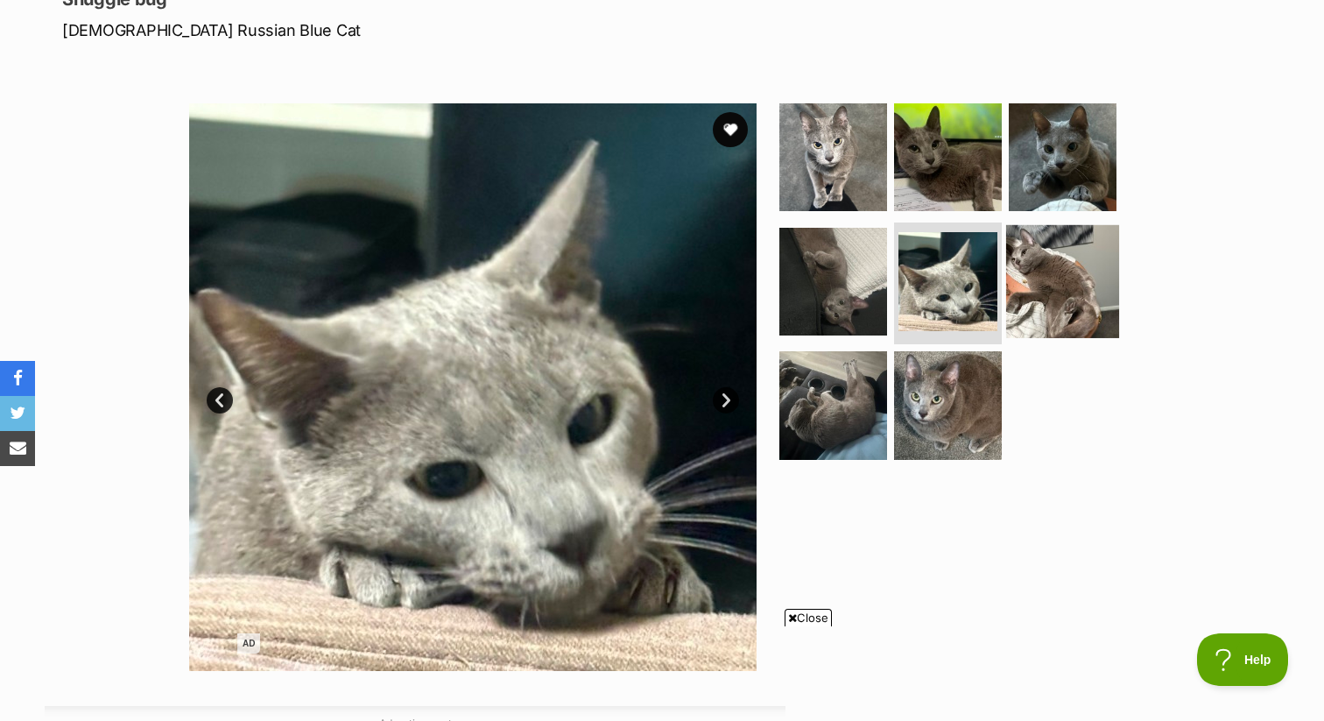
click at [1042, 259] on img at bounding box center [1062, 280] width 113 height 113
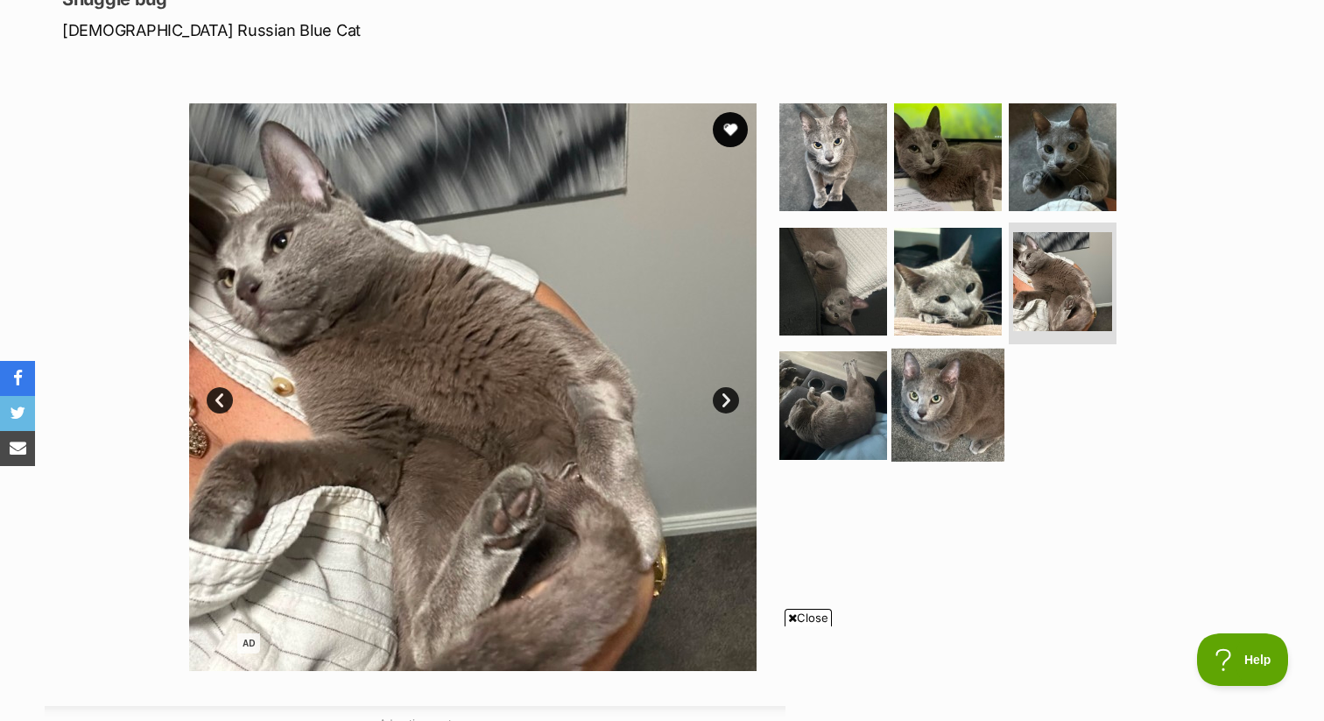
click at [955, 377] on img at bounding box center [947, 405] width 113 height 113
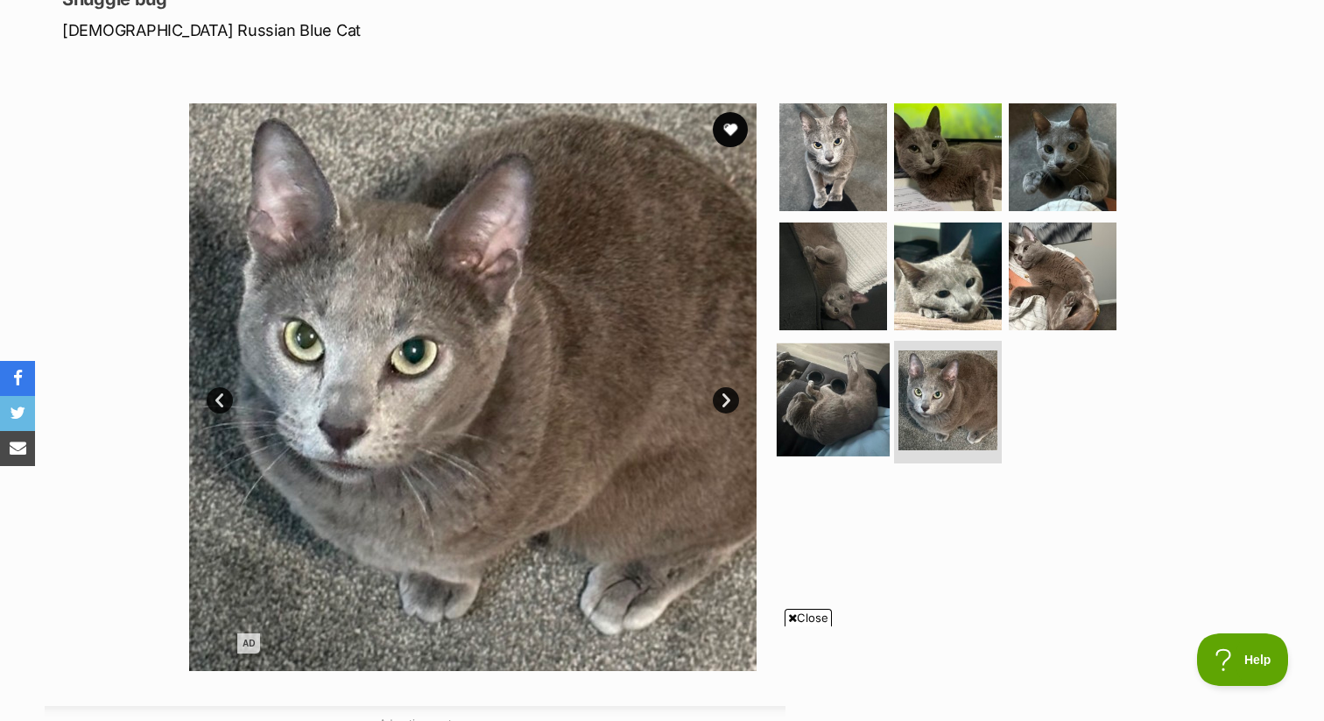
click at [847, 375] on img at bounding box center [833, 399] width 113 height 113
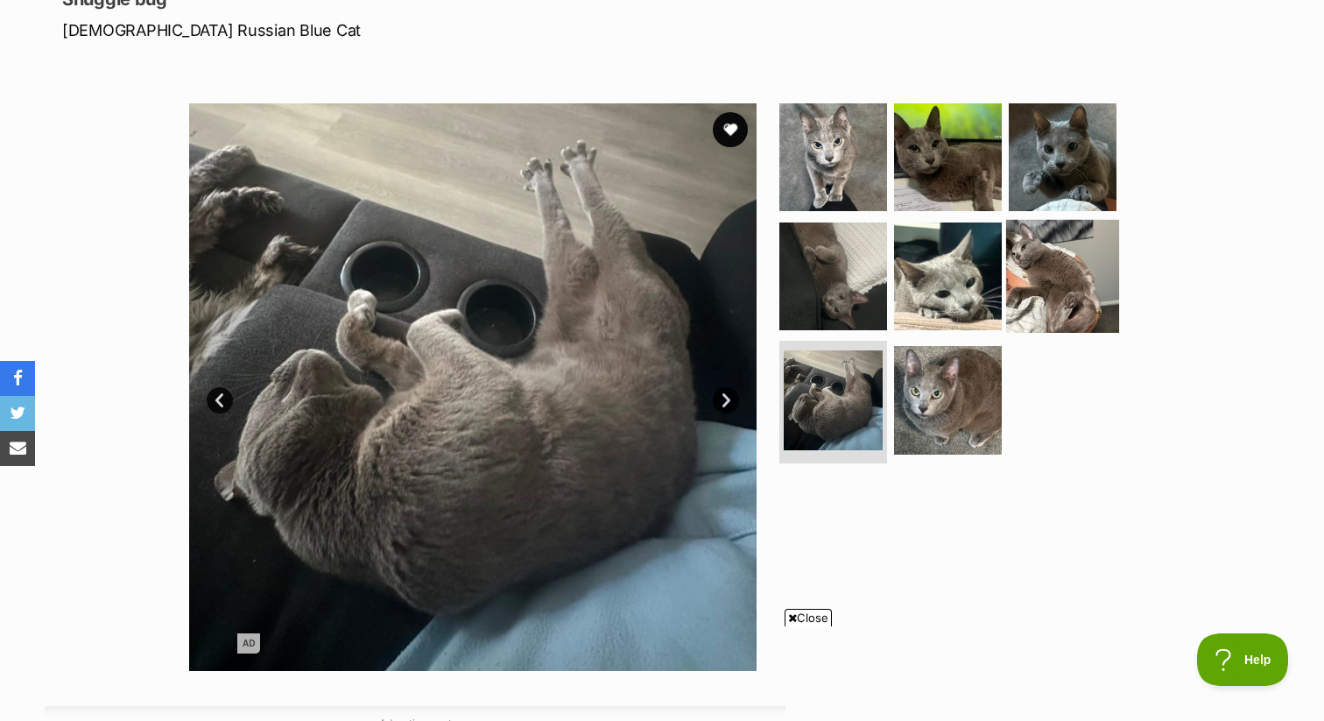
click at [1011, 285] on img at bounding box center [1062, 275] width 113 height 113
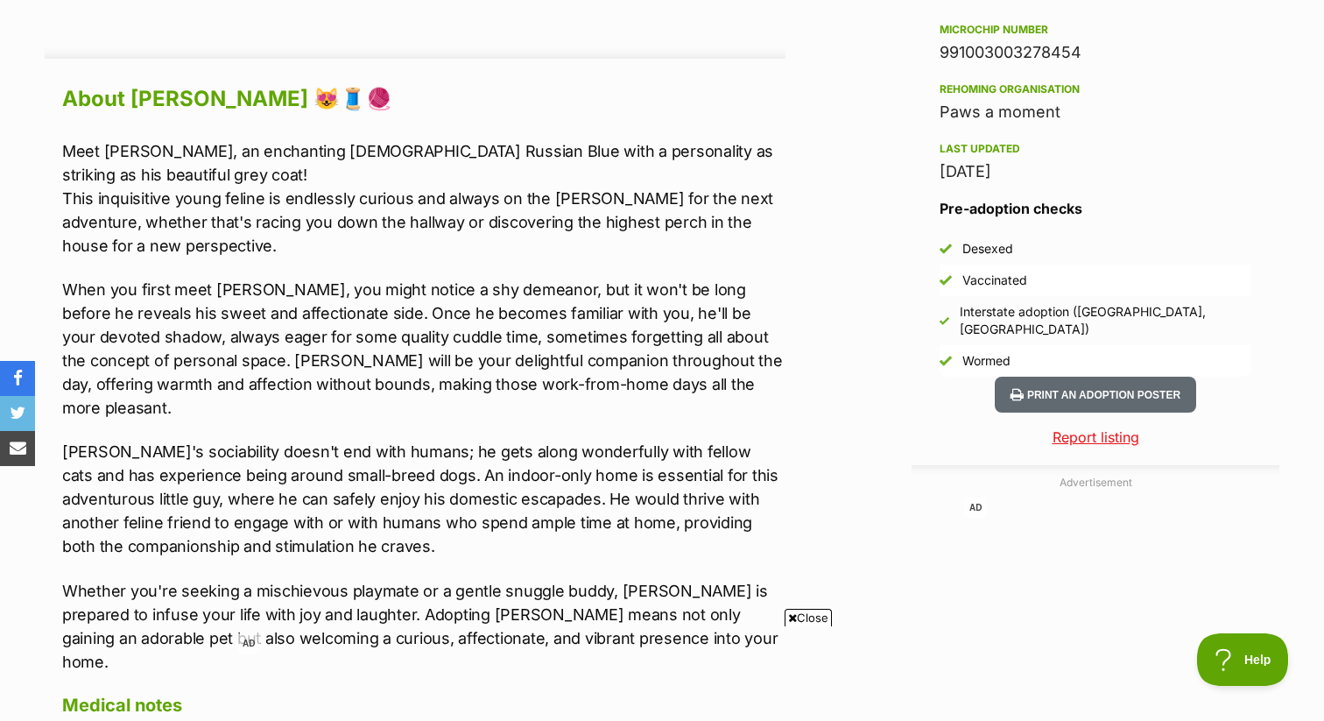
scroll to position [1515, 0]
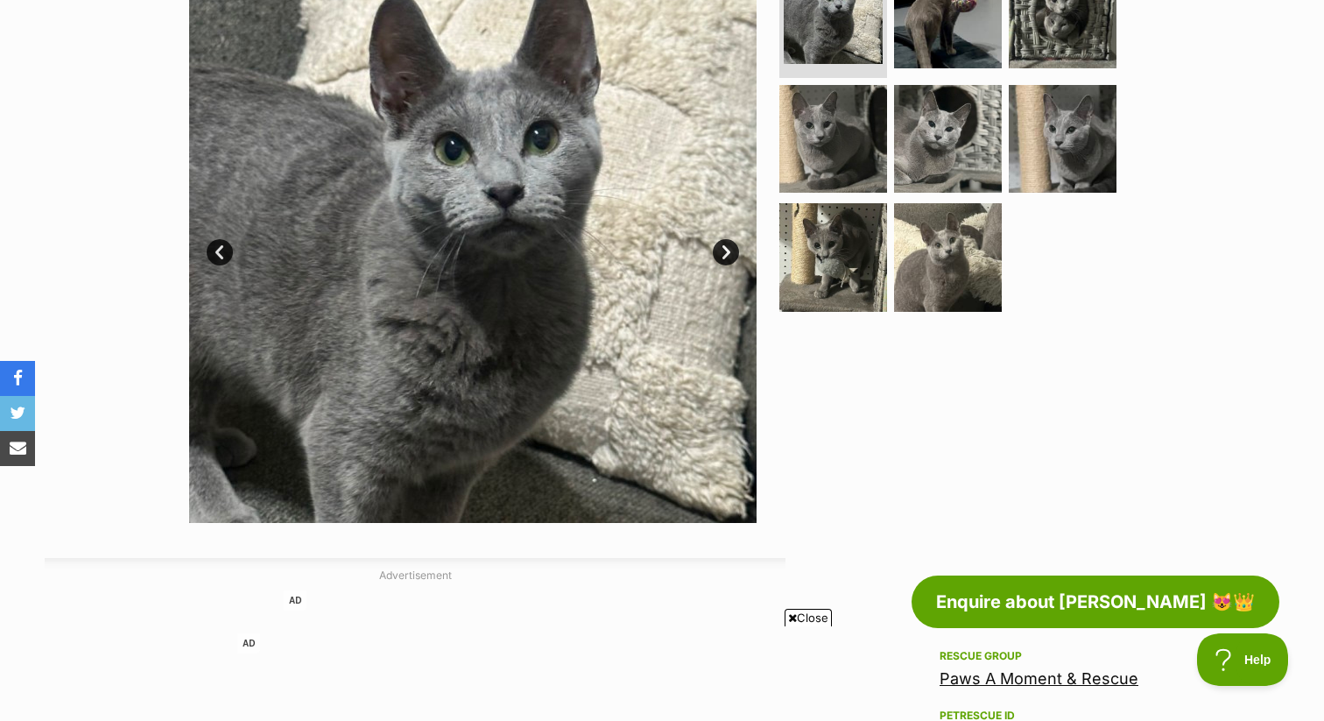
scroll to position [347, 0]
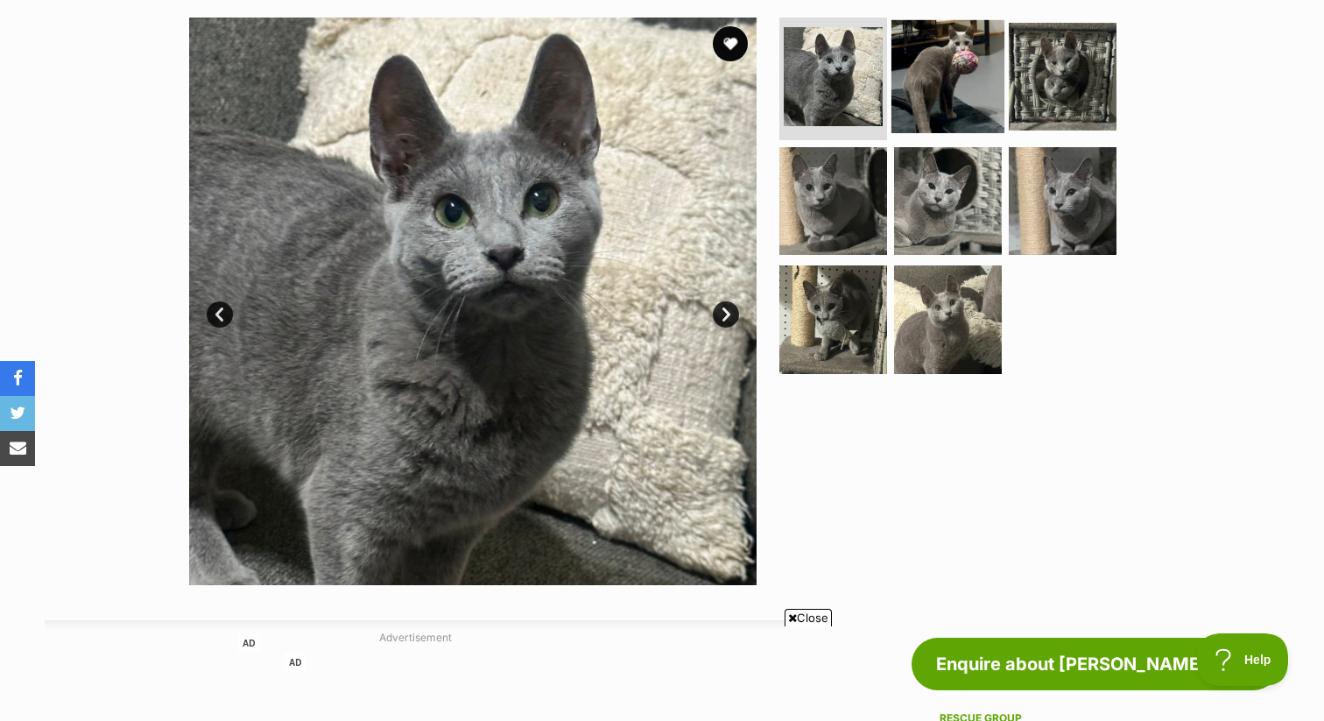
click at [979, 31] on img at bounding box center [947, 76] width 113 height 113
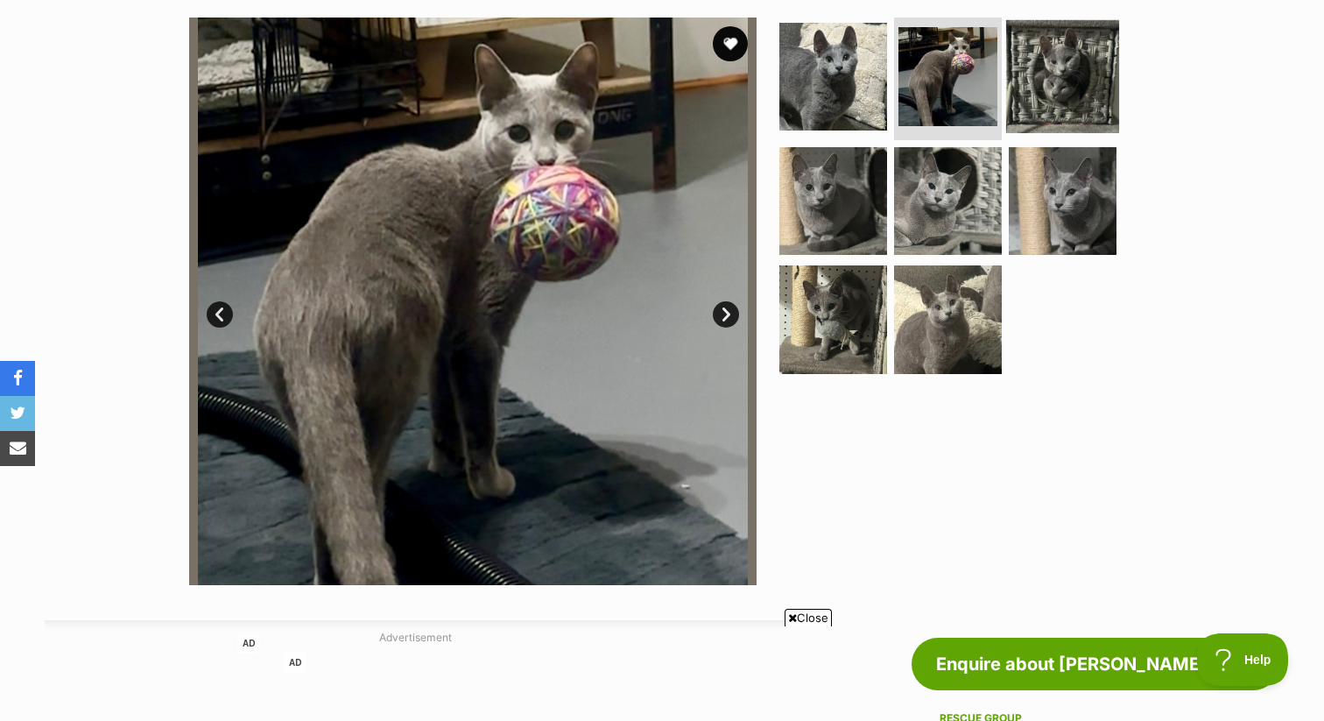
click at [1092, 94] on img at bounding box center [1062, 76] width 113 height 113
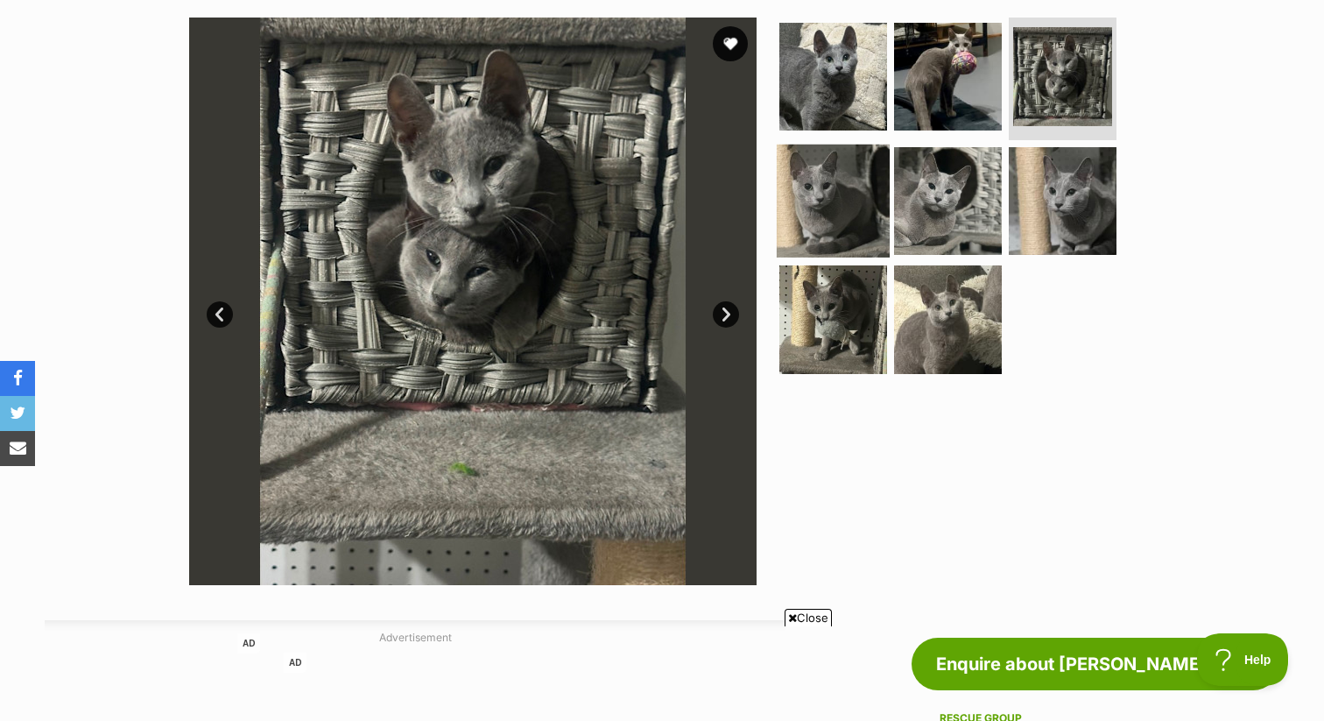
click at [853, 180] on img at bounding box center [833, 200] width 113 height 113
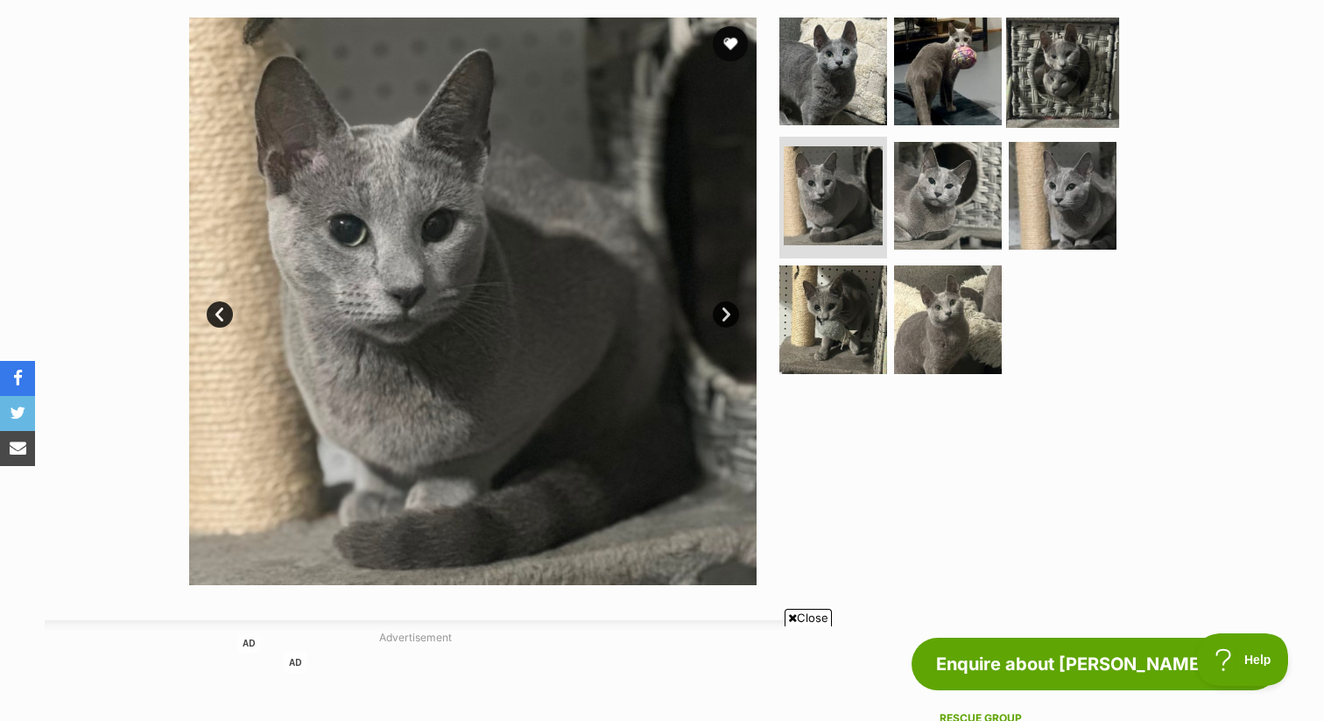
click at [1083, 69] on img at bounding box center [1062, 71] width 113 height 113
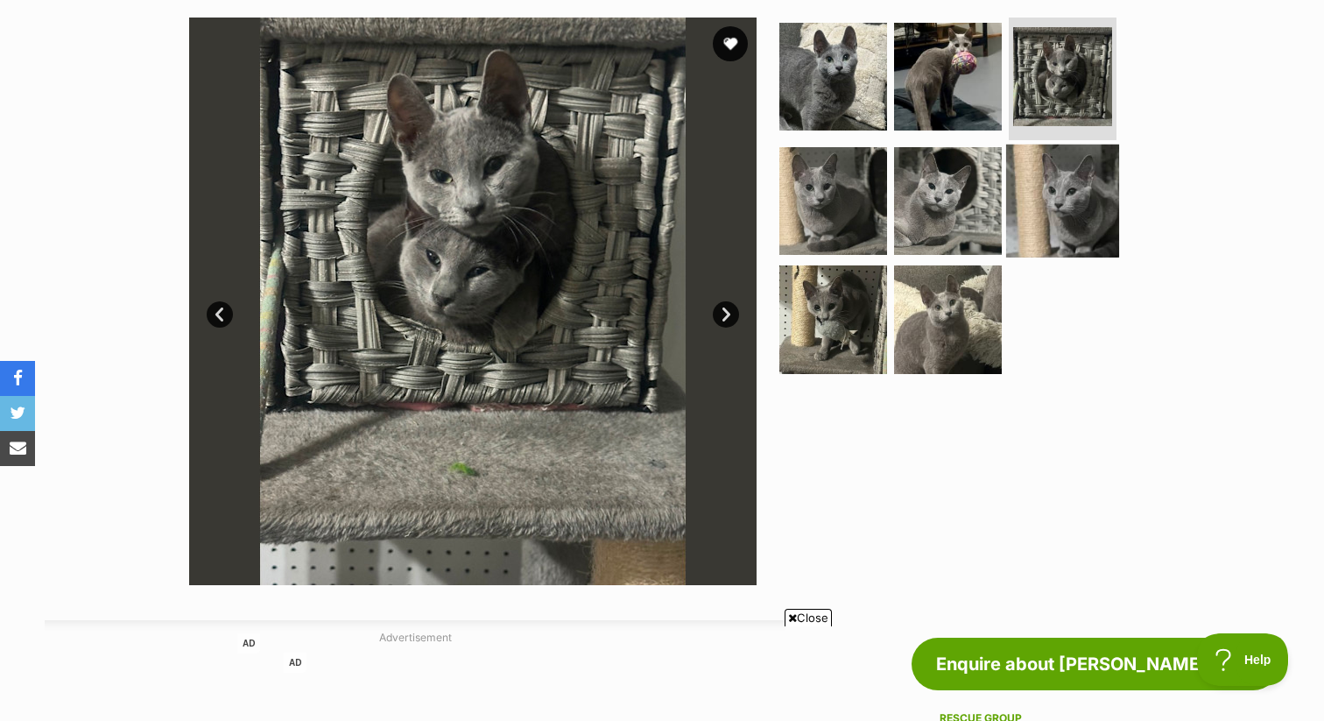
click at [1025, 176] on img at bounding box center [1062, 200] width 113 height 113
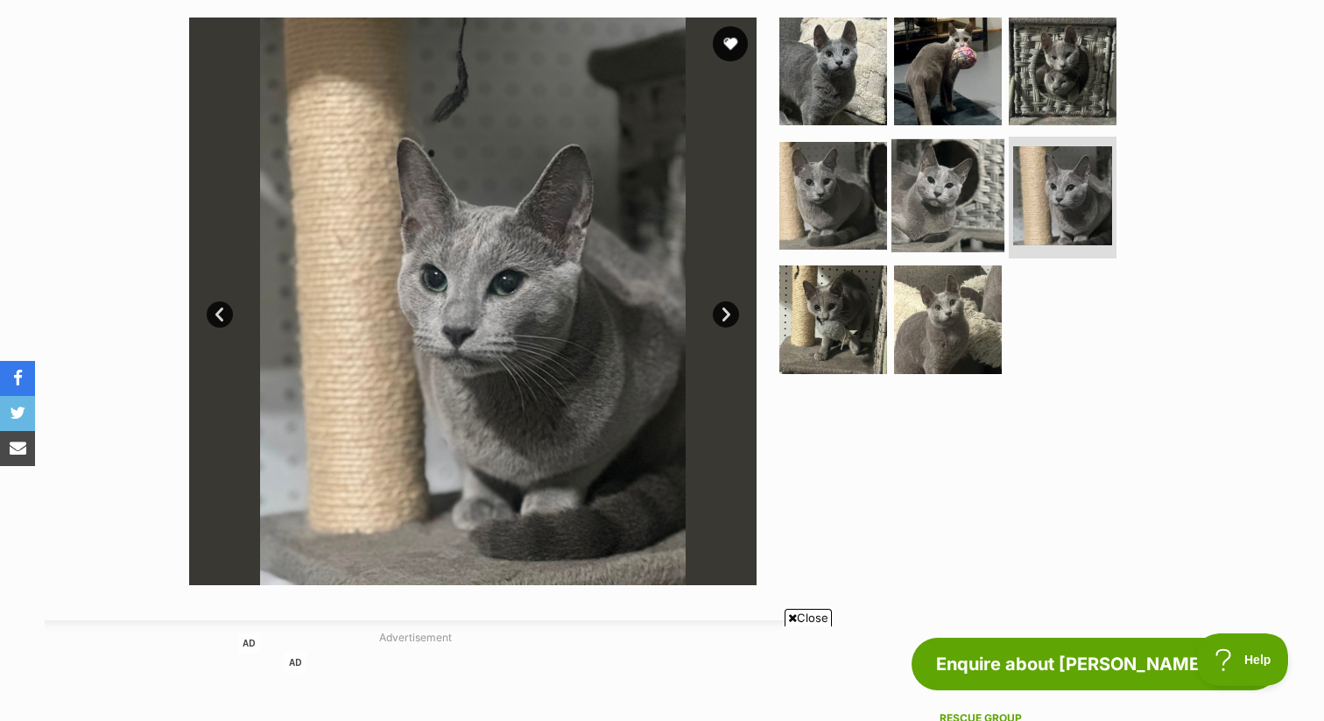
click at [958, 198] on img at bounding box center [947, 194] width 113 height 113
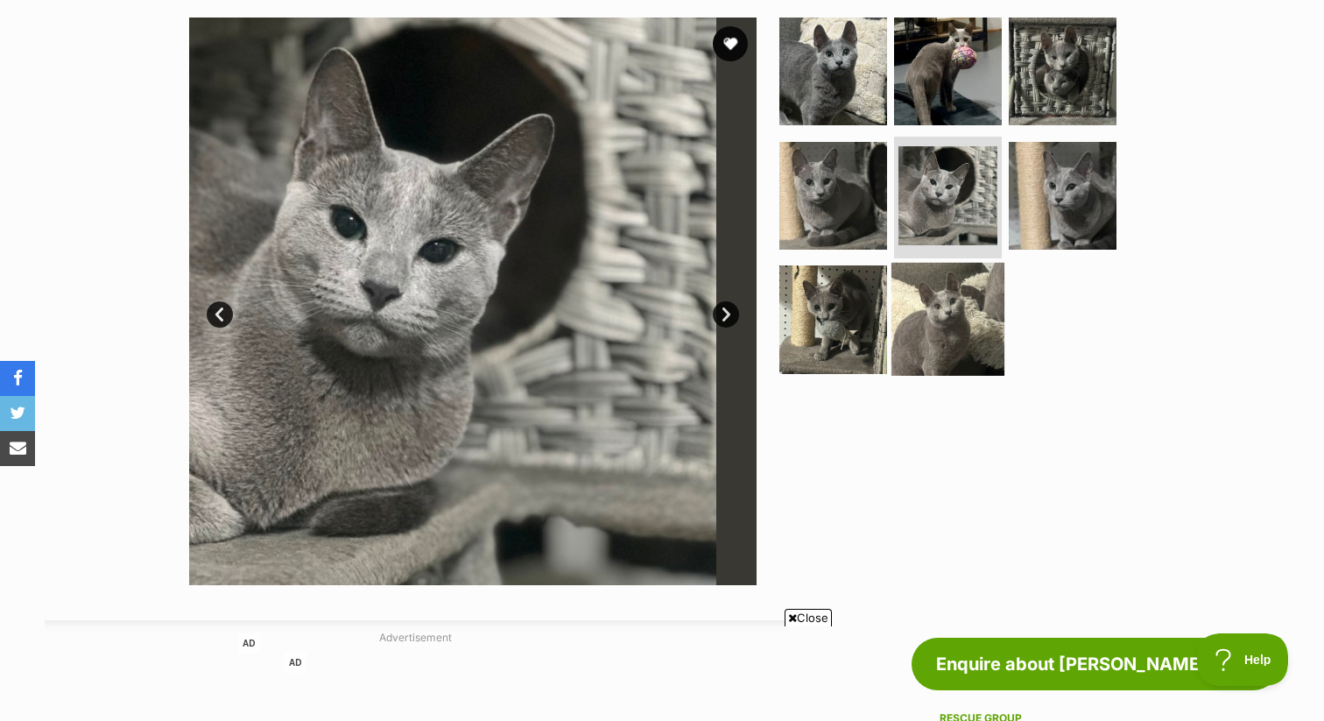
click at [924, 331] on img at bounding box center [947, 319] width 113 height 113
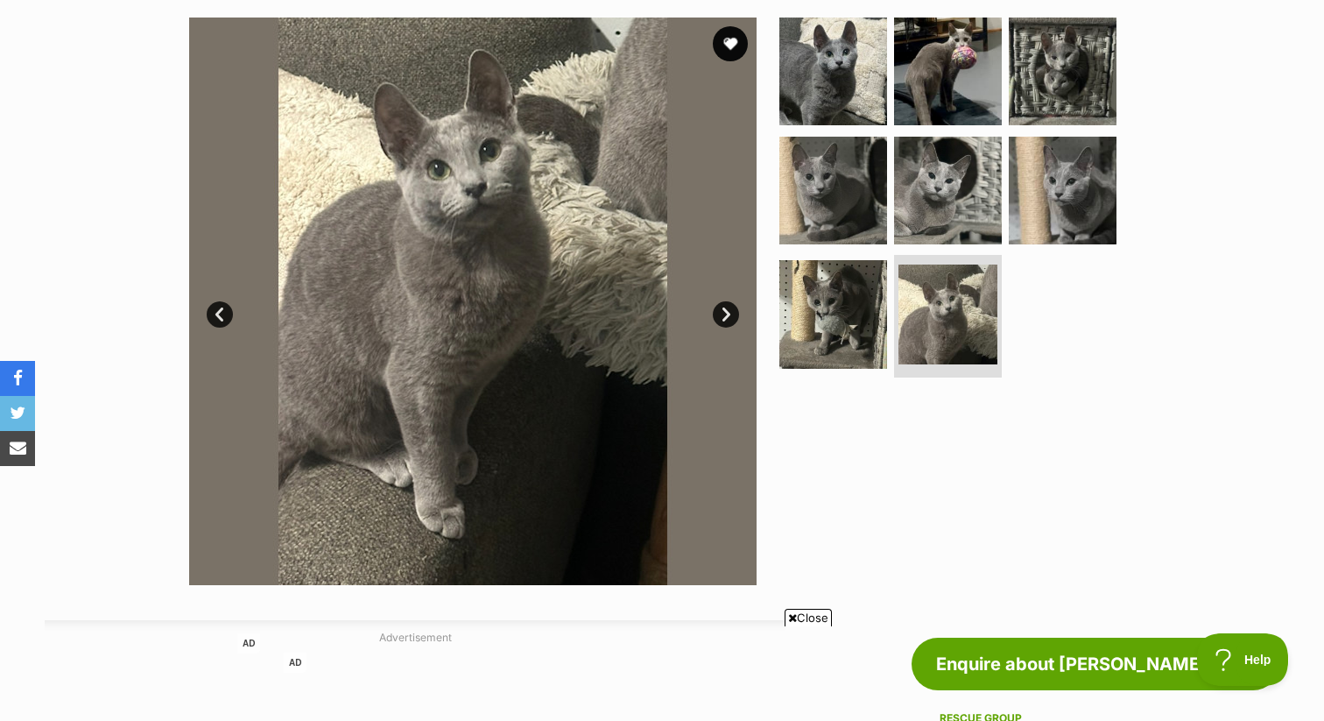
click at [715, 313] on link "Next" at bounding box center [726, 314] width 26 height 26
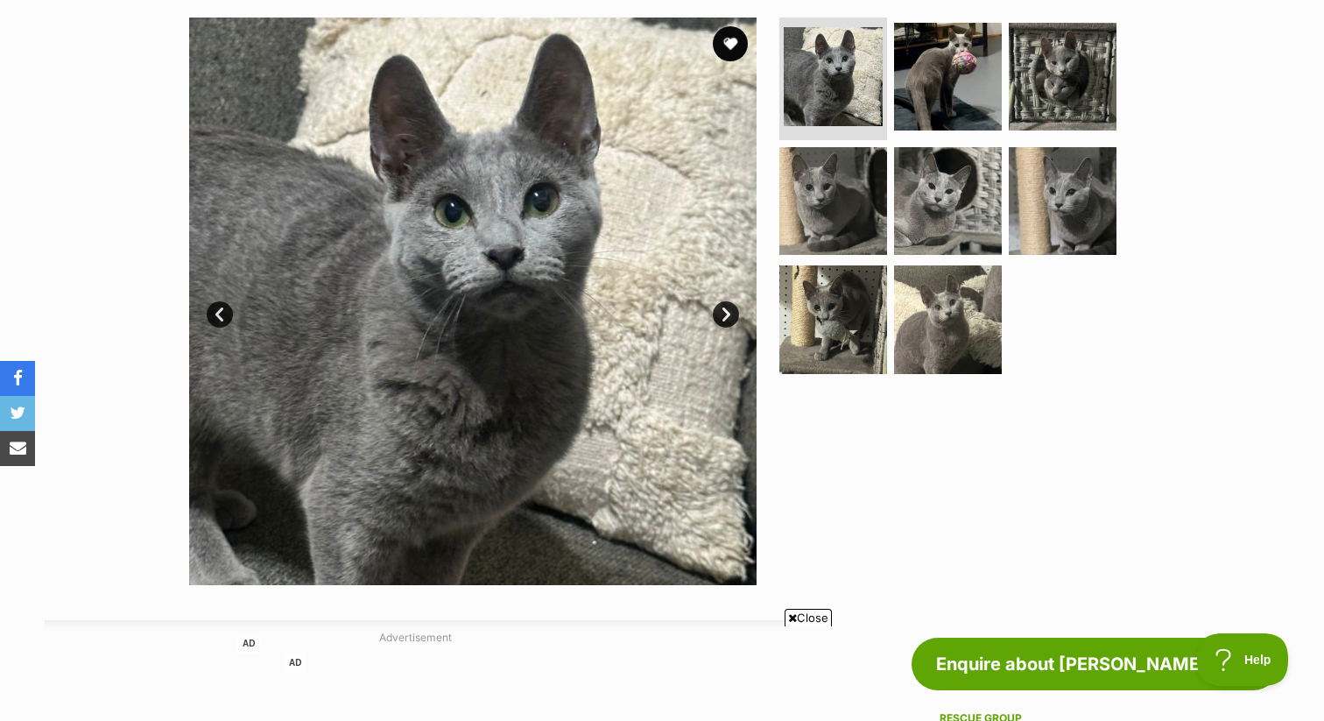
click at [715, 313] on link "Next" at bounding box center [726, 314] width 26 height 26
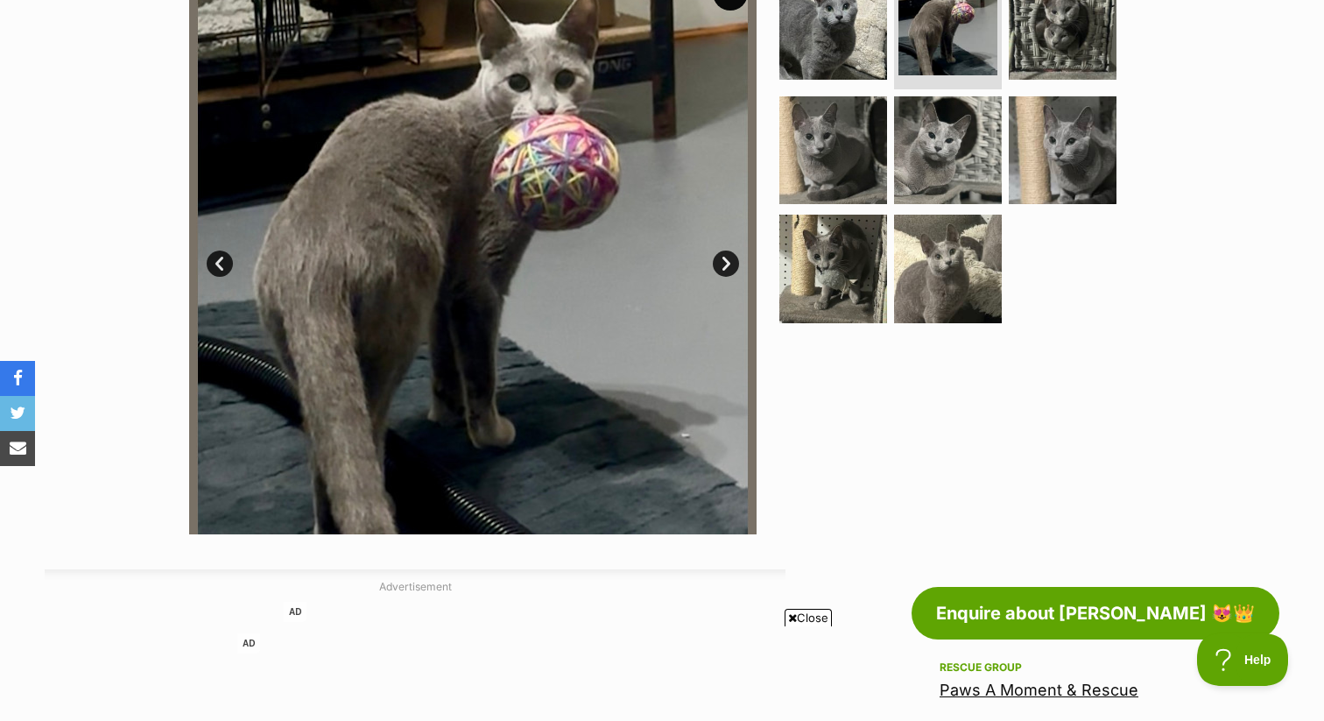
scroll to position [362, 0]
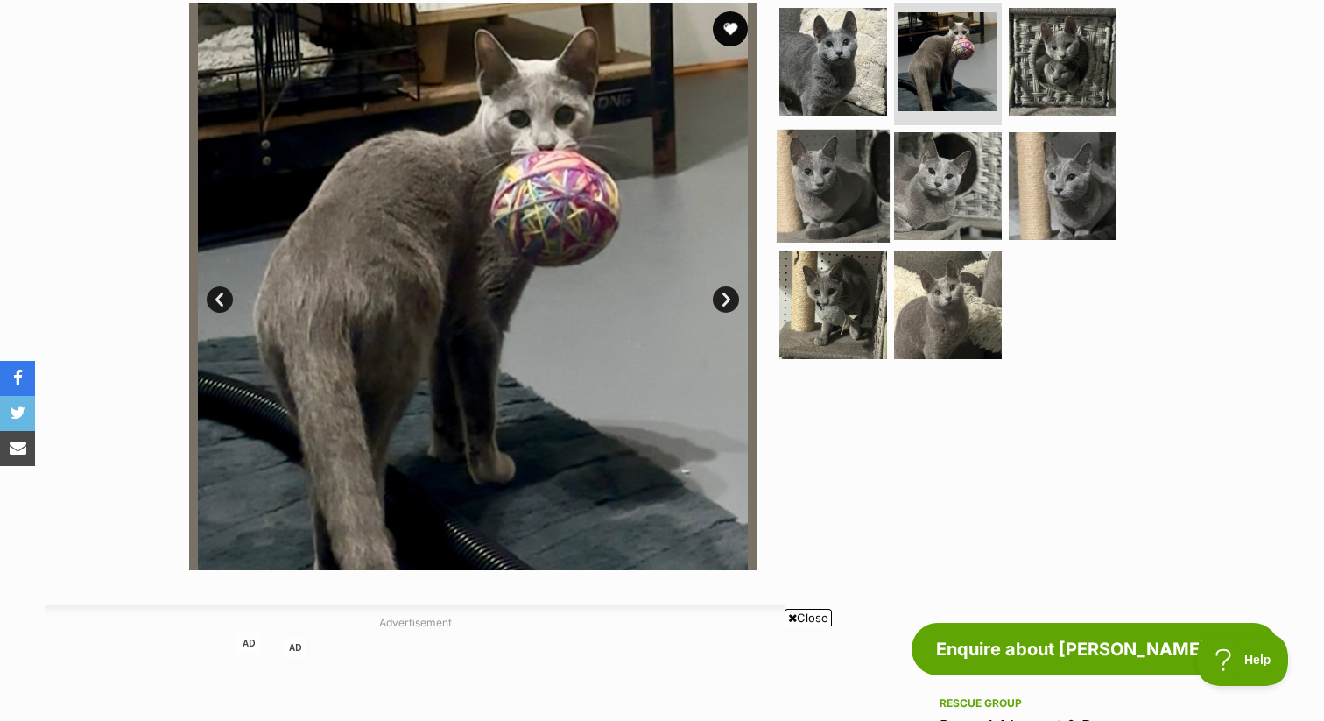
click at [835, 163] on img at bounding box center [833, 185] width 113 height 113
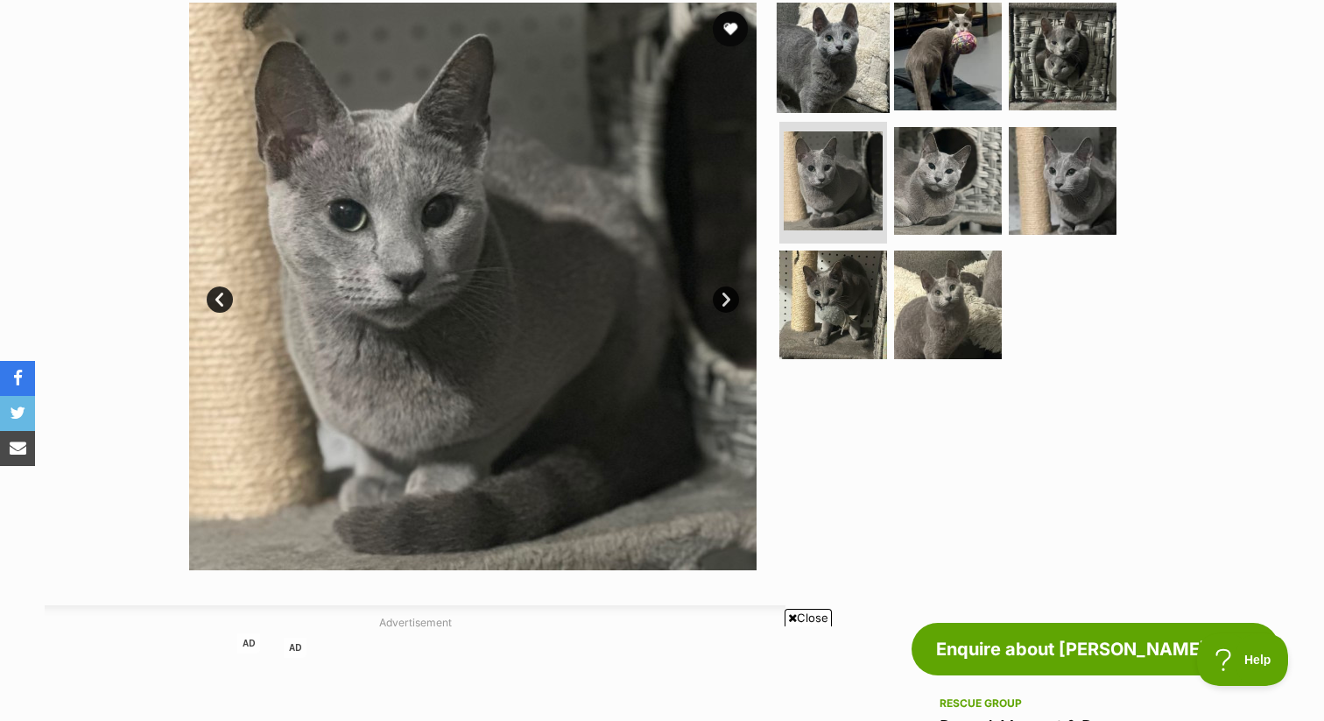
click at [822, 87] on img at bounding box center [833, 56] width 113 height 113
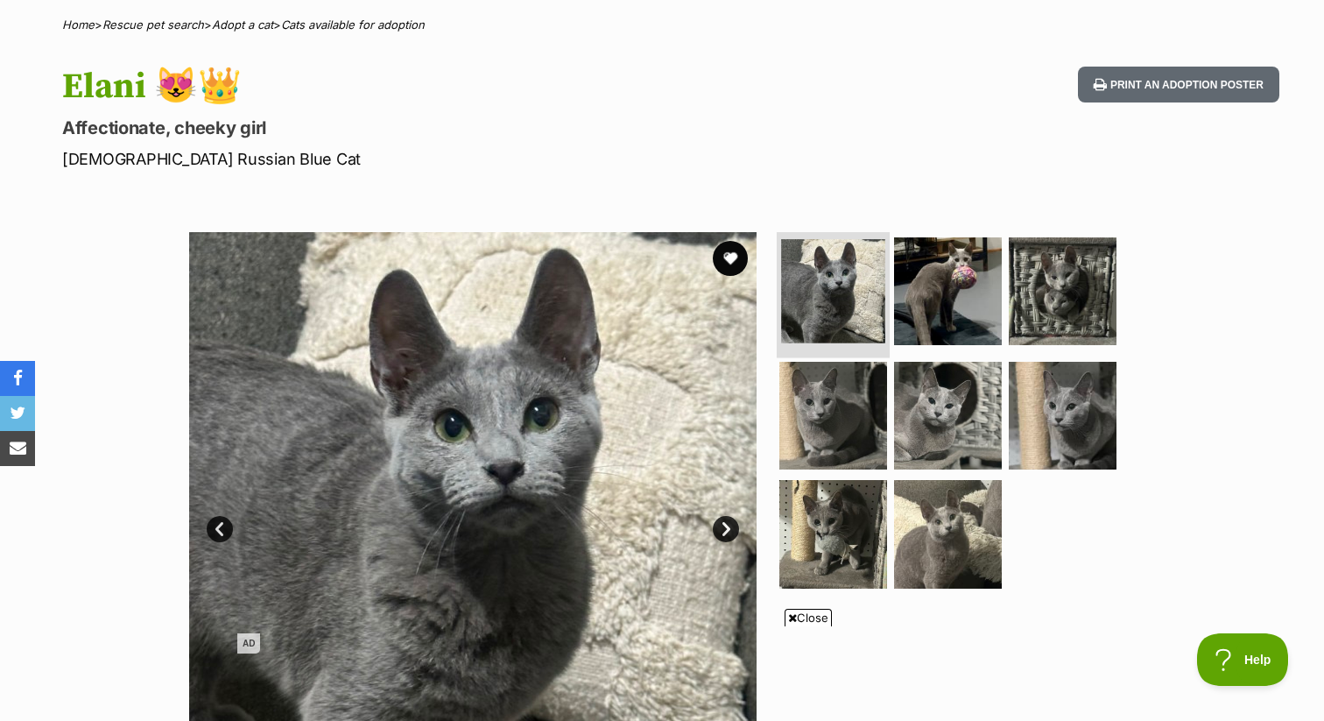
scroll to position [123, 0]
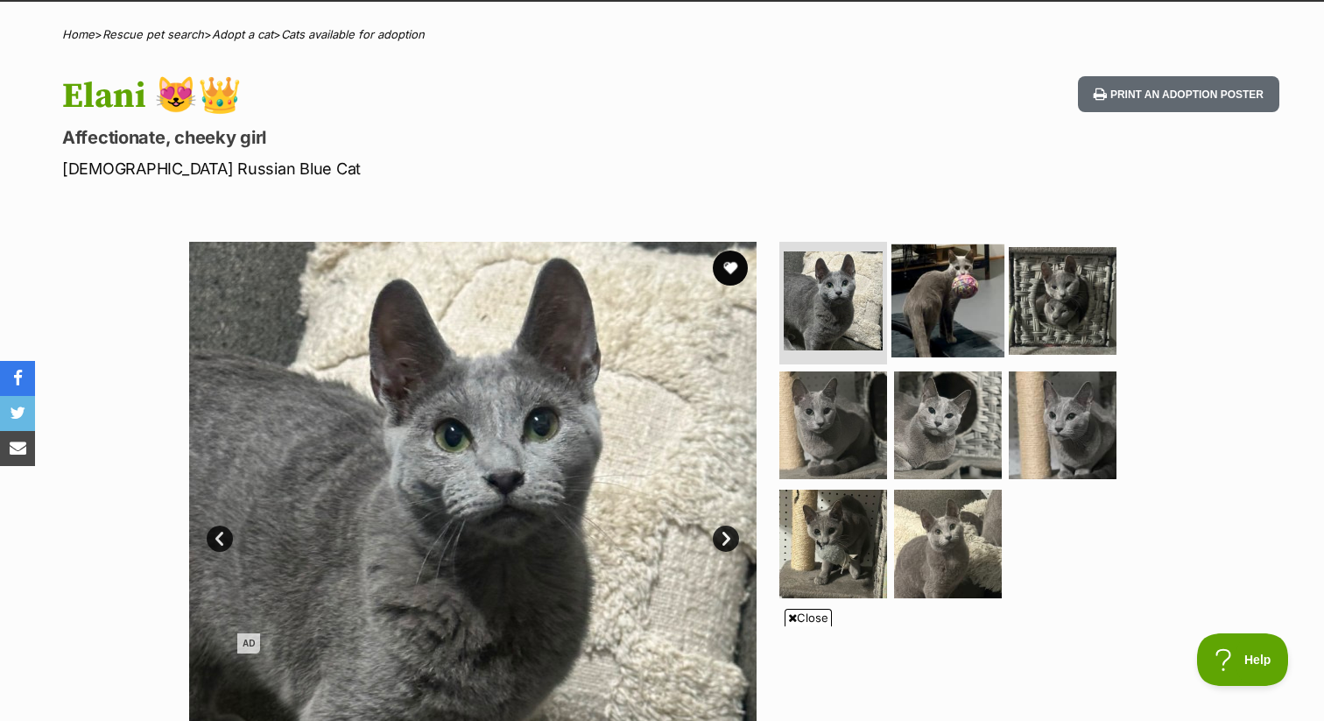
click at [912, 342] on img at bounding box center [947, 300] width 113 height 113
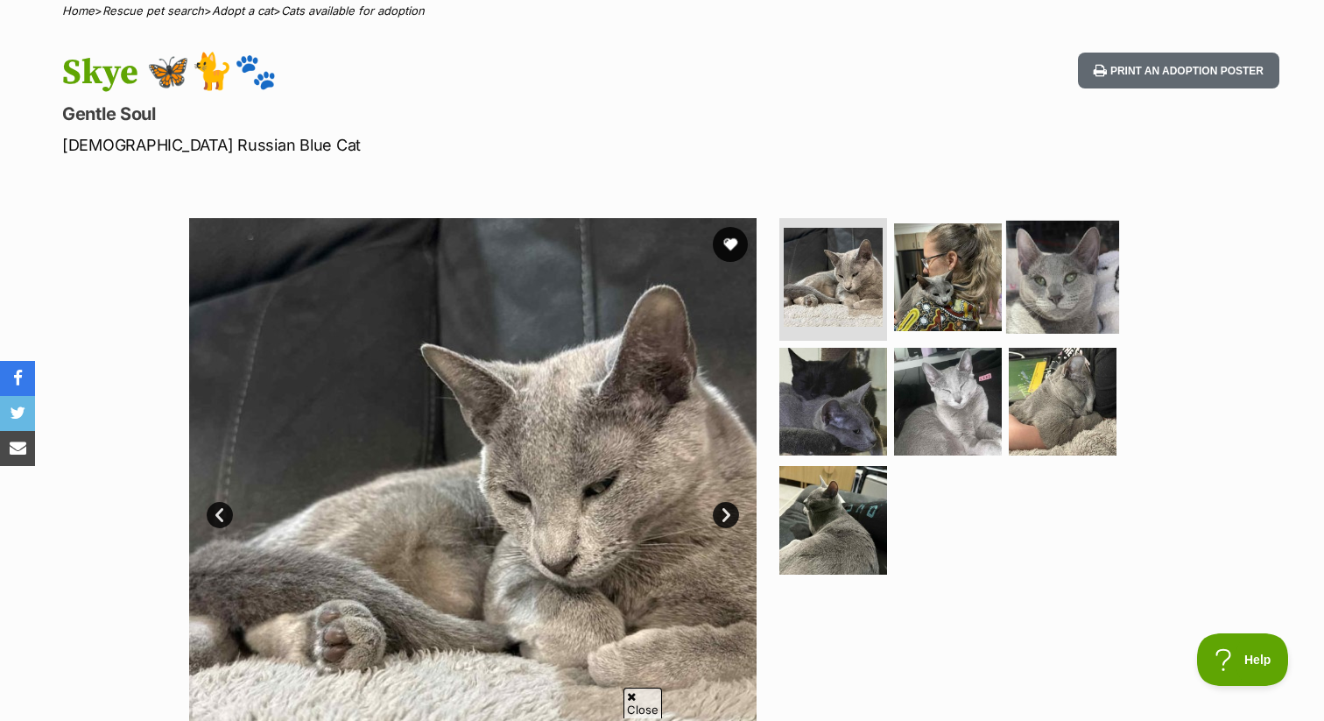
click at [1008, 316] on img at bounding box center [1062, 277] width 113 height 113
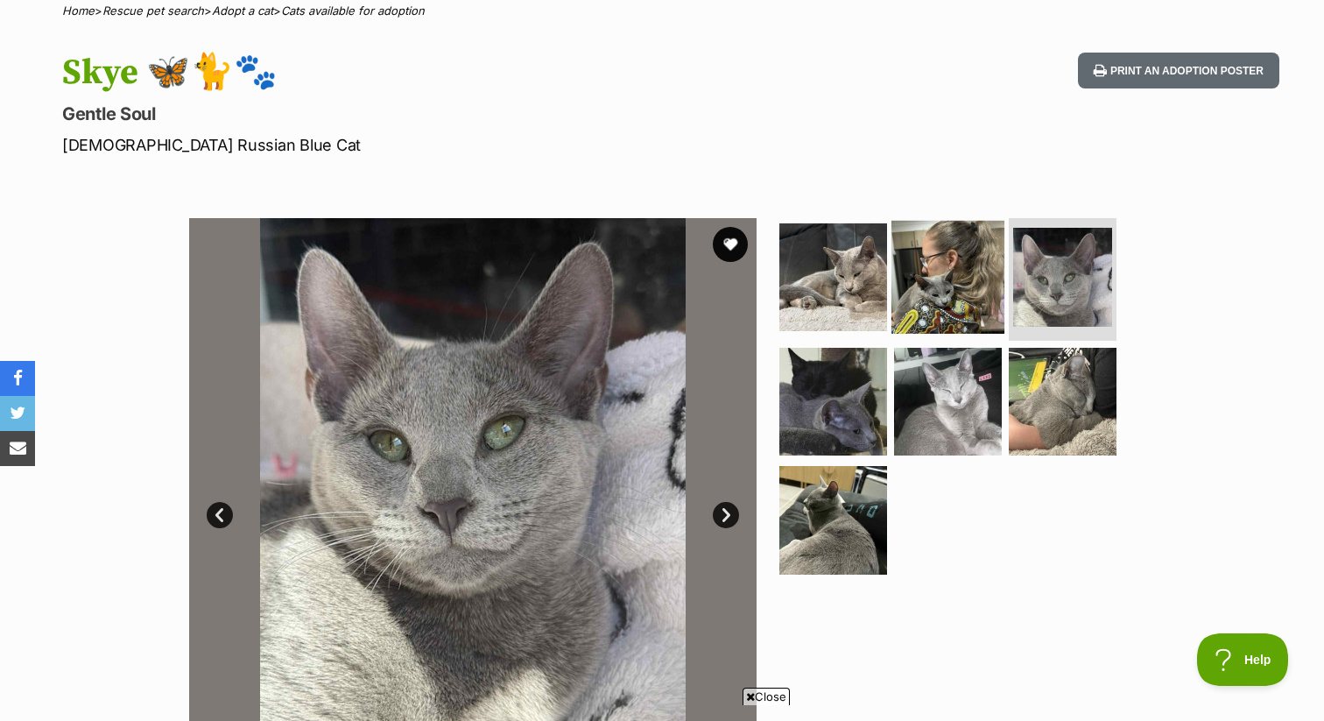
click at [938, 309] on img at bounding box center [947, 277] width 113 height 113
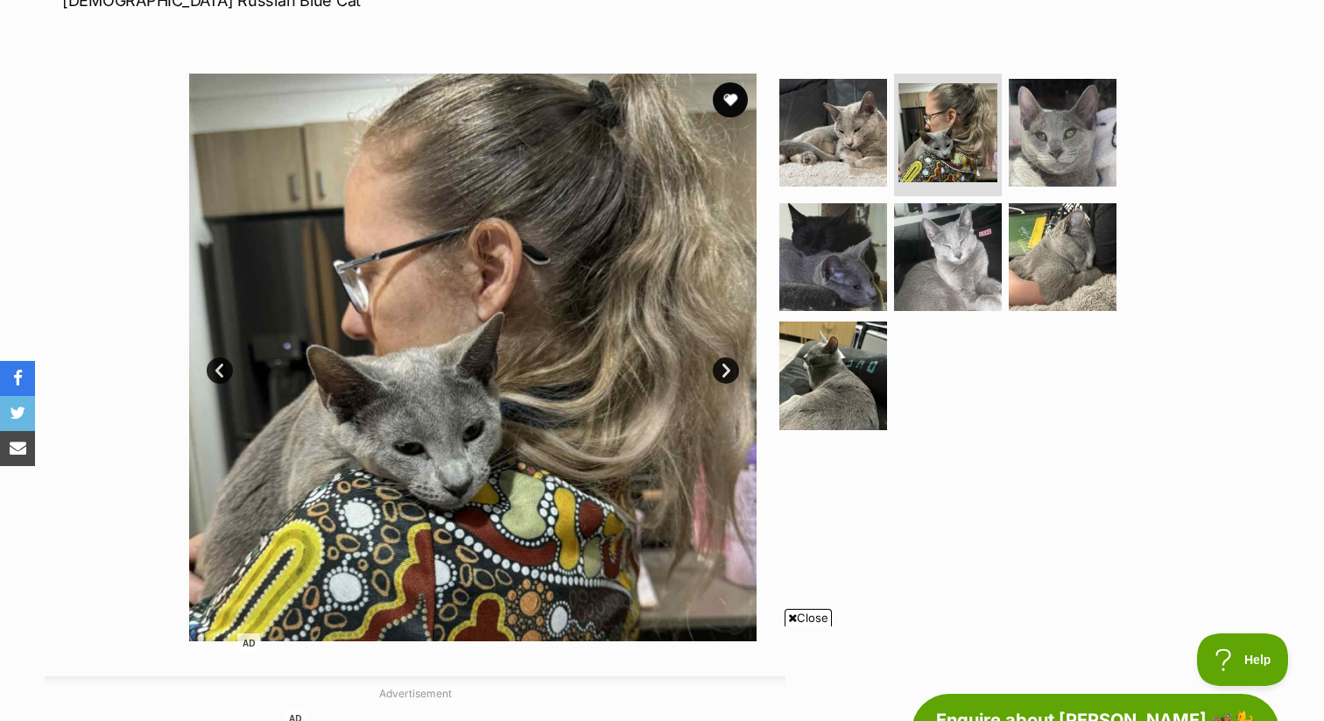
scroll to position [243, 0]
